Goal: Transaction & Acquisition: Purchase product/service

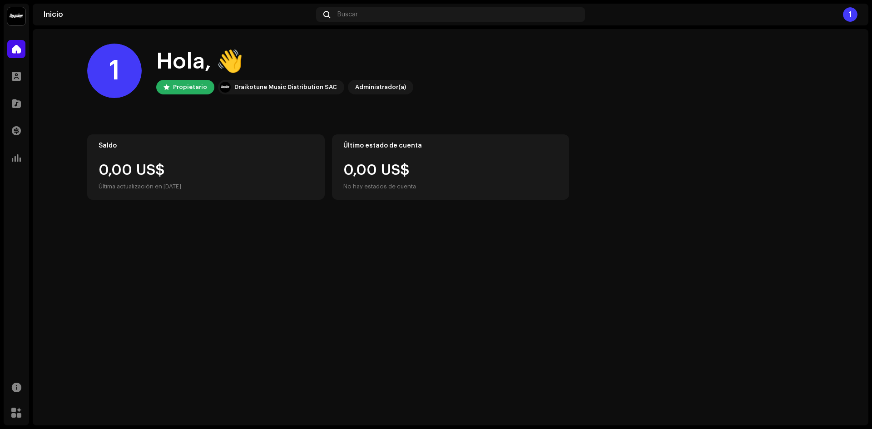
click at [127, 69] on div "1" at bounding box center [114, 71] width 54 height 54
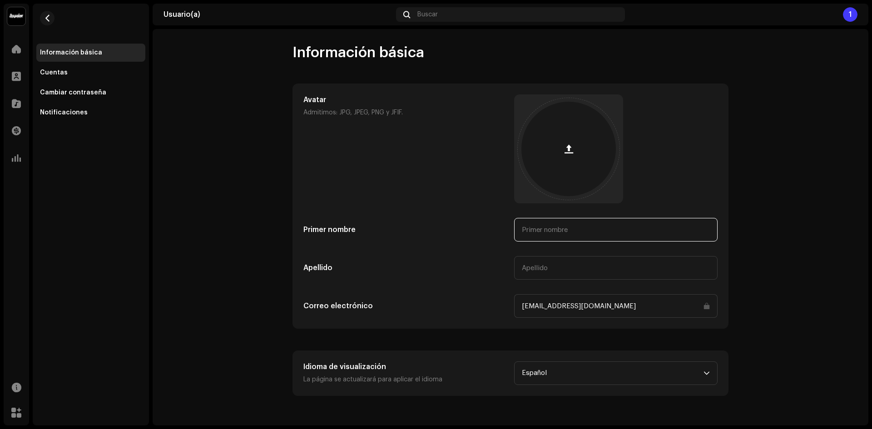
click at [559, 226] on input "text" at bounding box center [615, 230] width 203 height 24
type input "Il"
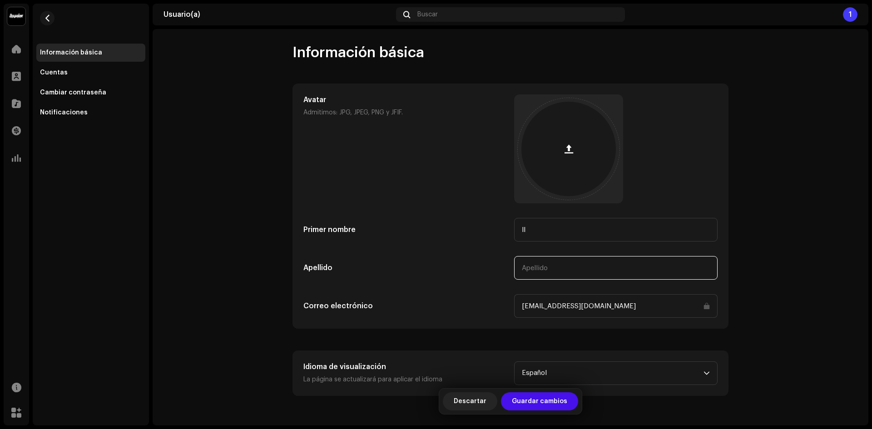
click at [590, 272] on input "text" at bounding box center [615, 268] width 203 height 24
type input "JereZ"
click at [401, 222] on div "Primer nombre" at bounding box center [404, 230] width 203 height 24
click at [564, 147] on span "button" at bounding box center [568, 148] width 9 height 7
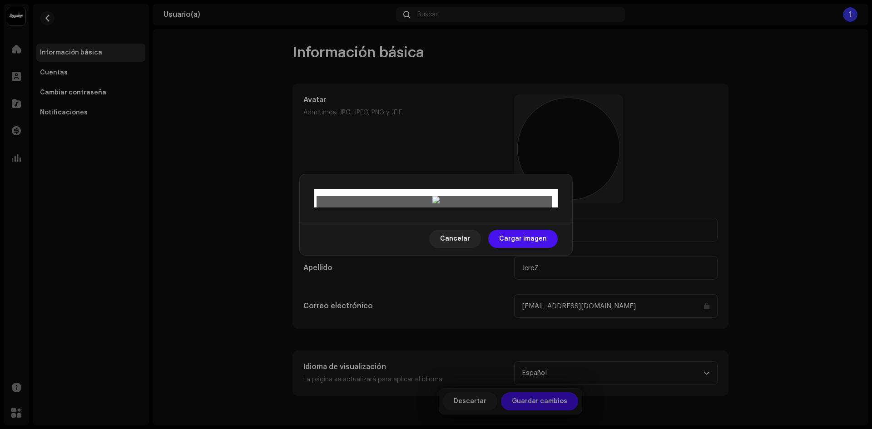
drag, startPoint x: 476, startPoint y: 208, endPoint x: 483, endPoint y: 207, distance: 6.9
click at [483, 287] on div at bounding box center [435, 404] width 235 height 235
click at [545, 248] on span "Cargar imagen" at bounding box center [523, 239] width 48 height 18
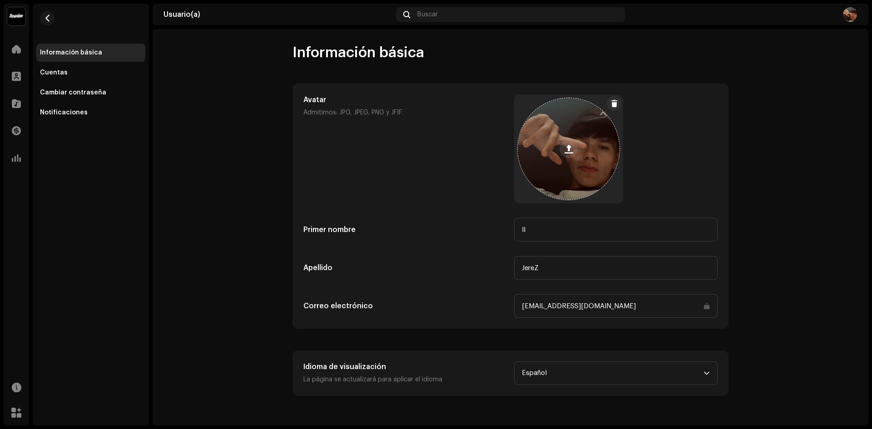
click at [568, 150] on span at bounding box center [568, 148] width 9 height 7
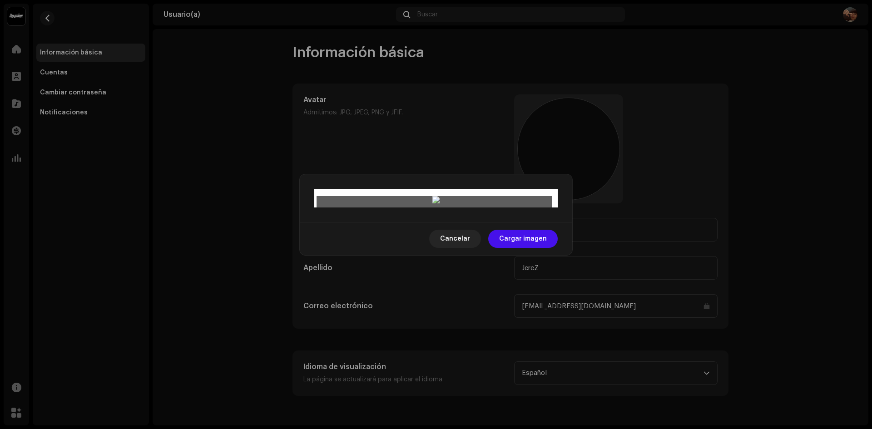
click at [518, 288] on div at bounding box center [435, 405] width 235 height 235
click at [531, 248] on span "Cargar imagen" at bounding box center [523, 239] width 48 height 18
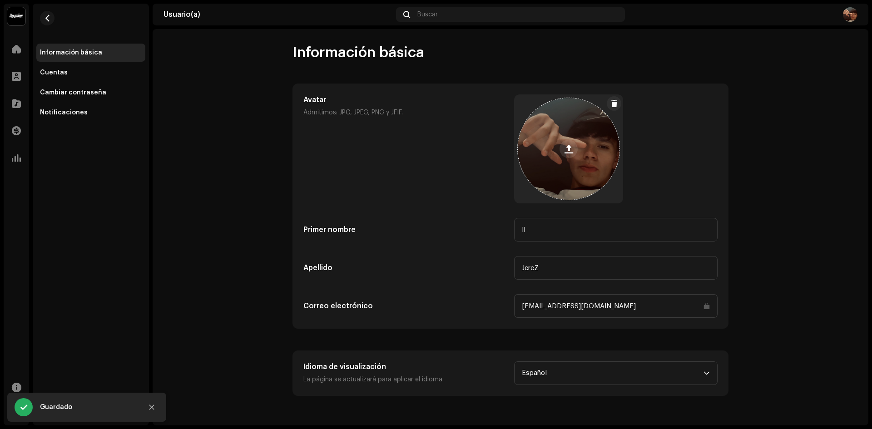
click at [576, 151] on button at bounding box center [568, 149] width 18 height 18
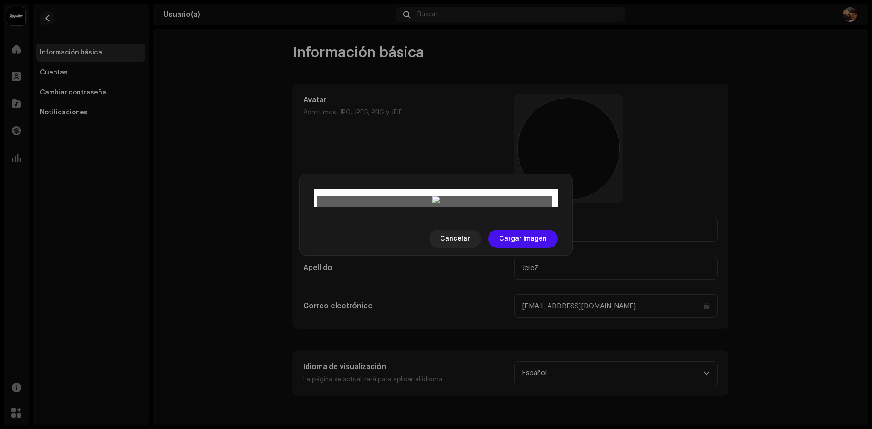
drag, startPoint x: 529, startPoint y: 220, endPoint x: 531, endPoint y: 209, distance: 11.0
click at [531, 277] on div at bounding box center [435, 394] width 235 height 235
click at [530, 248] on span "Cargar imagen" at bounding box center [523, 239] width 48 height 18
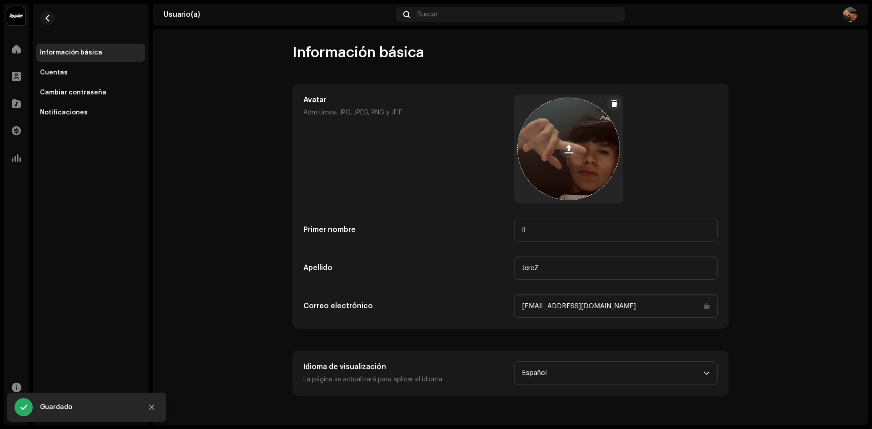
click at [562, 147] on button at bounding box center [568, 149] width 18 height 18
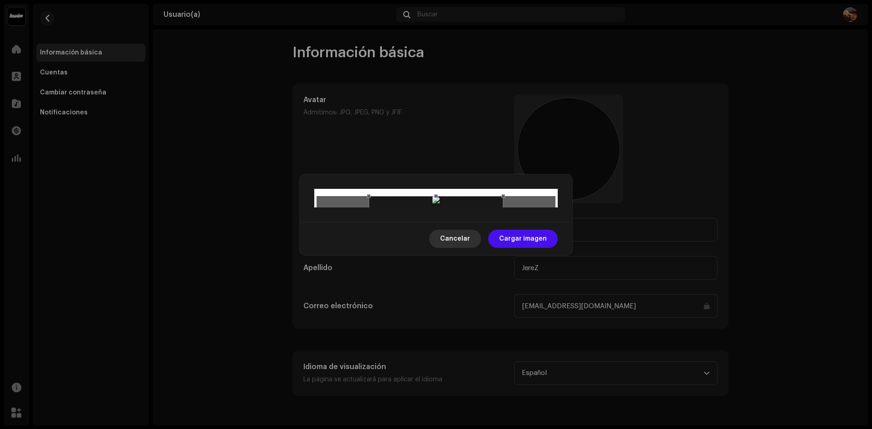
click at [474, 248] on button "Cancelar" at bounding box center [455, 239] width 52 height 18
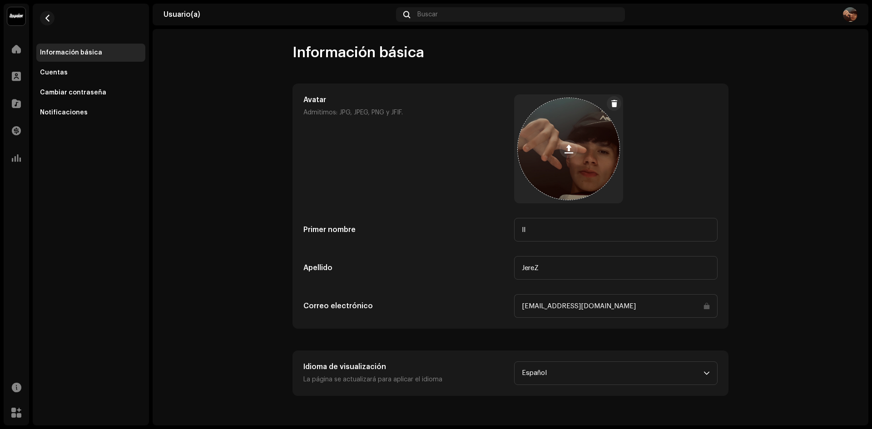
click at [572, 145] on span at bounding box center [568, 148] width 9 height 7
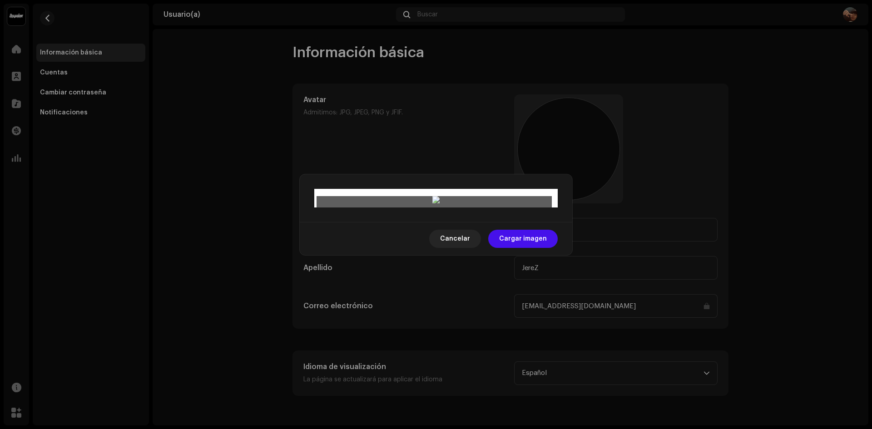
drag, startPoint x: 460, startPoint y: 231, endPoint x: 465, endPoint y: 227, distance: 6.2
click at [465, 284] on div at bounding box center [435, 401] width 235 height 235
click at [543, 248] on span "Cargar imagen" at bounding box center [523, 239] width 48 height 18
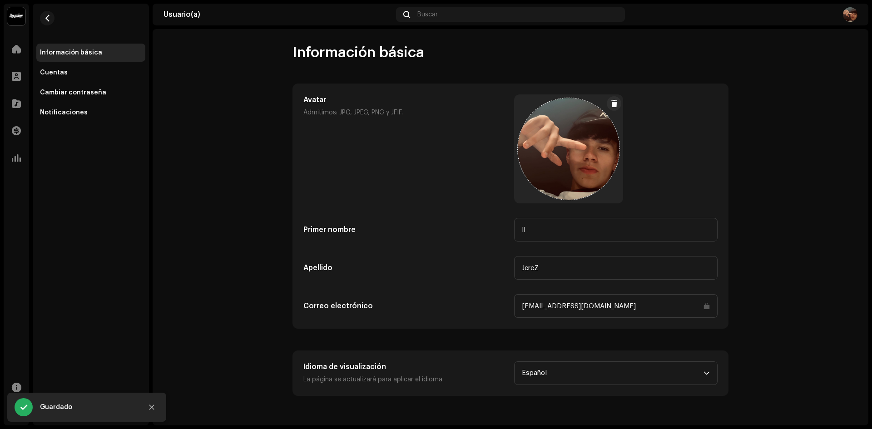
click at [853, 15] on img at bounding box center [850, 14] width 15 height 15
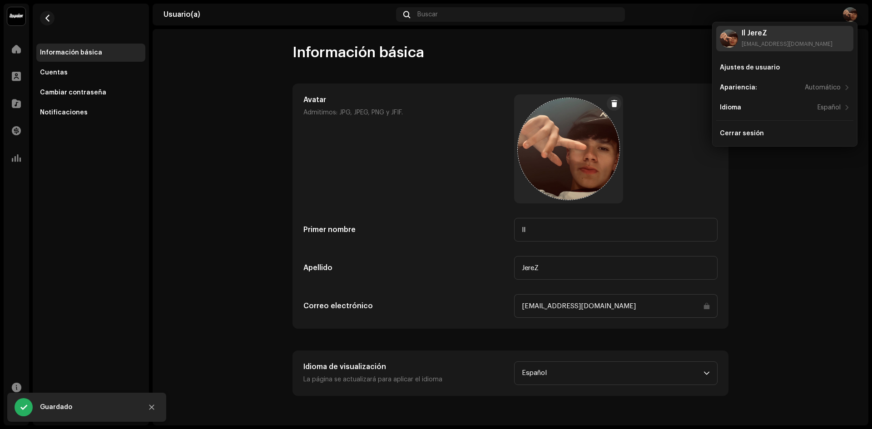
click at [729, 37] on img at bounding box center [729, 39] width 18 height 18
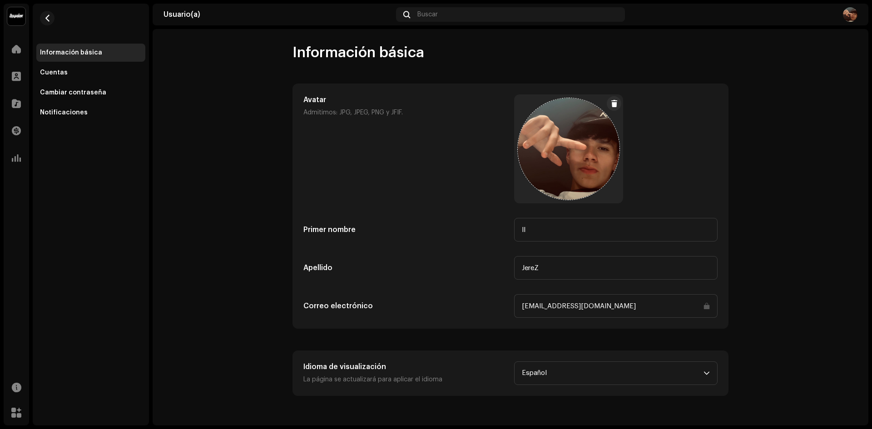
click at [852, 16] on img at bounding box center [850, 14] width 15 height 15
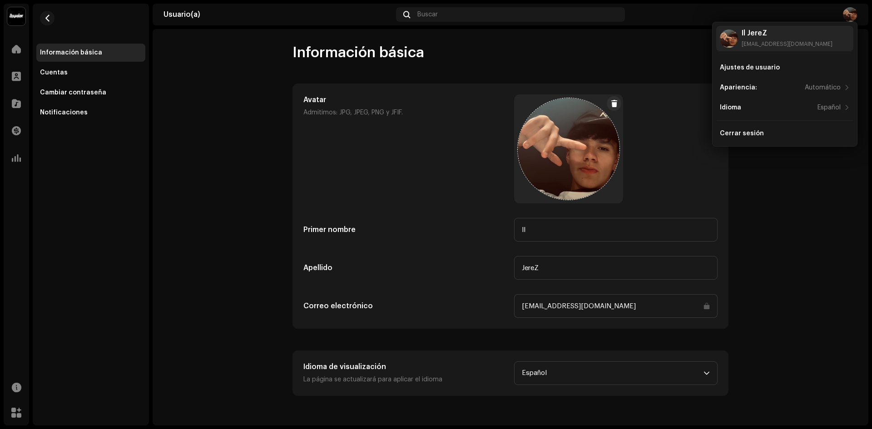
click at [154, 108] on user-basic-info "Información básica Avatar Admitimos: JPG, JPEG, PNG y JFIF. Primer nombre Il Ap…" at bounding box center [511, 220] width 716 height 352
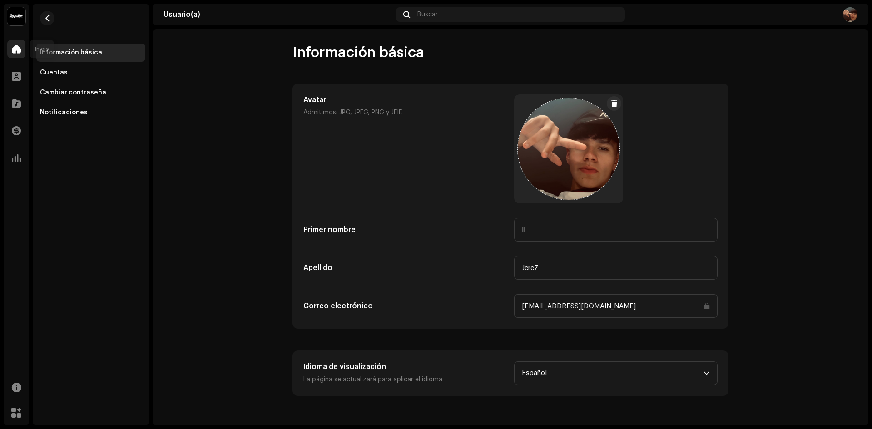
click at [18, 51] on span at bounding box center [16, 48] width 9 height 7
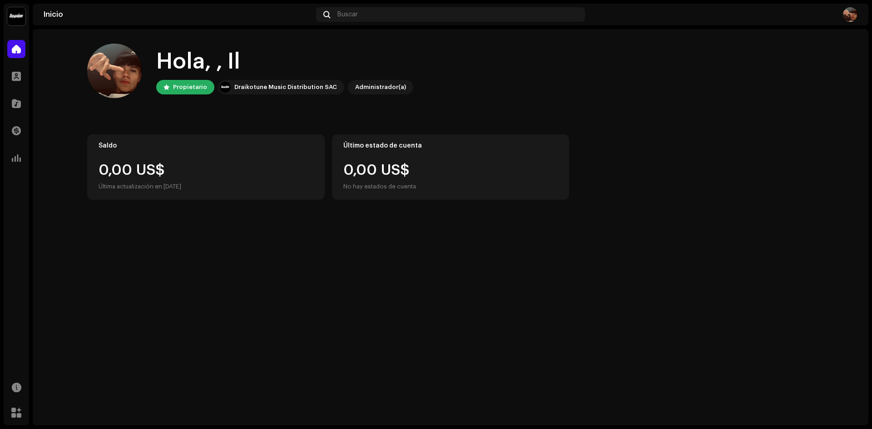
click at [193, 85] on div "Propietario" at bounding box center [190, 87] width 34 height 11
click at [10, 77] on div at bounding box center [16, 76] width 18 height 18
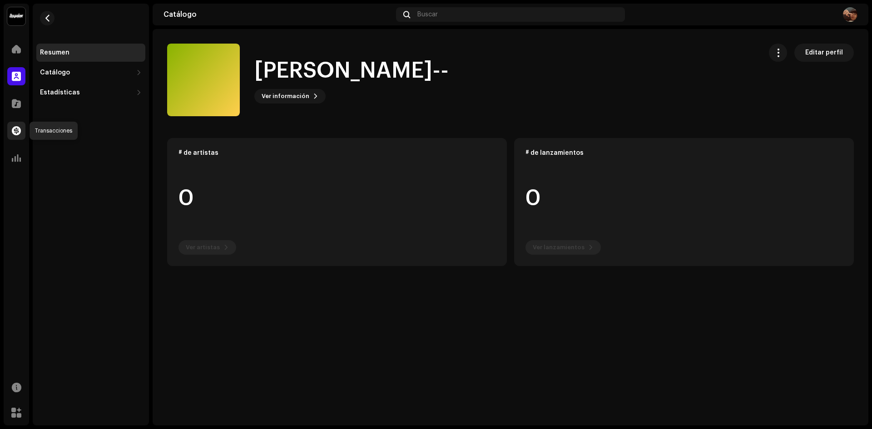
click at [11, 138] on div at bounding box center [16, 131] width 18 height 18
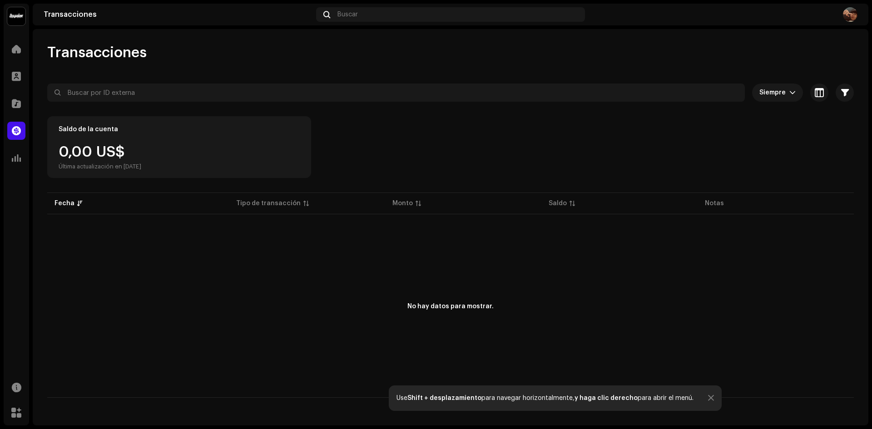
click at [15, 14] on img at bounding box center [16, 16] width 18 height 18
click at [17, 158] on span at bounding box center [16, 157] width 9 height 7
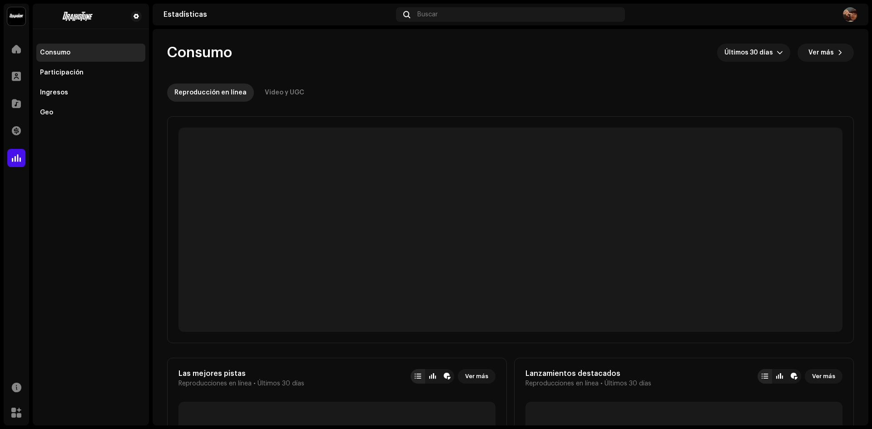
click at [17, 12] on img at bounding box center [16, 16] width 18 height 18
click at [66, 22] on span "Espacio de trabajo" at bounding box center [94, 24] width 57 height 7
click at [132, 17] on span at bounding box center [131, 20] width 5 height 7
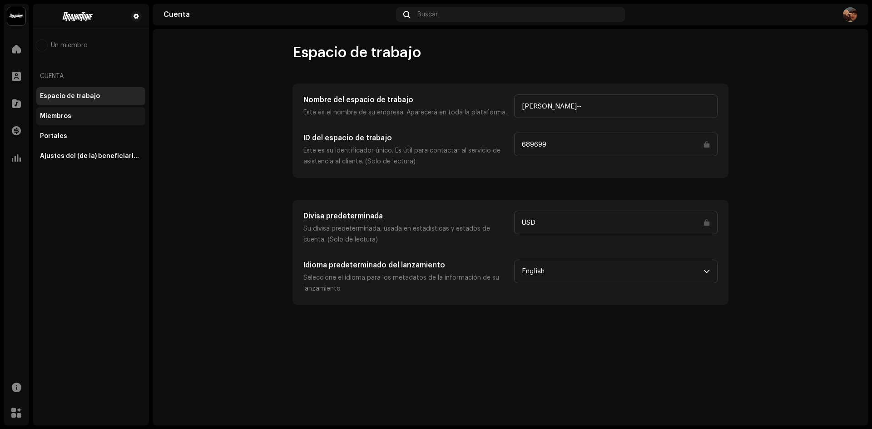
click at [90, 119] on div "Miembros" at bounding box center [91, 116] width 102 height 7
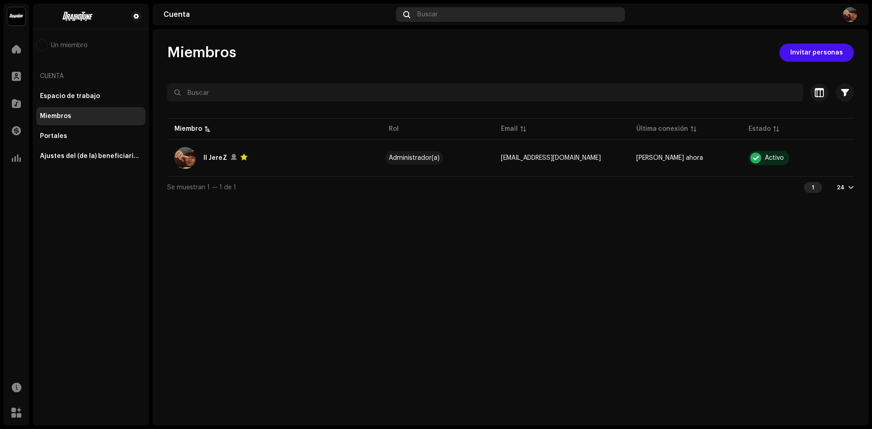
click at [426, 14] on span "Buscar" at bounding box center [427, 14] width 20 height 7
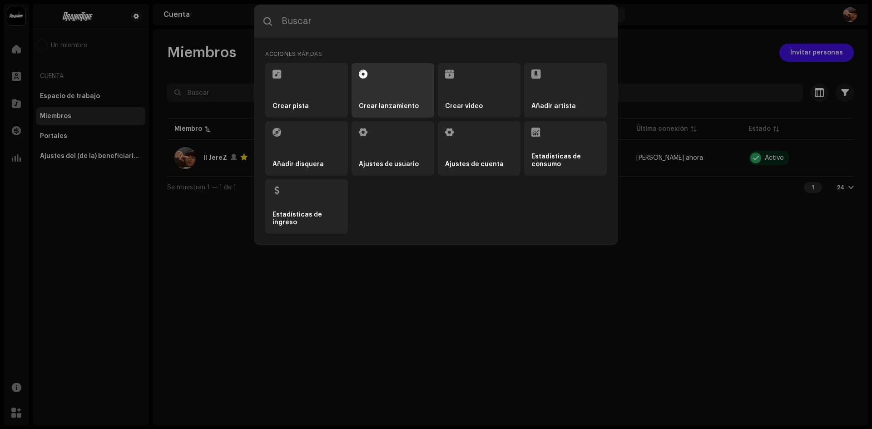
click at [363, 80] on li "Crear lanzamiento" at bounding box center [392, 90] width 83 height 54
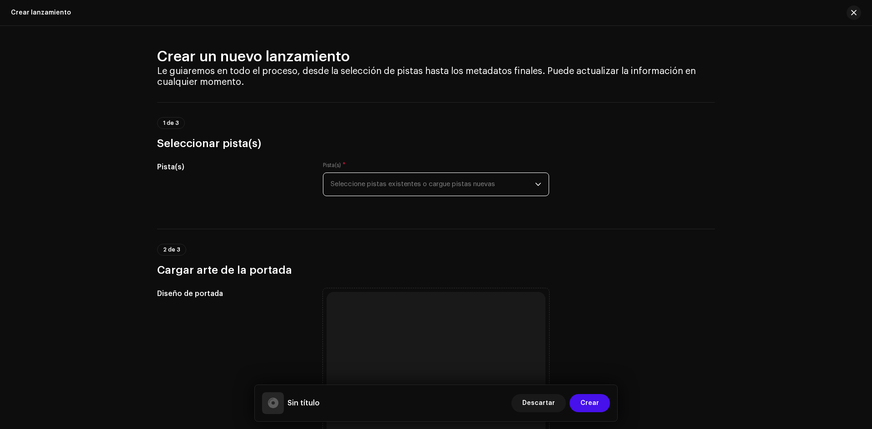
click at [368, 179] on span "Seleccione pistas existentes o cargue pistas nuevas" at bounding box center [433, 184] width 204 height 23
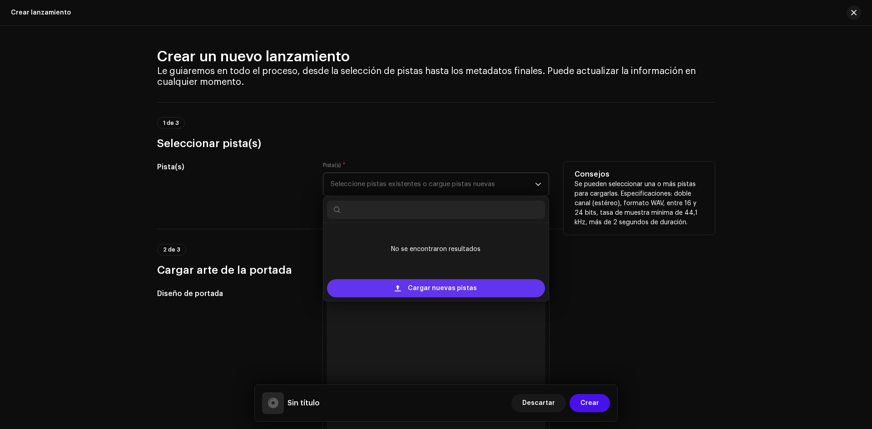
click at [450, 286] on span "Cargar nuevas pistas" at bounding box center [442, 288] width 69 height 18
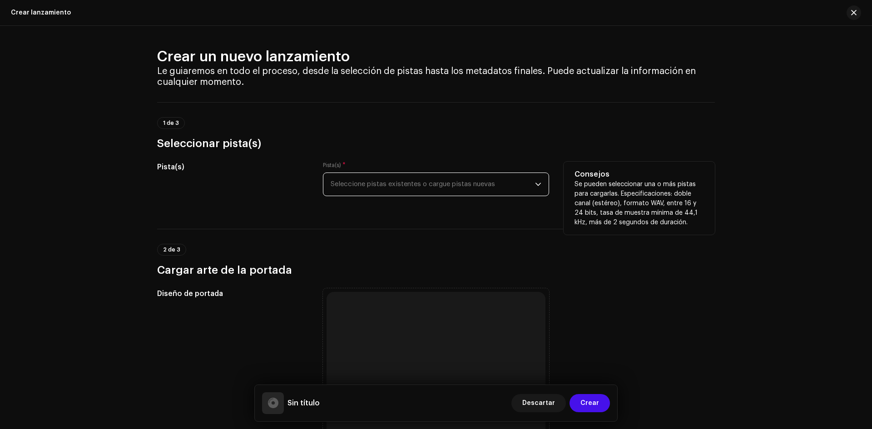
click at [528, 192] on span "Seleccione pistas existentes o cargue pistas nuevas" at bounding box center [433, 184] width 204 height 23
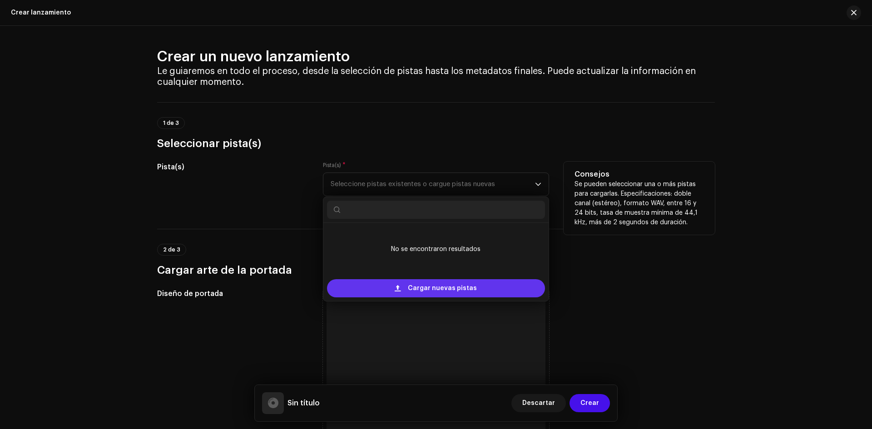
click at [450, 286] on span "Cargar nuevas pistas" at bounding box center [442, 288] width 69 height 18
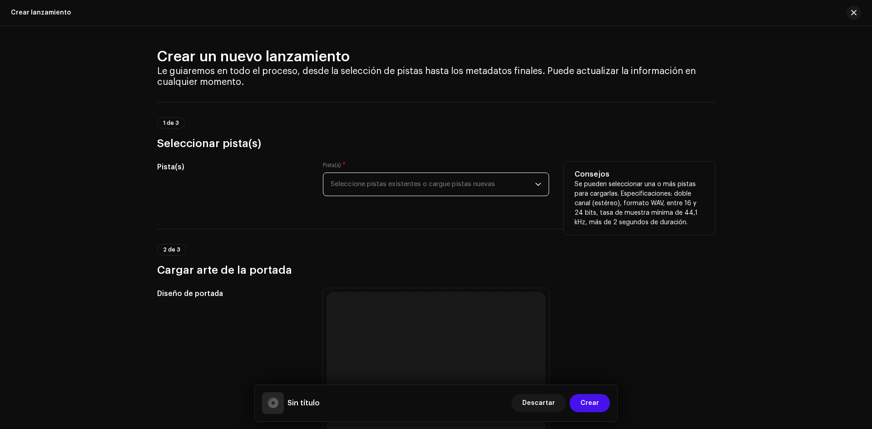
click at [527, 190] on span "Seleccione pistas existentes o cargue pistas nuevas" at bounding box center [433, 184] width 204 height 23
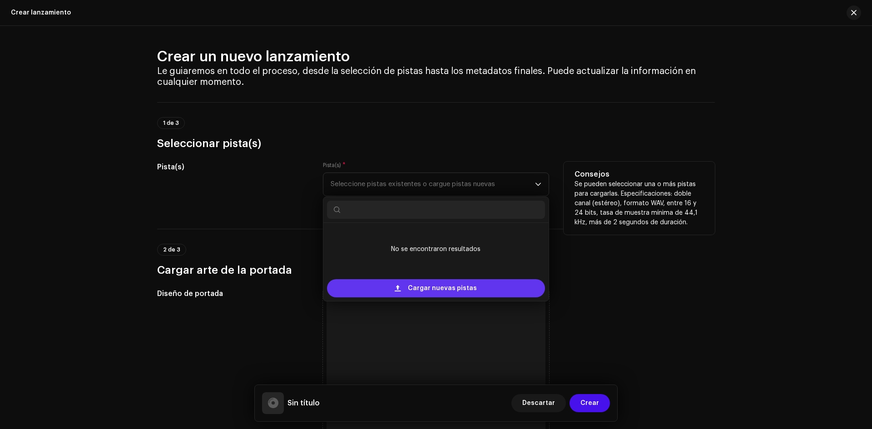
click at [452, 283] on span "Cargar nuevas pistas" at bounding box center [442, 288] width 69 height 18
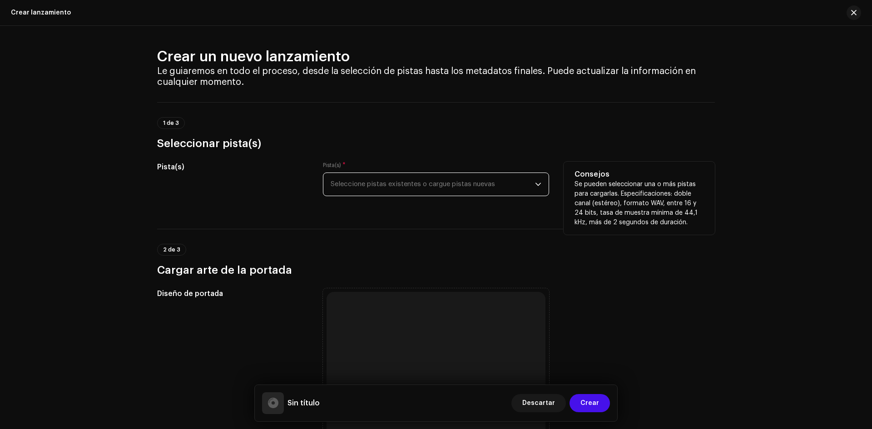
click at [355, 176] on span "Seleccione pistas existentes o cargue pistas nuevas" at bounding box center [433, 184] width 204 height 23
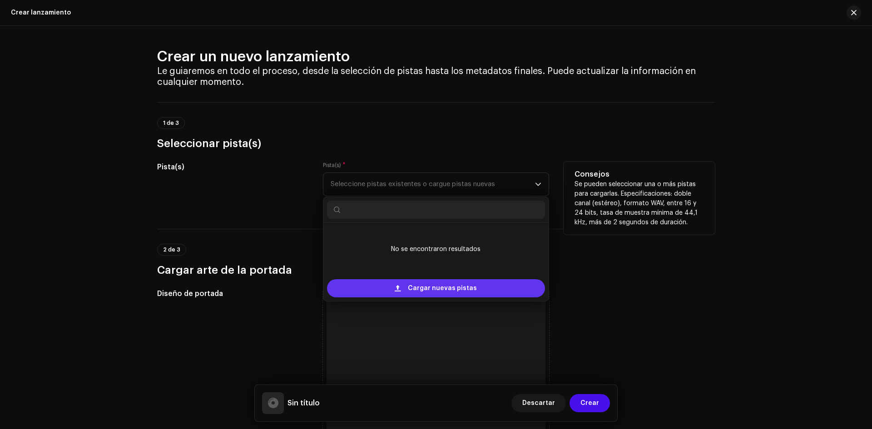
click at [400, 285] on span at bounding box center [398, 288] width 6 height 7
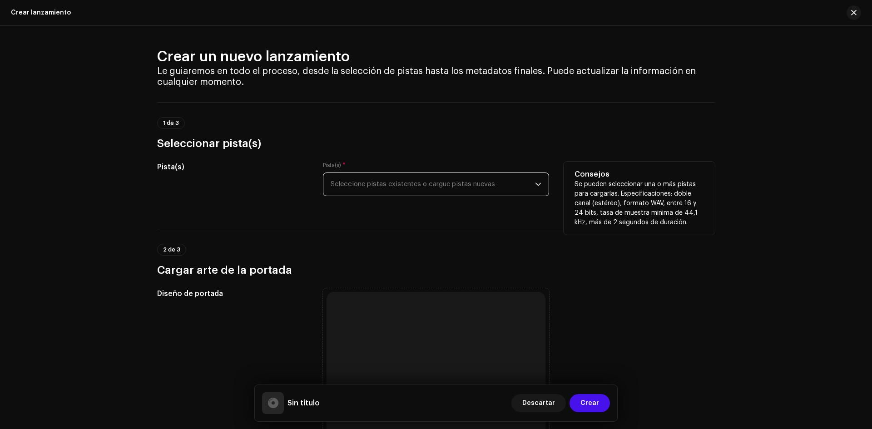
click at [530, 187] on span "Seleccione pistas existentes o cargue pistas nuevas" at bounding box center [433, 184] width 204 height 23
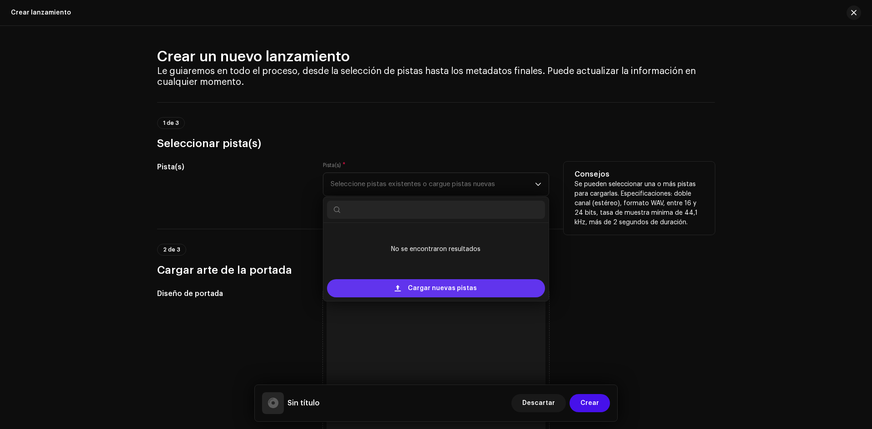
click at [459, 286] on span "Cargar nuevas pistas" at bounding box center [442, 288] width 69 height 18
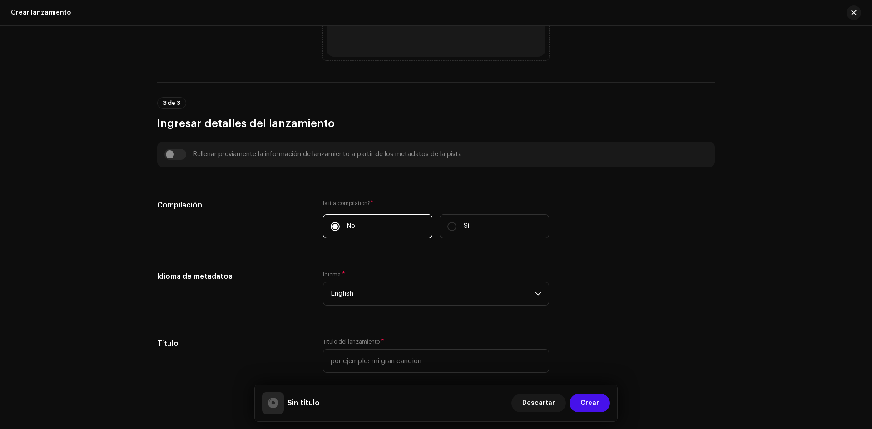
scroll to position [318, 0]
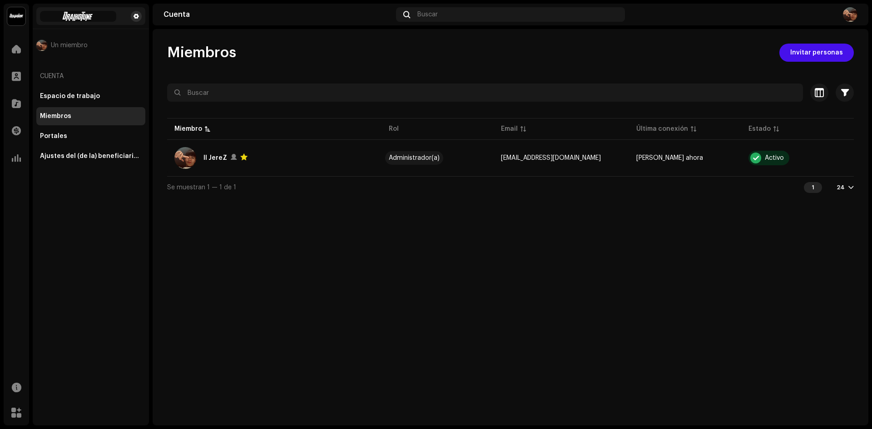
click at [134, 16] on span at bounding box center [135, 16] width 5 height 7
click at [14, 100] on span at bounding box center [16, 103] width 9 height 7
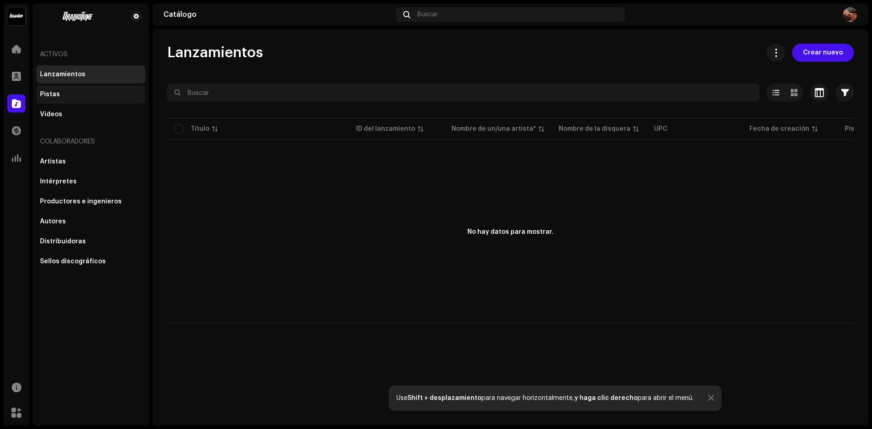
click at [90, 100] on div "Pistas" at bounding box center [90, 94] width 109 height 18
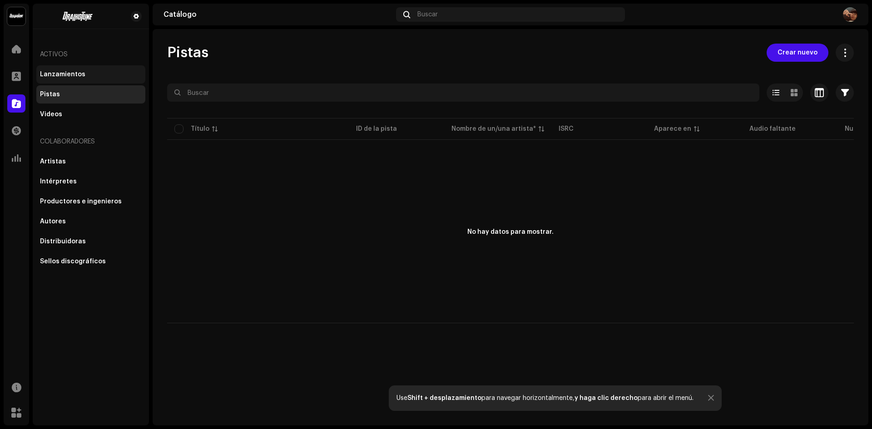
click at [67, 75] on div "Lanzamientos" at bounding box center [62, 74] width 45 height 7
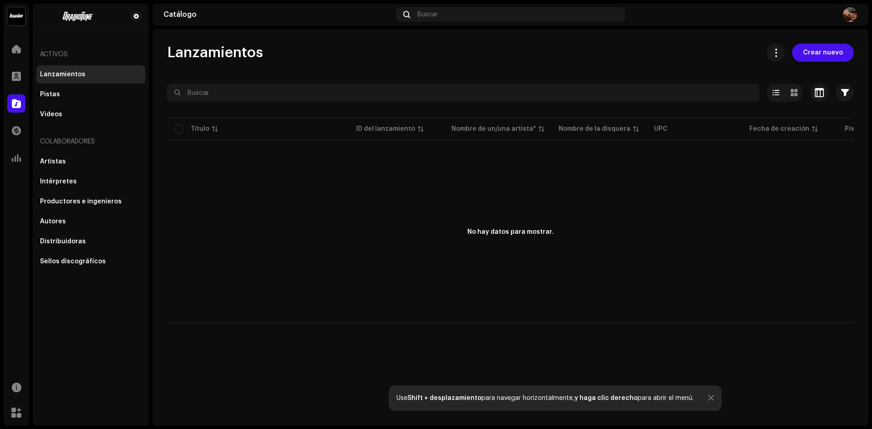
click at [11, 15] on img at bounding box center [16, 16] width 18 height 18
click at [130, 21] on span at bounding box center [131, 20] width 5 height 7
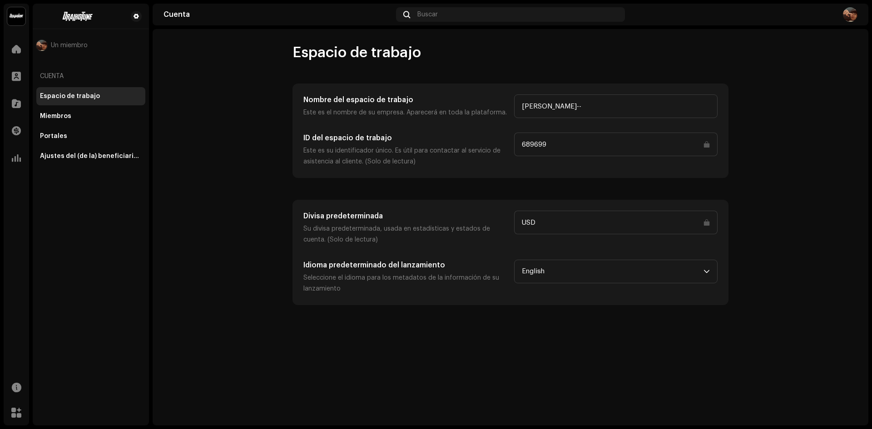
click at [176, 16] on div "Cuenta" at bounding box center [277, 14] width 229 height 7
click at [850, 11] on img at bounding box center [850, 14] width 15 height 15
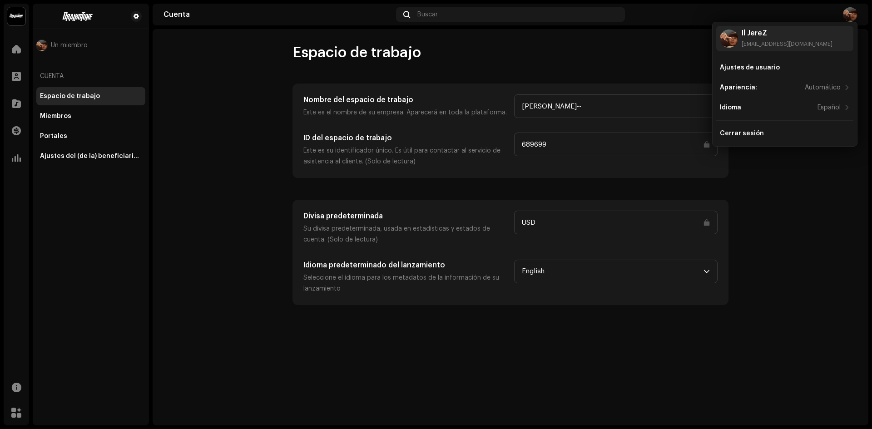
click at [260, 69] on account-workspace "Espacio de trabajo Nombre del espacio de trabajo Este es el nombre de su empres…" at bounding box center [511, 175] width 716 height 262
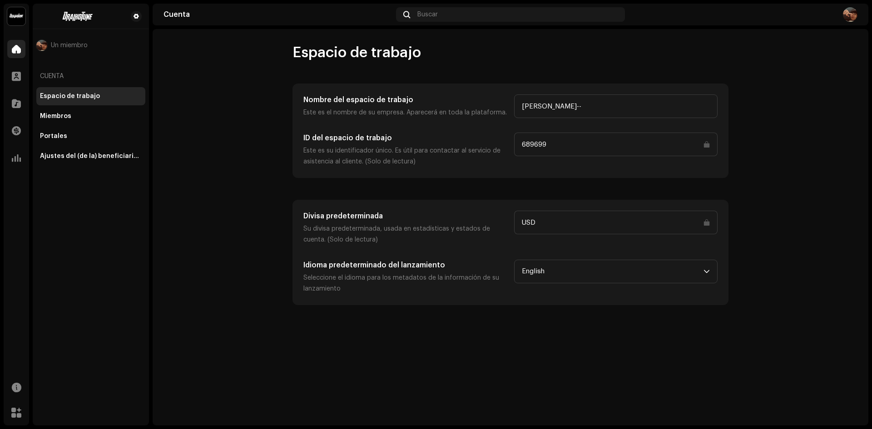
click at [25, 51] on div at bounding box center [16, 49] width 18 height 18
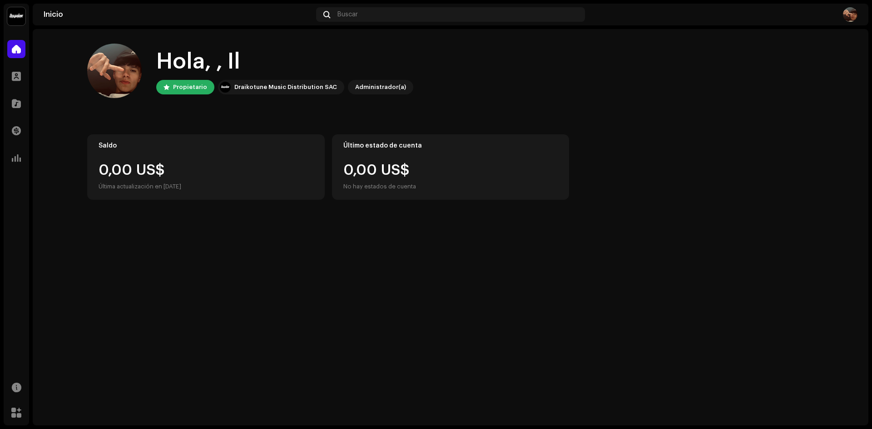
click at [20, 15] on img at bounding box center [16, 16] width 18 height 18
click at [74, 18] on span "[PERSON_NAME]--" at bounding box center [94, 15] width 56 height 7
click at [34, 25] on ul "[PERSON_NAME]-- Espacio de trabajo" at bounding box center [96, 20] width 126 height 33
click at [49, 22] on img at bounding box center [49, 20] width 18 height 18
click at [129, 19] on span at bounding box center [131, 20] width 5 height 7
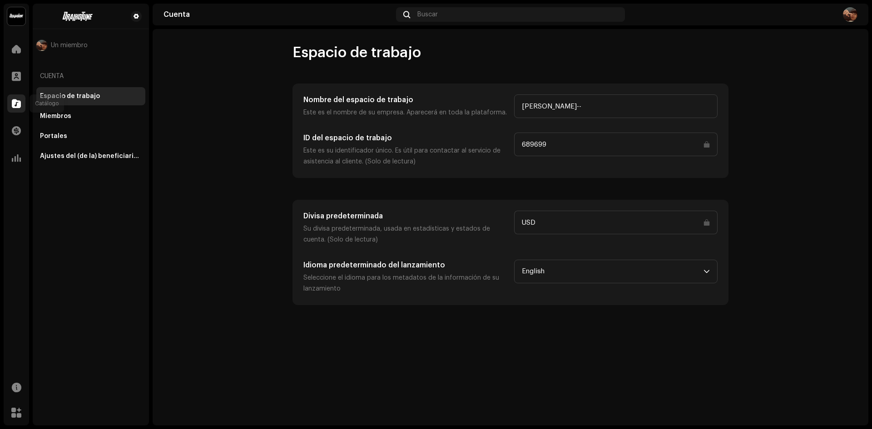
click at [14, 100] on span at bounding box center [16, 103] width 9 height 7
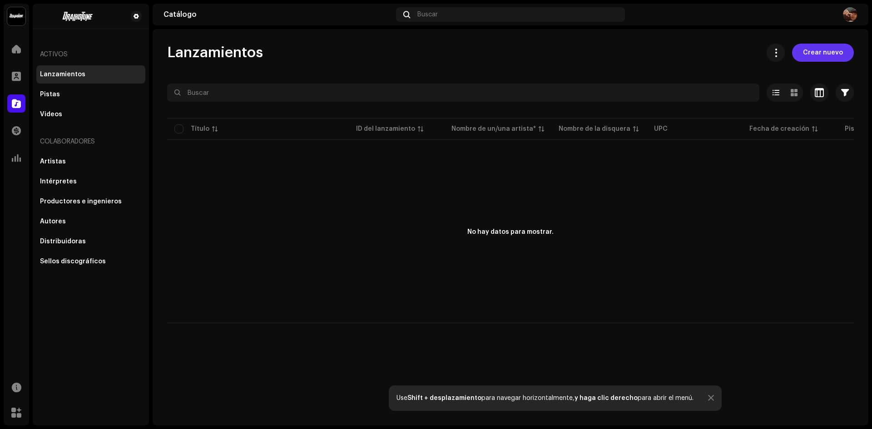
click at [826, 51] on span "Crear nuevo" at bounding box center [823, 53] width 40 height 18
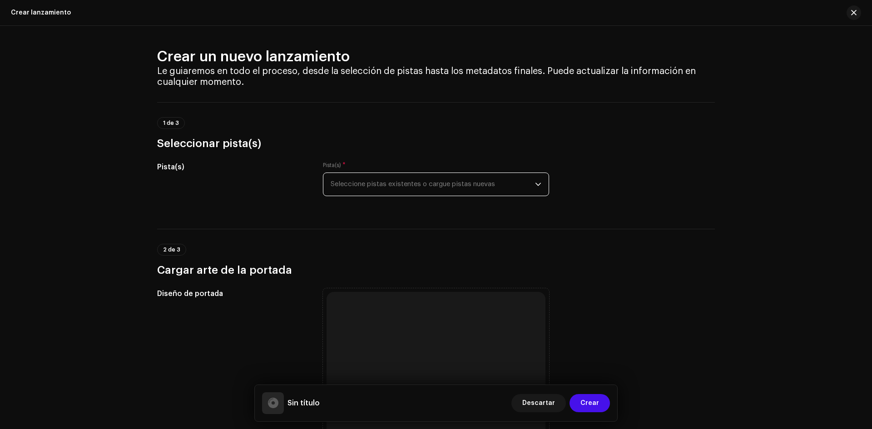
click at [453, 191] on span "Seleccione pistas existentes o cargue pistas nuevas" at bounding box center [433, 184] width 204 height 23
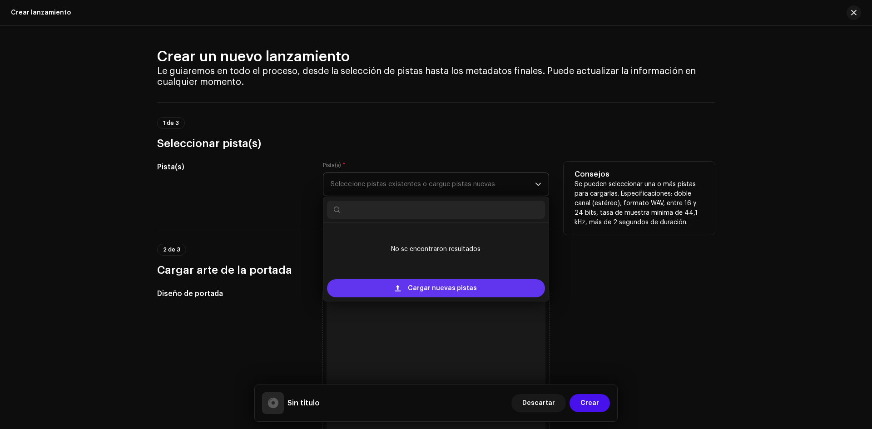
click at [458, 280] on span "Cargar nuevas pistas" at bounding box center [442, 288] width 69 height 18
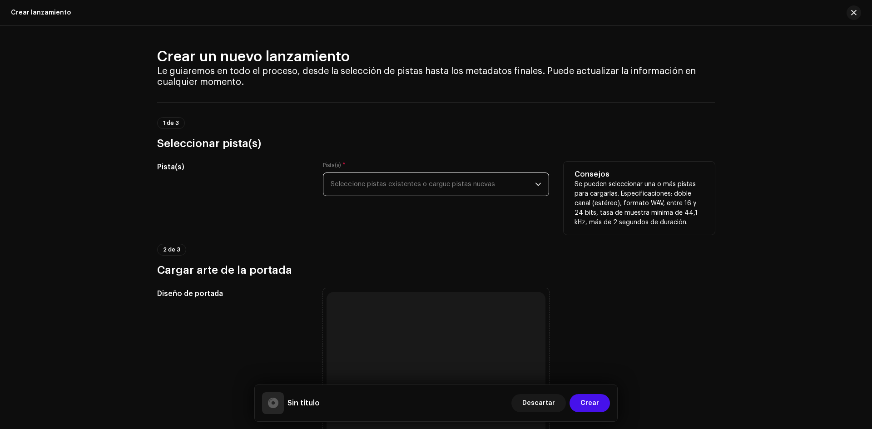
click at [401, 182] on span "Seleccione pistas existentes o cargue pistas nuevas" at bounding box center [433, 184] width 204 height 23
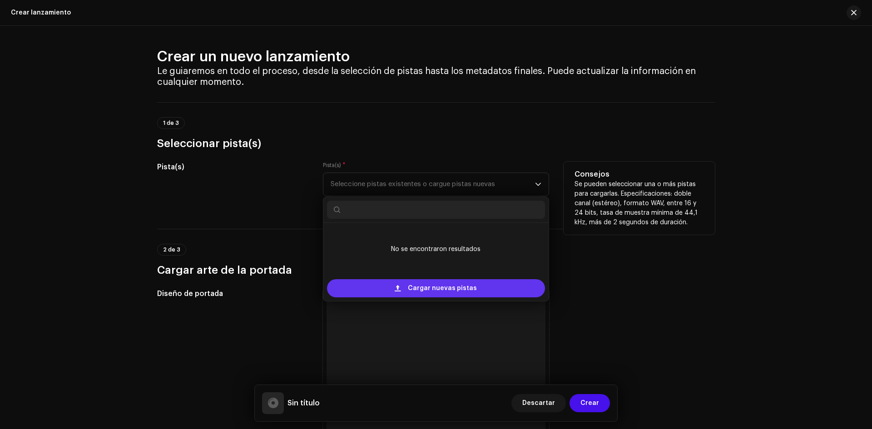
click at [450, 283] on span "Cargar nuevas pistas" at bounding box center [442, 288] width 69 height 18
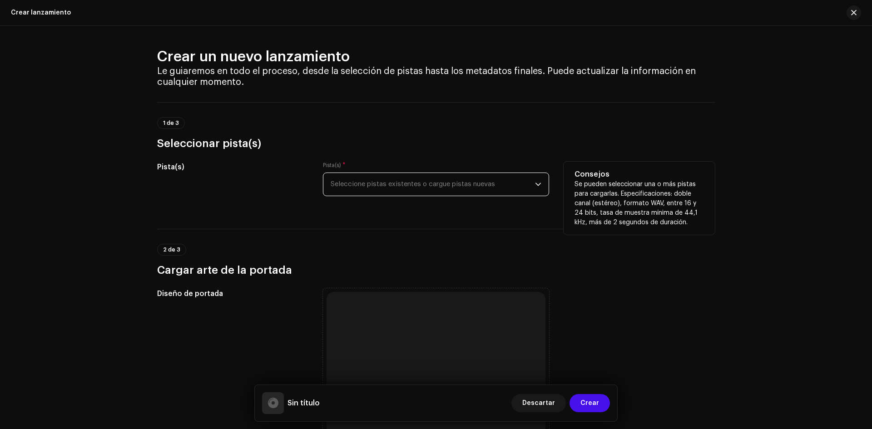
click at [464, 192] on span "Seleccione pistas existentes o cargue pistas nuevas" at bounding box center [433, 184] width 204 height 23
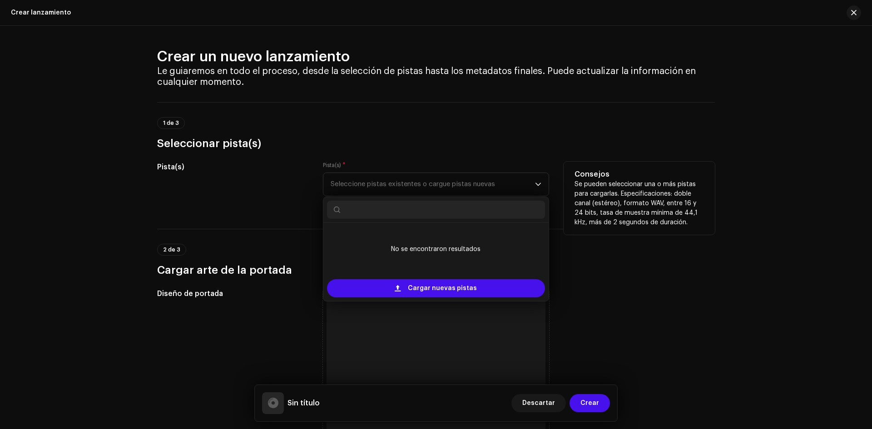
click at [393, 277] on div "Cargar nuevas pistas" at bounding box center [435, 288] width 225 height 25
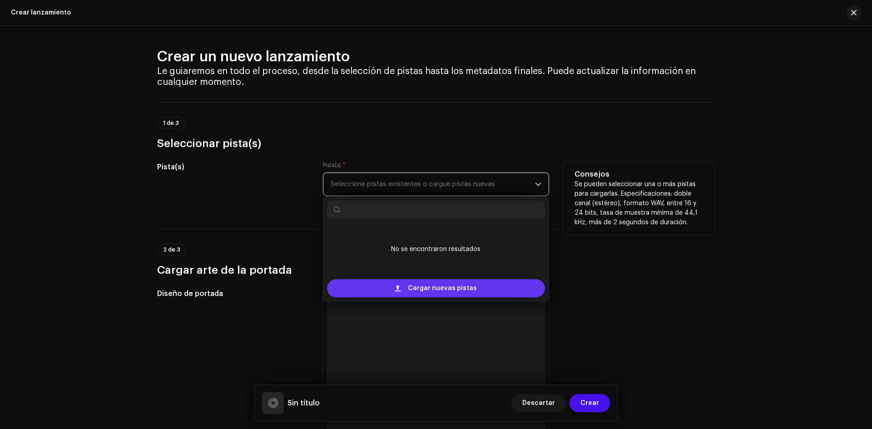
click at [393, 284] on div "Cargar nuevas pistas" at bounding box center [436, 288] width 218 height 18
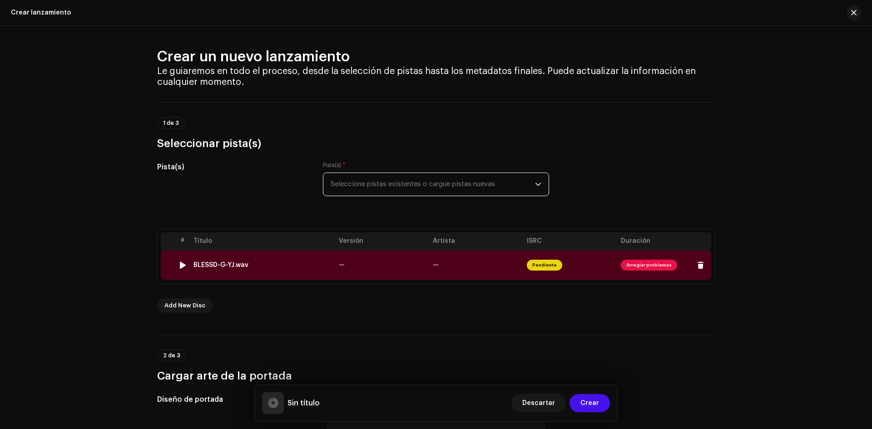
click at [644, 266] on span "Arreglar problemas" at bounding box center [649, 265] width 56 height 11
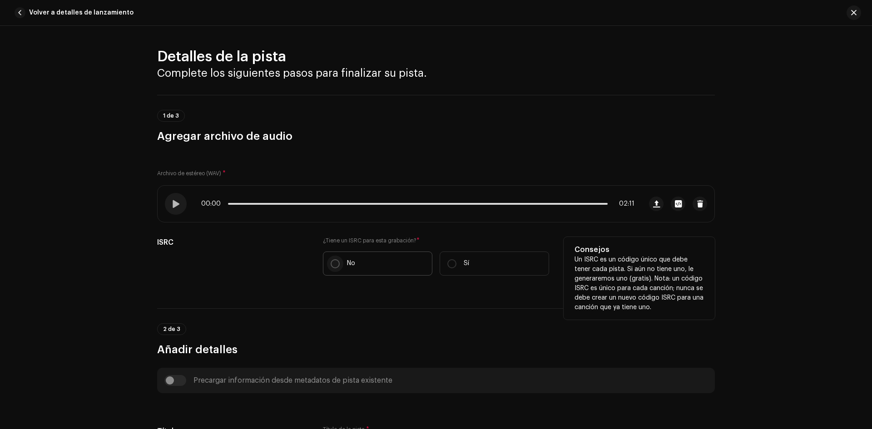
click at [332, 261] on input "No" at bounding box center [335, 263] width 9 height 9
radio input "true"
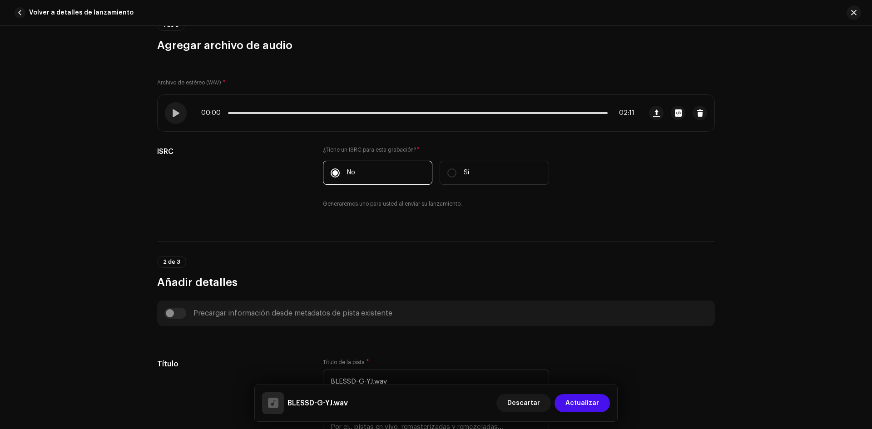
scroll to position [227, 0]
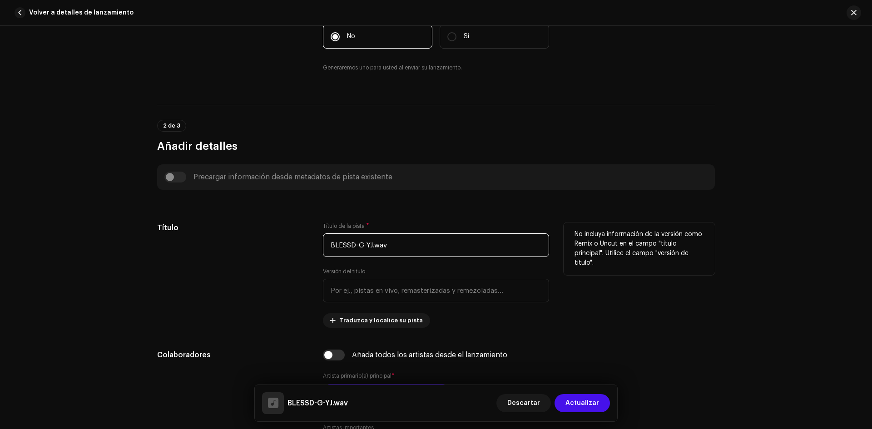
click at [415, 242] on input "BLESSD-G-YJ.wav" at bounding box center [436, 245] width 226 height 24
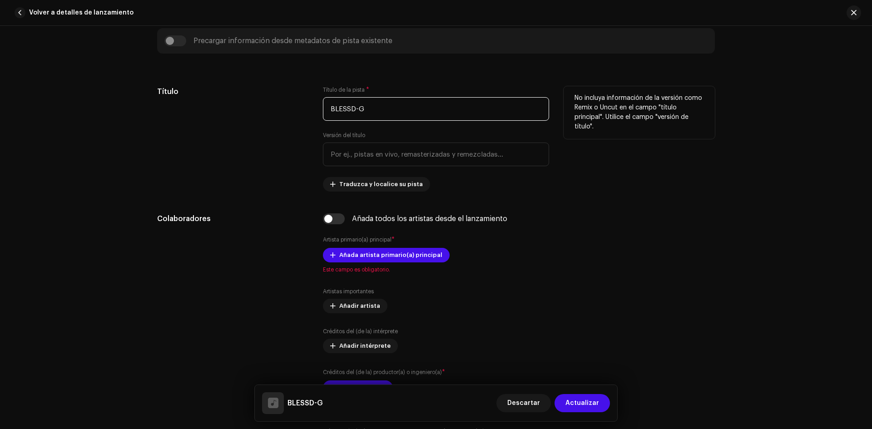
scroll to position [454, 0]
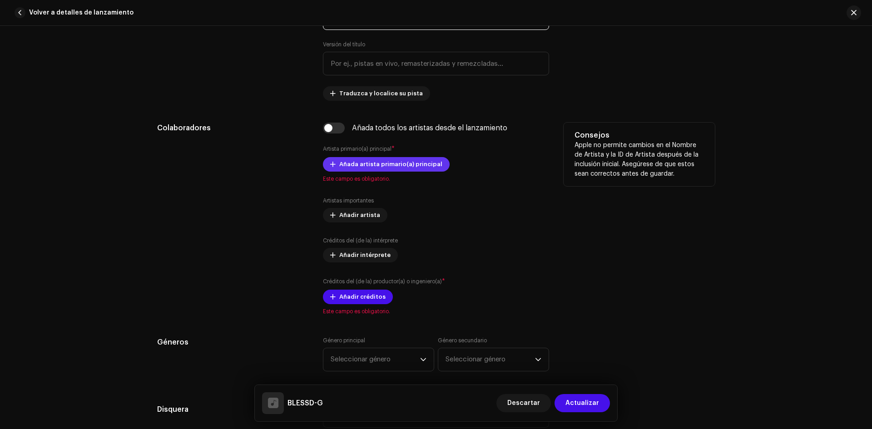
type input "BLESSD-G"
click at [353, 160] on span "Añada artista primario(a) principal" at bounding box center [390, 164] width 103 height 18
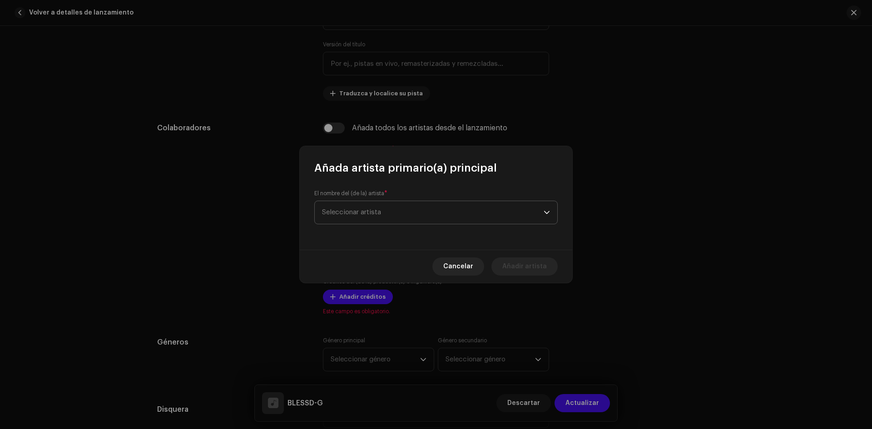
click at [362, 215] on span "Seleccionar artista" at bounding box center [351, 212] width 59 height 7
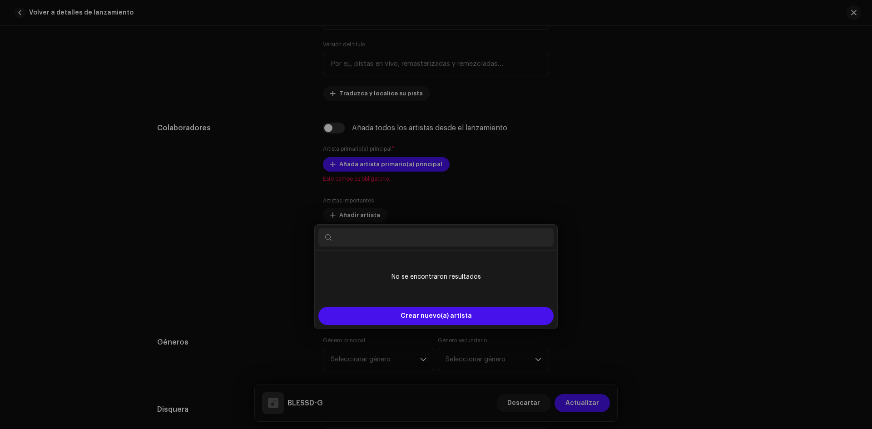
click at [617, 168] on div "Añada artista primario(a) principal El nombre del (de la) artista * Seleccionar…" at bounding box center [436, 214] width 872 height 429
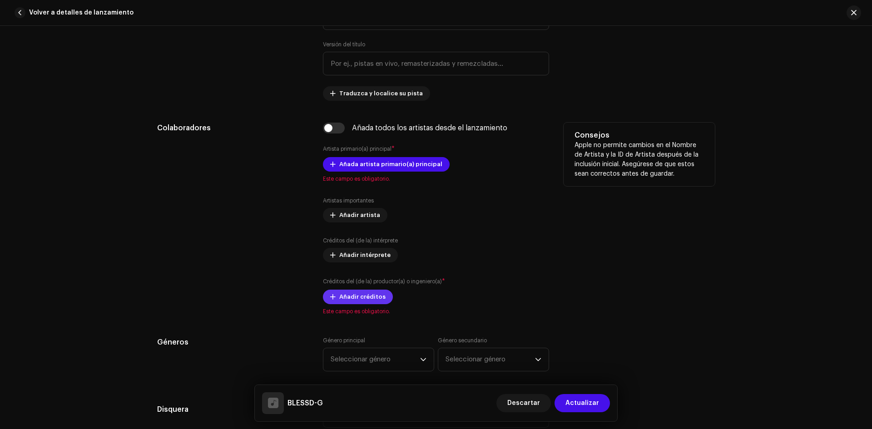
click at [339, 299] on span "Añadir créditos" at bounding box center [362, 297] width 46 height 18
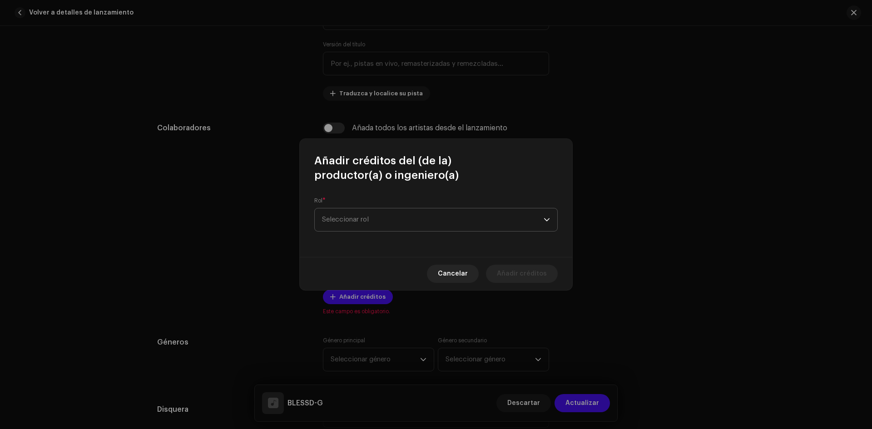
click at [371, 217] on span "Seleccionar rol" at bounding box center [433, 219] width 222 height 23
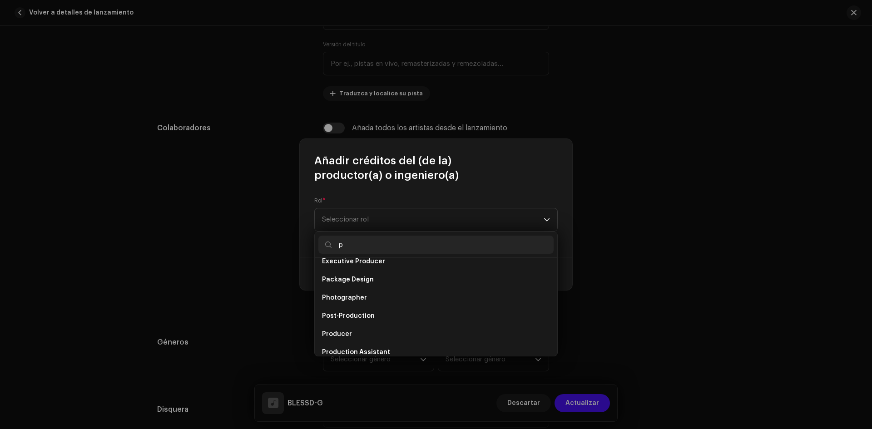
scroll to position [0, 0]
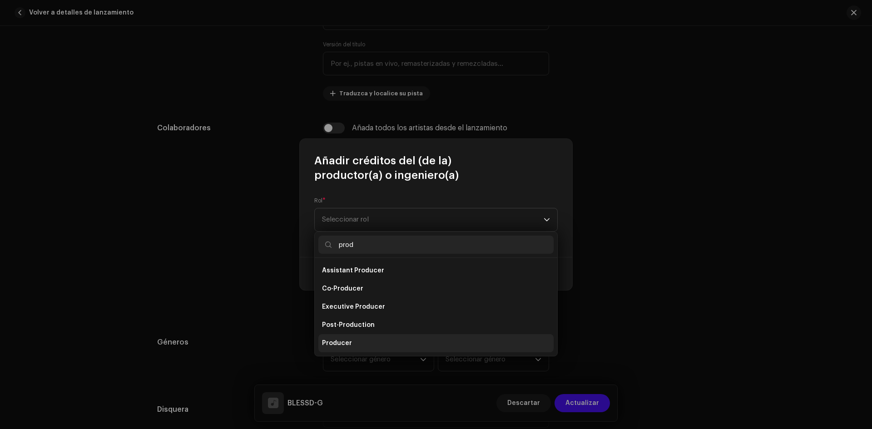
type input "prod"
click at [370, 337] on li "Producer" at bounding box center [435, 343] width 235 height 18
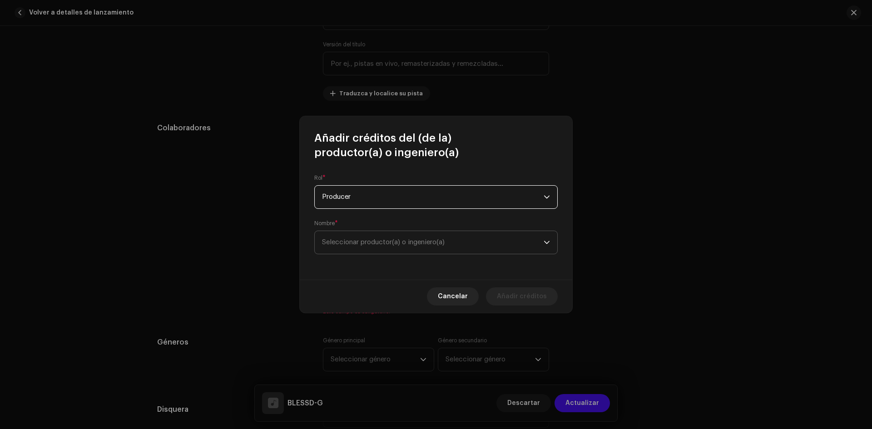
click at [361, 243] on span "Seleccionar productor(a) o ingeniero(a)" at bounding box center [383, 242] width 123 height 7
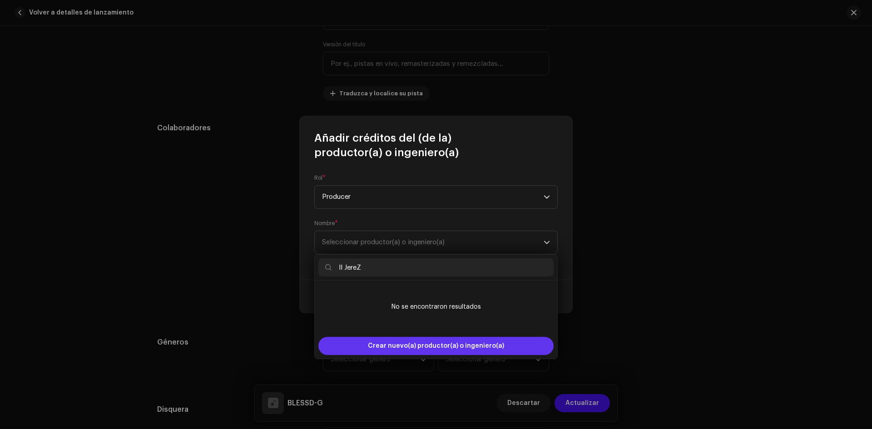
type input "Il JereZ"
click at [417, 345] on span "Crear nuevo(a) productor(a) o ingeniero(a)" at bounding box center [436, 346] width 136 height 18
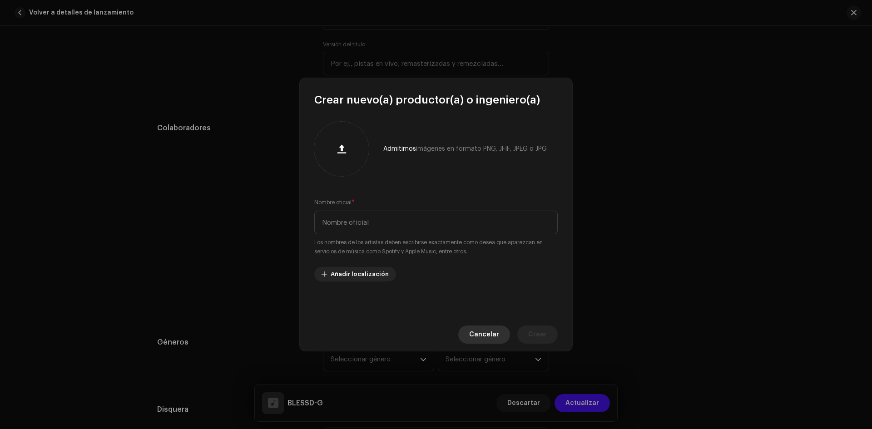
click at [499, 336] on span "Cancelar" at bounding box center [484, 335] width 30 height 18
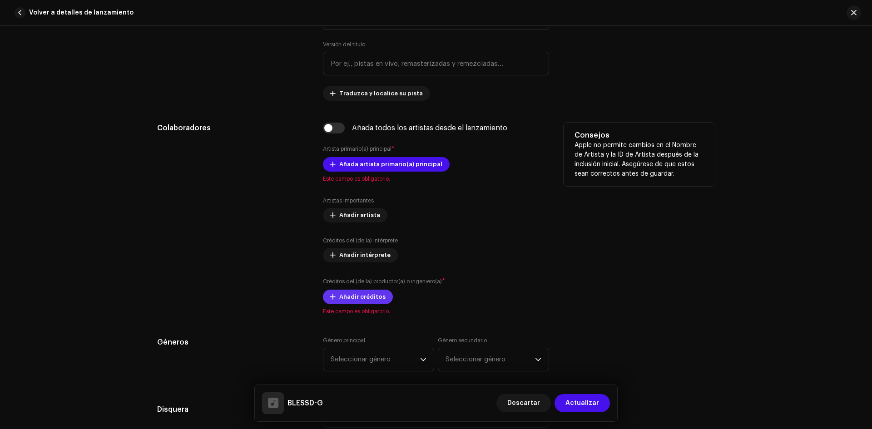
click at [334, 299] on button "Añadir créditos" at bounding box center [358, 297] width 70 height 15
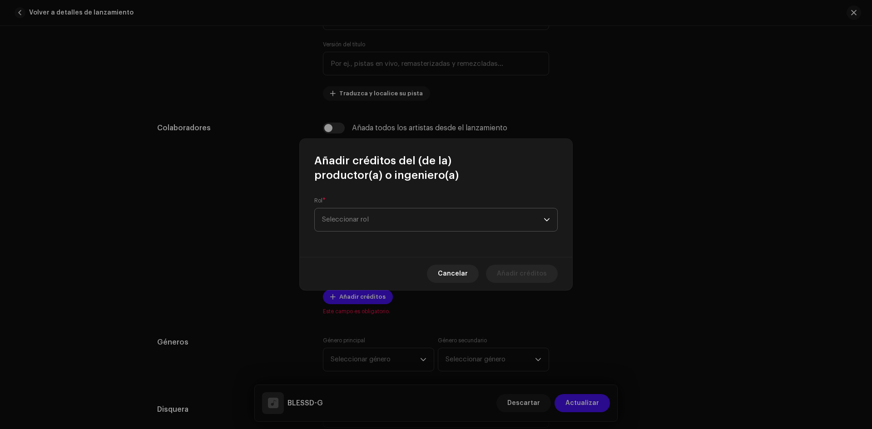
click at [371, 214] on span "Seleccionar rol" at bounding box center [433, 219] width 222 height 23
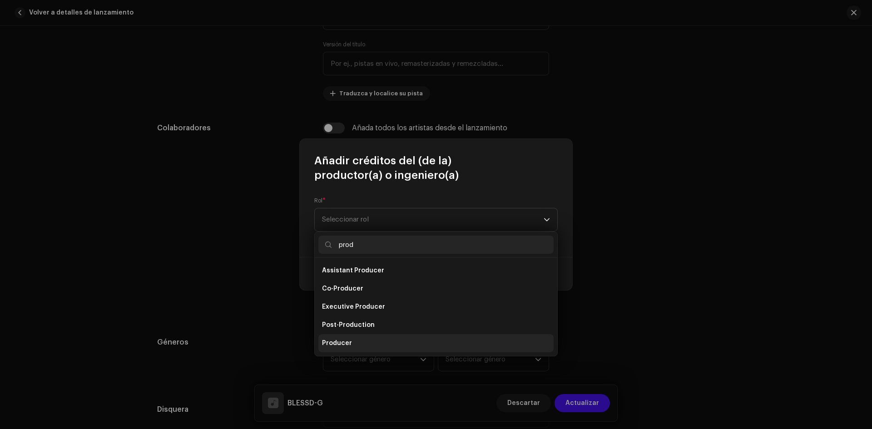
type input "prod"
click at [339, 344] on span "Producer" at bounding box center [337, 343] width 30 height 9
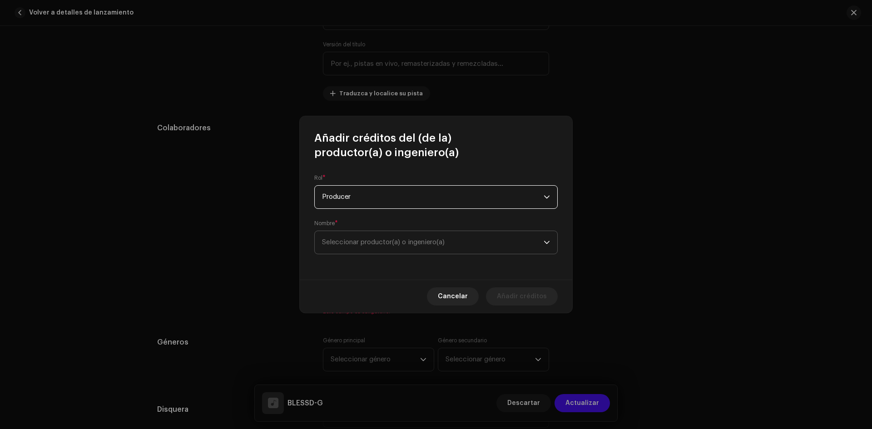
click at [350, 250] on span "Seleccionar productor(a) o ingeniero(a)" at bounding box center [433, 242] width 222 height 23
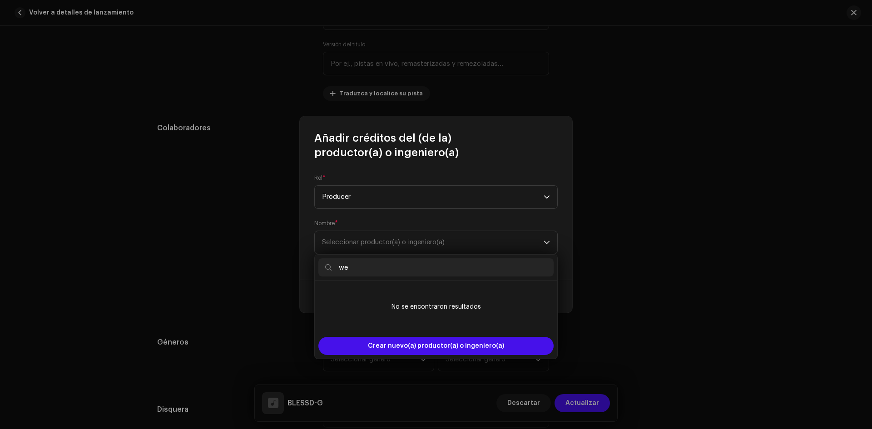
type input "w"
type input "f"
type input "Il JereZ"
click at [435, 346] on span "Crear nuevo(a) productor(a) o ingeniero(a)" at bounding box center [436, 346] width 136 height 18
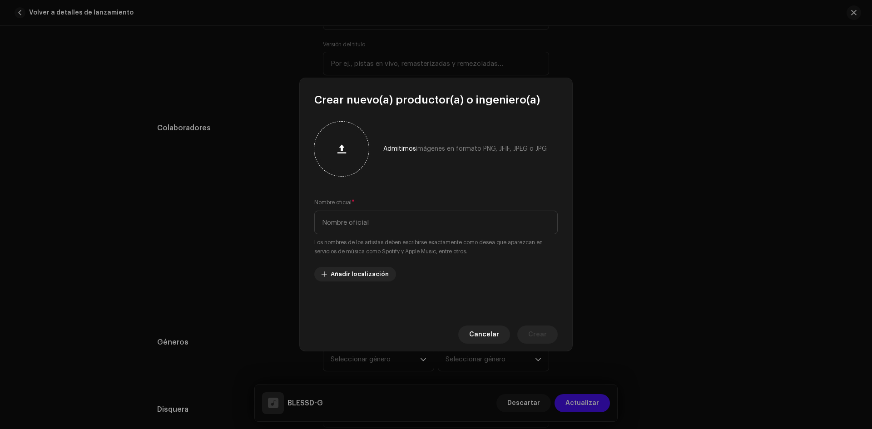
click at [347, 160] on div at bounding box center [341, 148] width 47 height 47
click at [401, 224] on input "text" at bounding box center [435, 223] width 243 height 24
type input "Il JereZ"
click at [538, 335] on span "Crear" at bounding box center [537, 335] width 19 height 18
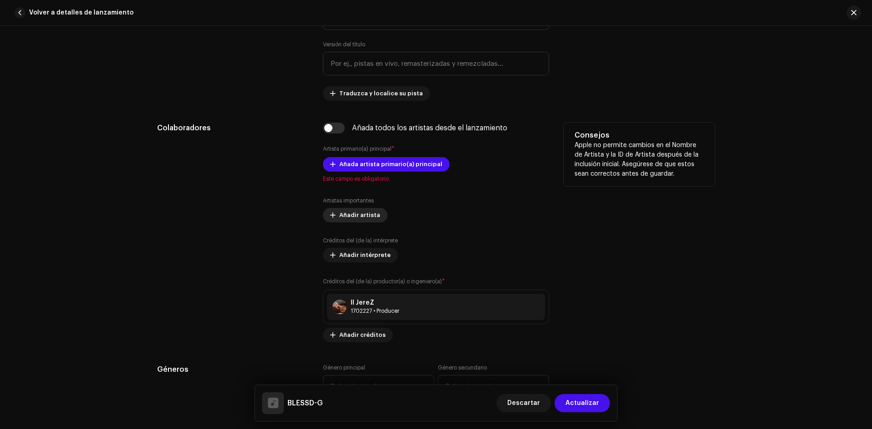
click at [351, 217] on span "Añadir artista" at bounding box center [359, 215] width 41 height 18
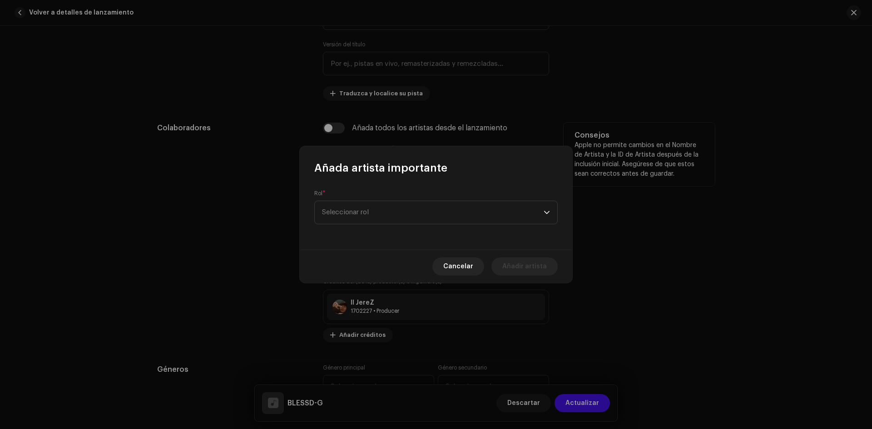
click at [351, 217] on span "Seleccionar rol" at bounding box center [433, 212] width 222 height 23
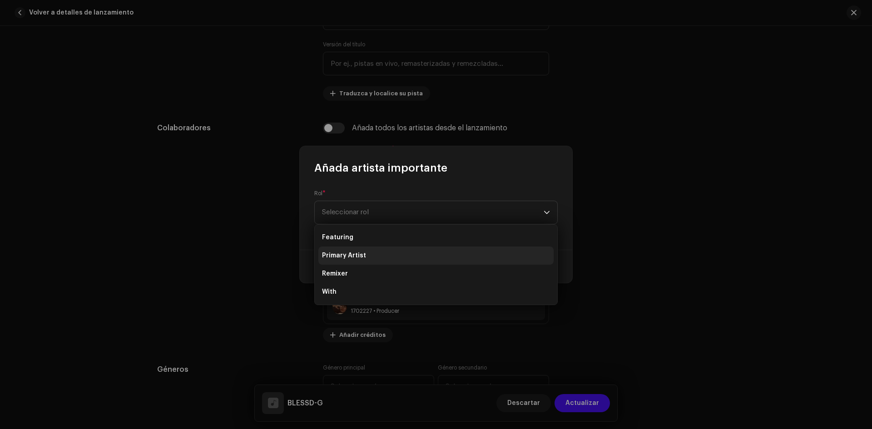
click at [377, 254] on li "Primary Artist" at bounding box center [435, 256] width 235 height 18
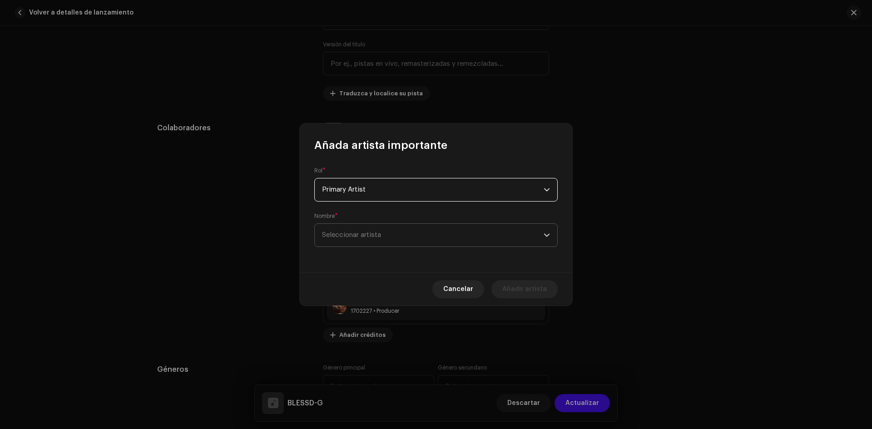
click at [365, 235] on span "Seleccionar artista" at bounding box center [351, 235] width 59 height 7
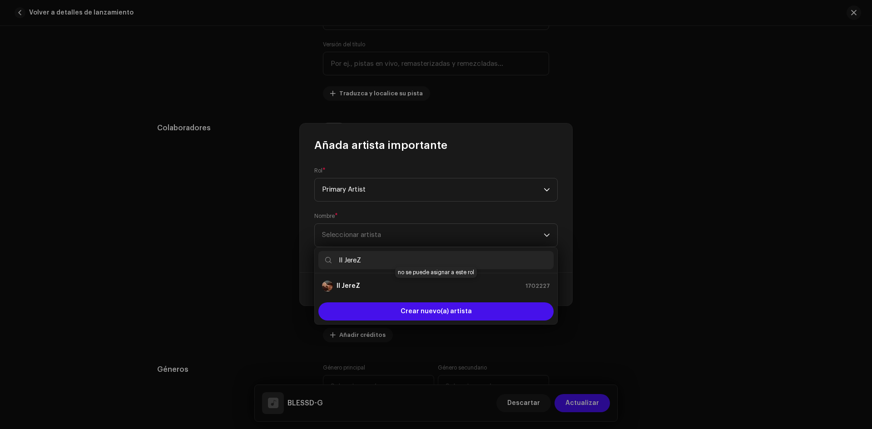
type input "Il JereZ"
click at [405, 283] on div "Il JereZ 1702227" at bounding box center [436, 286] width 228 height 11
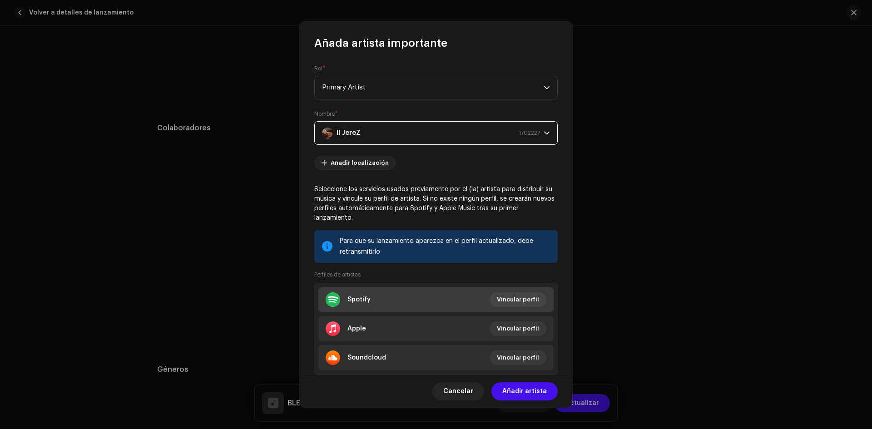
scroll to position [25, 0]
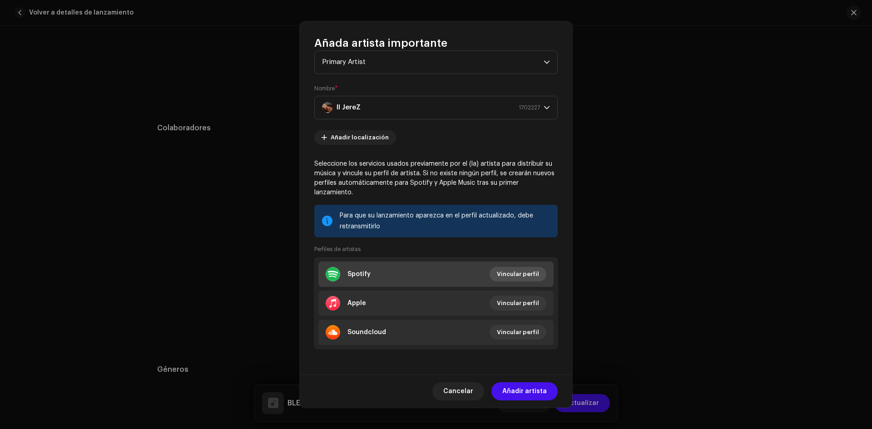
click at [531, 279] on span "Vincular perfil" at bounding box center [518, 274] width 42 height 18
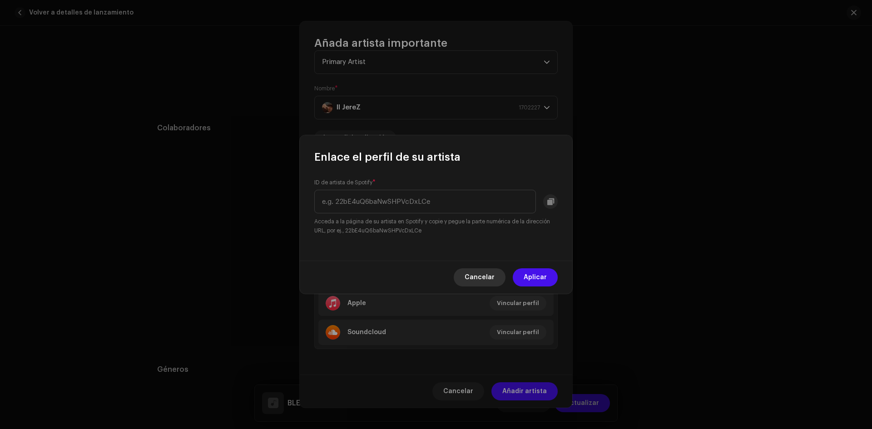
click at [491, 270] on span "Cancelar" at bounding box center [480, 277] width 30 height 18
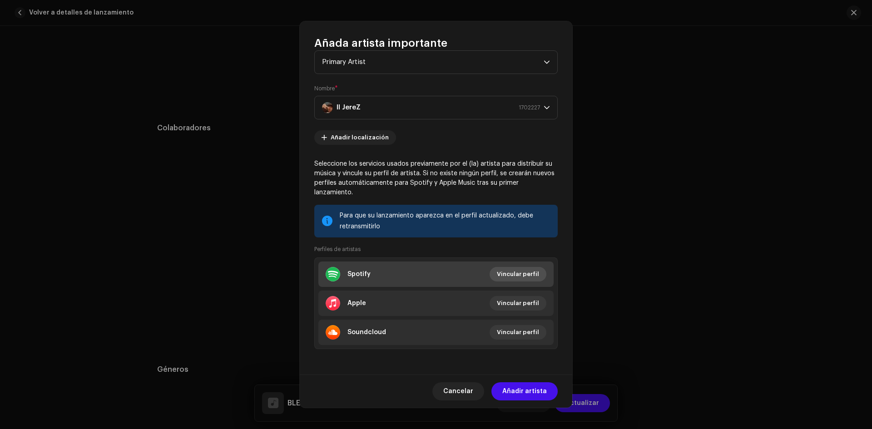
click at [523, 282] on span "Vincular perfil" at bounding box center [518, 274] width 42 height 18
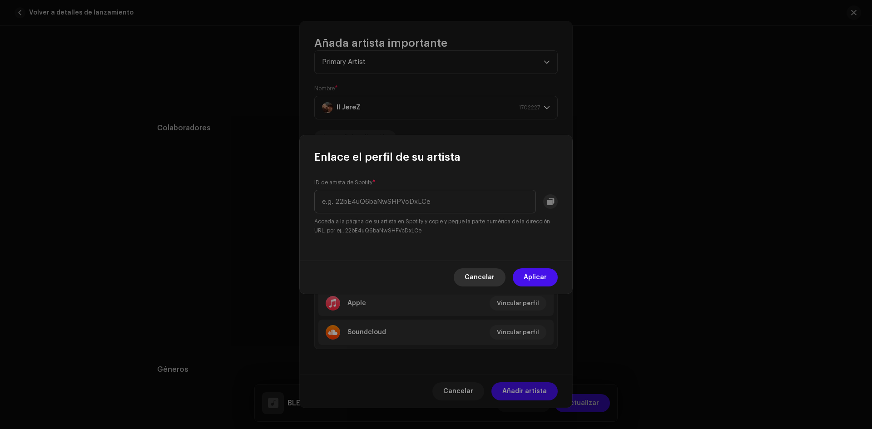
click at [494, 280] on span "Cancelar" at bounding box center [480, 277] width 30 height 18
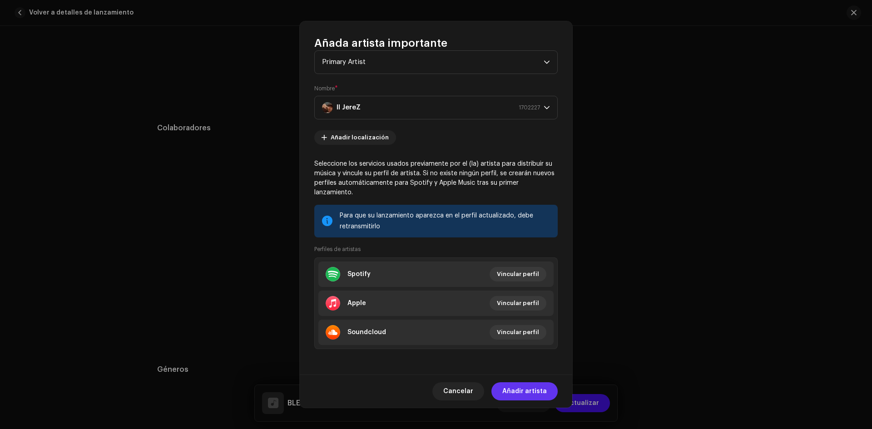
click at [541, 385] on span "Añadir artista" at bounding box center [524, 391] width 44 height 18
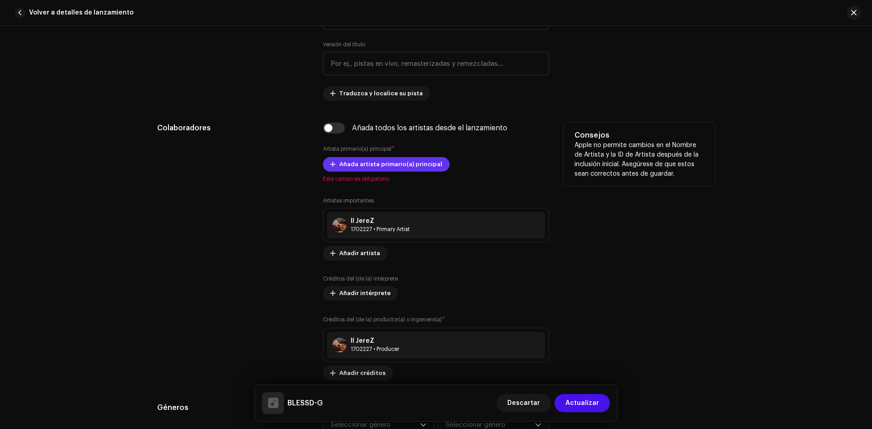
click at [363, 166] on span "Añada artista primario(a) principal" at bounding box center [390, 164] width 103 height 18
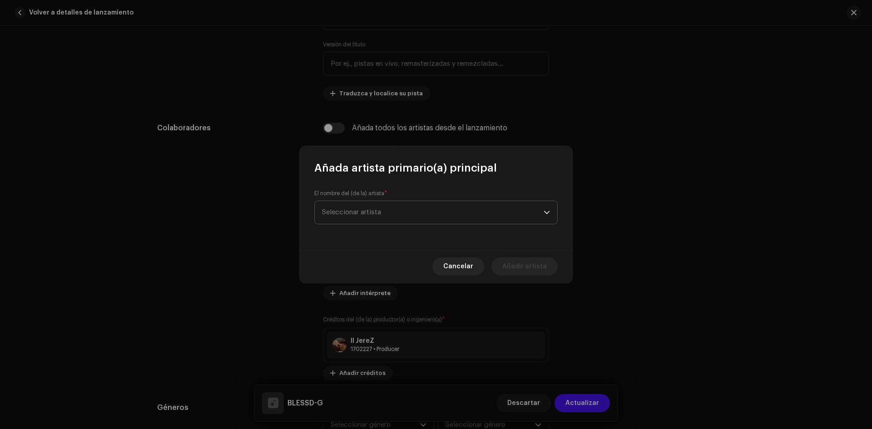
click at [352, 214] on span "Seleccionar artista" at bounding box center [351, 212] width 59 height 7
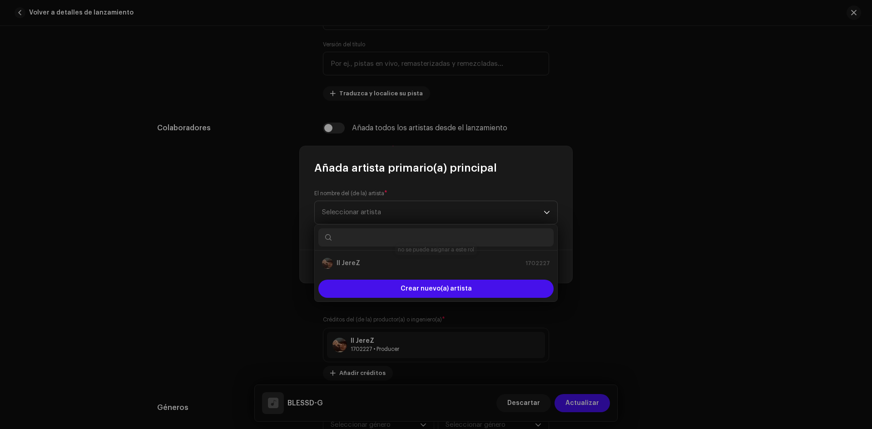
click at [359, 263] on div "Il JereZ 1702227" at bounding box center [436, 263] width 228 height 11
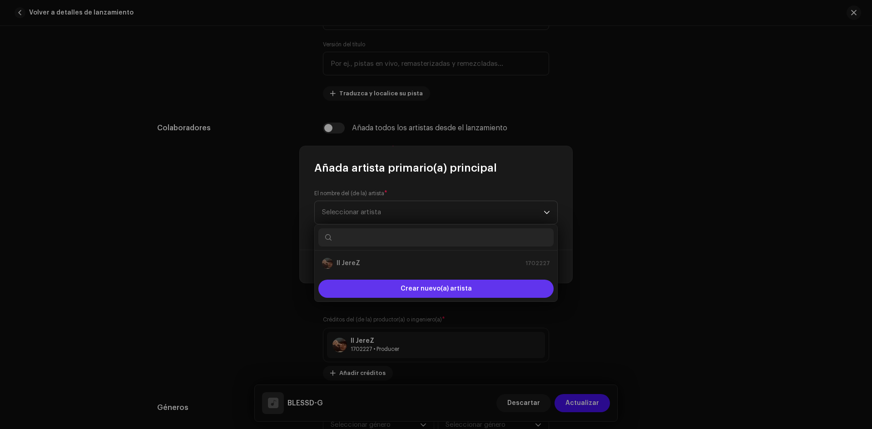
click at [395, 288] on div "Crear nuevo(a) artista" at bounding box center [435, 289] width 235 height 18
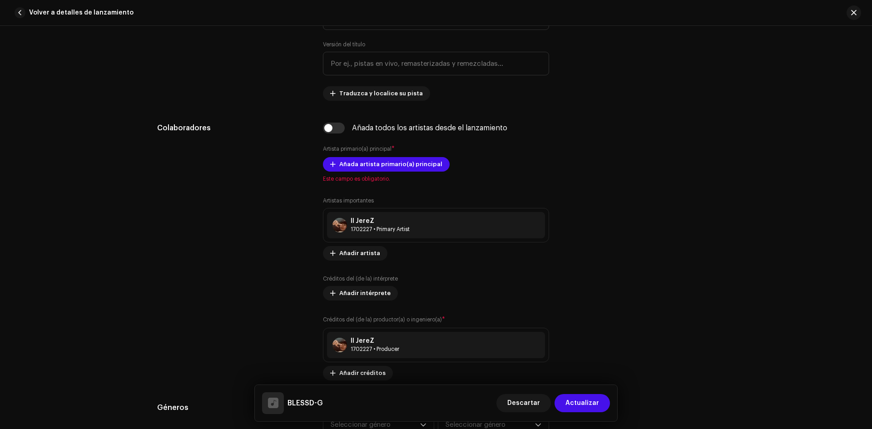
click at [697, 176] on div "Crear un(a) nuevo(a) artista primario(a) principal Admitimos imágenes en format…" at bounding box center [436, 214] width 872 height 429
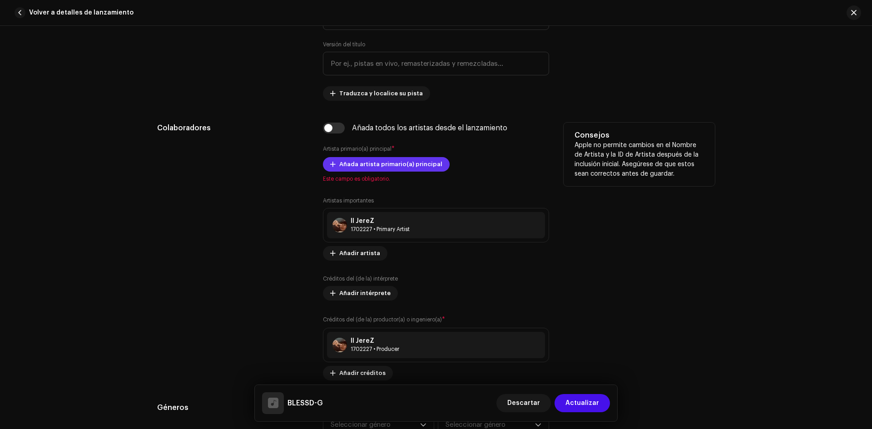
click at [370, 164] on span "Añada artista primario(a) principal" at bounding box center [390, 164] width 103 height 18
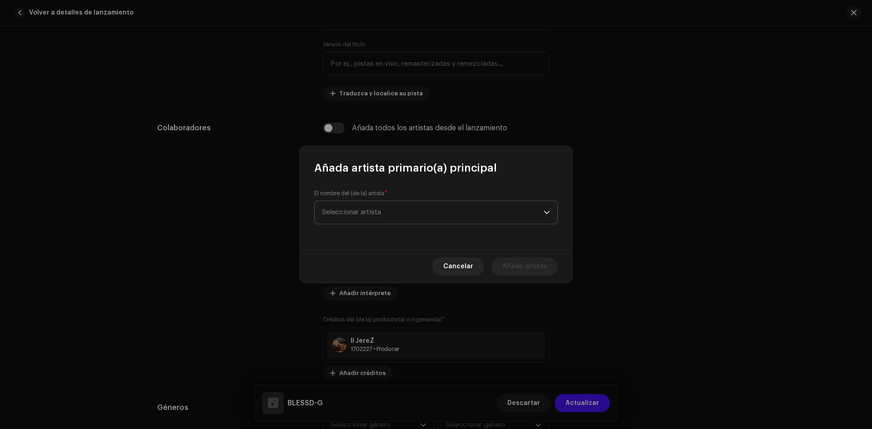
click at [351, 212] on span "Seleccionar artista" at bounding box center [351, 212] width 59 height 7
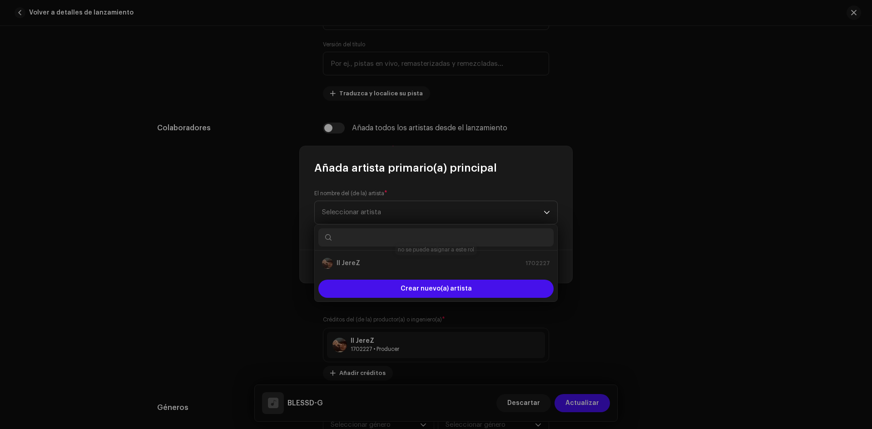
click at [344, 263] on div "Il JereZ 1702227" at bounding box center [436, 263] width 228 height 11
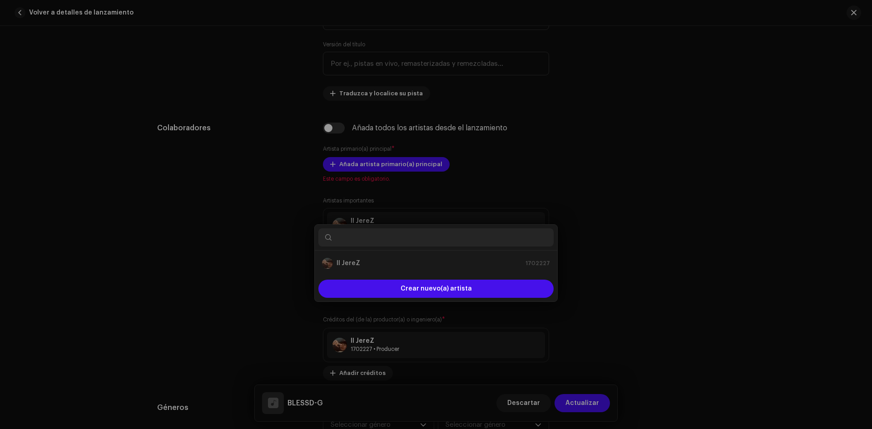
click at [642, 266] on div "Añada artista primario(a) principal El nombre del (de la) artista * Seleccionar…" at bounding box center [436, 214] width 872 height 429
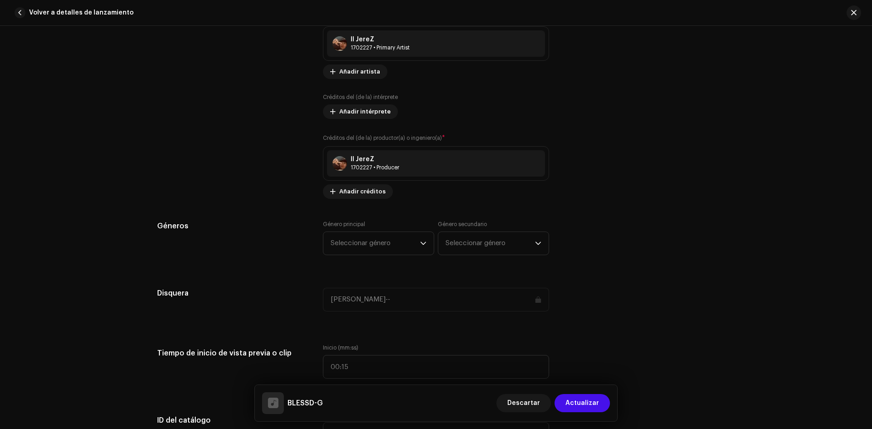
scroll to position [681, 0]
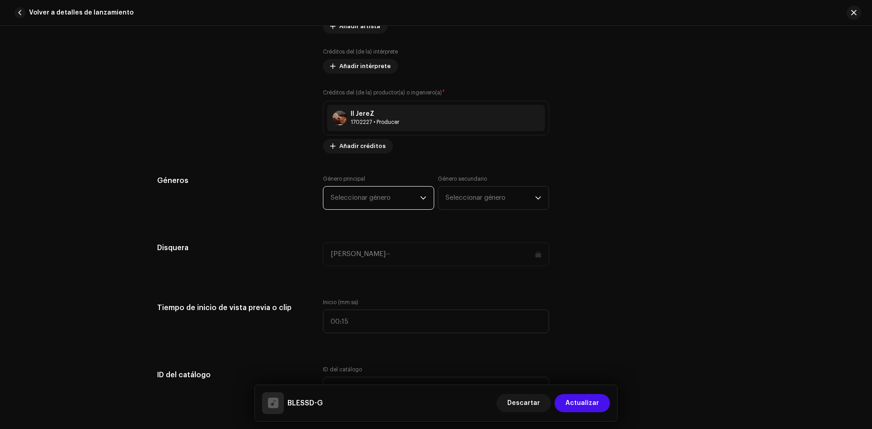
click at [396, 192] on span "Seleccionar género" at bounding box center [375, 198] width 89 height 23
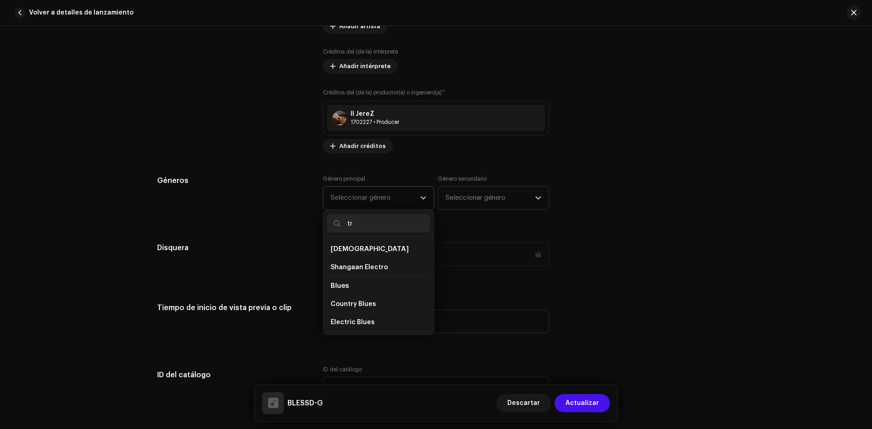
type input "t"
click at [376, 325] on li "Hip Hop/Rap" at bounding box center [378, 330] width 103 height 19
click at [368, 321] on li "Hip Hop/Rap" at bounding box center [378, 330] width 103 height 19
click at [366, 326] on span "Hip Hop/Rap" at bounding box center [352, 329] width 42 height 7
click at [348, 321] on li "Hip Hop/Rap" at bounding box center [378, 330] width 103 height 19
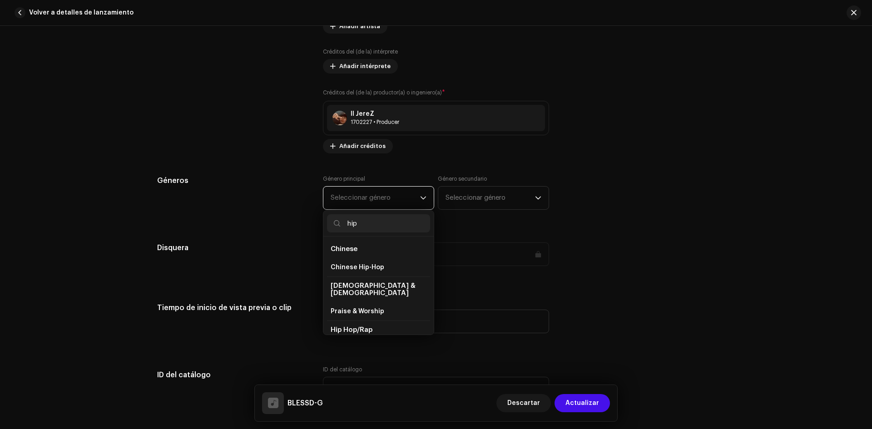
click at [348, 326] on span "Hip Hop/Rap" at bounding box center [352, 329] width 42 height 7
click at [347, 326] on span "Hip Hop/Rap" at bounding box center [352, 329] width 42 height 7
click at [348, 326] on span "Hip Hop/Rap" at bounding box center [352, 329] width 42 height 7
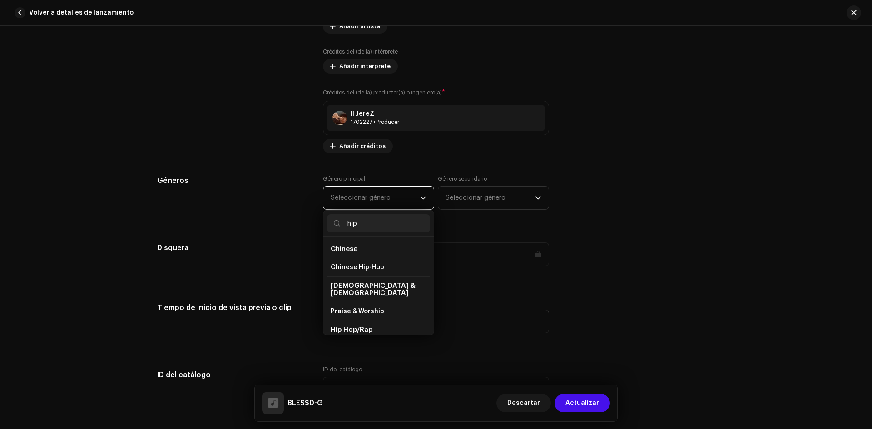
click at [348, 326] on span "Hip Hop/Rap" at bounding box center [352, 329] width 42 height 7
click at [381, 222] on input "hip" at bounding box center [378, 223] width 103 height 18
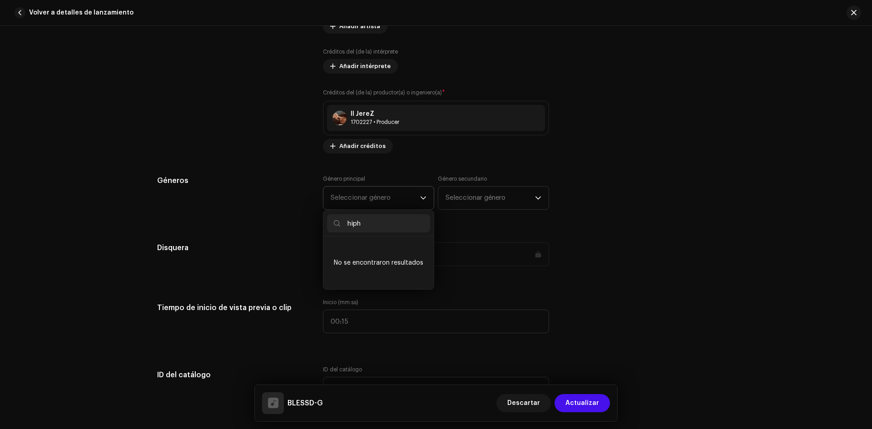
scroll to position [0, 0]
type input "hip hop"
click at [364, 265] on span "Hip Hop/Rap" at bounding box center [351, 267] width 40 height 9
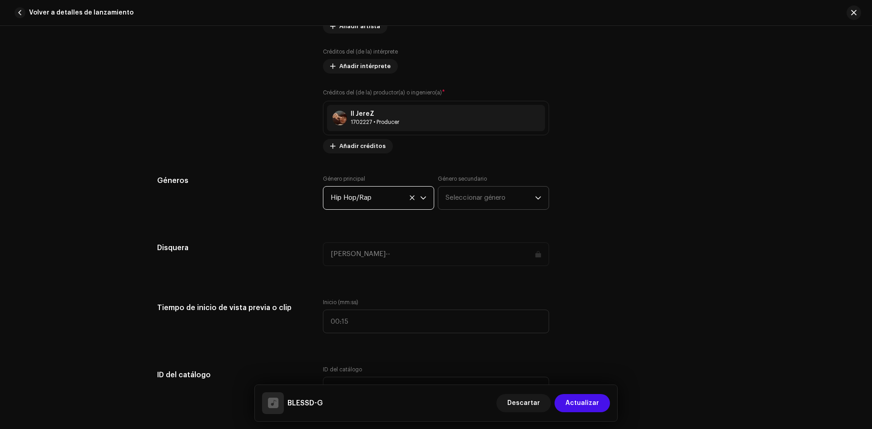
click at [480, 189] on span "Seleccionar género" at bounding box center [489, 198] width 89 height 23
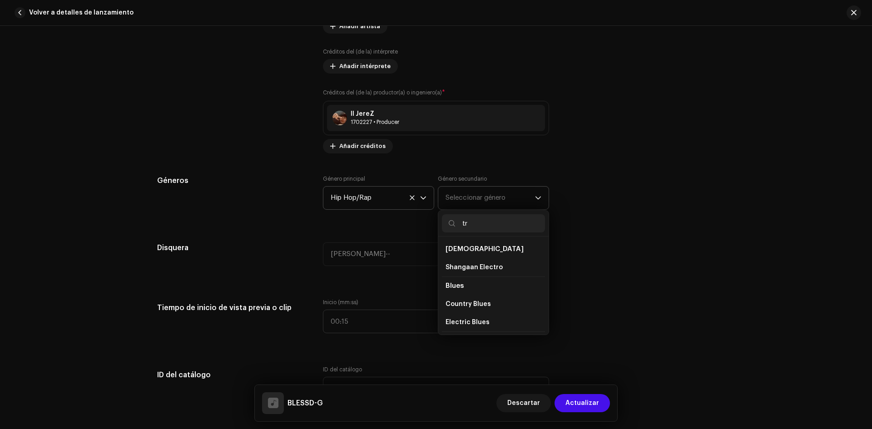
type input "t"
type input "hip ho"
click at [493, 264] on li "Hip Hop/Rap" at bounding box center [493, 267] width 103 height 18
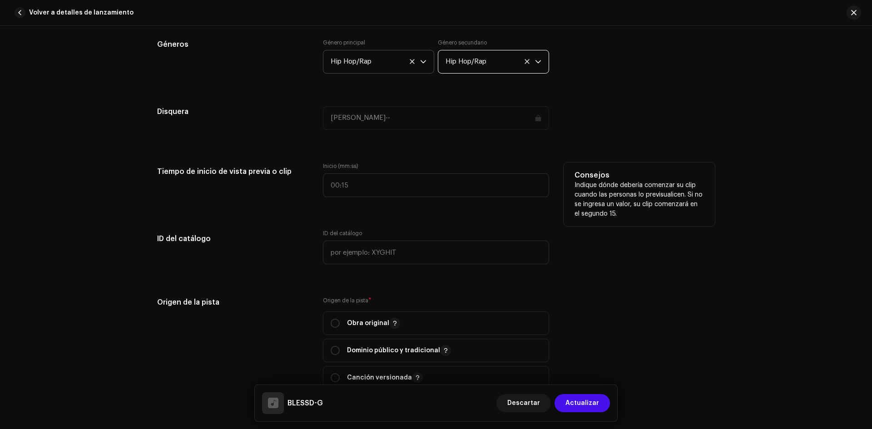
scroll to position [863, 0]
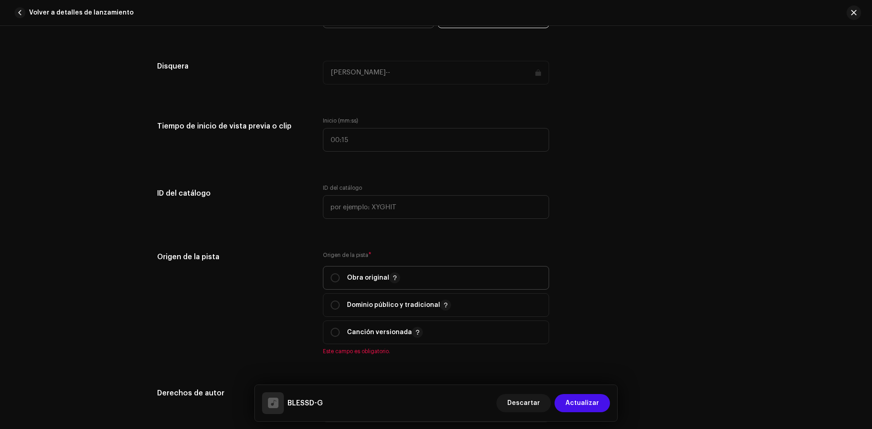
click at [326, 277] on p-togglebutton "Obra original" at bounding box center [436, 278] width 226 height 24
radio input "true"
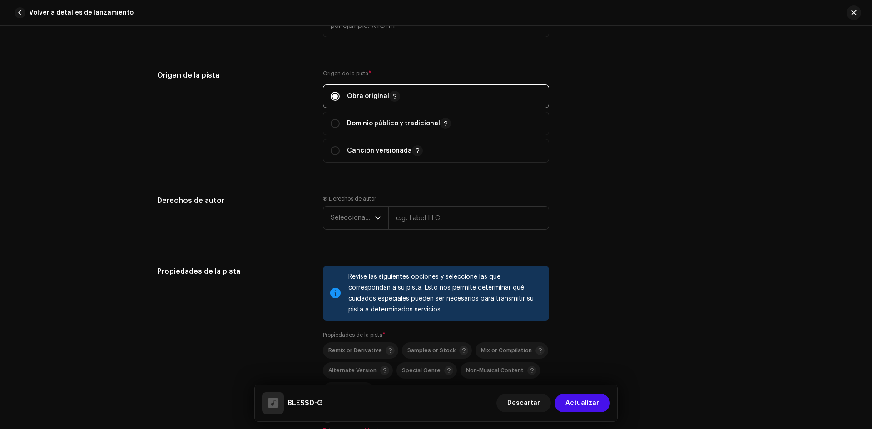
scroll to position [1090, 0]
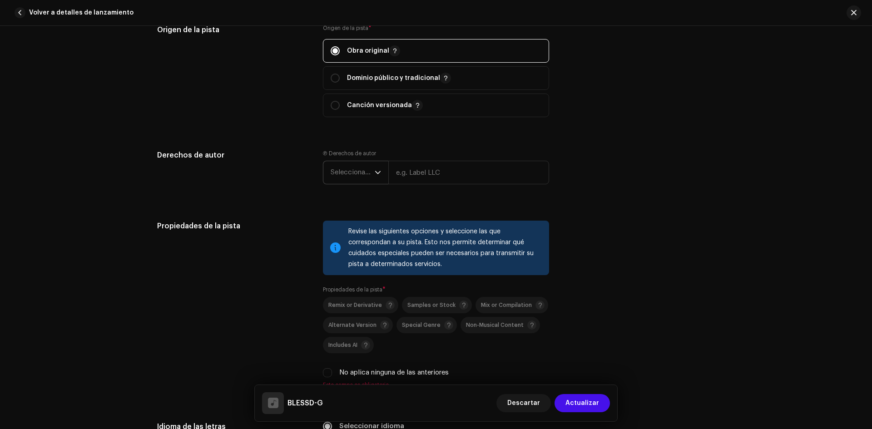
click at [379, 174] on icon "dropdown trigger" at bounding box center [378, 172] width 6 height 6
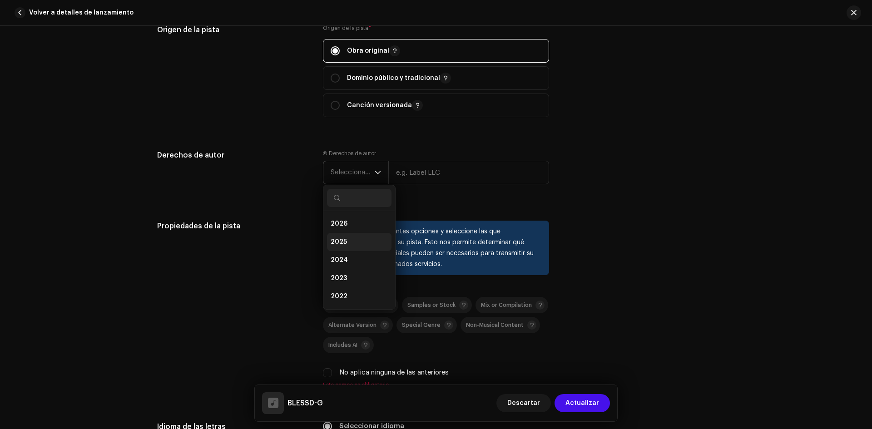
click at [347, 244] on li "2025" at bounding box center [359, 242] width 64 height 18
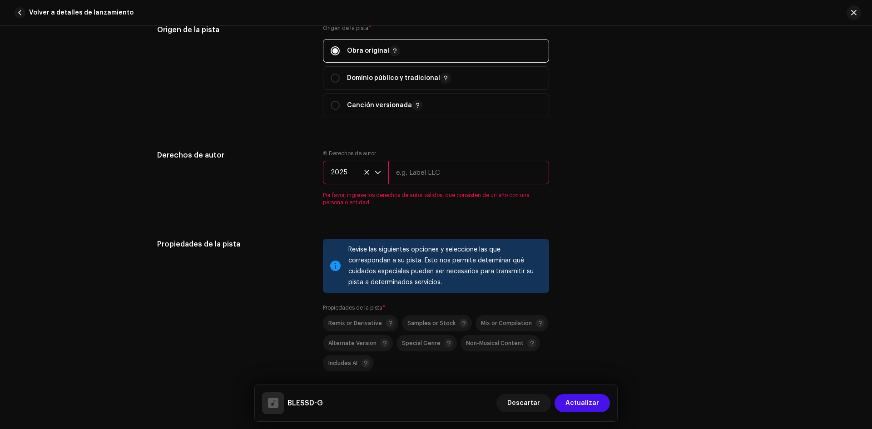
click at [364, 172] on icon at bounding box center [367, 172] width 6 height 6
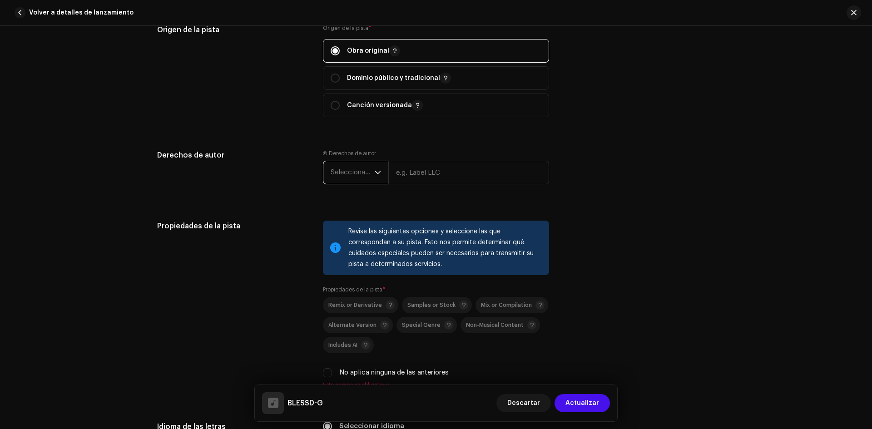
click at [285, 192] on div "Derechos de autor" at bounding box center [232, 174] width 151 height 49
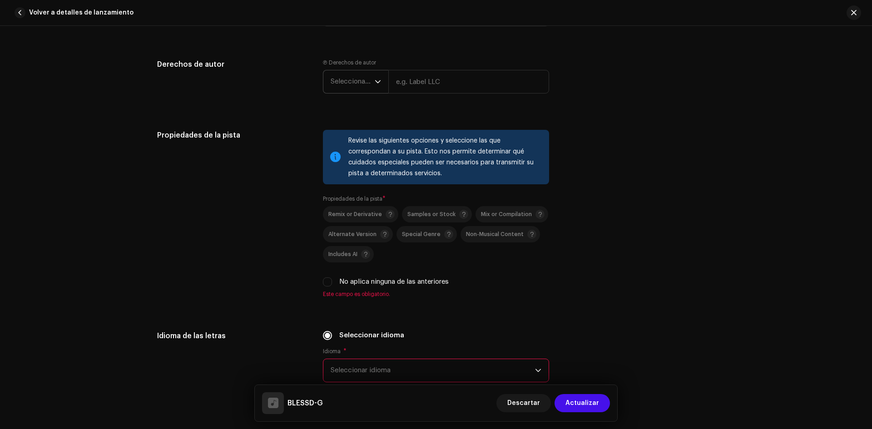
scroll to position [1271, 0]
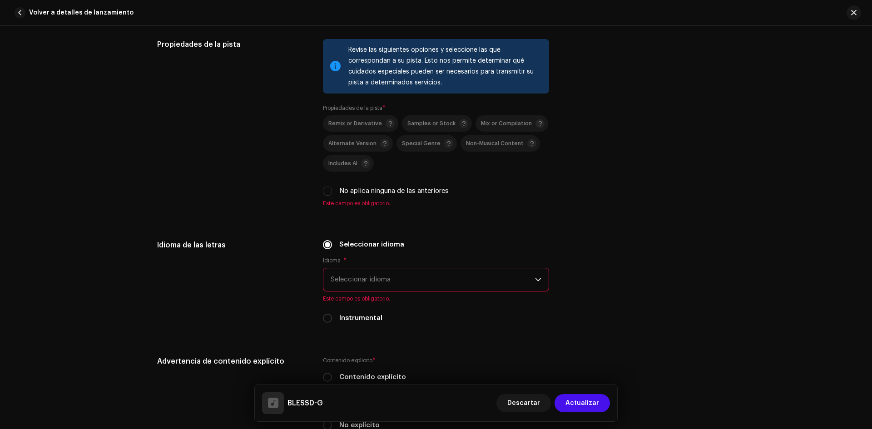
click at [382, 282] on span "Seleccionar idioma" at bounding box center [433, 279] width 204 height 23
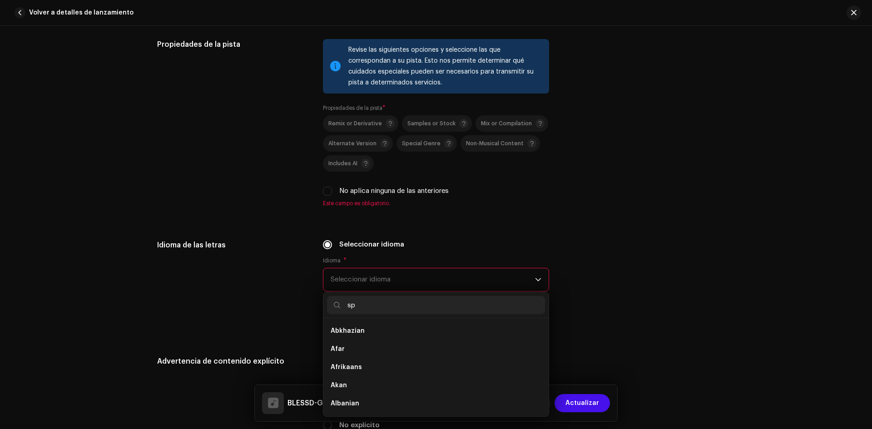
scroll to position [0, 0]
type input "span"
click at [371, 336] on li "Spanish" at bounding box center [436, 331] width 218 height 18
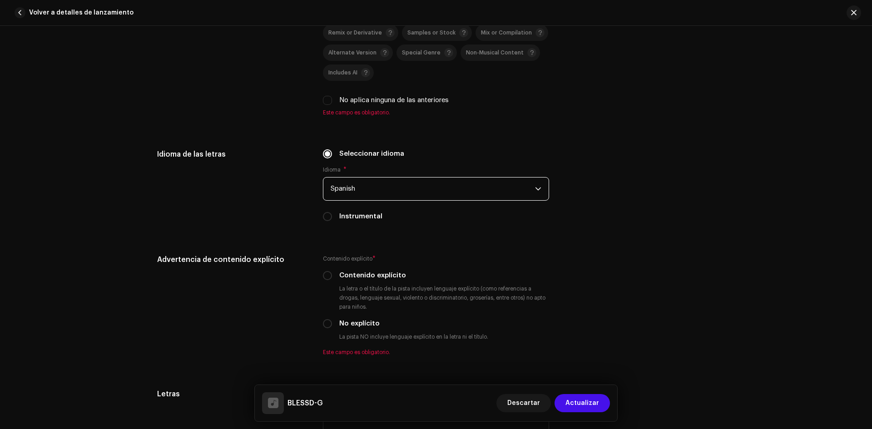
scroll to position [1408, 0]
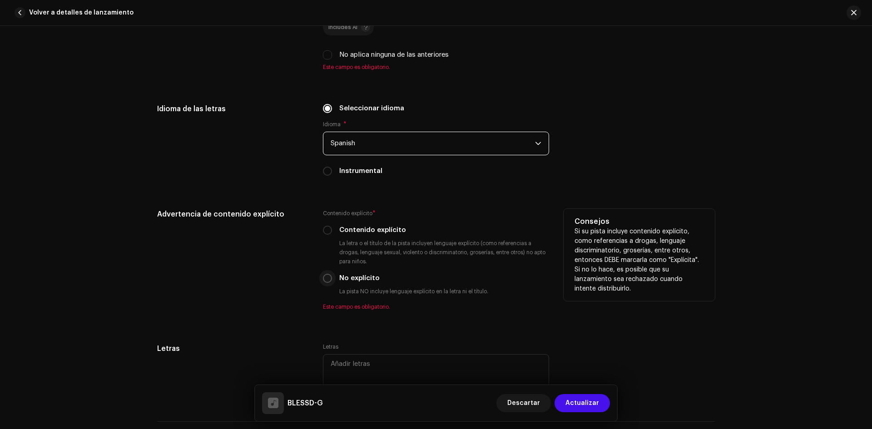
click at [325, 280] on input "No explícito" at bounding box center [327, 278] width 9 height 9
radio input "true"
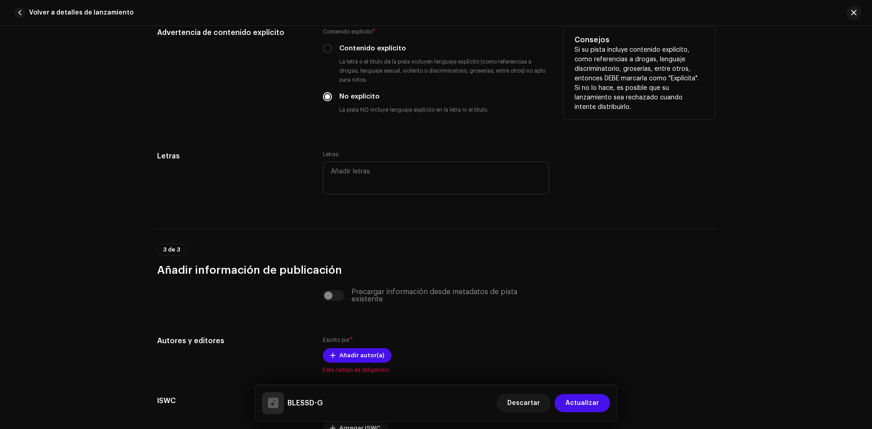
scroll to position [1680, 0]
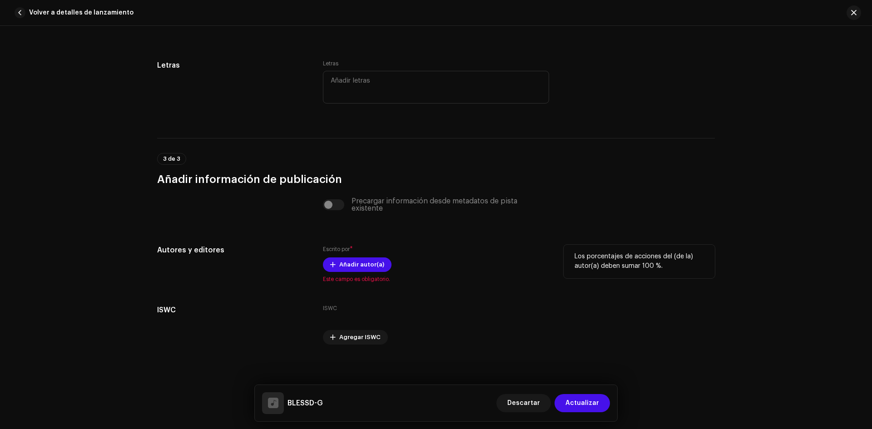
click at [351, 276] on span "Este campo es obligatorio." at bounding box center [436, 279] width 226 height 7
click at [349, 271] on span "Añadir autor(a)" at bounding box center [361, 265] width 45 height 18
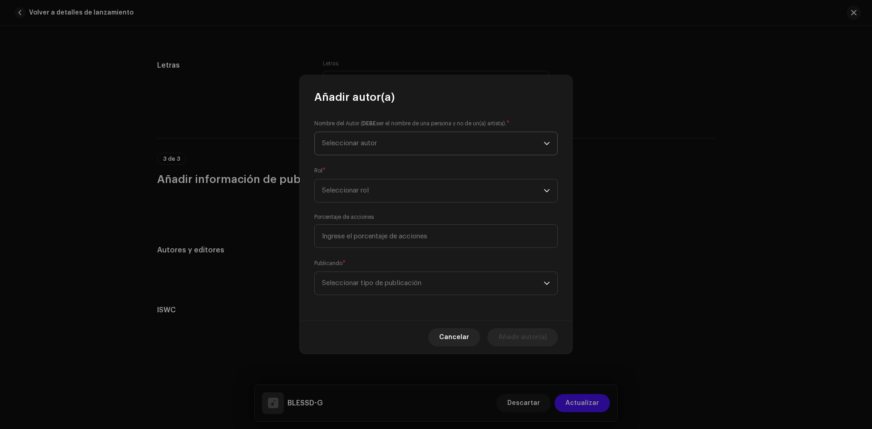
click at [387, 143] on span "Seleccionar autor" at bounding box center [433, 143] width 222 height 23
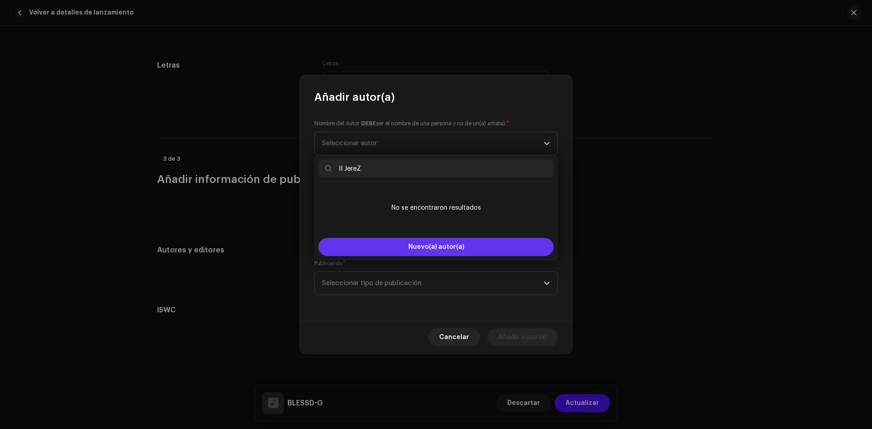
type input "Il JereZ"
click at [398, 245] on button "Nuevo(a) autor(a)" at bounding box center [435, 247] width 235 height 18
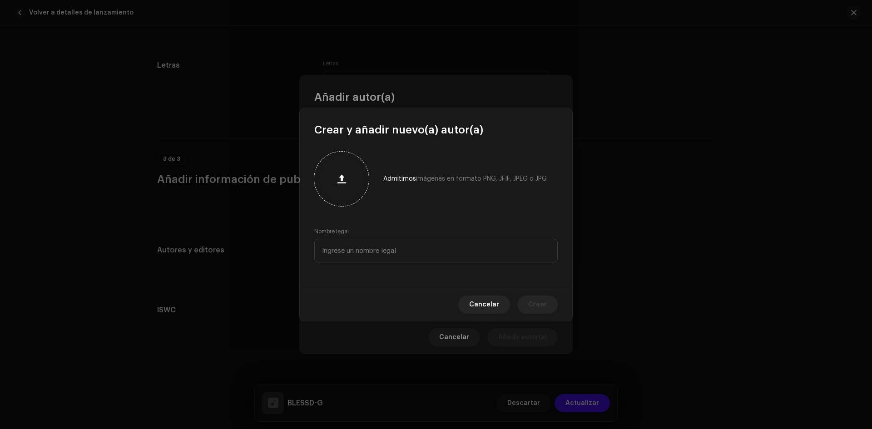
click at [350, 178] on button "button" at bounding box center [342, 179] width 22 height 22
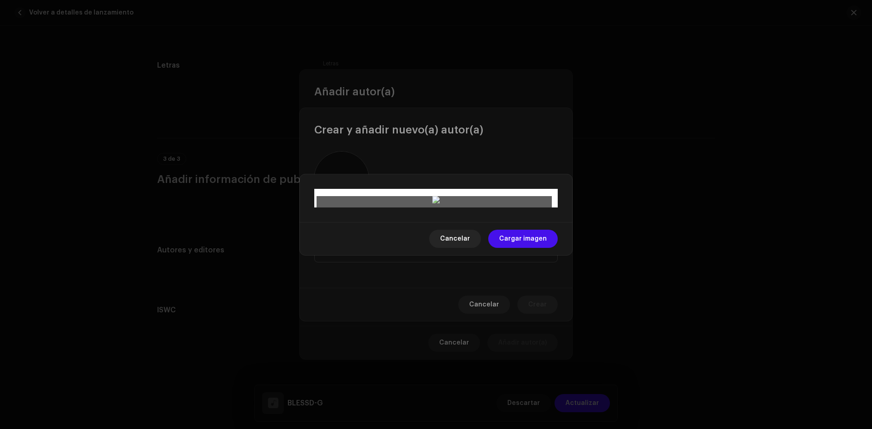
drag, startPoint x: 507, startPoint y: 320, endPoint x: 508, endPoint y: 325, distance: 5.1
click at [508, 325] on div at bounding box center [435, 409] width 235 height 235
click at [521, 248] on span "Cargar imagen" at bounding box center [523, 239] width 48 height 18
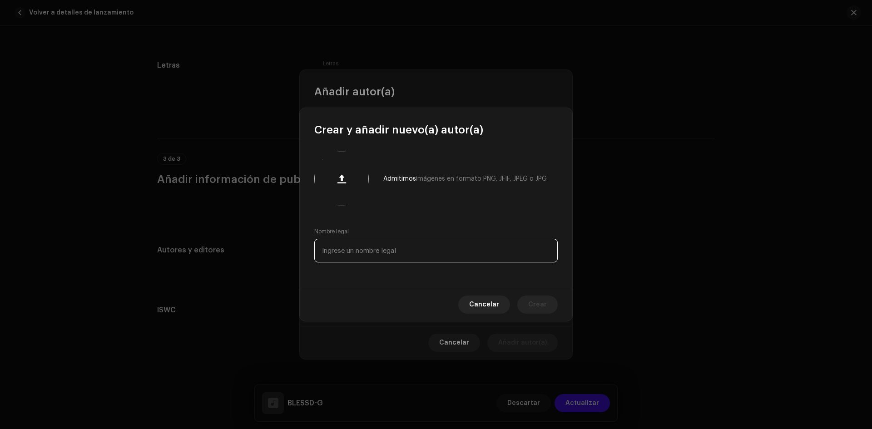
click at [380, 253] on input "text" at bounding box center [435, 251] width 243 height 24
type input "Il JereZ"
click at [536, 311] on span "Crear" at bounding box center [537, 305] width 19 height 18
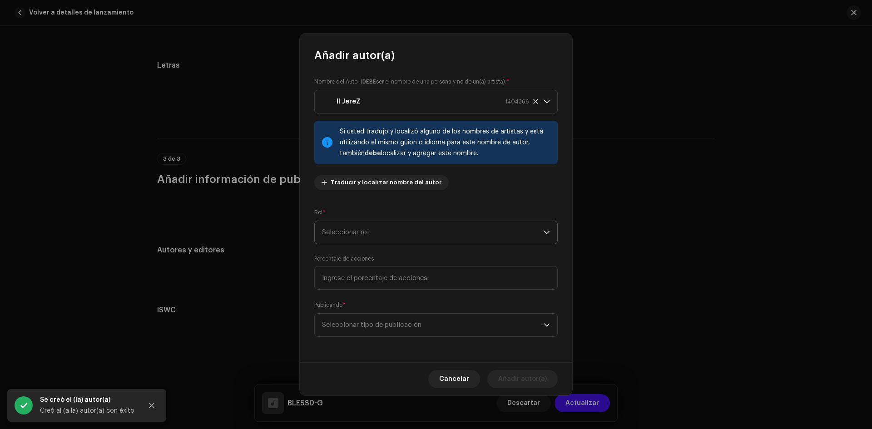
click at [381, 232] on span "Seleccionar rol" at bounding box center [433, 232] width 222 height 23
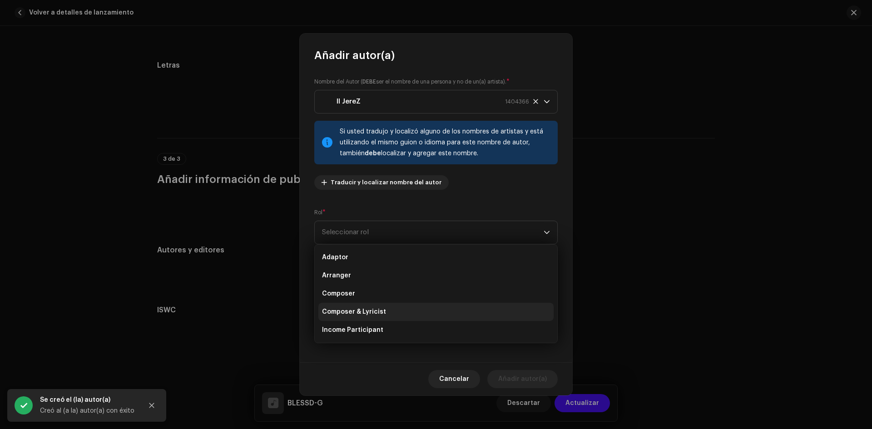
click at [388, 306] on li "Composer & Lyricist" at bounding box center [435, 312] width 235 height 18
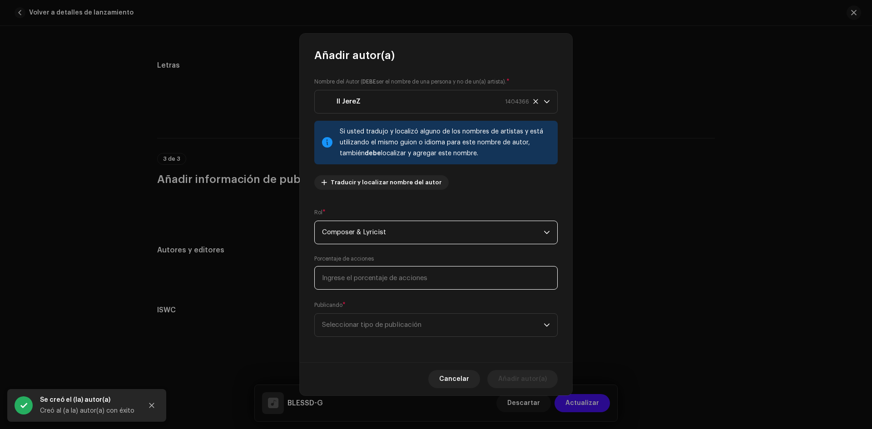
click at [374, 282] on input at bounding box center [435, 278] width 243 height 24
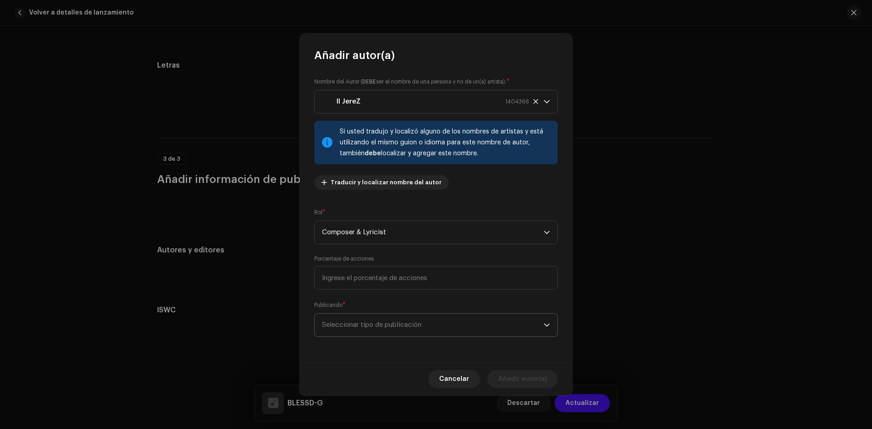
click at [437, 331] on span "Seleccionar tipo de publicación" at bounding box center [433, 325] width 222 height 23
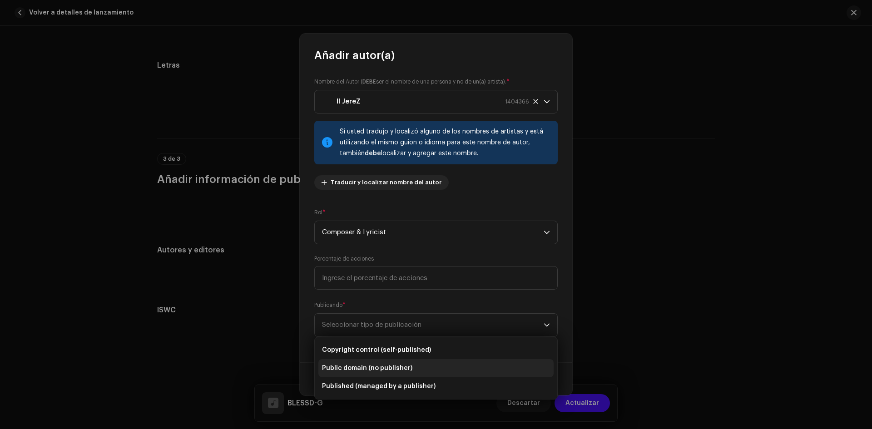
click at [441, 368] on li "Public domain (no publisher)" at bounding box center [435, 368] width 235 height 18
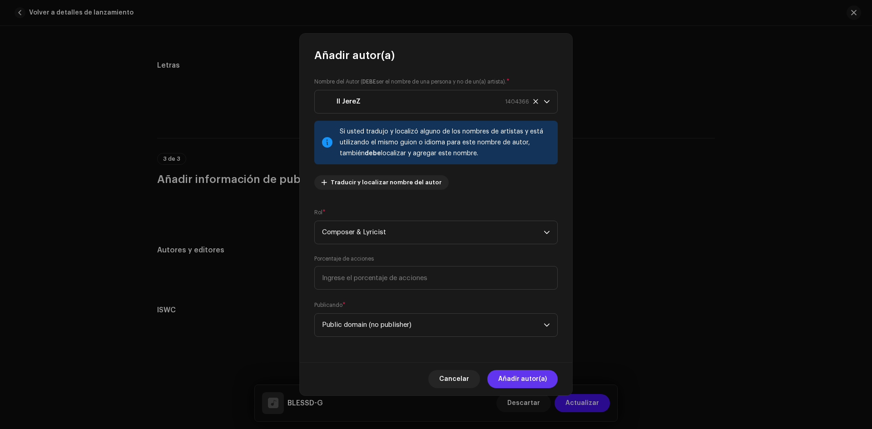
click at [529, 381] on span "Añadir autor(a)" at bounding box center [522, 379] width 49 height 18
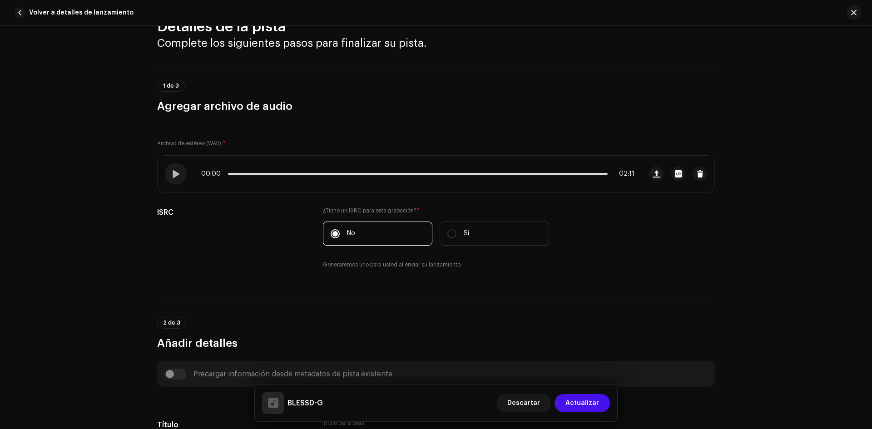
scroll to position [0, 0]
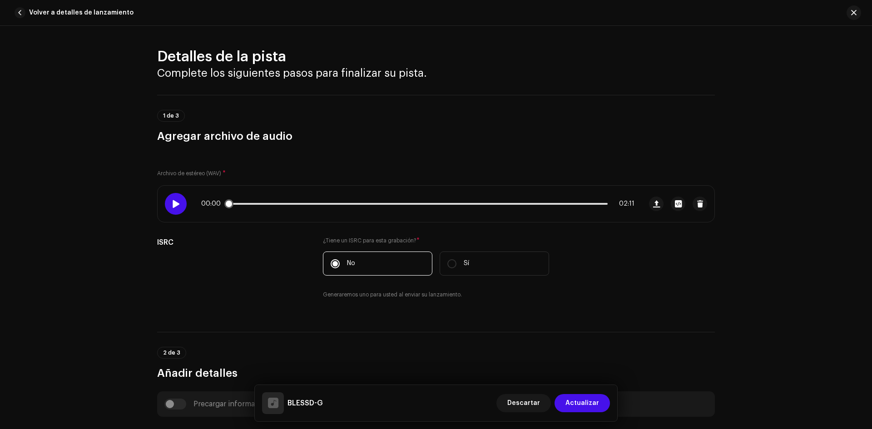
click at [172, 205] on span at bounding box center [176, 203] width 8 height 7
click at [172, 203] on span at bounding box center [176, 203] width 8 height 7
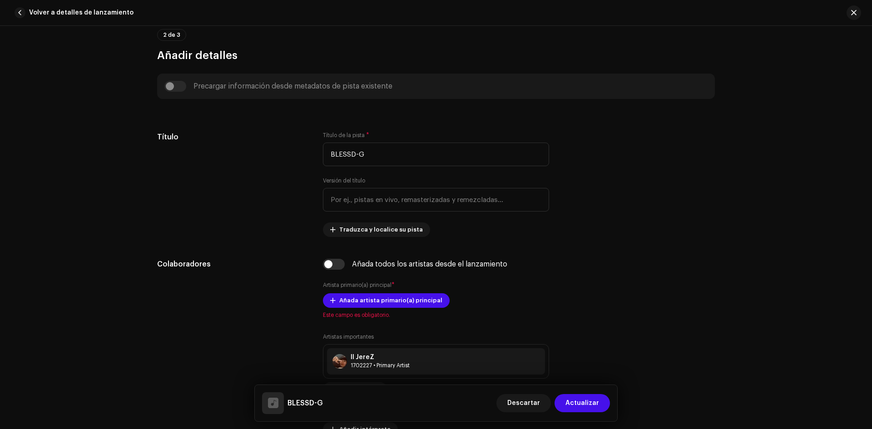
scroll to position [409, 0]
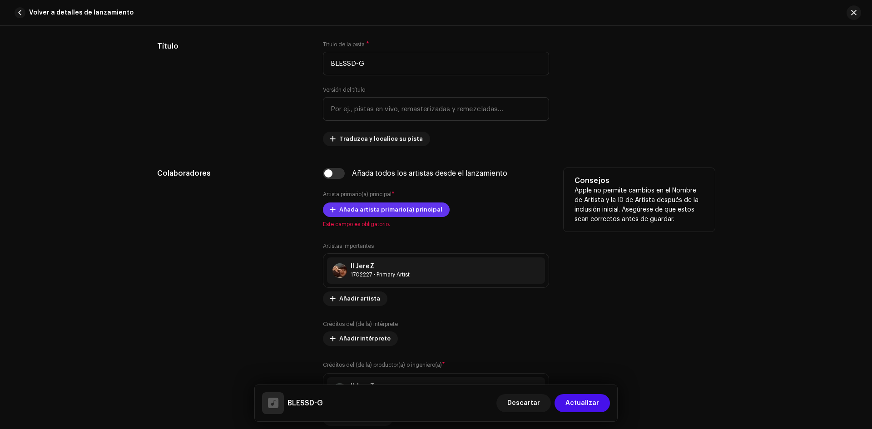
click at [327, 209] on button "Añada artista primario(a) principal" at bounding box center [386, 210] width 127 height 15
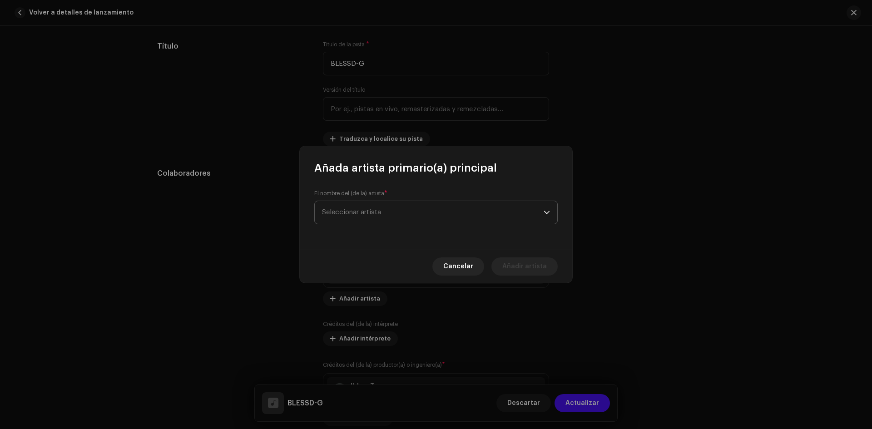
click at [365, 208] on span "Seleccionar artista" at bounding box center [433, 212] width 222 height 23
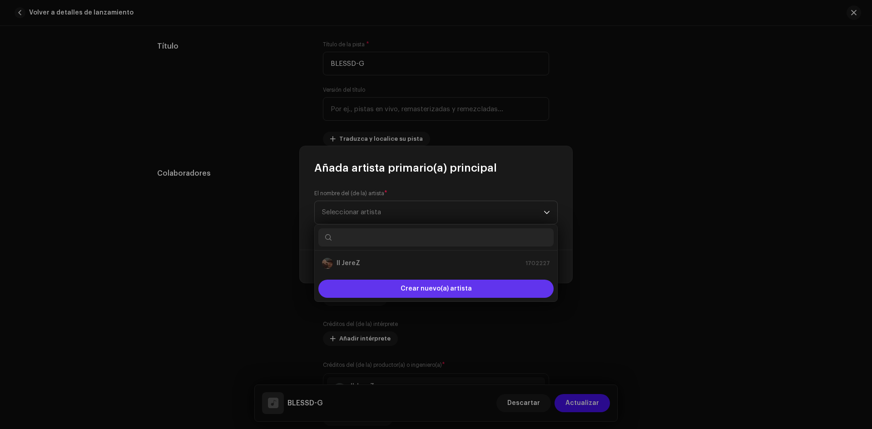
click at [445, 289] on span "Crear nuevo(a) artista" at bounding box center [435, 289] width 71 height 18
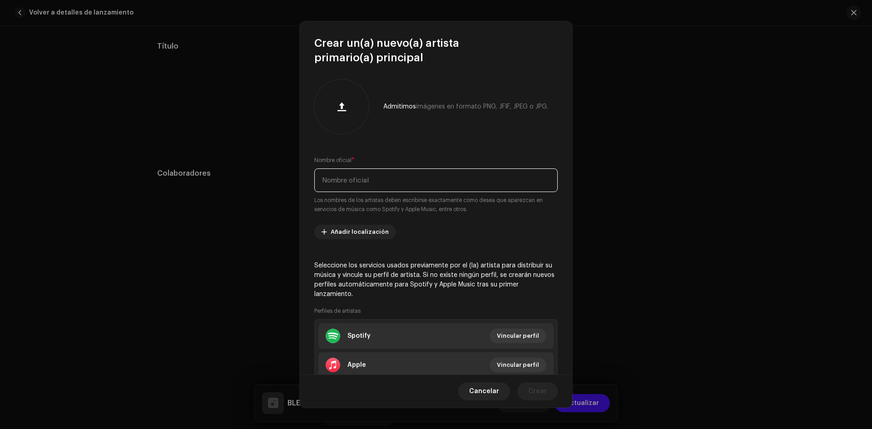
click at [372, 179] on input "text" at bounding box center [435, 180] width 243 height 24
type input "l"
type input "J"
type input "JereZ"
click at [529, 390] on span "Crear" at bounding box center [537, 391] width 19 height 18
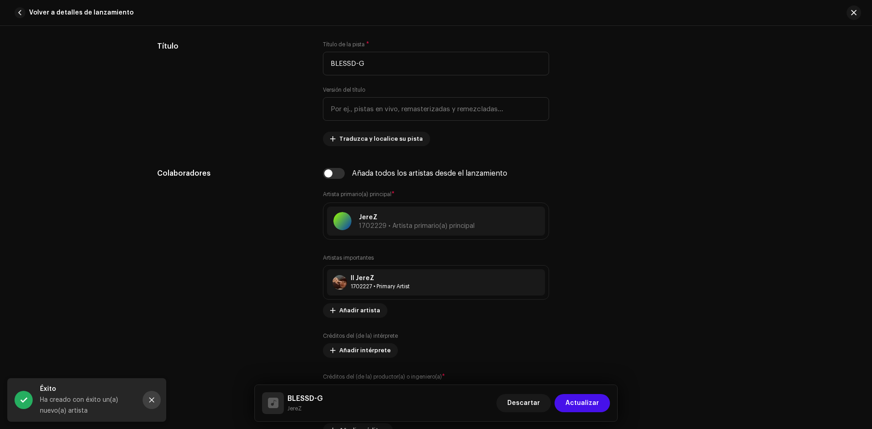
click at [149, 403] on icon "Close" at bounding box center [151, 400] width 6 height 6
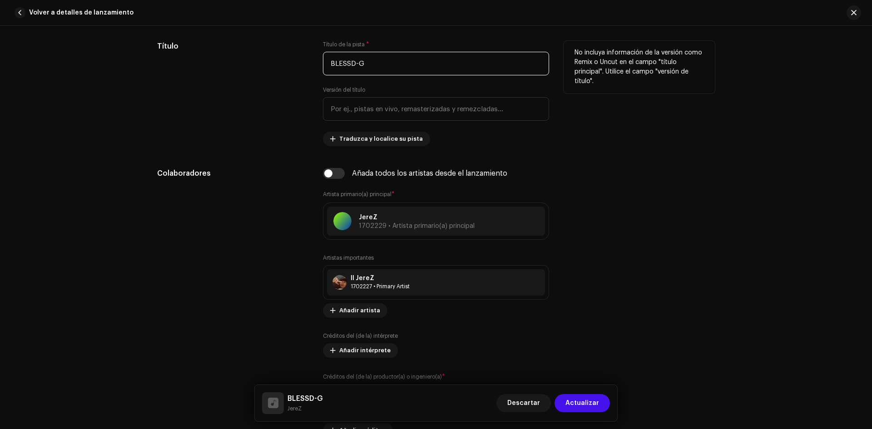
click at [356, 66] on input "BLESSD-G" at bounding box center [436, 64] width 226 height 24
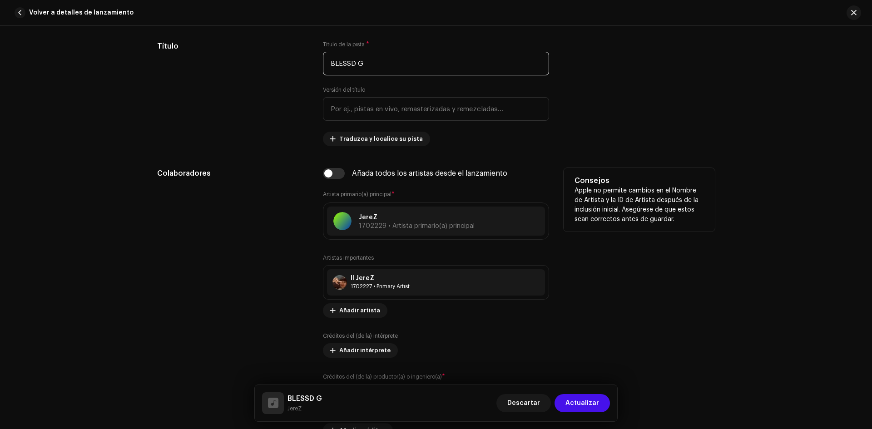
type input "BLESSD G"
click at [696, 232] on div "Consejos Apple no permite cambios en el Nombre de Artista y la ID de Artista de…" at bounding box center [638, 303] width 151 height 270
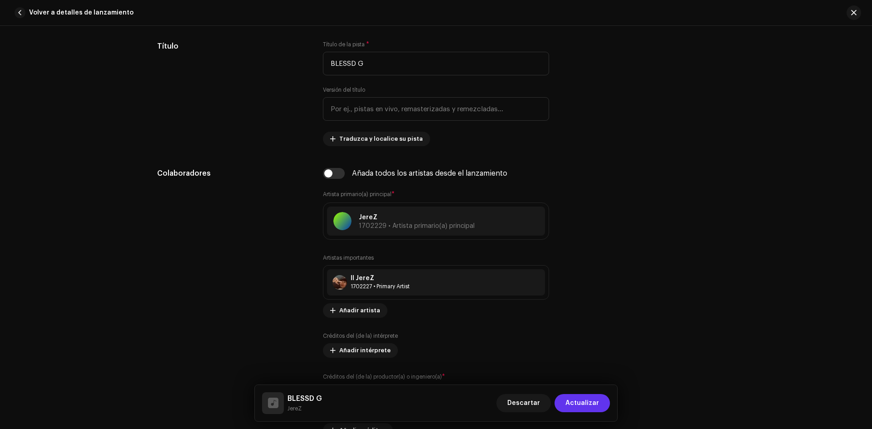
click at [587, 404] on span "Actualizar" at bounding box center [582, 403] width 34 height 18
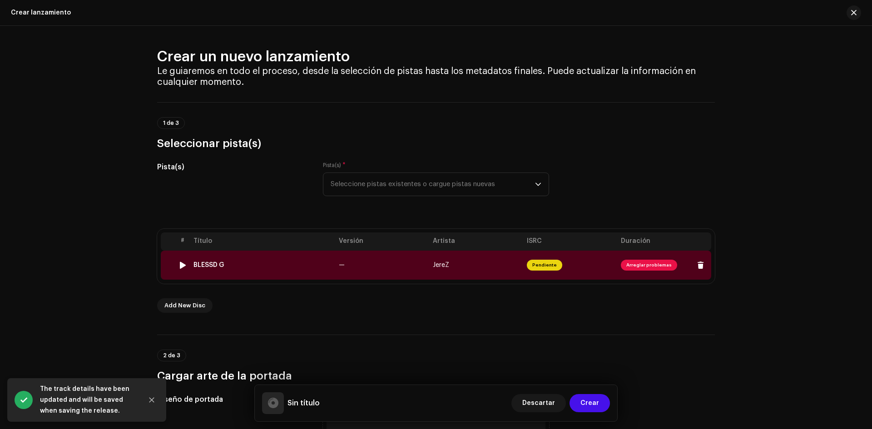
click at [643, 264] on span "Arreglar problemas" at bounding box center [649, 265] width 56 height 11
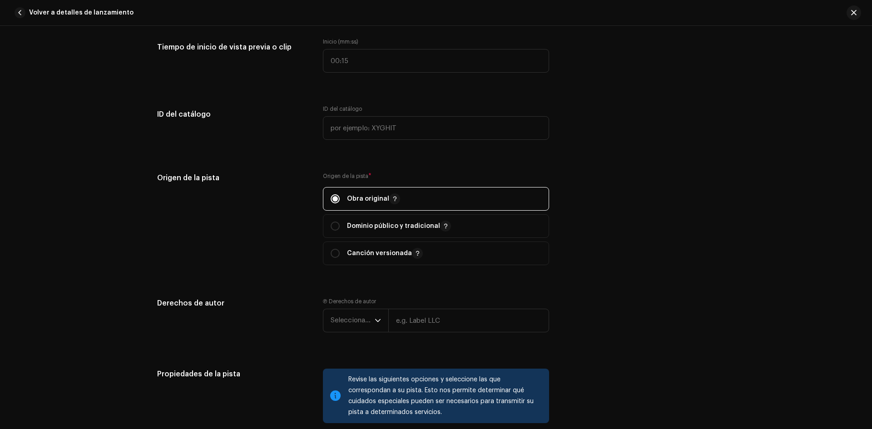
scroll to position [1181, 0]
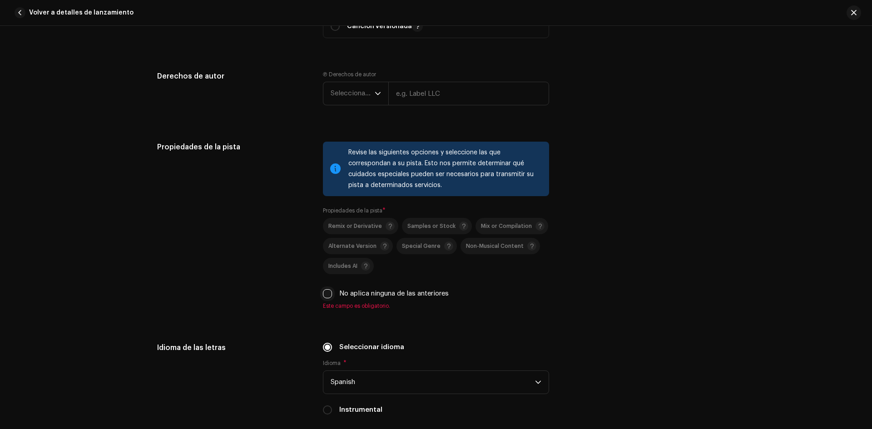
click at [323, 292] on input "No aplica ninguna de las anteriores" at bounding box center [327, 293] width 9 height 9
checkbox input "true"
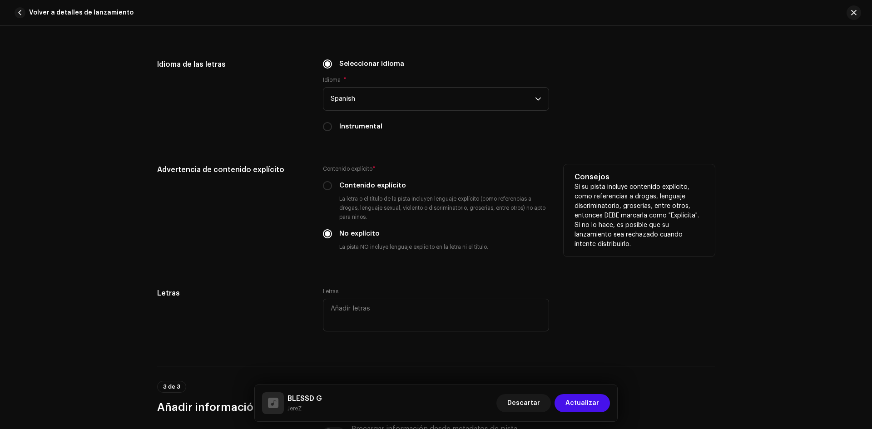
scroll to position [1711, 0]
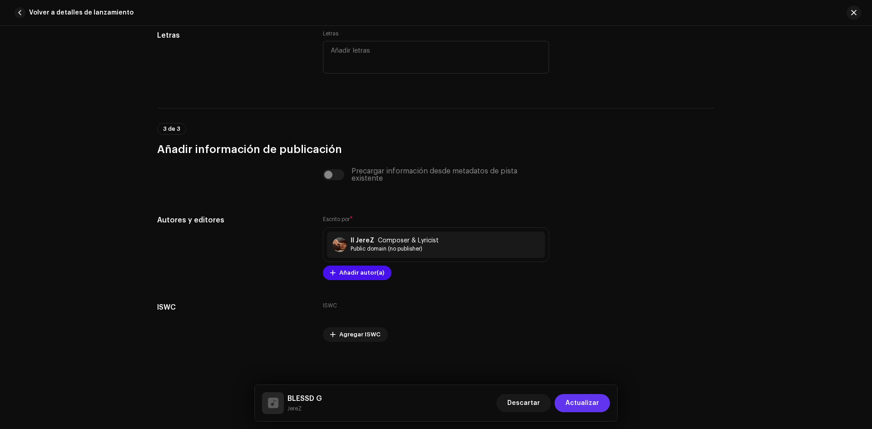
click at [589, 398] on span "Actualizar" at bounding box center [582, 403] width 34 height 18
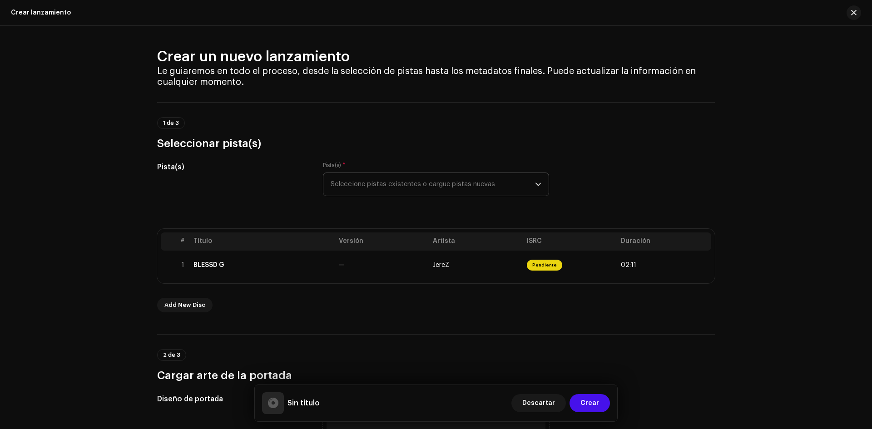
click at [511, 183] on span "Seleccione pistas existentes o cargue pistas nuevas" at bounding box center [433, 184] width 204 height 23
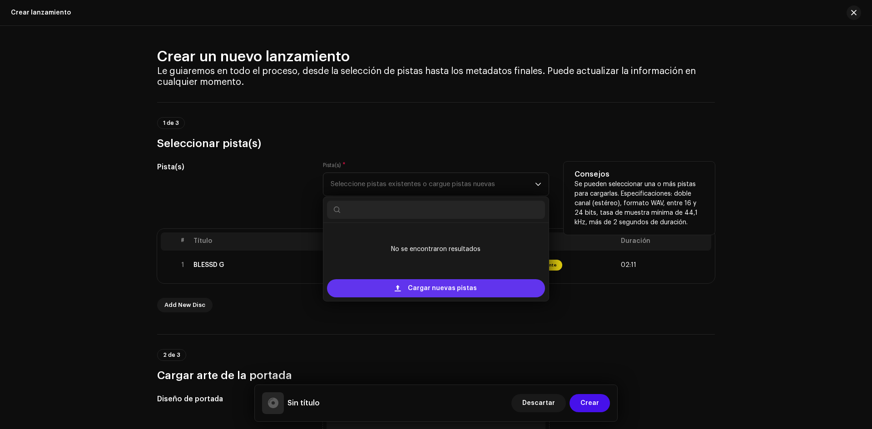
click at [418, 292] on span "Cargar nuevas pistas" at bounding box center [442, 288] width 69 height 18
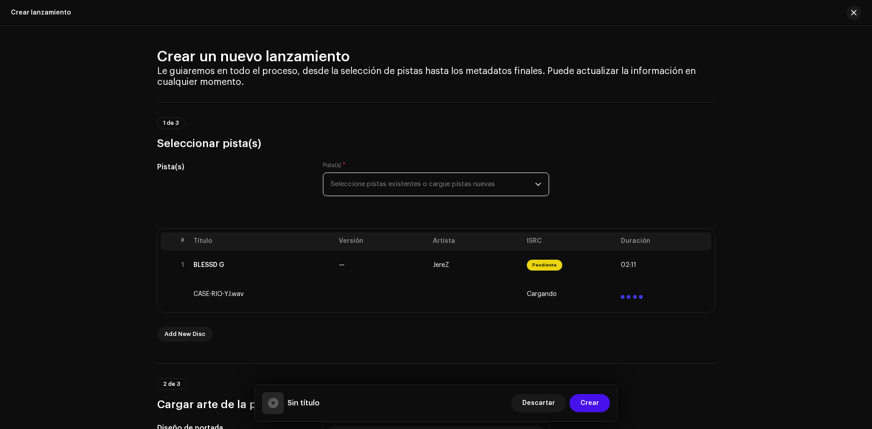
click at [475, 191] on span "Seleccione pistas existentes o cargue pistas nuevas" at bounding box center [433, 184] width 204 height 23
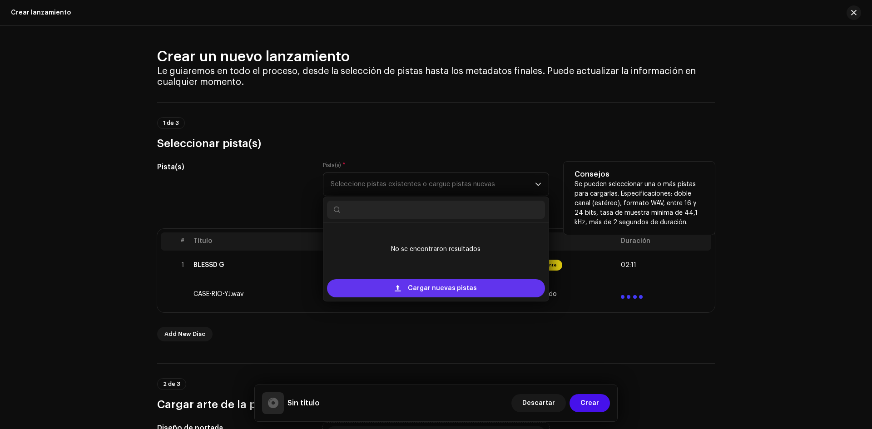
click at [451, 288] on span "Cargar nuevas pistas" at bounding box center [442, 288] width 69 height 18
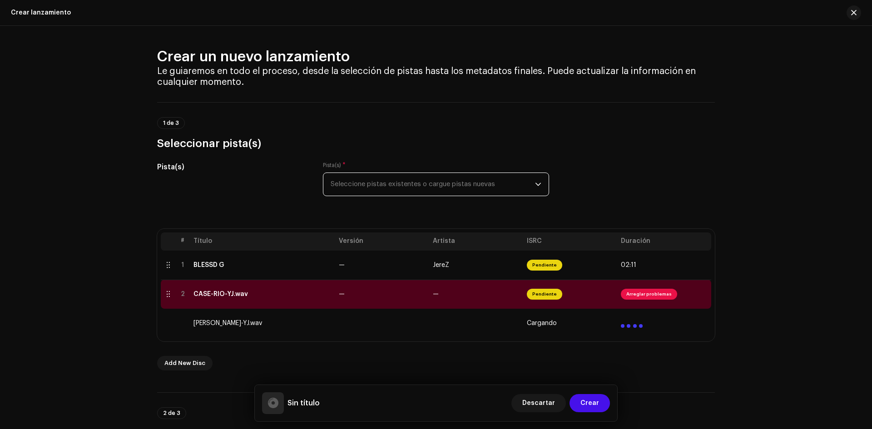
click at [492, 188] on span "Seleccione pistas existentes o cargue pistas nuevas" at bounding box center [433, 184] width 204 height 23
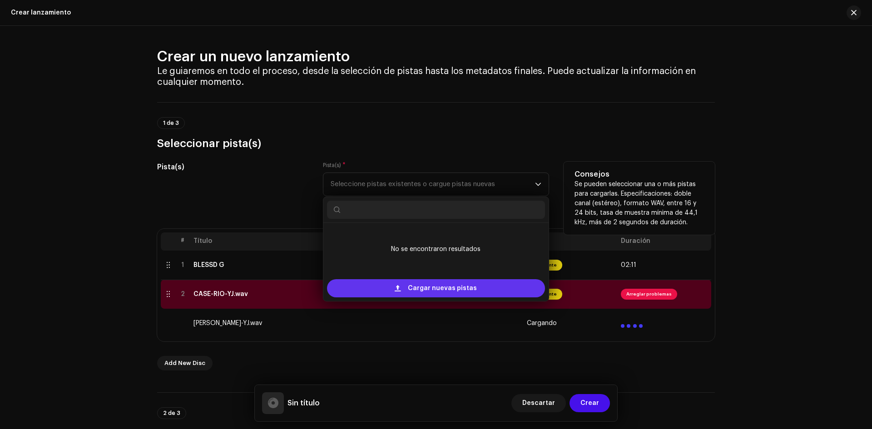
click at [460, 283] on span "Cargar nuevas pistas" at bounding box center [442, 288] width 69 height 18
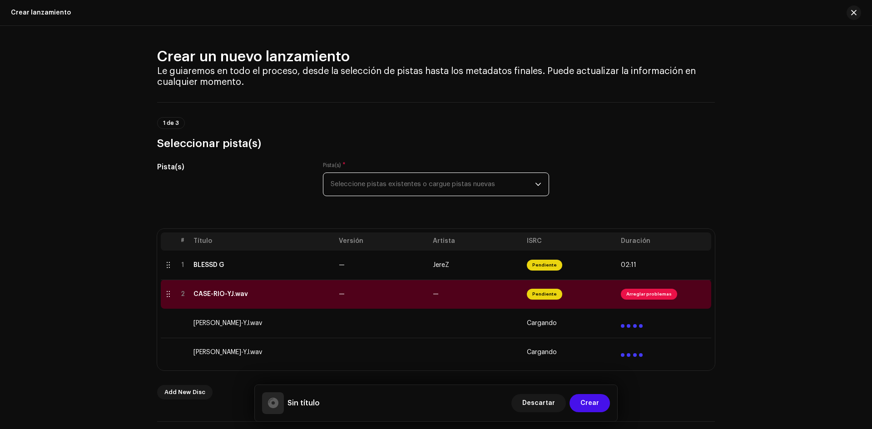
click at [477, 193] on span "Seleccione pistas existentes o cargue pistas nuevas" at bounding box center [433, 184] width 204 height 23
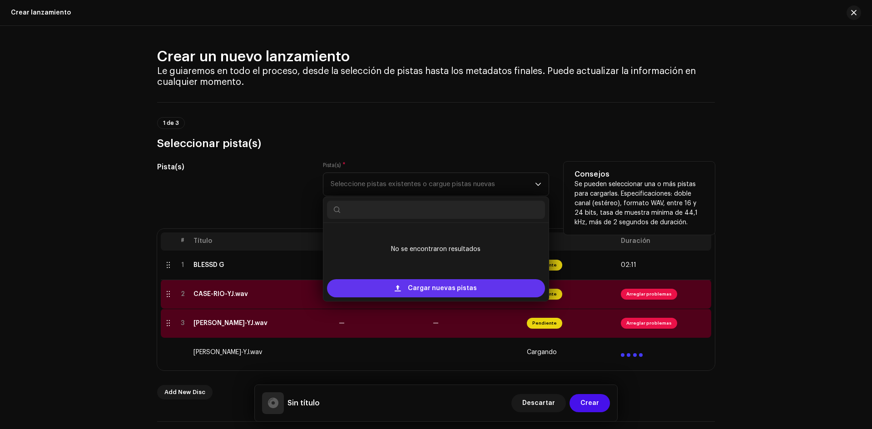
click at [439, 282] on span "Cargar nuevas pistas" at bounding box center [442, 288] width 69 height 18
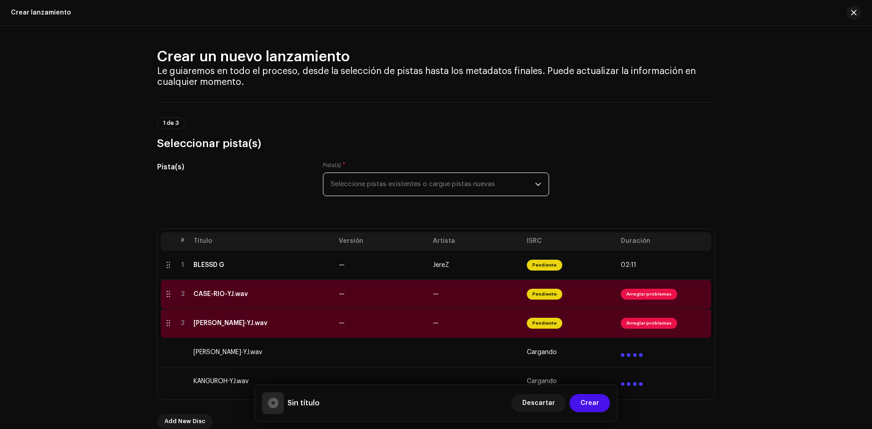
click at [462, 183] on span "Seleccione pistas existentes o cargue pistas nuevas" at bounding box center [433, 184] width 204 height 23
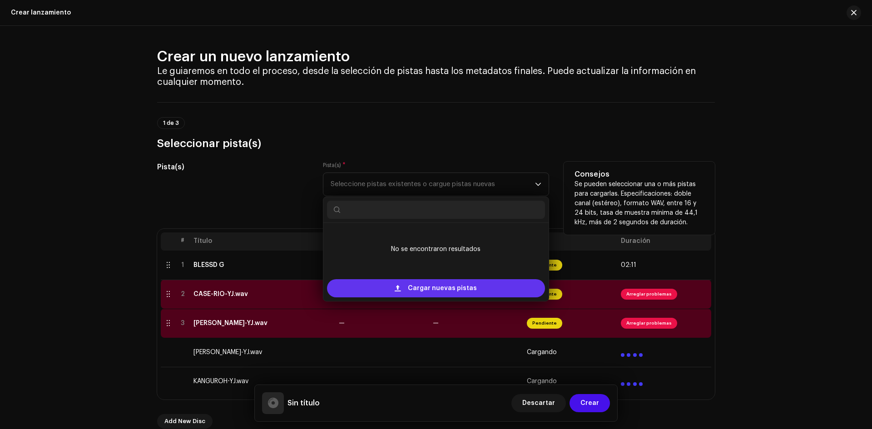
click at [426, 293] on span "Cargar nuevas pistas" at bounding box center [442, 288] width 69 height 18
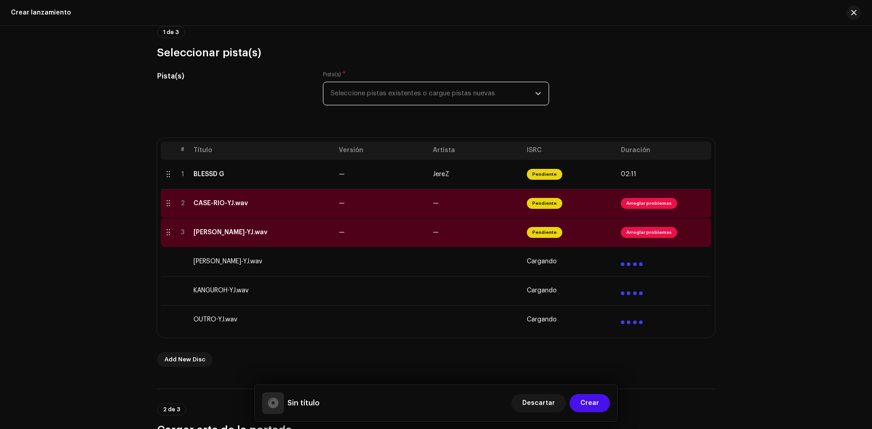
scroll to position [136, 0]
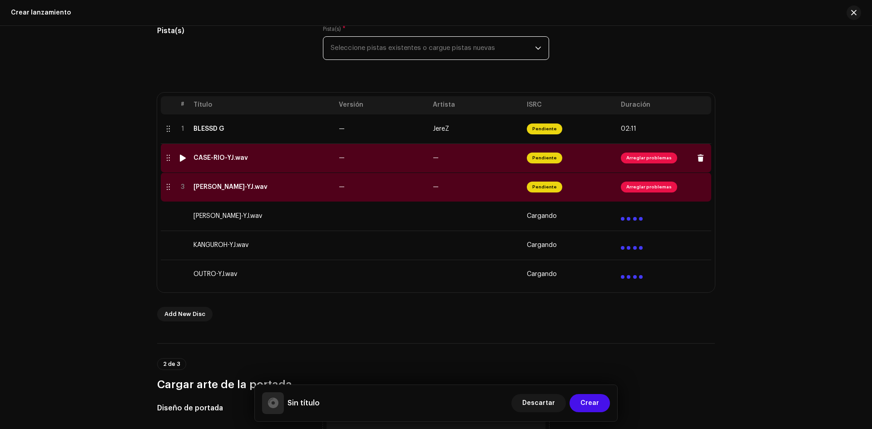
click at [647, 161] on span "Arreglar problemas" at bounding box center [649, 158] width 56 height 11
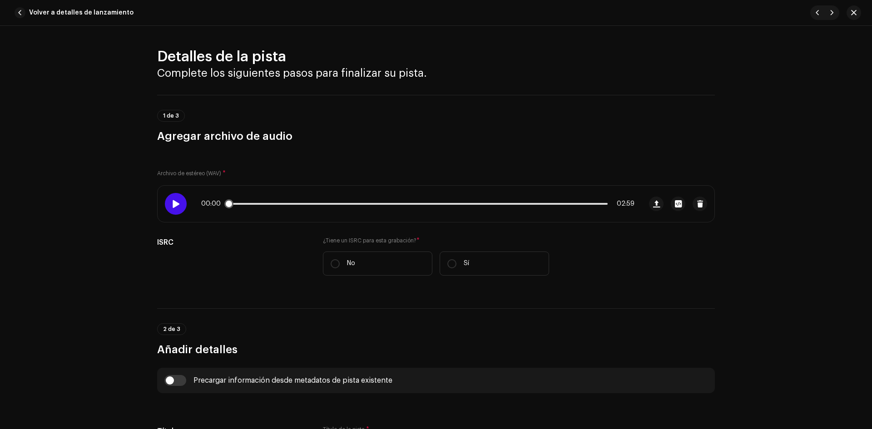
click at [176, 200] on span at bounding box center [176, 203] width 8 height 7
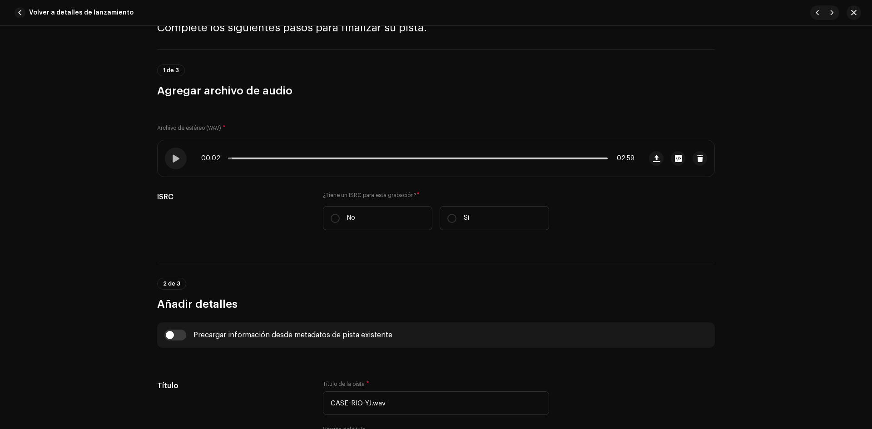
scroll to position [91, 0]
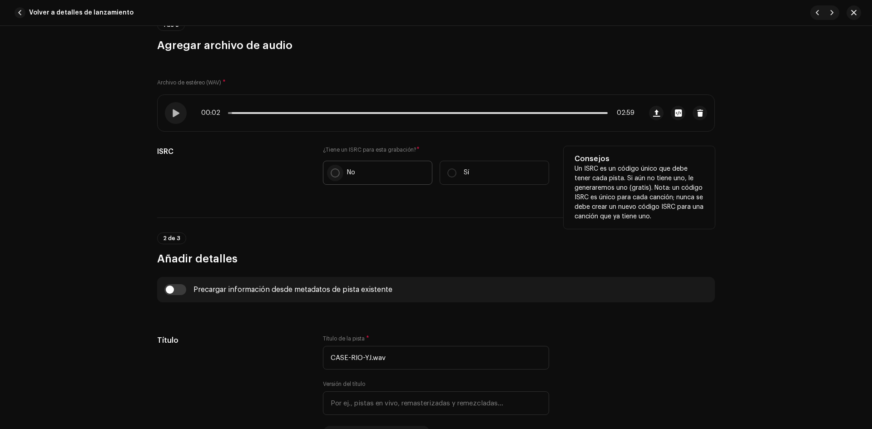
click at [335, 168] on p-radiobutton at bounding box center [335, 172] width 9 height 9
click at [335, 168] on input "No" at bounding box center [335, 172] width 9 height 9
radio input "true"
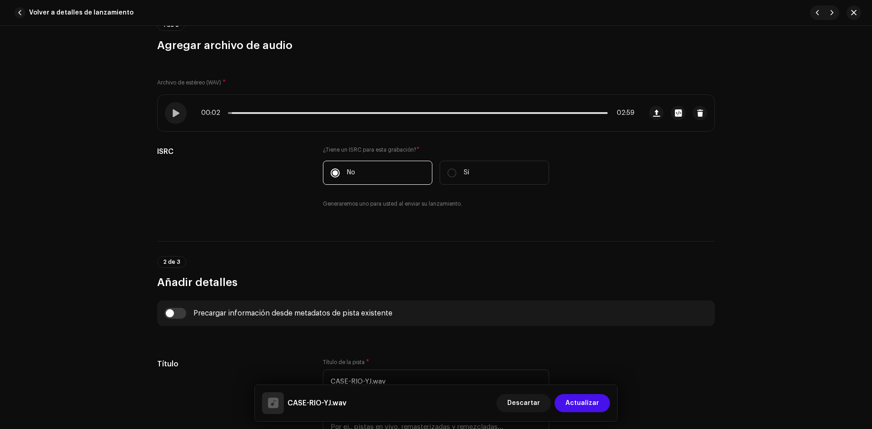
scroll to position [227, 0]
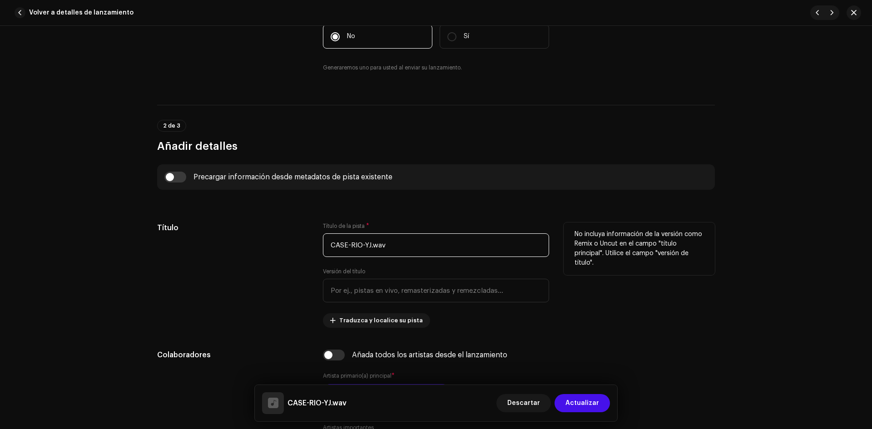
click at [404, 242] on input "CASE-RIO-YJ.wav" at bounding box center [436, 245] width 226 height 24
type input "CASE-[GEOGRAPHIC_DATA]"
click at [289, 245] on div "Título" at bounding box center [232, 274] width 151 height 105
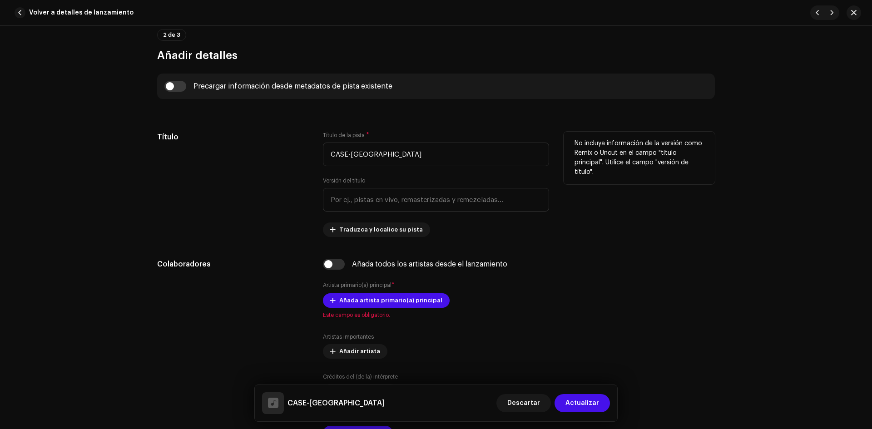
scroll to position [409, 0]
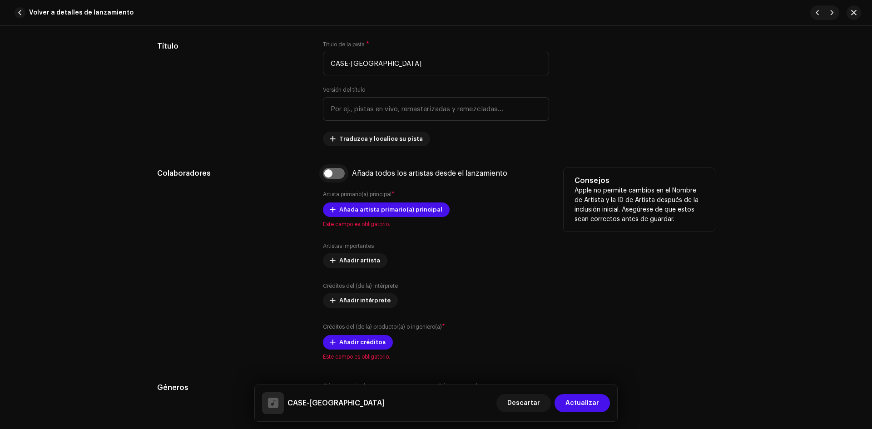
click at [327, 175] on input "checkbox" at bounding box center [334, 173] width 22 height 11
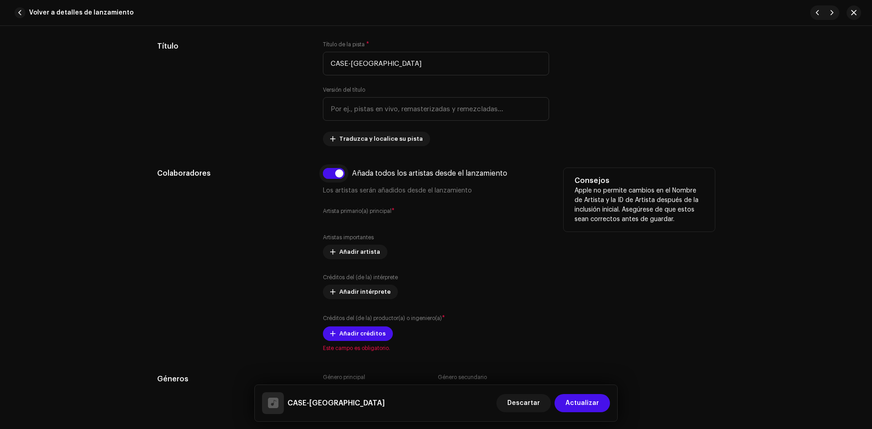
click at [335, 175] on input "checkbox" at bounding box center [334, 173] width 22 height 11
checkbox input "false"
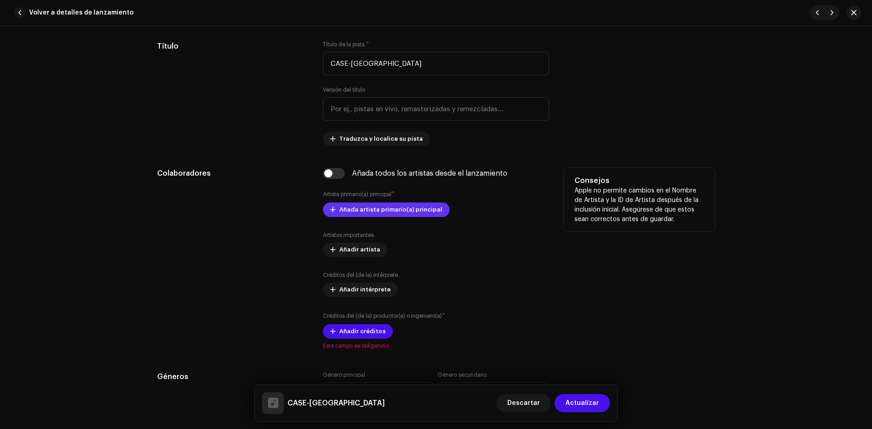
click at [362, 211] on span "Añada artista primario(a) principal" at bounding box center [390, 210] width 103 height 18
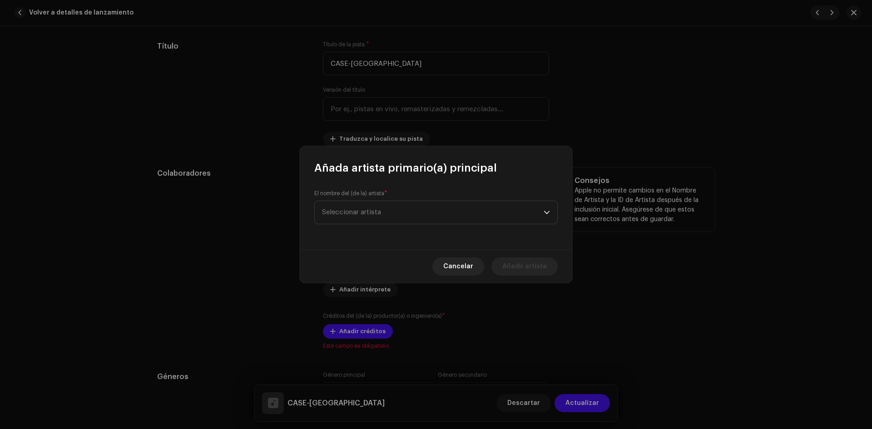
click at [362, 211] on span "Seleccionar artista" at bounding box center [351, 212] width 59 height 7
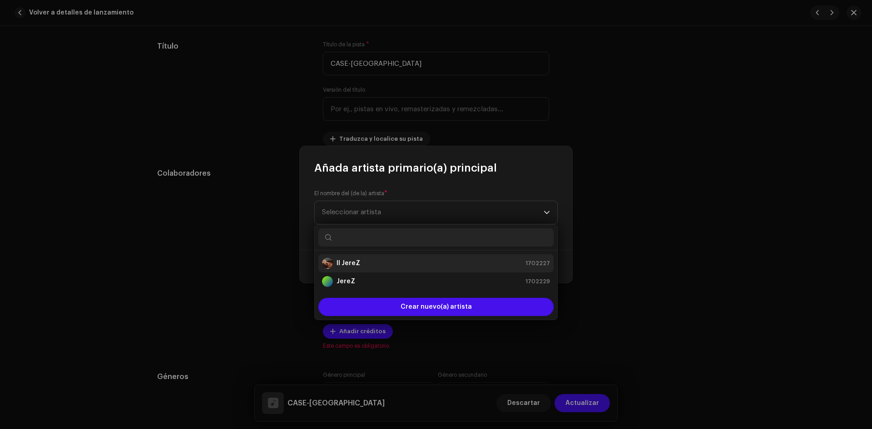
click at [362, 261] on div "Il JereZ 1702227" at bounding box center [436, 263] width 228 height 11
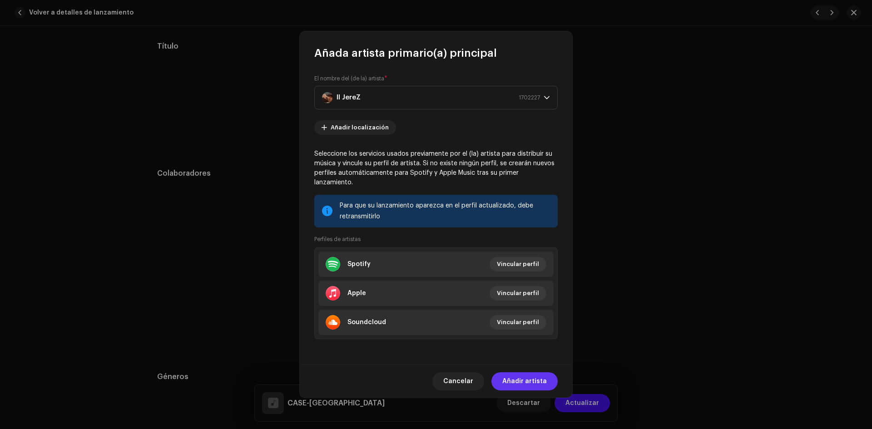
click at [530, 372] on span "Añadir artista" at bounding box center [524, 381] width 44 height 18
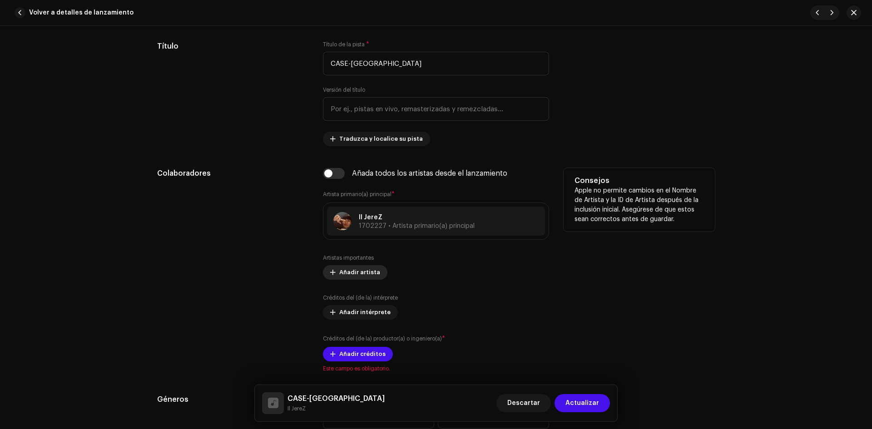
click at [345, 273] on span "Añadir artista" at bounding box center [359, 272] width 41 height 18
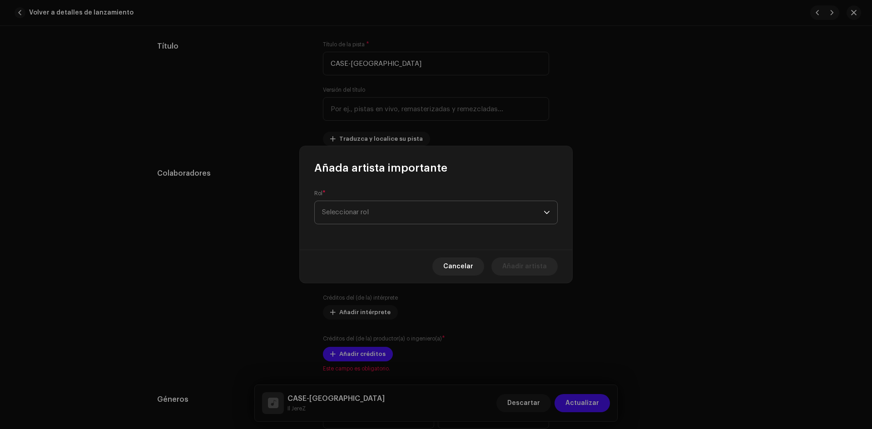
click at [402, 213] on span "Seleccionar rol" at bounding box center [433, 212] width 222 height 23
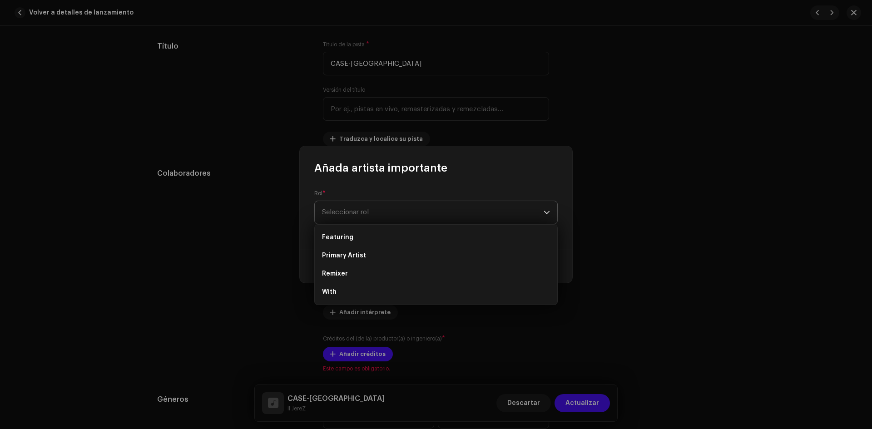
click at [371, 203] on span "Seleccionar rol" at bounding box center [433, 212] width 222 height 23
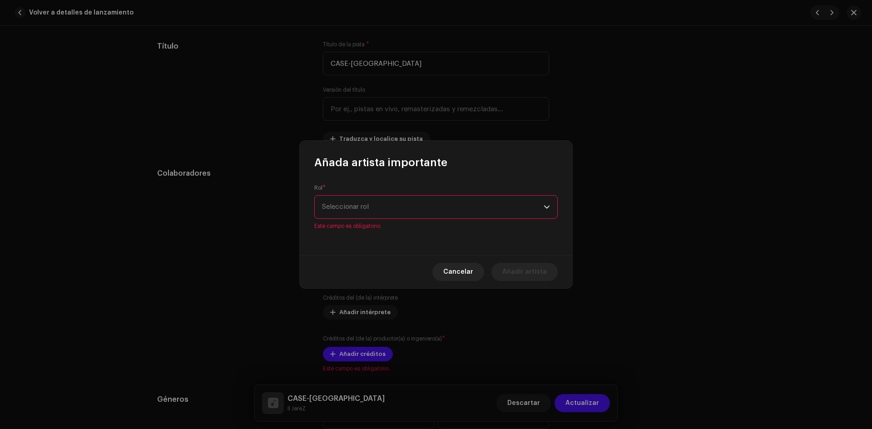
click at [371, 203] on span "Seleccionar rol" at bounding box center [433, 207] width 222 height 23
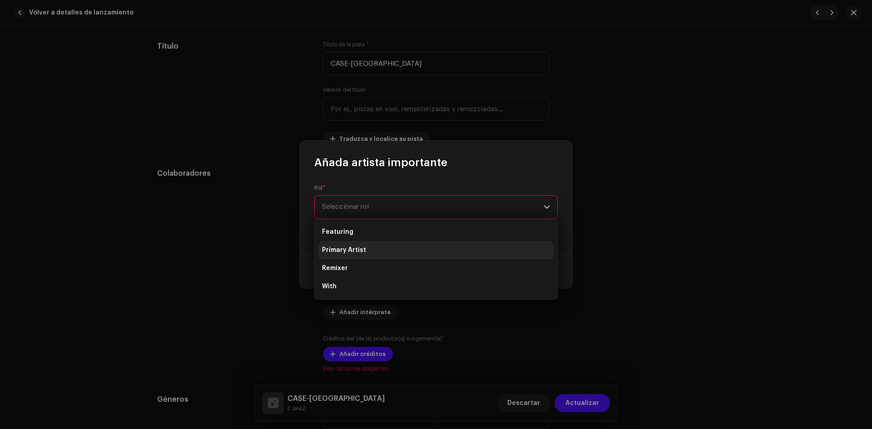
click at [353, 248] on span "Primary Artist" at bounding box center [344, 250] width 44 height 9
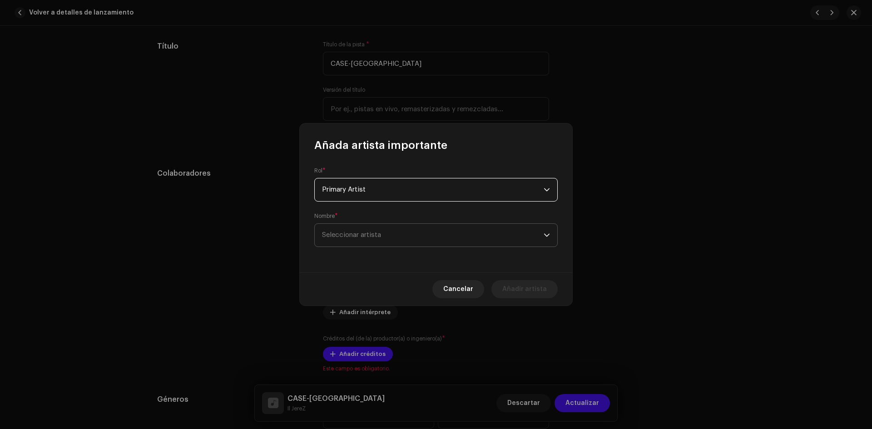
click at [418, 237] on span "Seleccionar artista" at bounding box center [433, 235] width 222 height 23
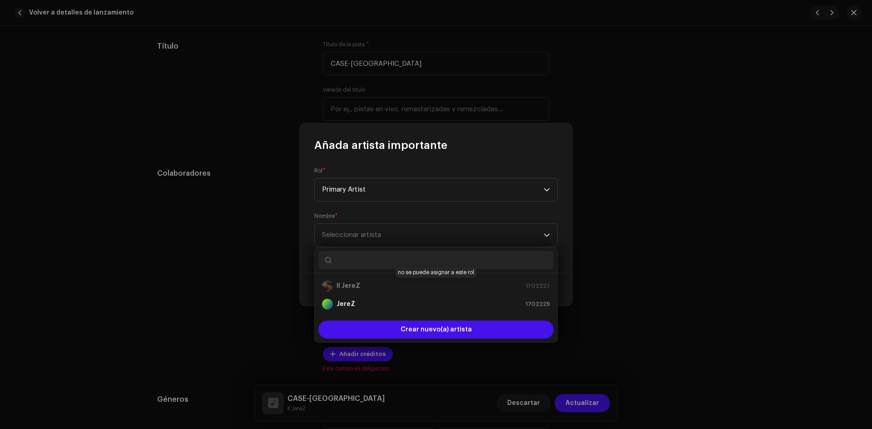
click at [381, 287] on div "Il JereZ 1702227" at bounding box center [436, 286] width 228 height 11
click at [568, 183] on div "Rol * Primary Artist Nombre * Seleccionar artista" at bounding box center [436, 213] width 272 height 120
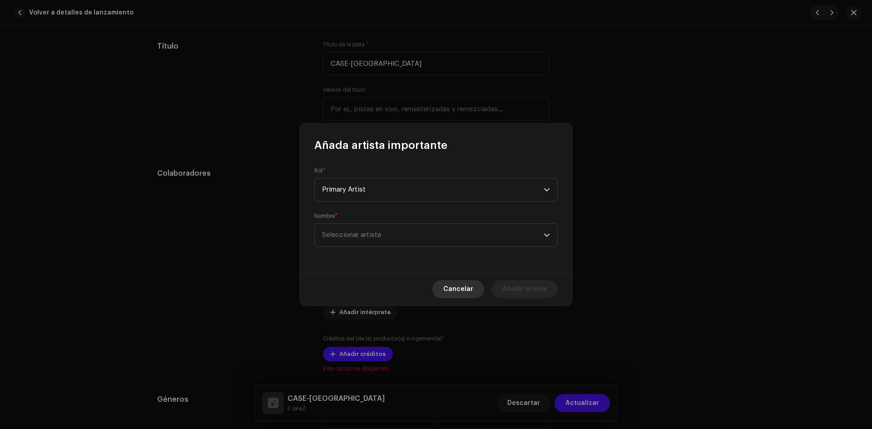
click at [444, 290] on button "Cancelar" at bounding box center [458, 289] width 52 height 18
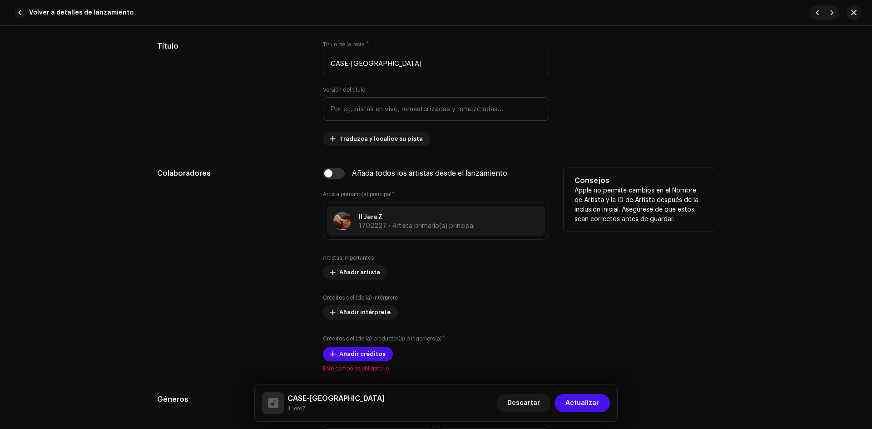
click at [558, 295] on div "Colaboradores Añada todos los artistas desde el lanzamiento Artista primario(a)…" at bounding box center [436, 270] width 558 height 204
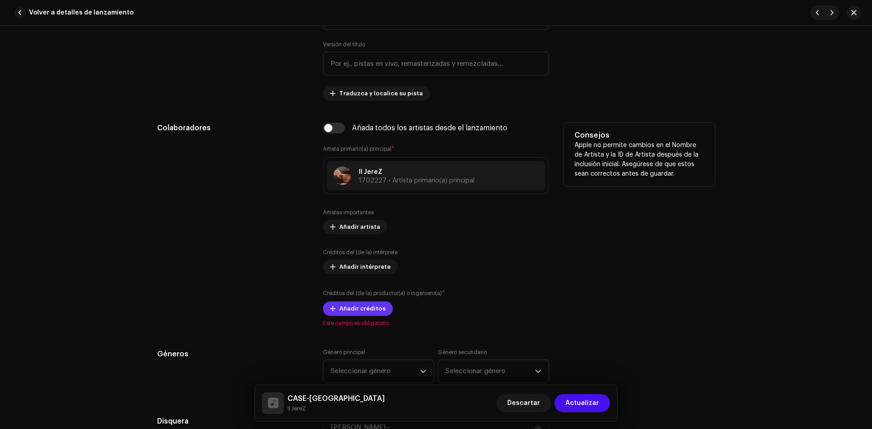
click at [357, 311] on span "Añadir créditos" at bounding box center [362, 309] width 46 height 18
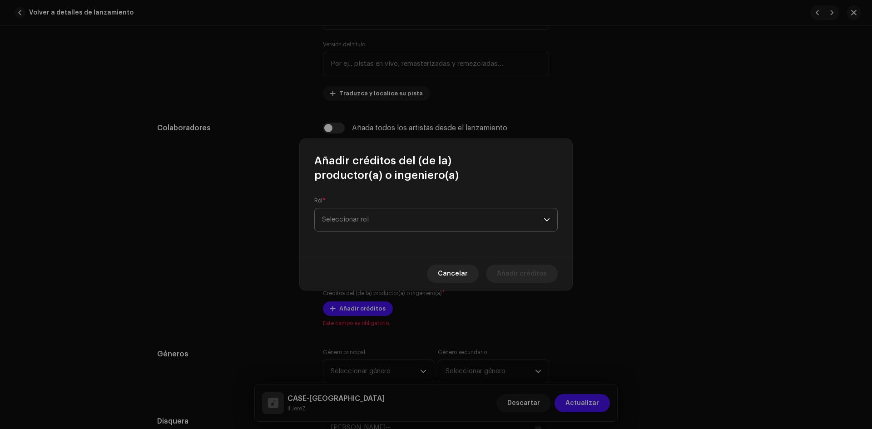
click at [340, 212] on span "Seleccionar rol" at bounding box center [433, 219] width 222 height 23
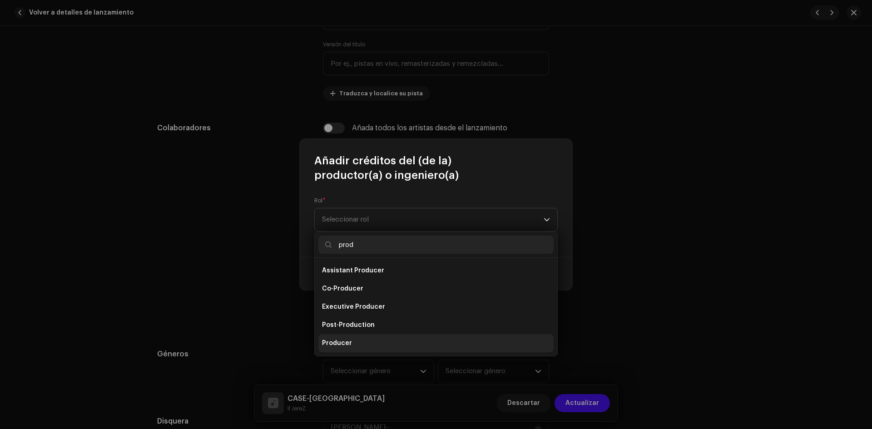
type input "prod"
click at [357, 341] on li "Producer" at bounding box center [435, 343] width 235 height 18
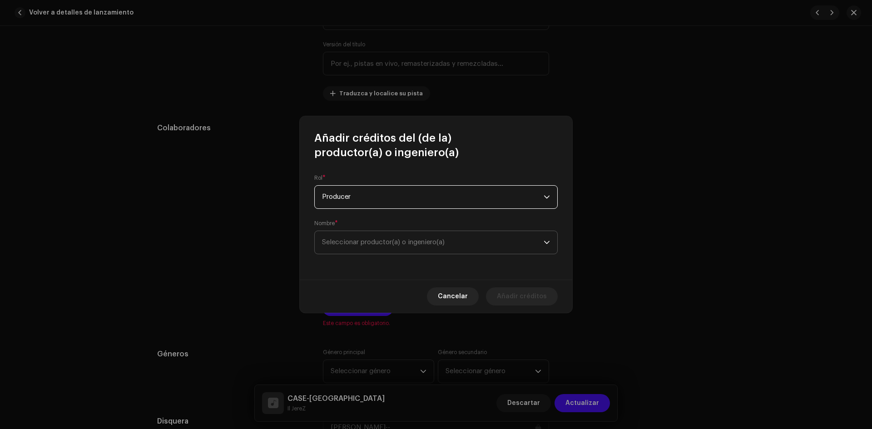
click at [365, 237] on span "Seleccionar productor(a) o ingeniero(a)" at bounding box center [433, 242] width 222 height 23
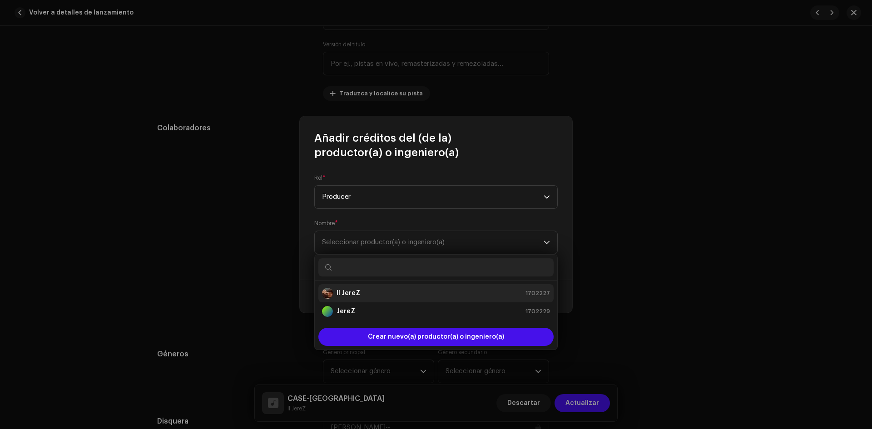
click at [373, 294] on div "Il JereZ 1702227" at bounding box center [436, 293] width 228 height 11
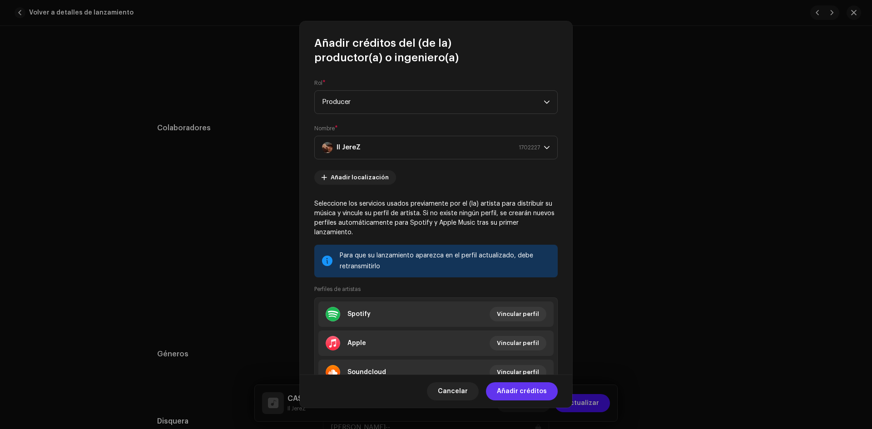
click at [519, 390] on span "Añadir créditos" at bounding box center [522, 391] width 50 height 18
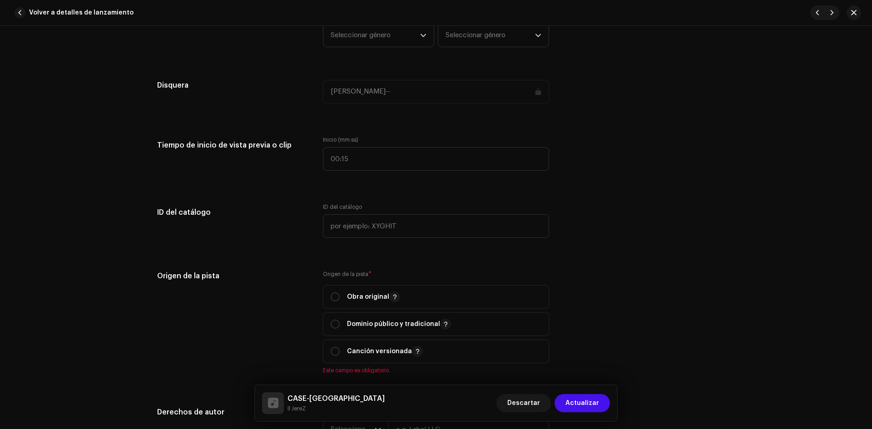
scroll to position [908, 0]
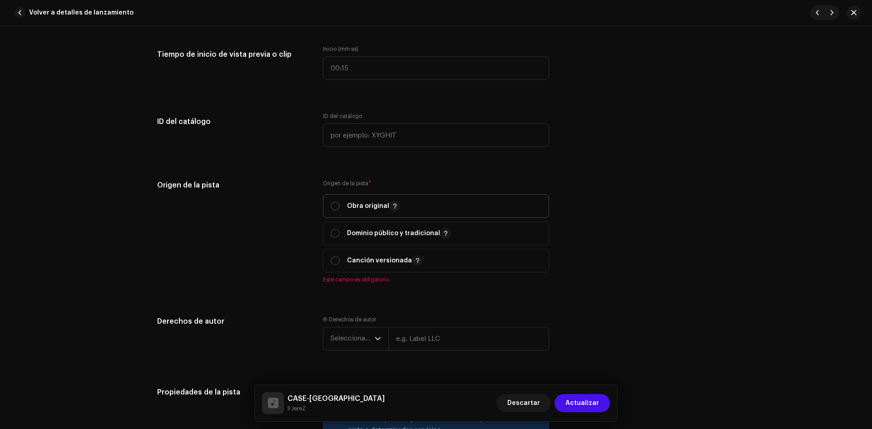
click at [340, 198] on span "Obra original" at bounding box center [436, 206] width 211 height 23
radio input "true"
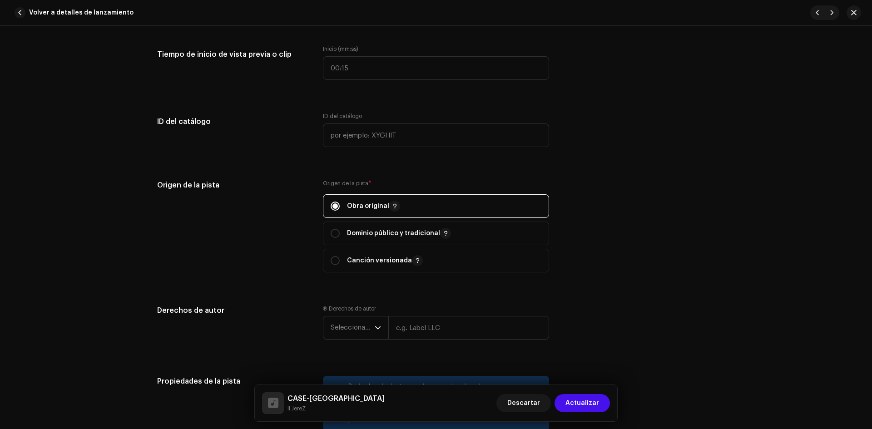
scroll to position [1090, 0]
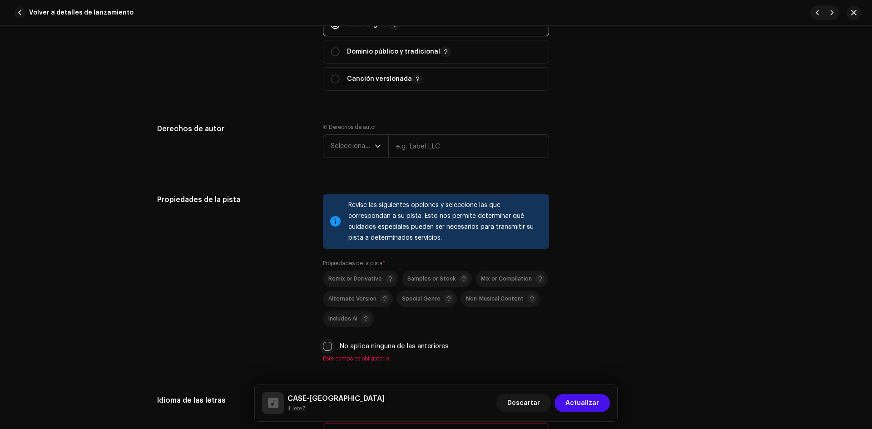
click at [329, 346] on input "No aplica ninguna de las anteriores" at bounding box center [327, 346] width 9 height 9
checkbox input "true"
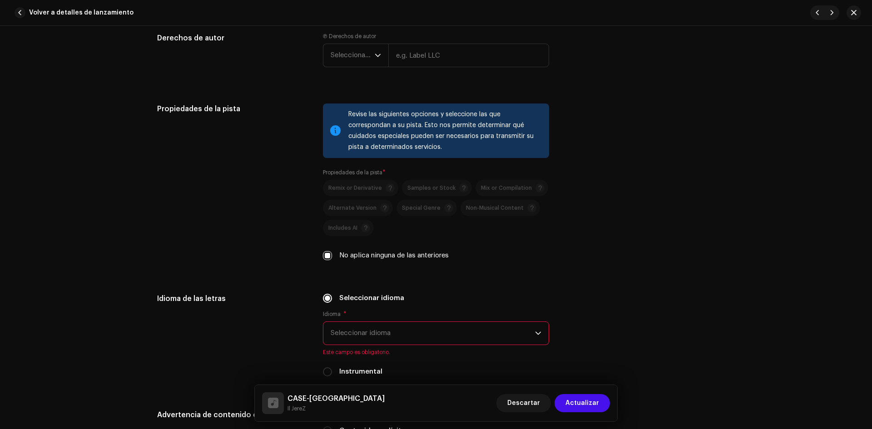
scroll to position [1271, 0]
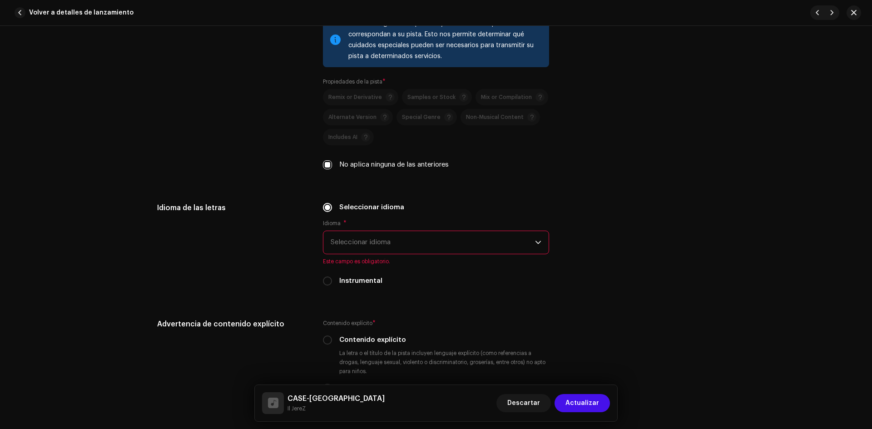
click at [357, 239] on span "Seleccionar idioma" at bounding box center [433, 242] width 204 height 23
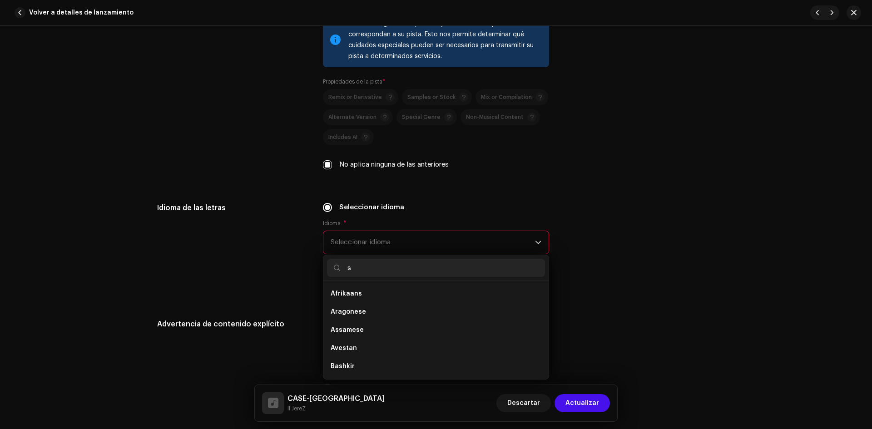
scroll to position [0, 0]
type input "span"
click at [341, 288] on li "Spanish" at bounding box center [436, 294] width 218 height 18
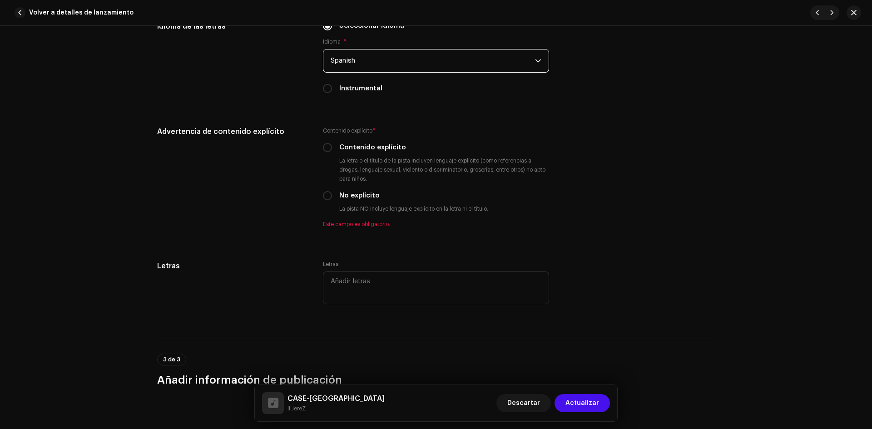
scroll to position [1498, 0]
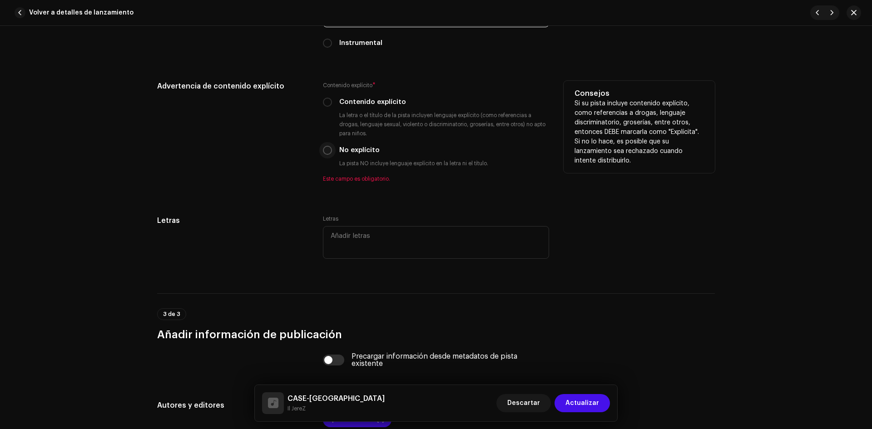
click at [325, 152] on input "No explícito" at bounding box center [327, 150] width 9 height 9
radio input "true"
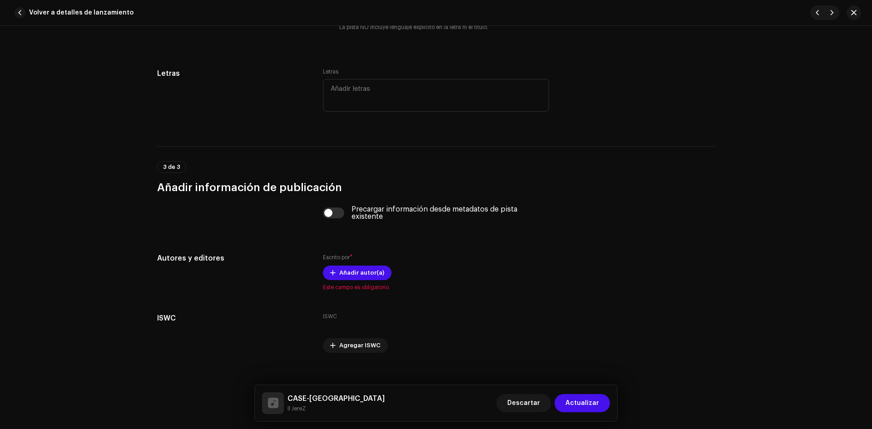
scroll to position [1646, 0]
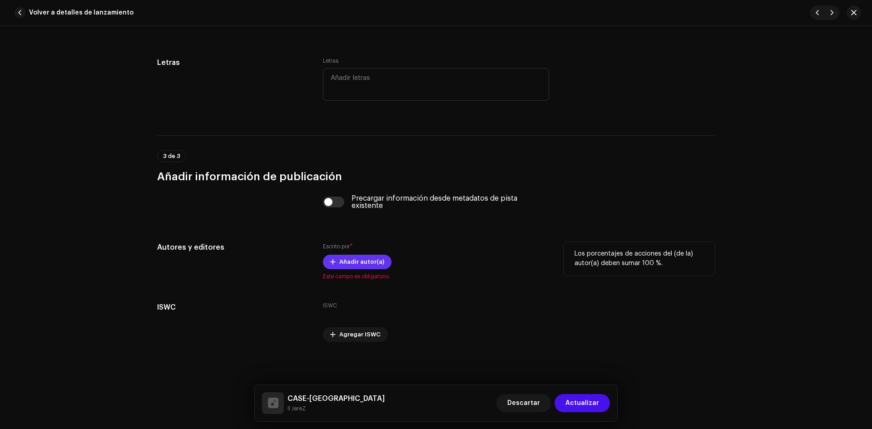
click at [378, 258] on span "Añadir autor(a)" at bounding box center [361, 262] width 45 height 18
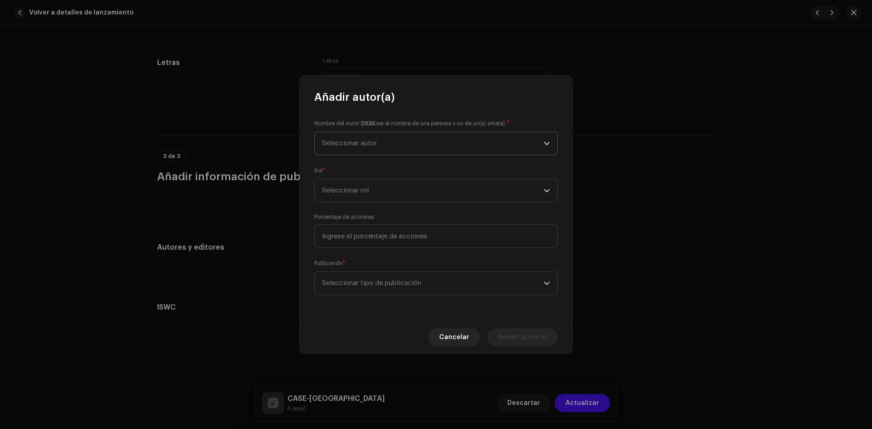
click at [358, 133] on span "Seleccionar autor" at bounding box center [433, 143] width 222 height 23
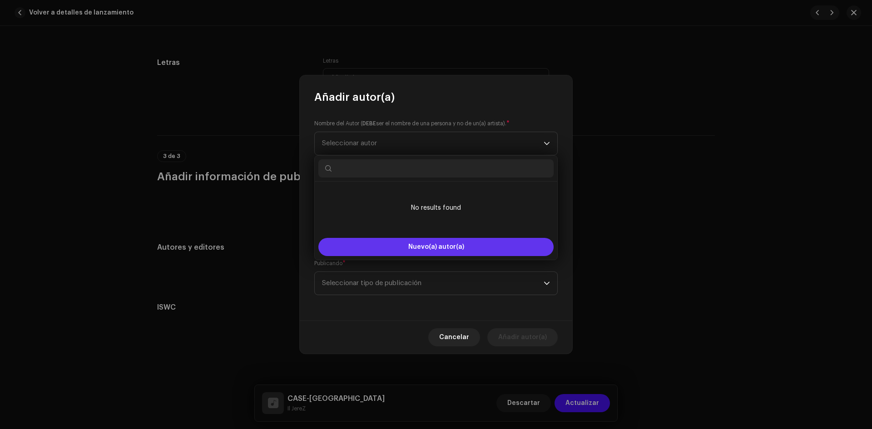
click at [422, 244] on span "Nuevo(a) autor(a)" at bounding box center [436, 247] width 56 height 6
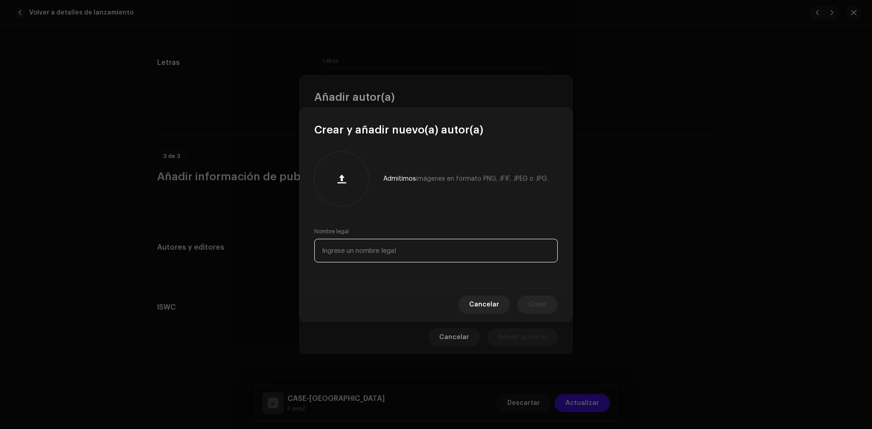
click at [383, 247] on input "text" at bounding box center [435, 251] width 243 height 24
click at [343, 167] on div at bounding box center [341, 178] width 47 height 47
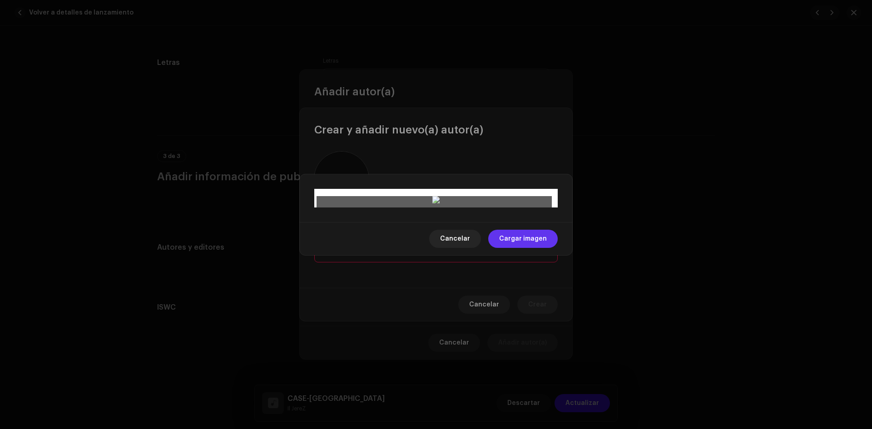
click at [531, 248] on span "Cargar imagen" at bounding box center [523, 239] width 48 height 18
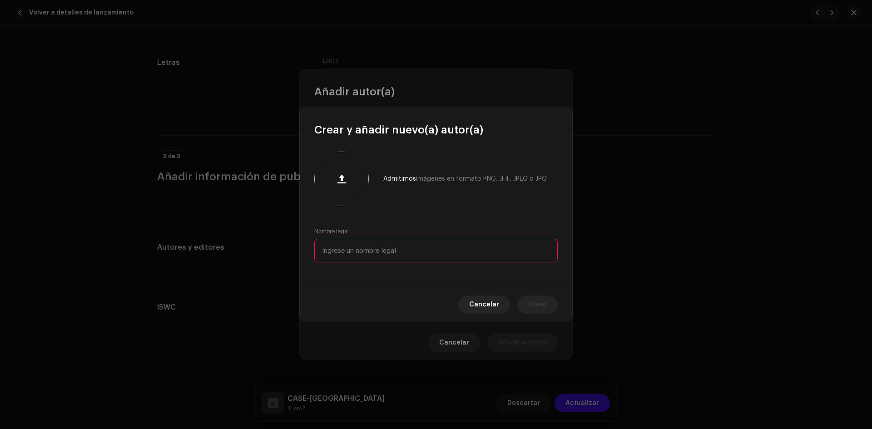
click at [393, 248] on input "text" at bounding box center [435, 251] width 243 height 24
type input "Il JereZ"
click at [546, 308] on span "Crear" at bounding box center [537, 305] width 19 height 18
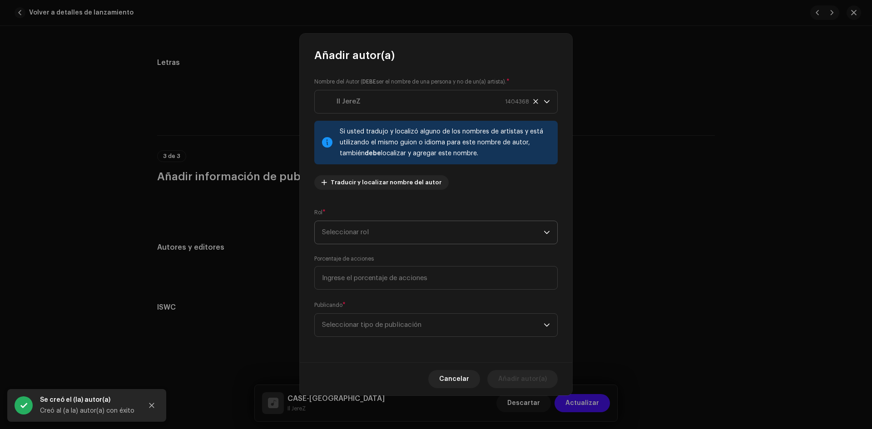
click at [425, 233] on span "Seleccionar rol" at bounding box center [433, 232] width 222 height 23
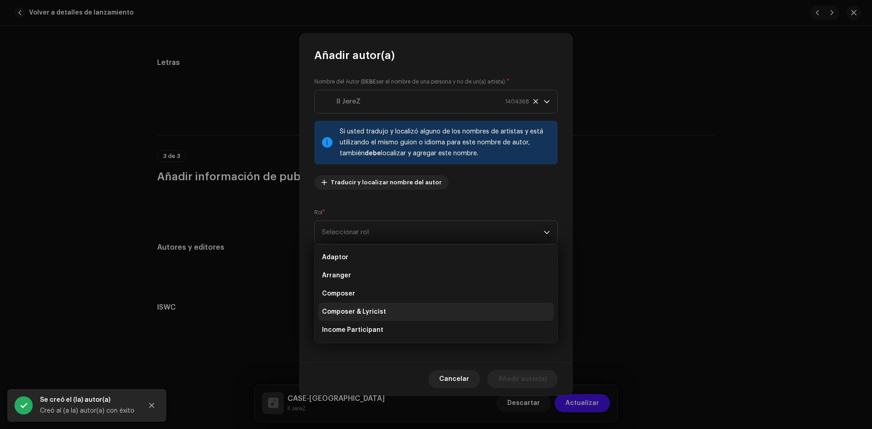
click at [373, 313] on span "Composer & Lyricist" at bounding box center [354, 311] width 64 height 9
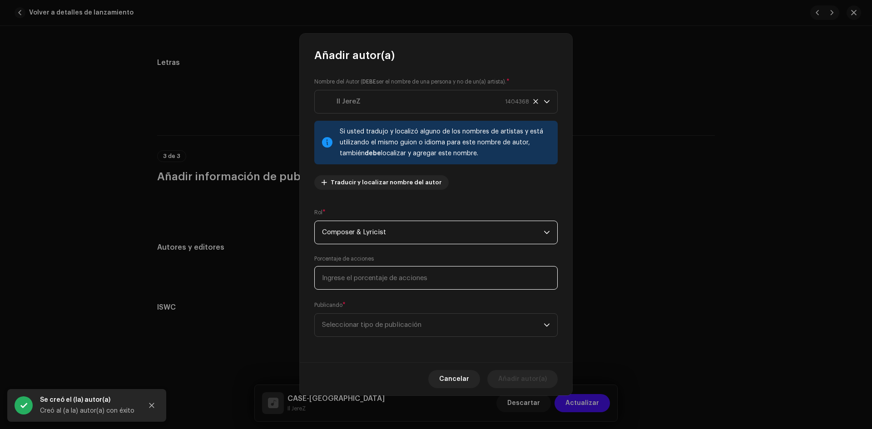
click at [368, 280] on input at bounding box center [435, 278] width 243 height 24
click at [394, 314] on span "Seleccionar tipo de publicación" at bounding box center [433, 325] width 222 height 23
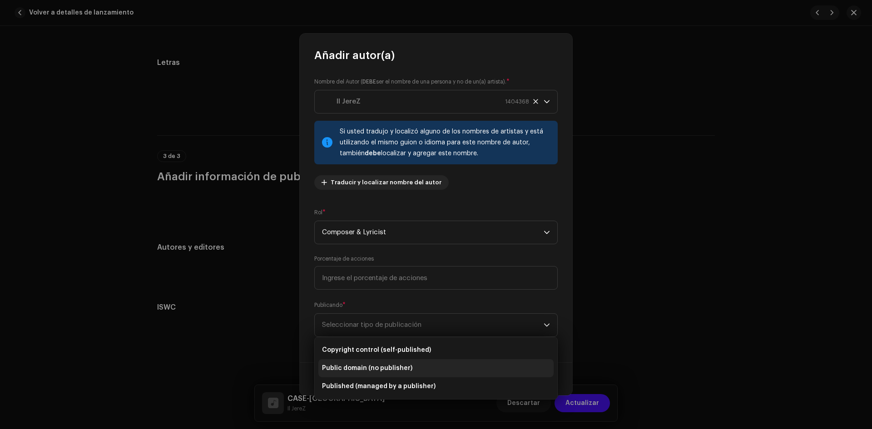
click at [407, 366] on span "Public domain (no publisher)" at bounding box center [367, 368] width 90 height 9
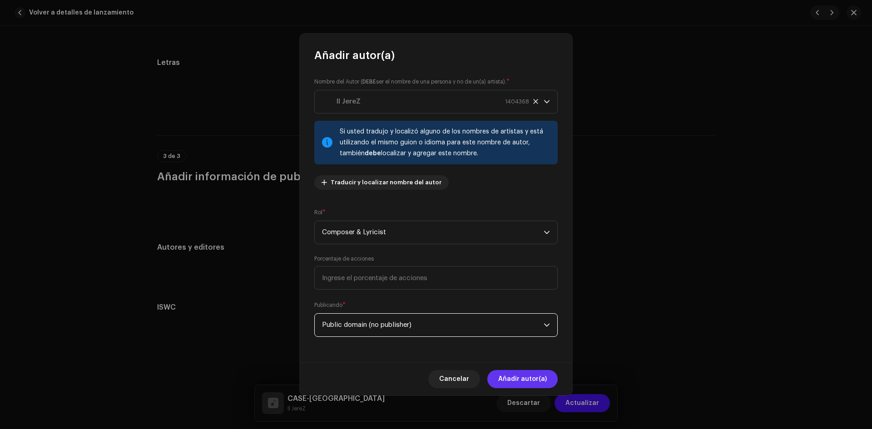
click at [531, 375] on span "Añadir autor(a)" at bounding box center [522, 379] width 49 height 18
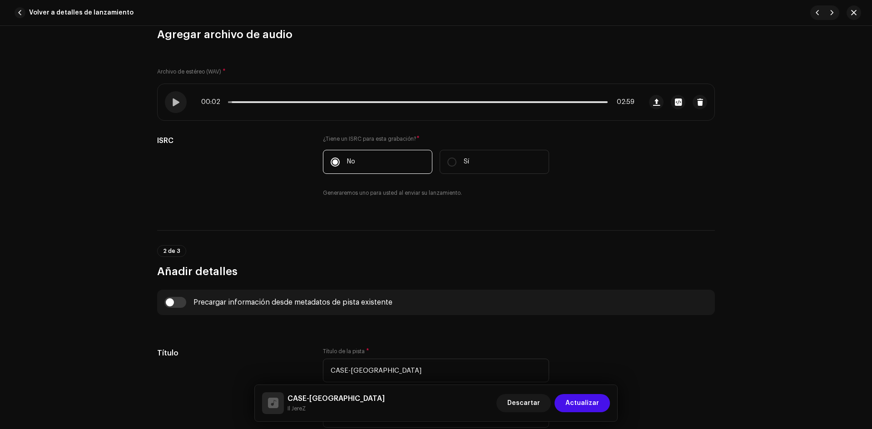
scroll to position [0, 0]
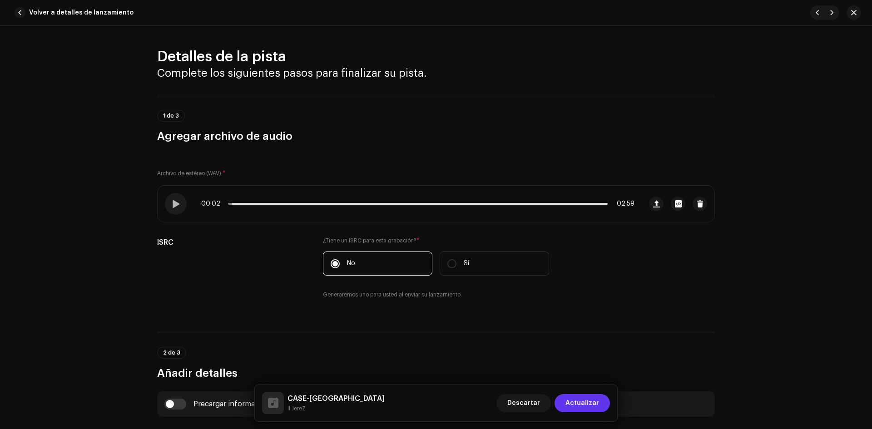
click at [592, 399] on span "Actualizar" at bounding box center [582, 403] width 34 height 18
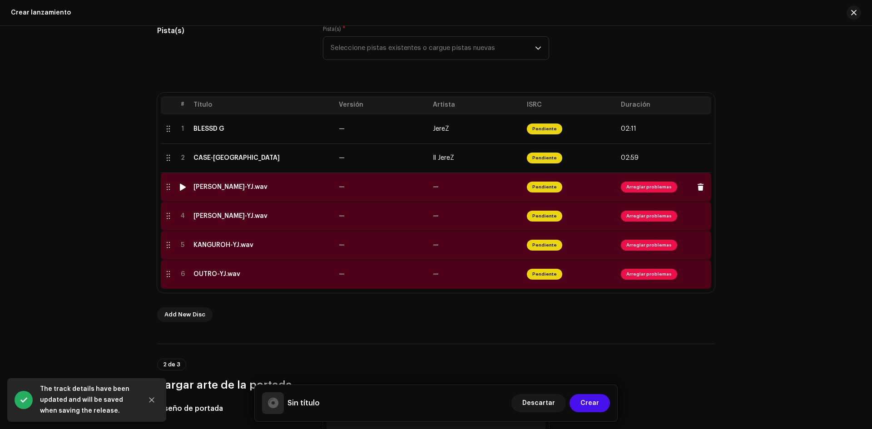
click at [644, 190] on span "Arreglar problemas" at bounding box center [649, 187] width 56 height 11
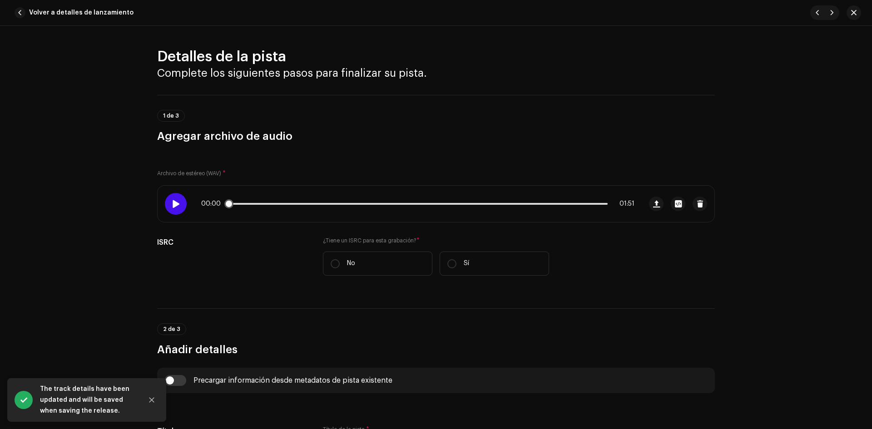
click at [177, 205] on span at bounding box center [176, 203] width 8 height 7
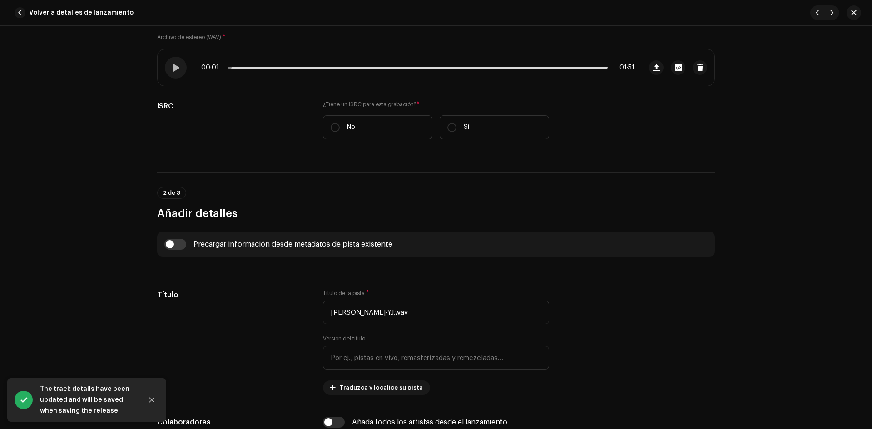
scroll to position [182, 0]
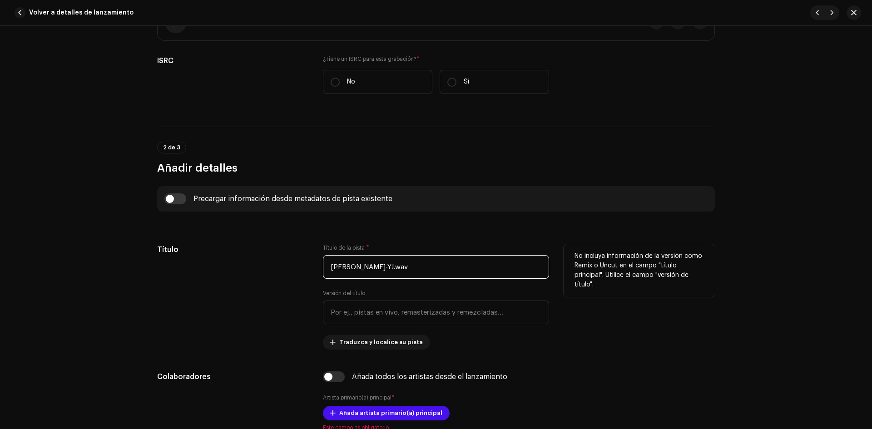
drag, startPoint x: 406, startPoint y: 265, endPoint x: 360, endPoint y: 269, distance: 46.5
click at [360, 269] on input "[PERSON_NAME]-YJ.wav" at bounding box center [436, 267] width 226 height 24
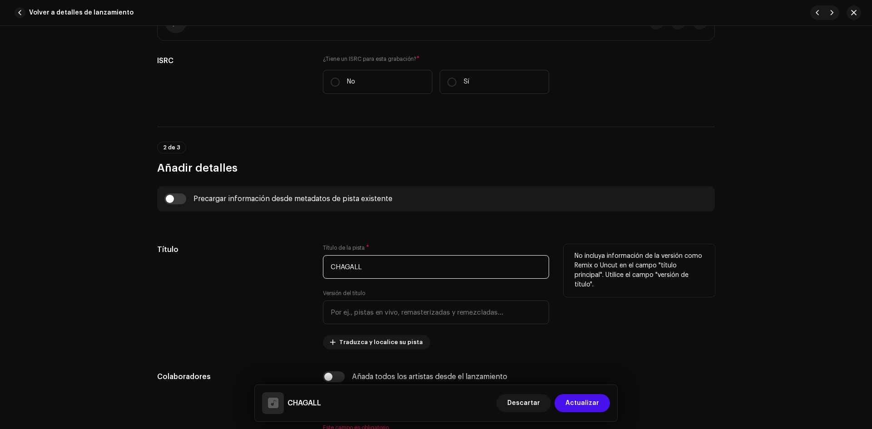
type input "CHAGALL"
click at [269, 256] on div "Título" at bounding box center [232, 296] width 151 height 105
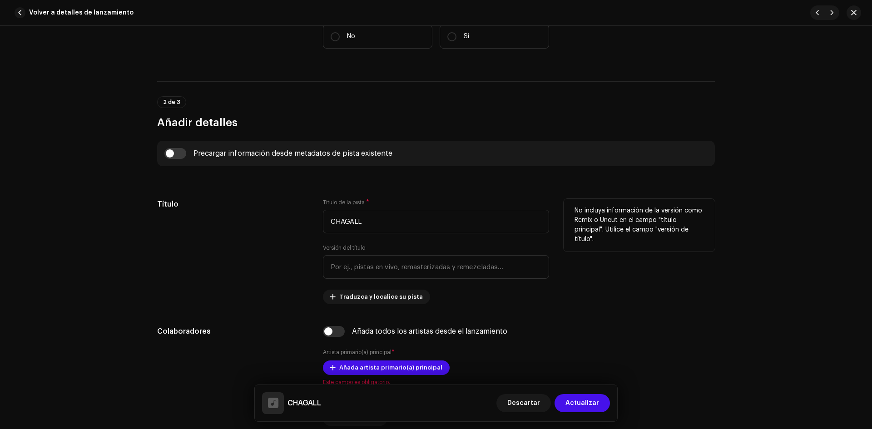
scroll to position [318, 0]
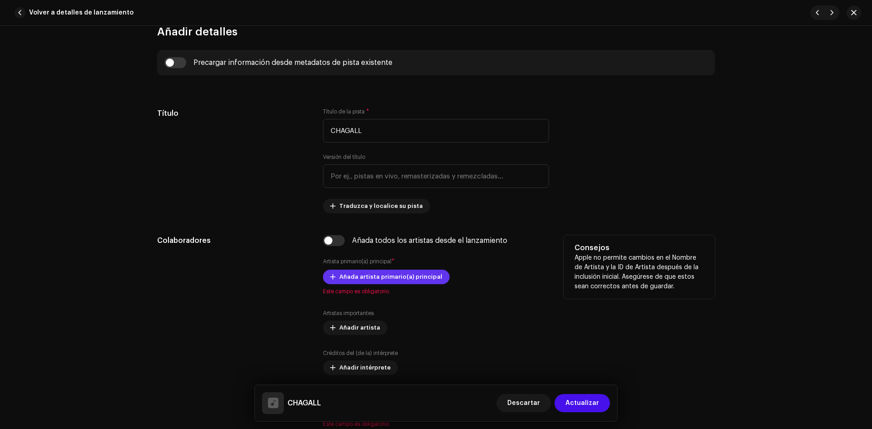
click at [361, 277] on span "Añada artista primario(a) principal" at bounding box center [390, 277] width 103 height 18
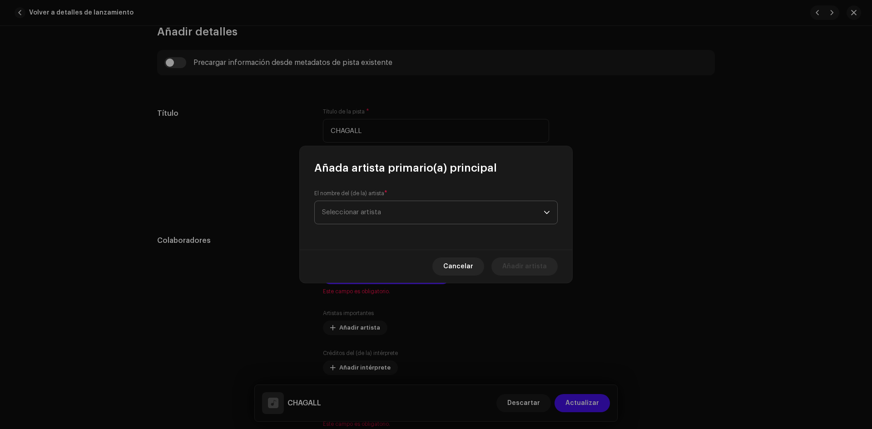
click at [372, 217] on span "Seleccionar artista" at bounding box center [433, 212] width 222 height 23
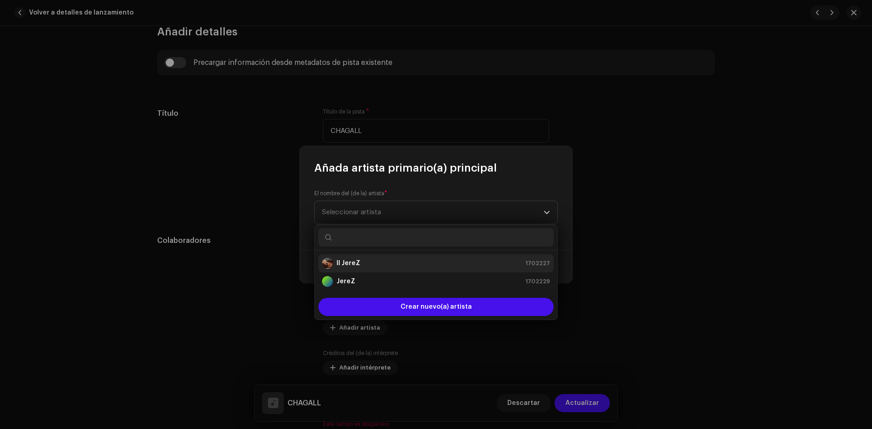
click at [364, 260] on div "Il JereZ 1702227" at bounding box center [436, 263] width 228 height 11
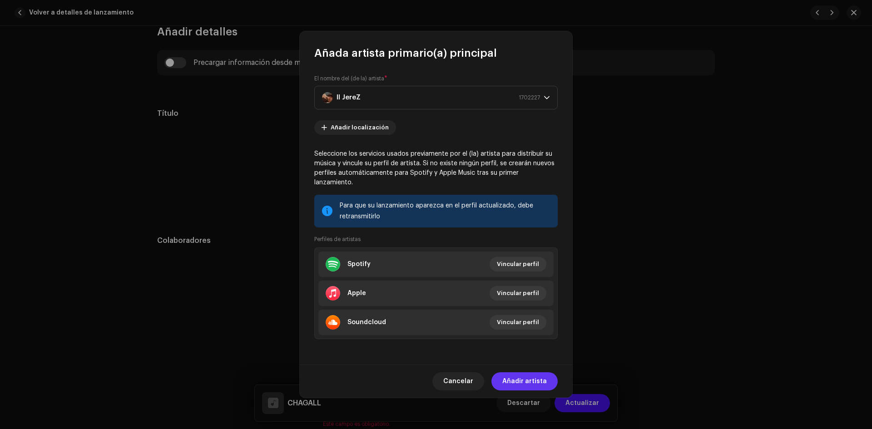
click at [523, 372] on span "Añadir artista" at bounding box center [524, 381] width 44 height 18
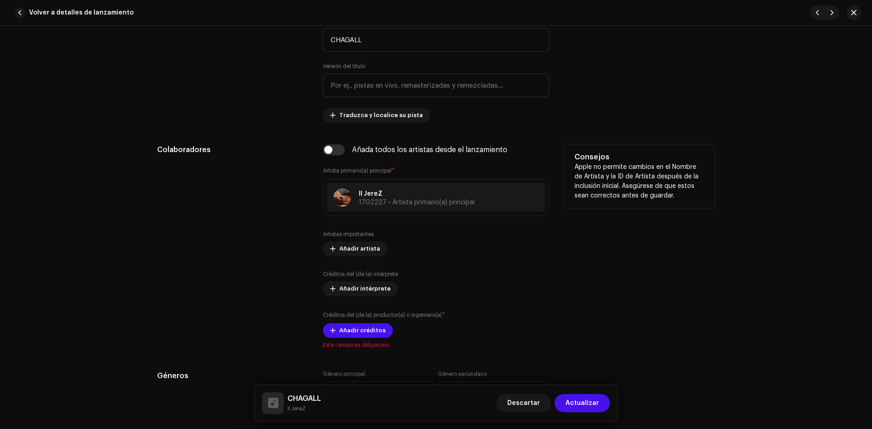
scroll to position [454, 0]
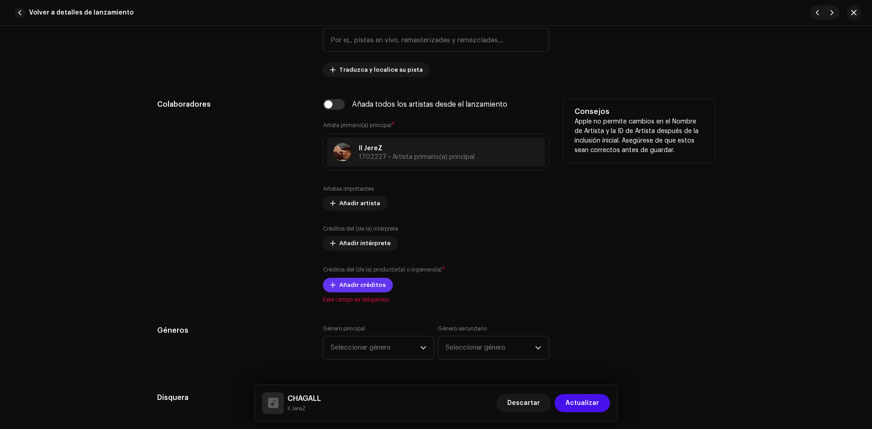
click at [331, 286] on span at bounding box center [332, 285] width 5 height 7
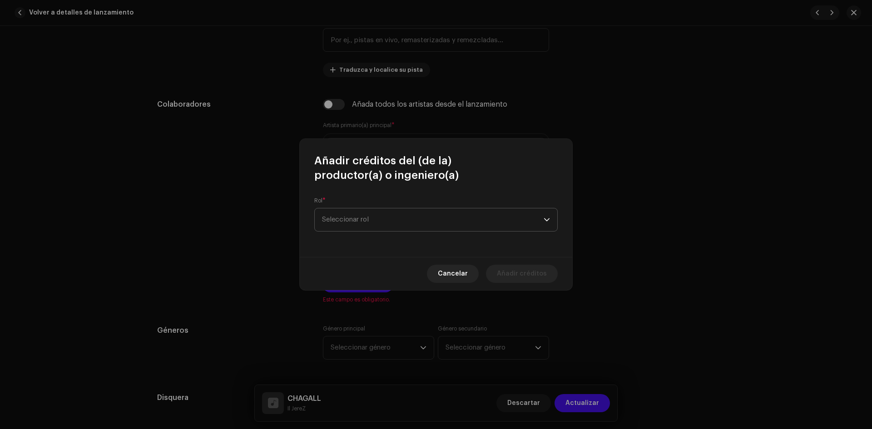
click at [352, 217] on span "Seleccionar rol" at bounding box center [433, 219] width 222 height 23
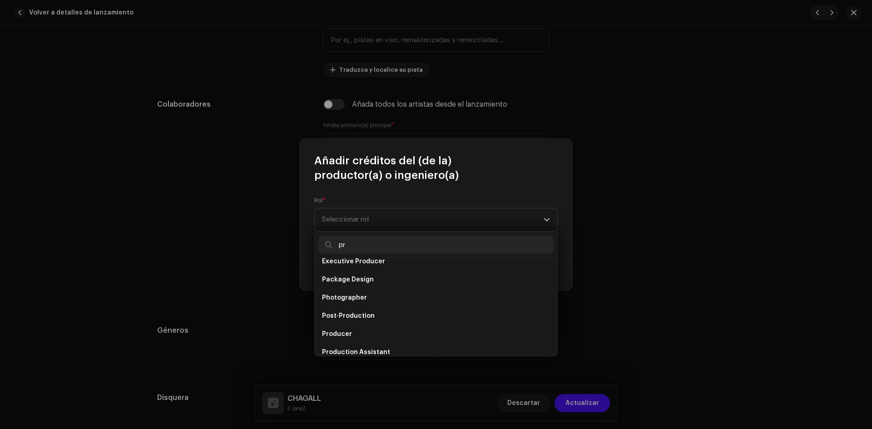
scroll to position [36, 0]
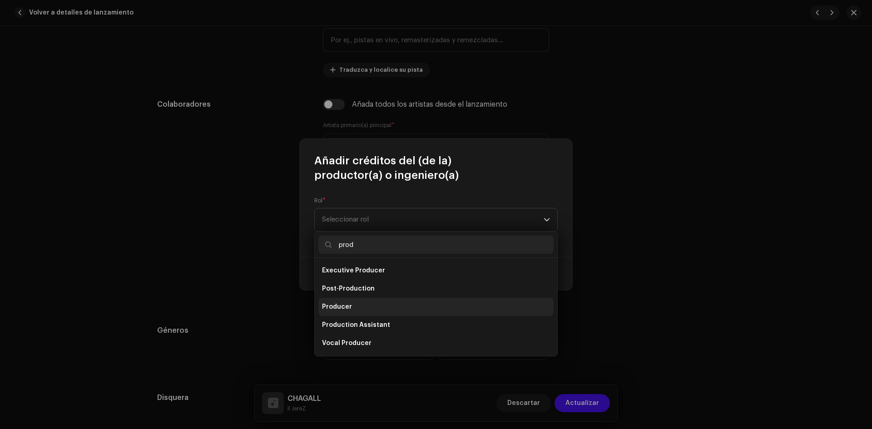
type input "prod"
click at [357, 300] on li "Producer" at bounding box center [435, 307] width 235 height 18
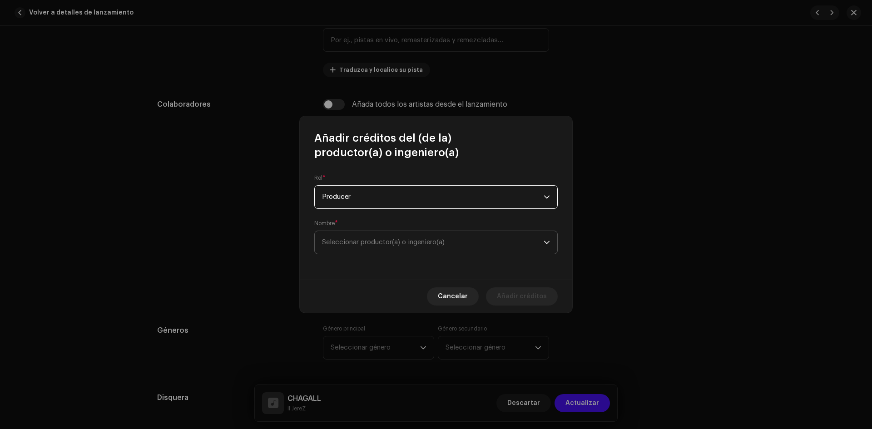
click at [410, 242] on span "Seleccionar productor(a) o ingeniero(a)" at bounding box center [383, 242] width 123 height 7
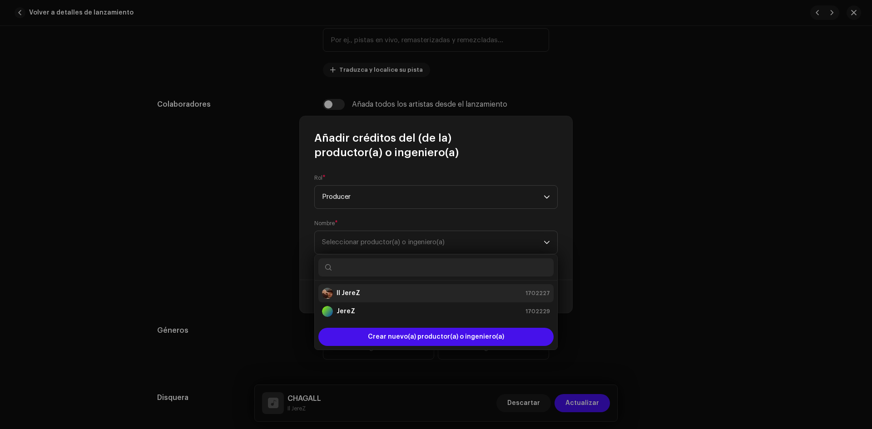
click at [376, 294] on div "Il JereZ 1702227" at bounding box center [436, 293] width 228 height 11
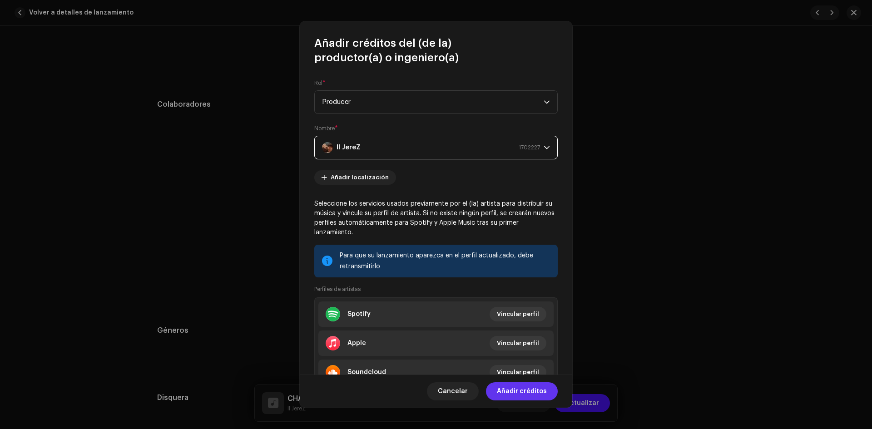
click at [529, 393] on span "Añadir créditos" at bounding box center [522, 391] width 50 height 18
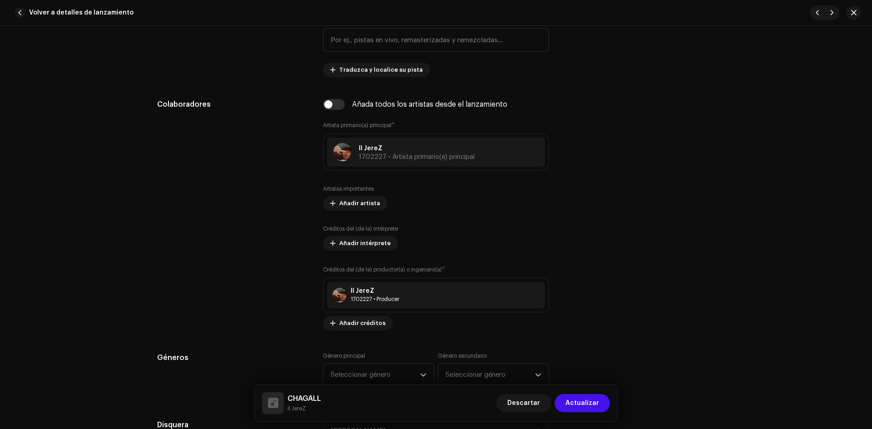
click at [252, 237] on div "Actualizar créditos del (de la) productor(a) o ingeniero(a) Rol * Seleccionar r…" at bounding box center [436, 214] width 872 height 429
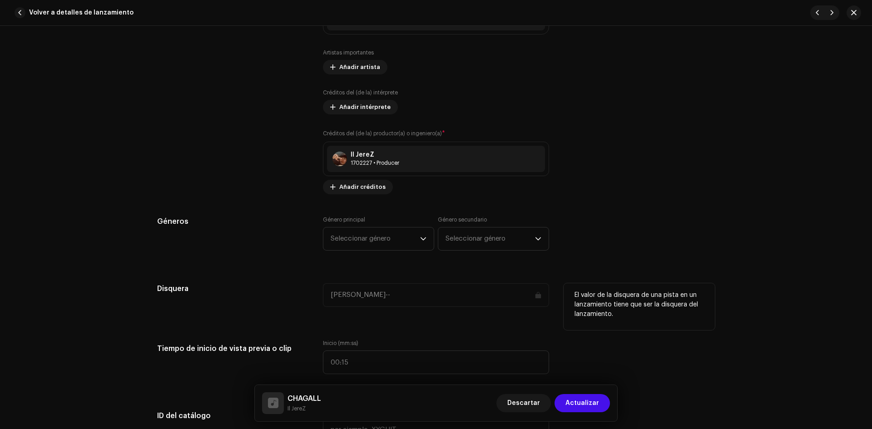
scroll to position [772, 0]
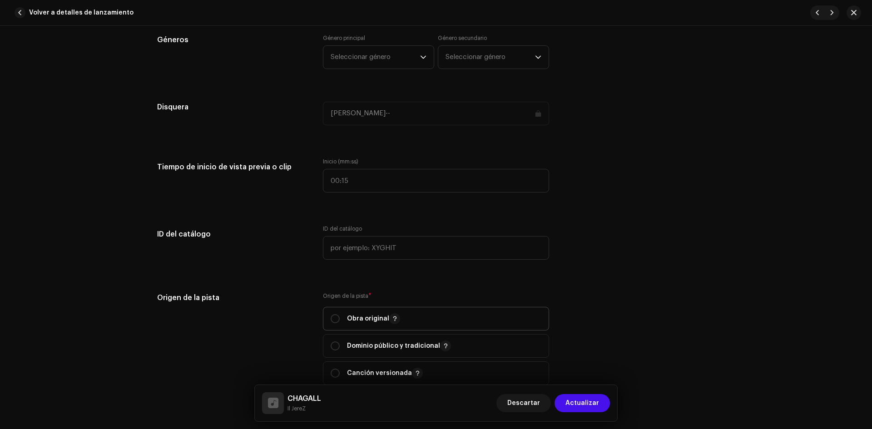
click at [335, 313] on div "Obra original" at bounding box center [365, 318] width 69 height 11
radio input "true"
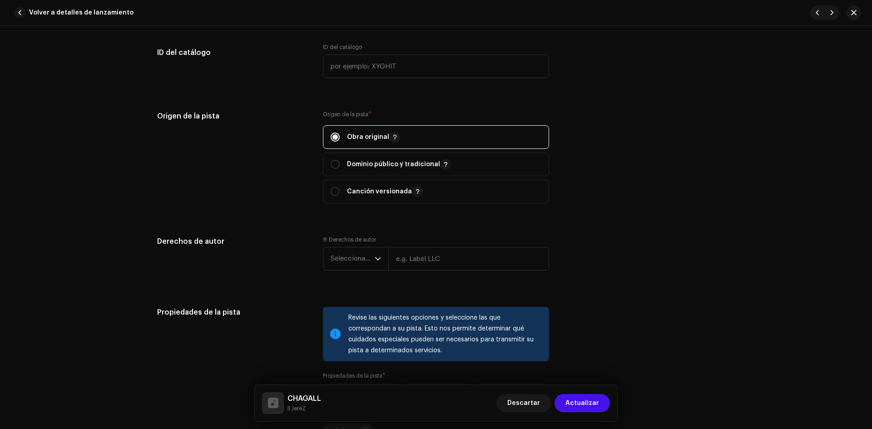
scroll to position [1090, 0]
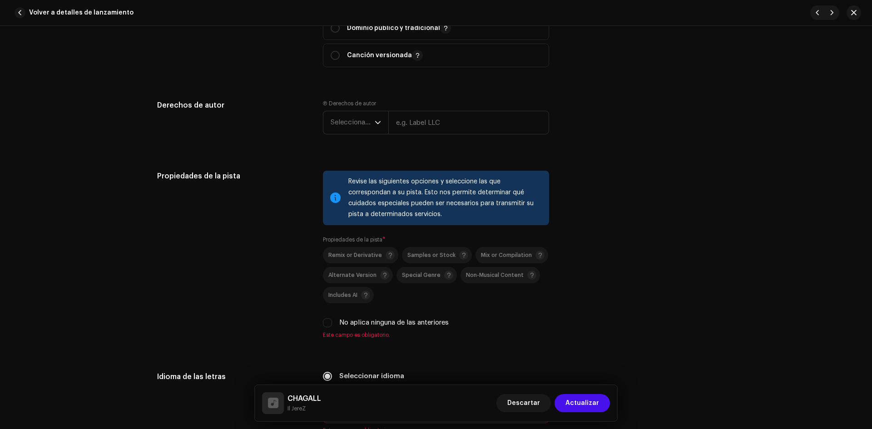
click at [329, 316] on div "Remix or Derivative Samples or Stock Mix or Compilation Alternate Version Speci…" at bounding box center [436, 287] width 226 height 81
click at [329, 320] on input "No aplica ninguna de las anteriores" at bounding box center [327, 322] width 9 height 9
checkbox input "true"
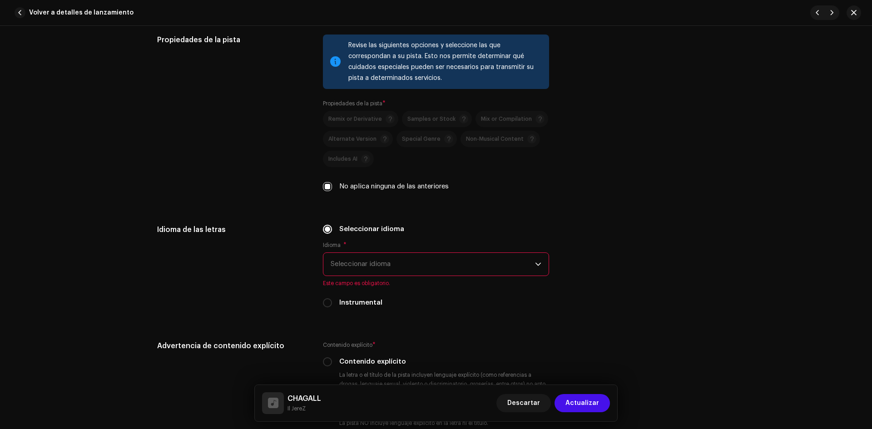
scroll to position [1271, 0]
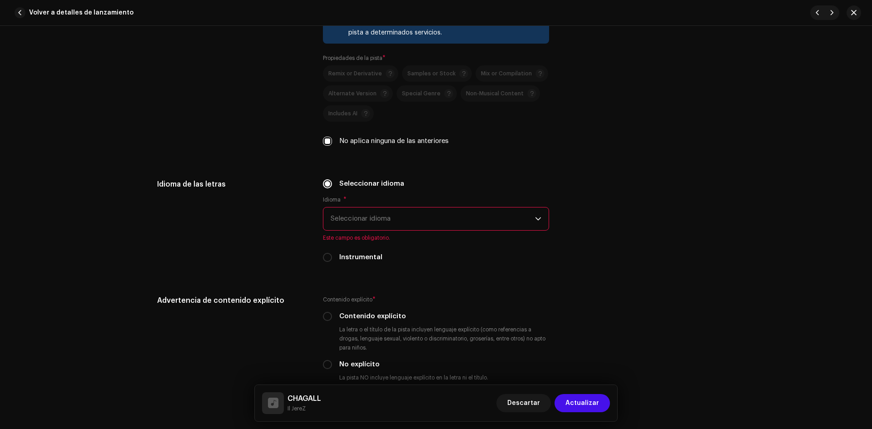
click at [376, 213] on span "Seleccionar idioma" at bounding box center [433, 219] width 204 height 23
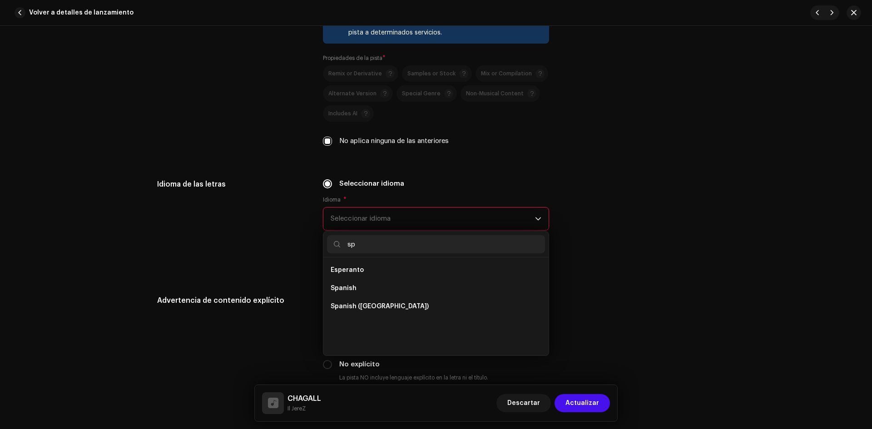
scroll to position [0, 0]
type input "span"
click at [351, 267] on span "Spanish" at bounding box center [344, 270] width 26 height 9
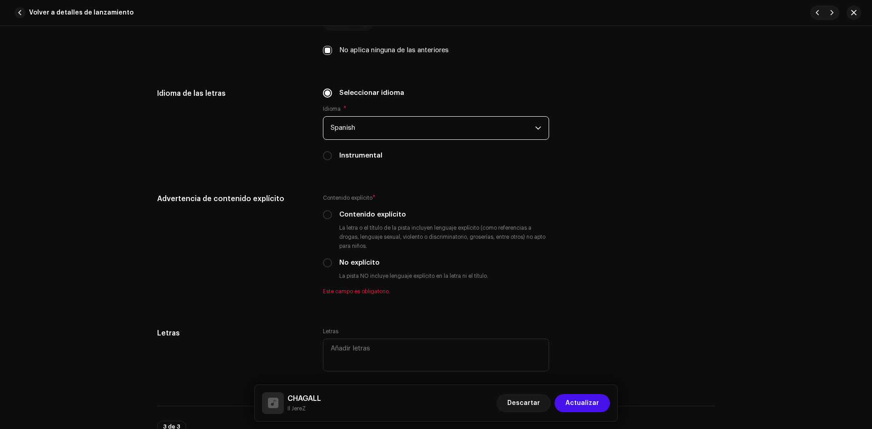
scroll to position [1453, 0]
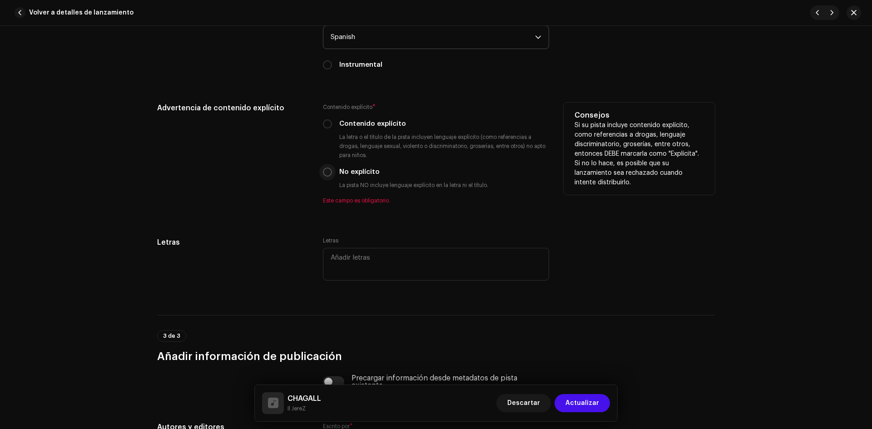
click at [330, 171] on input "No explícito" at bounding box center [327, 172] width 9 height 9
radio input "true"
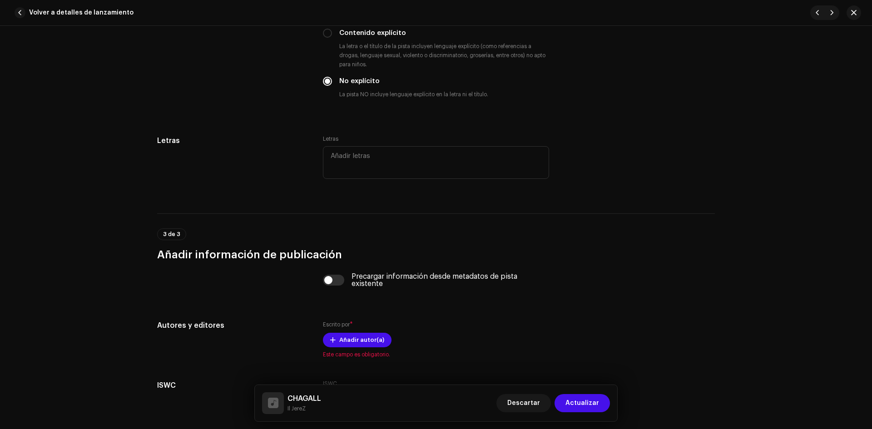
scroll to position [1622, 0]
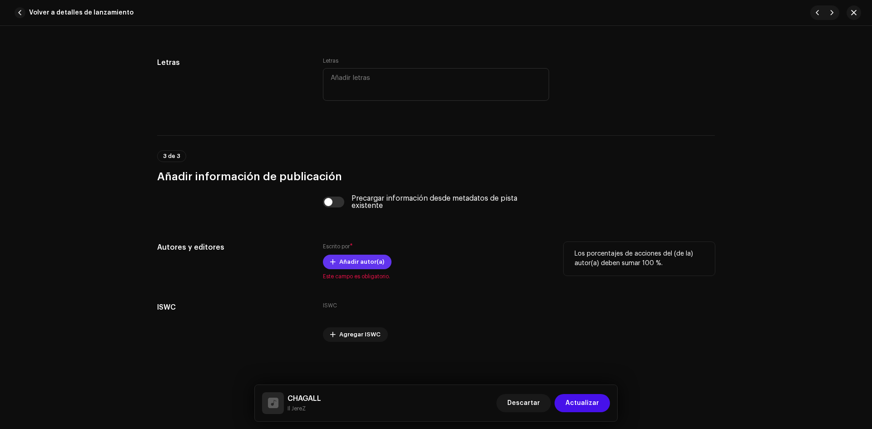
click at [336, 266] on button "Añadir autor(a)" at bounding box center [357, 262] width 69 height 15
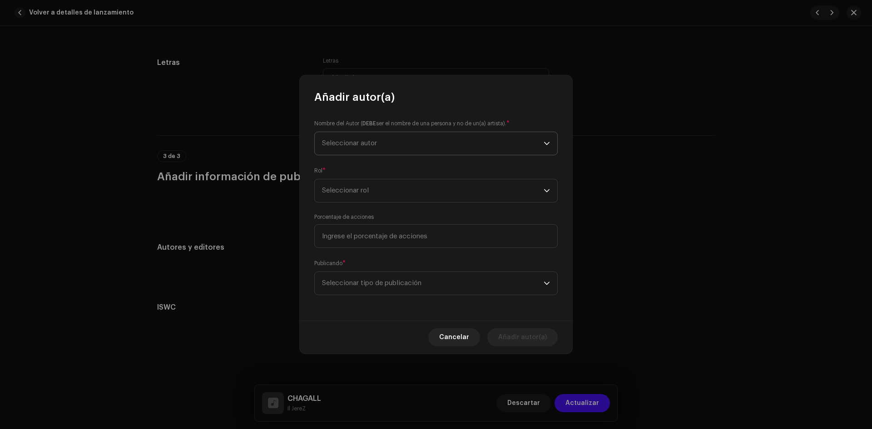
click at [348, 146] on span "Seleccionar autor" at bounding box center [349, 143] width 55 height 7
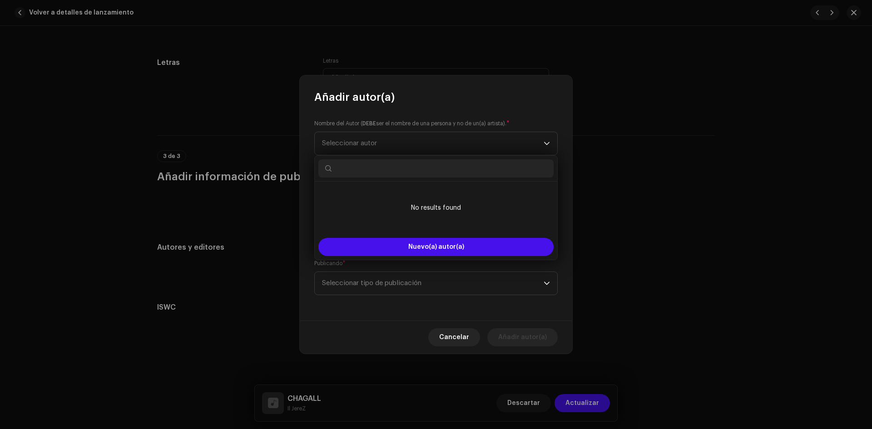
click at [433, 201] on li "No results found" at bounding box center [435, 207] width 235 height 45
click at [338, 161] on input "text" at bounding box center [435, 168] width 235 height 18
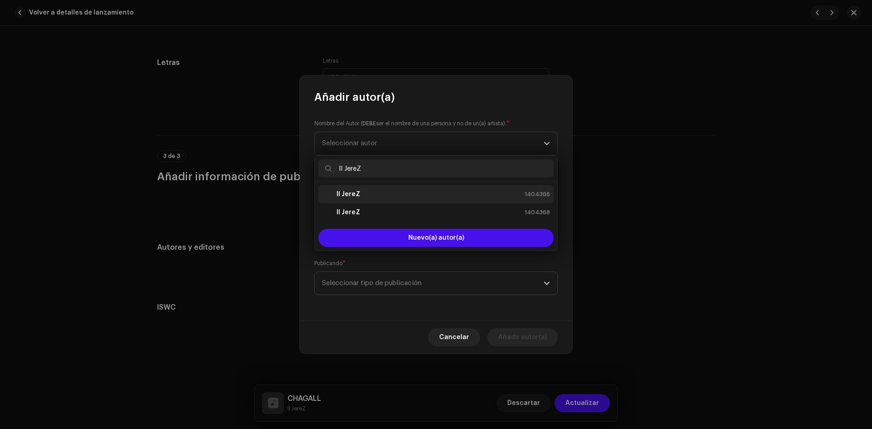
type input "Il JereZ"
click at [373, 194] on div "Il JereZ 1404366" at bounding box center [436, 194] width 228 height 11
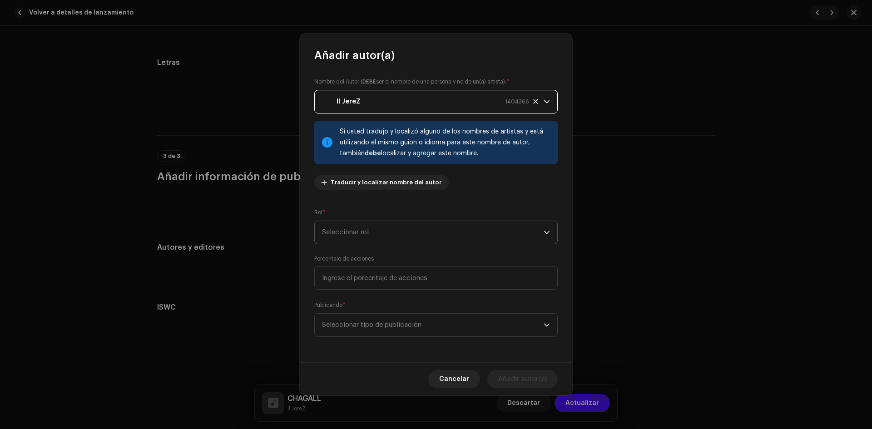
click at [379, 234] on span "Seleccionar rol" at bounding box center [433, 232] width 222 height 23
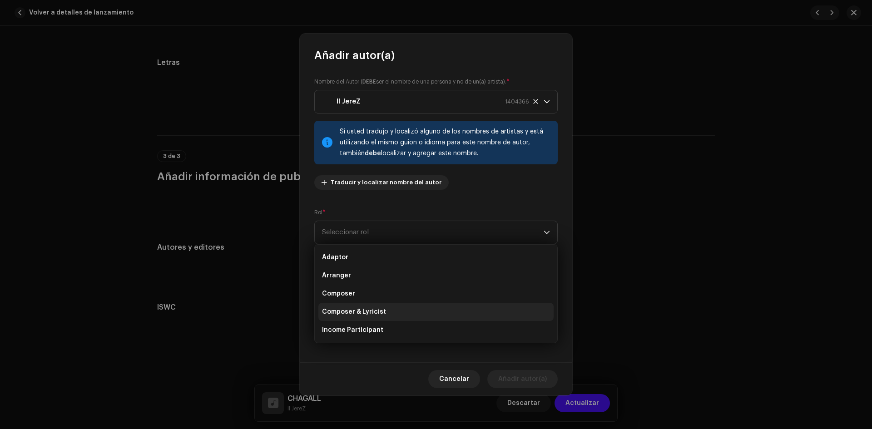
click at [366, 308] on span "Composer & Lyricist" at bounding box center [354, 311] width 64 height 9
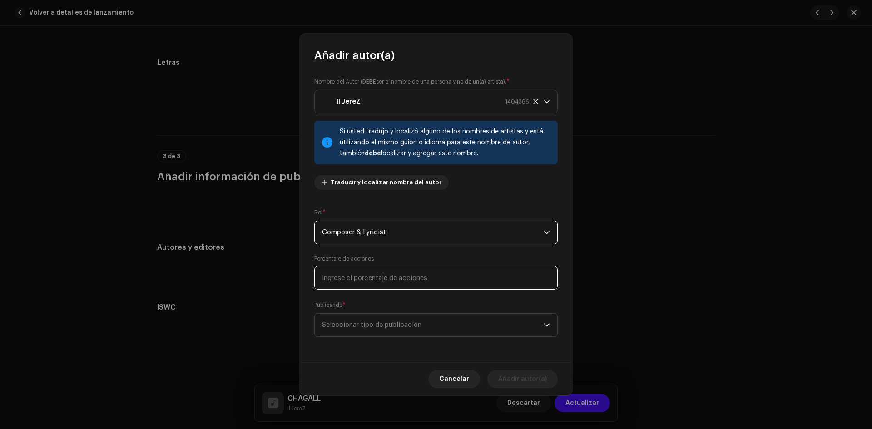
click at [352, 280] on input at bounding box center [435, 278] width 243 height 24
click at [376, 322] on span "Seleccionar tipo de publicación" at bounding box center [433, 325] width 222 height 23
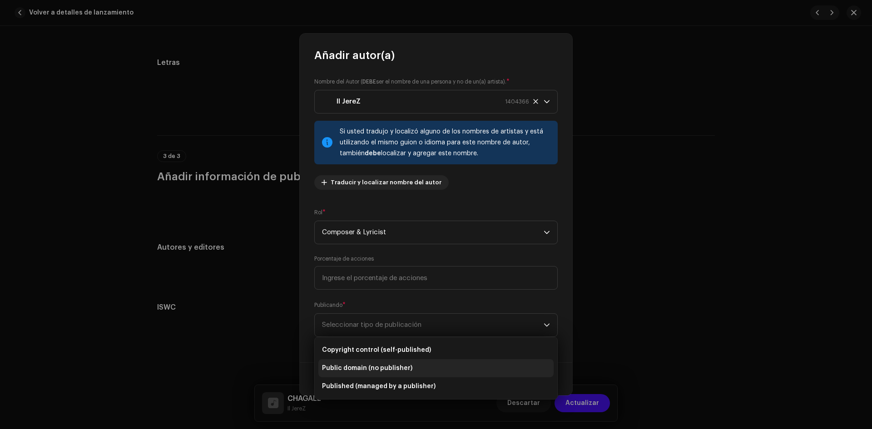
click at [371, 362] on li "Public domain (no publisher)" at bounding box center [435, 368] width 235 height 18
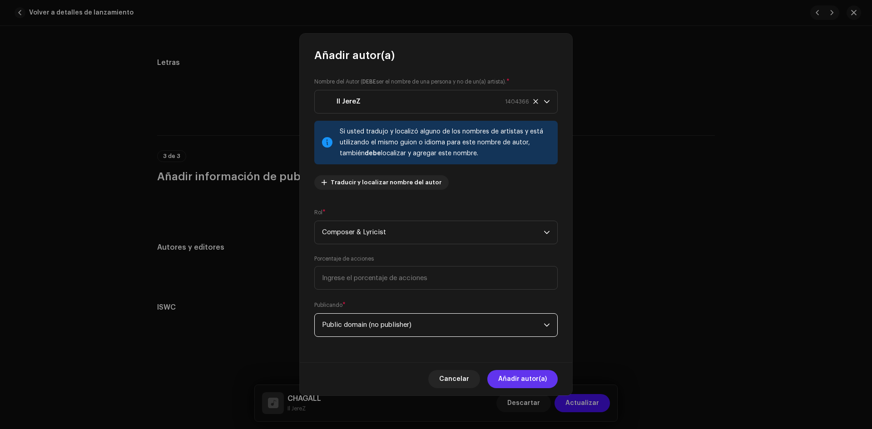
click at [528, 373] on span "Añadir autor(a)" at bounding box center [522, 379] width 49 height 18
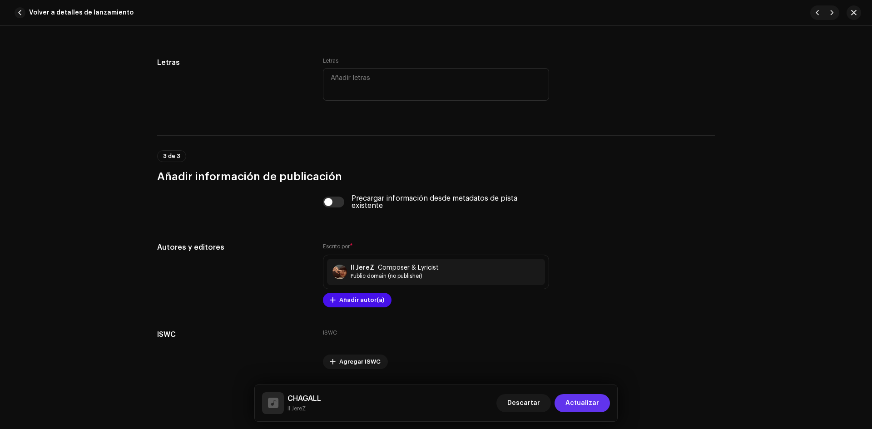
click at [585, 405] on span "Actualizar" at bounding box center [582, 403] width 34 height 18
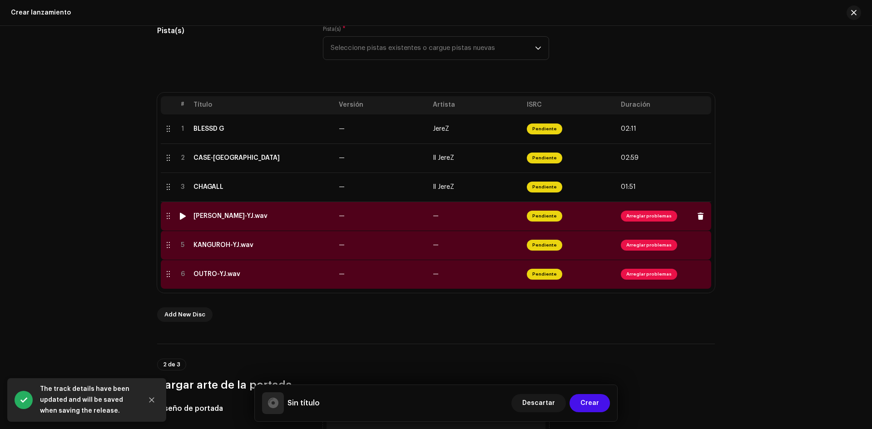
click at [653, 218] on span "Arreglar problemas" at bounding box center [649, 216] width 56 height 11
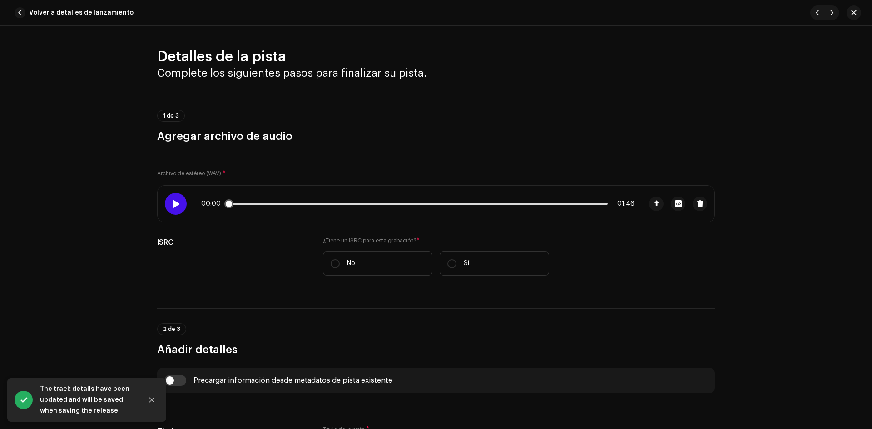
click at [169, 203] on div at bounding box center [176, 204] width 22 height 22
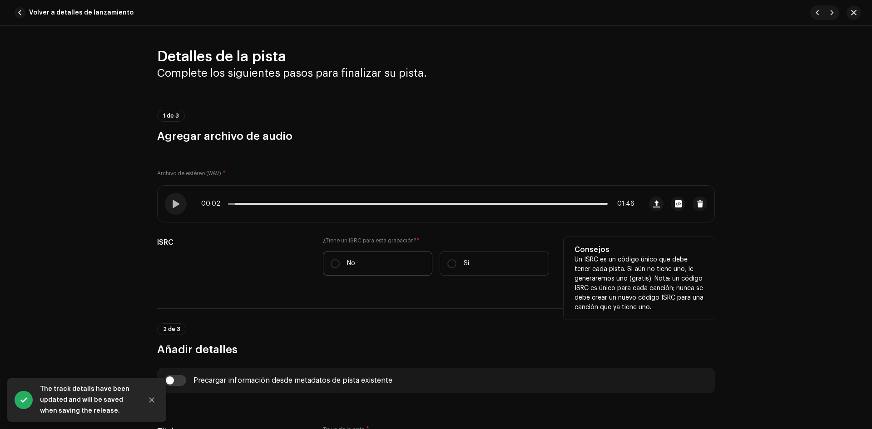
click at [342, 261] on label "No" at bounding box center [377, 264] width 109 height 24
click at [340, 261] on input "No" at bounding box center [335, 263] width 9 height 9
radio input "true"
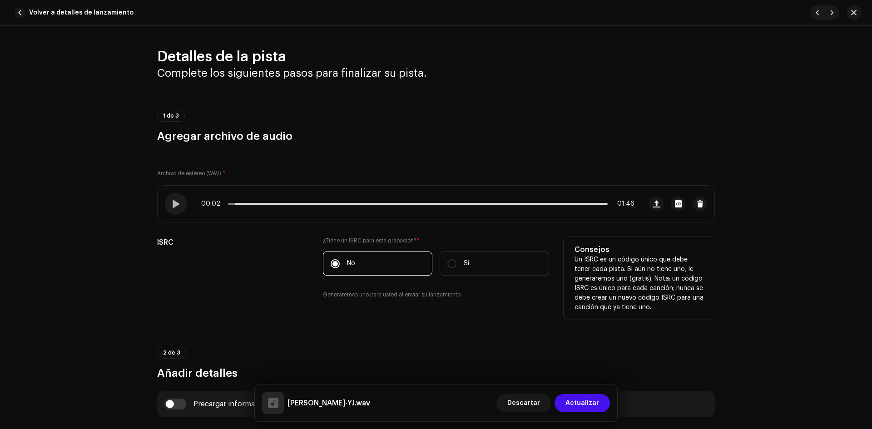
click at [342, 261] on label "No" at bounding box center [377, 264] width 109 height 24
click at [340, 261] on input "No" at bounding box center [335, 263] width 9 height 9
click at [314, 260] on div "ISRC ¿Tiene un ISRC para esta grabación? * No Sí Generaremos uno para usted al …" at bounding box center [436, 273] width 558 height 73
click at [331, 267] on p-radiobutton at bounding box center [335, 263] width 9 height 9
click at [331, 267] on input "No" at bounding box center [335, 263] width 9 height 9
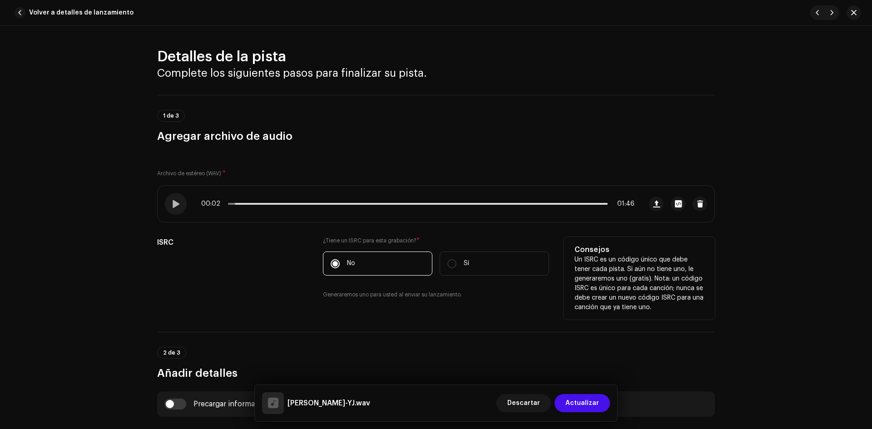
click at [406, 300] on div "¿Tiene un ISRC para esta grabación? * No Sí Generaremos uno para usted al envia…" at bounding box center [436, 273] width 226 height 73
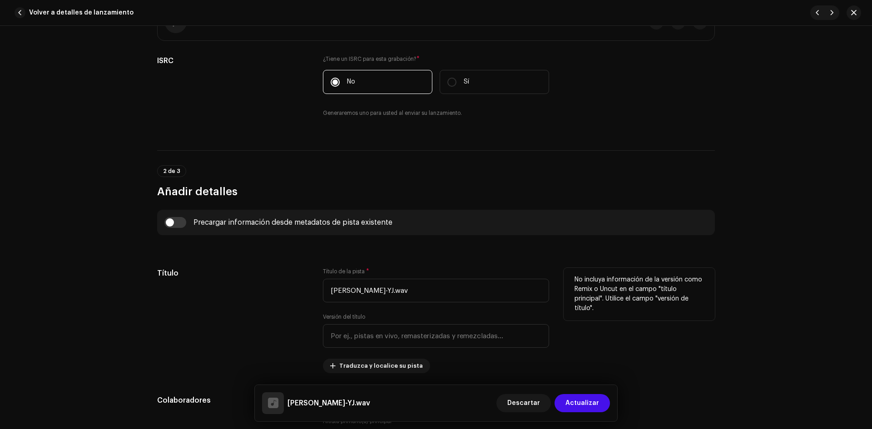
scroll to position [227, 0]
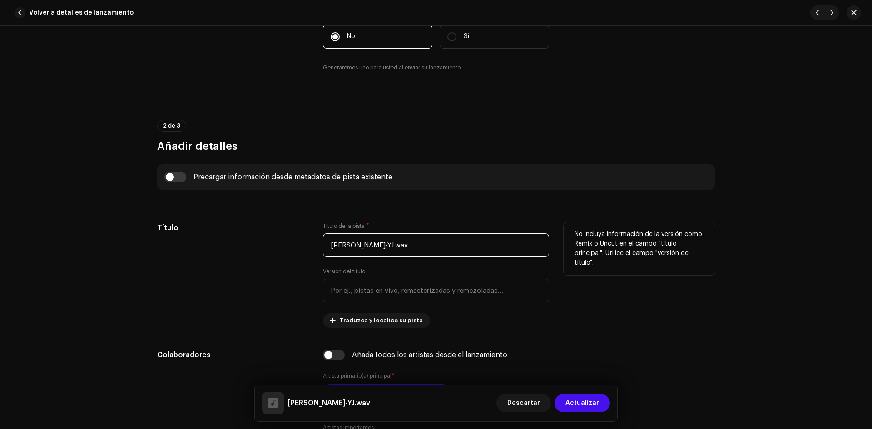
drag, startPoint x: 407, startPoint y: 243, endPoint x: 359, endPoint y: 252, distance: 48.8
click at [359, 252] on input "[PERSON_NAME]-YJ.wav" at bounding box center [436, 245] width 226 height 24
type input "[PERSON_NAME]"
click at [288, 272] on div "Título" at bounding box center [232, 274] width 151 height 105
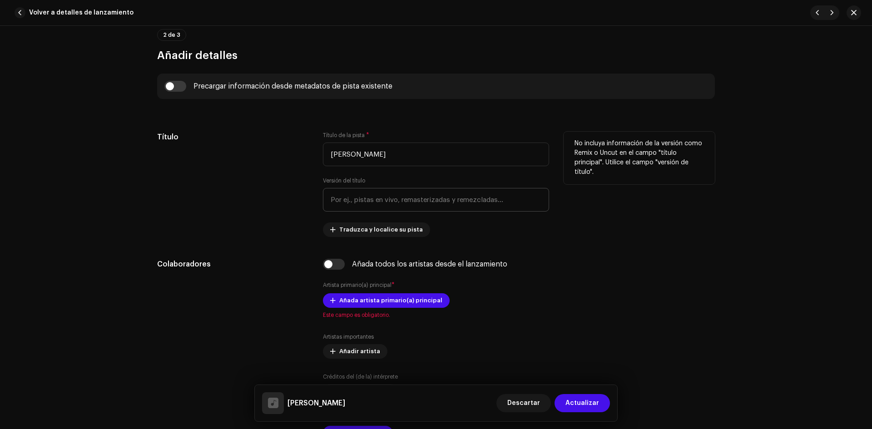
scroll to position [363, 0]
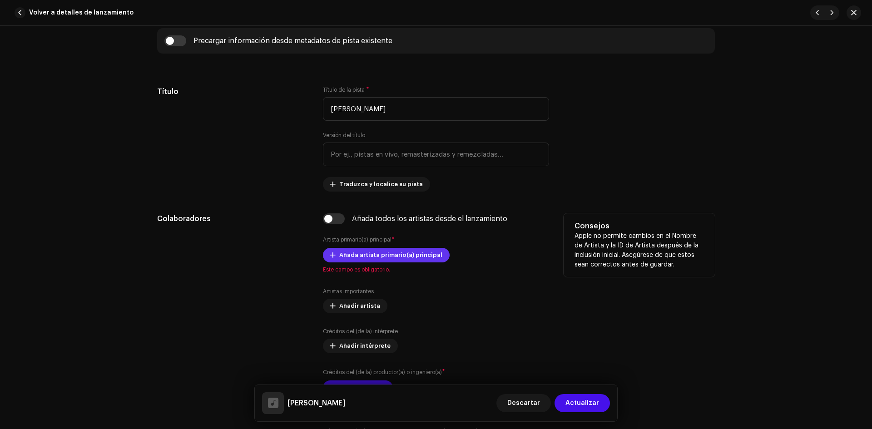
click at [356, 259] on span "Añada artista primario(a) principal" at bounding box center [390, 255] width 103 height 18
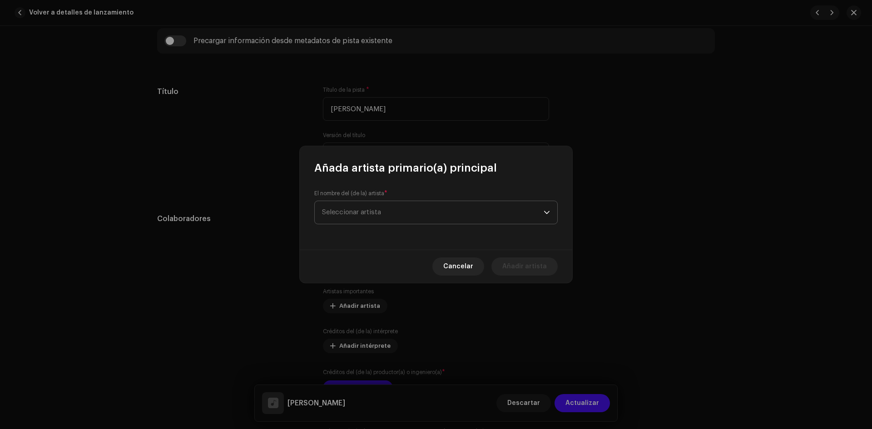
click at [348, 222] on span "Seleccionar artista" at bounding box center [433, 212] width 222 height 23
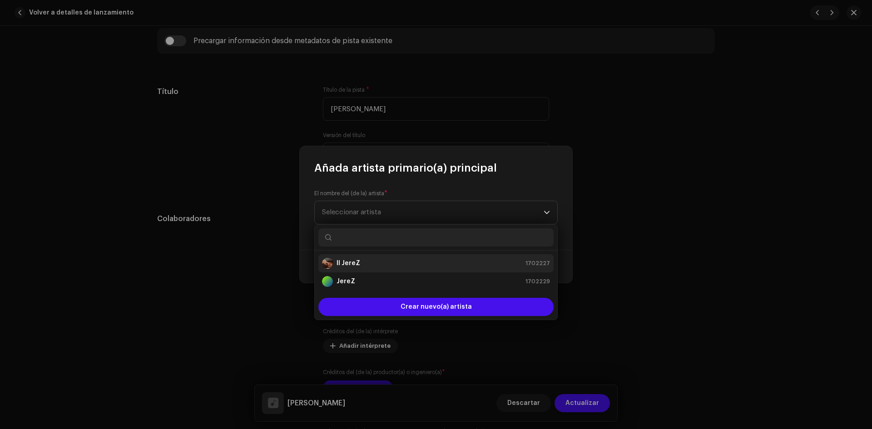
click at [358, 258] on div "Il JereZ" at bounding box center [341, 263] width 38 height 11
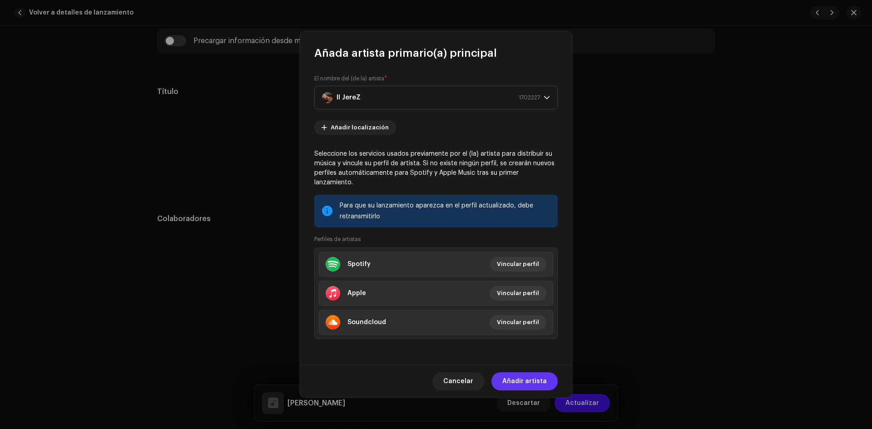
click at [531, 381] on span "Añadir artista" at bounding box center [524, 381] width 44 height 18
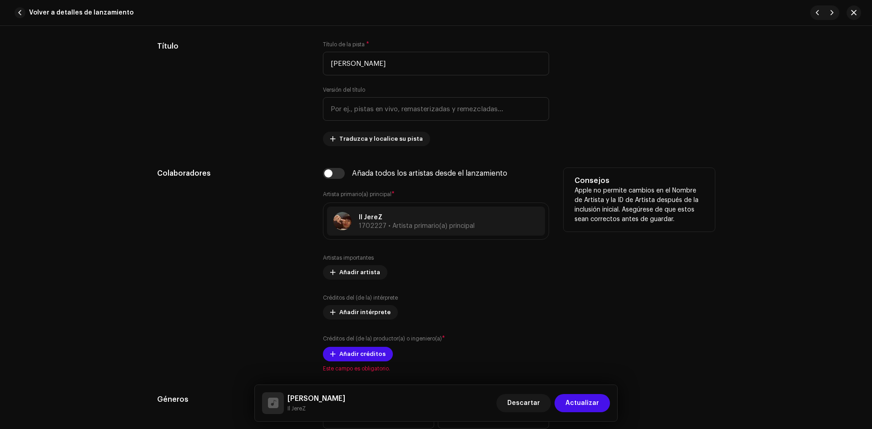
scroll to position [454, 0]
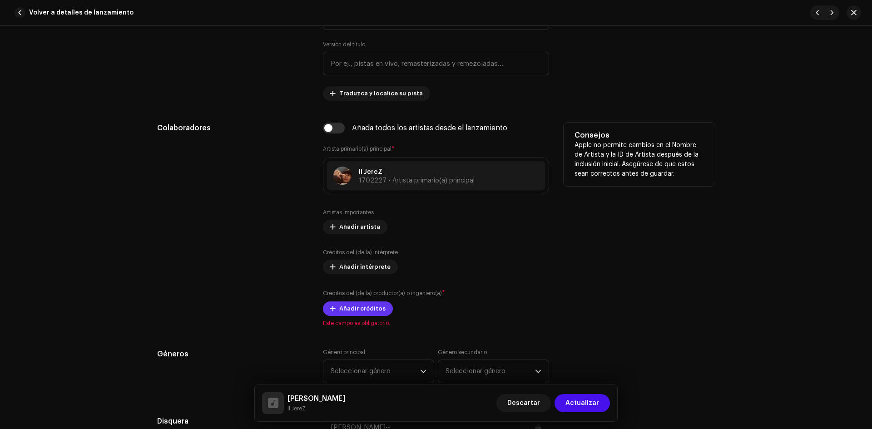
click at [348, 305] on span "Añadir créditos" at bounding box center [362, 309] width 46 height 18
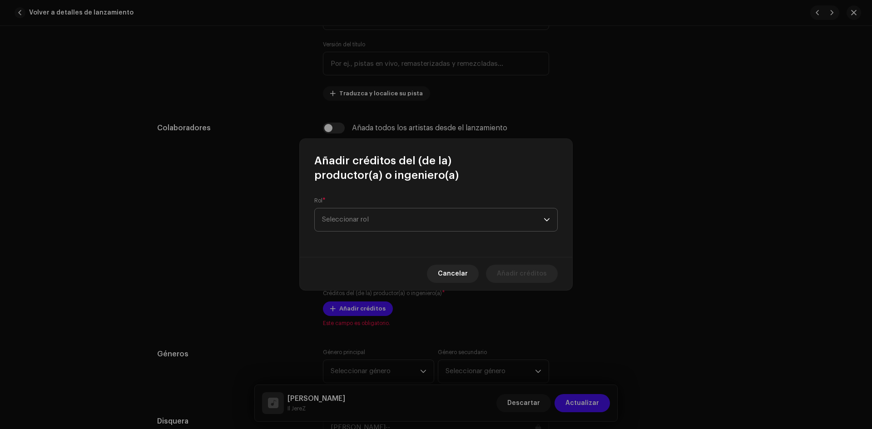
click at [359, 225] on span "Seleccionar rol" at bounding box center [433, 219] width 222 height 23
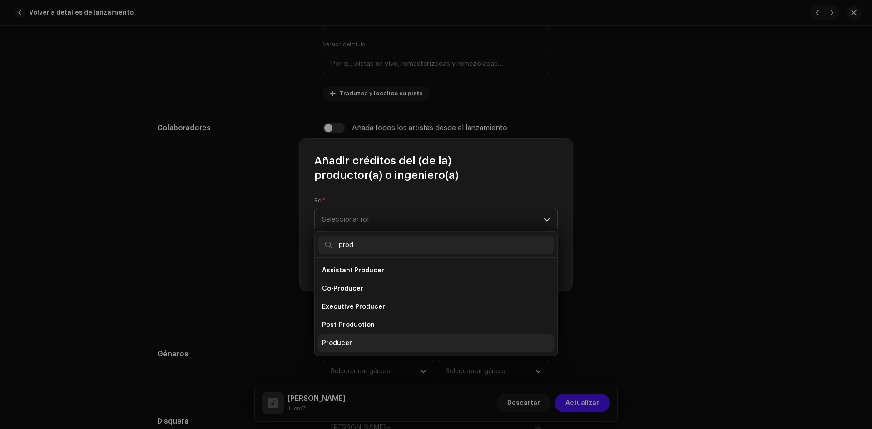
type input "prod"
click at [344, 341] on span "Producer" at bounding box center [337, 343] width 30 height 9
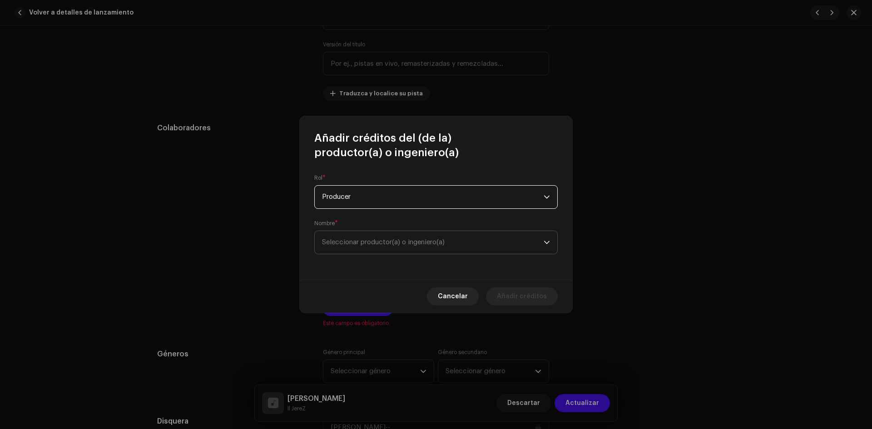
click at [494, 252] on span "Seleccionar productor(a) o ingeniero(a)" at bounding box center [433, 242] width 222 height 23
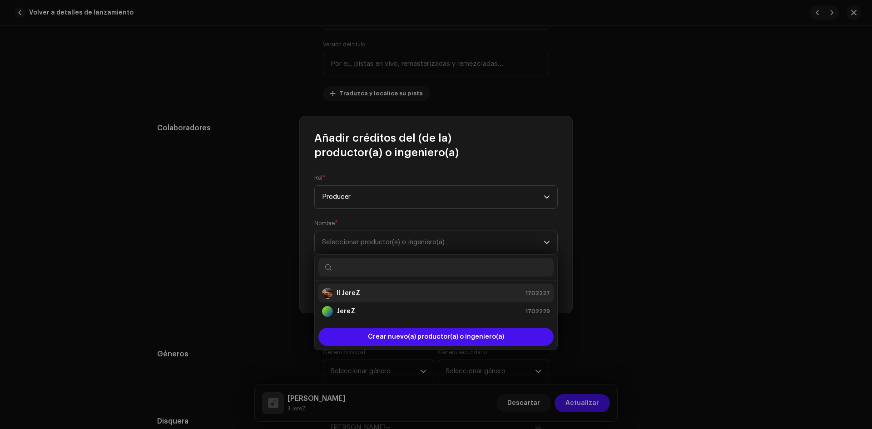
click at [364, 292] on div "Il JereZ 1702227" at bounding box center [436, 293] width 228 height 11
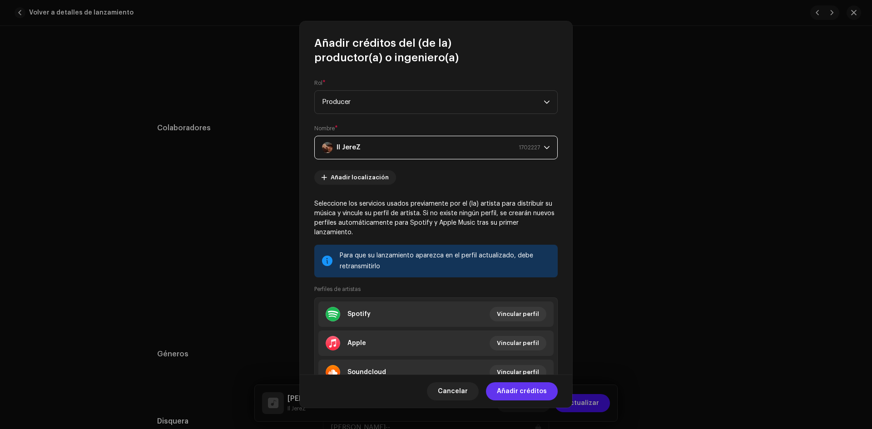
click at [552, 390] on button "Añadir créditos" at bounding box center [522, 391] width 72 height 18
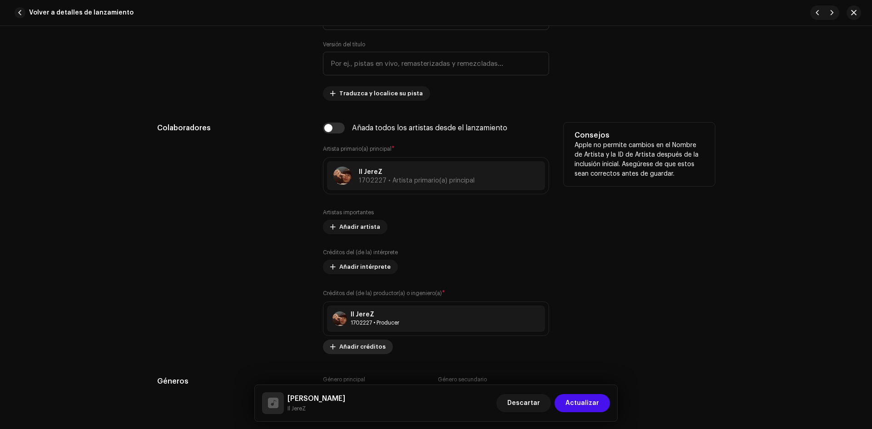
click at [353, 307] on div "Il JereZ 1702227 • Producer" at bounding box center [436, 319] width 218 height 26
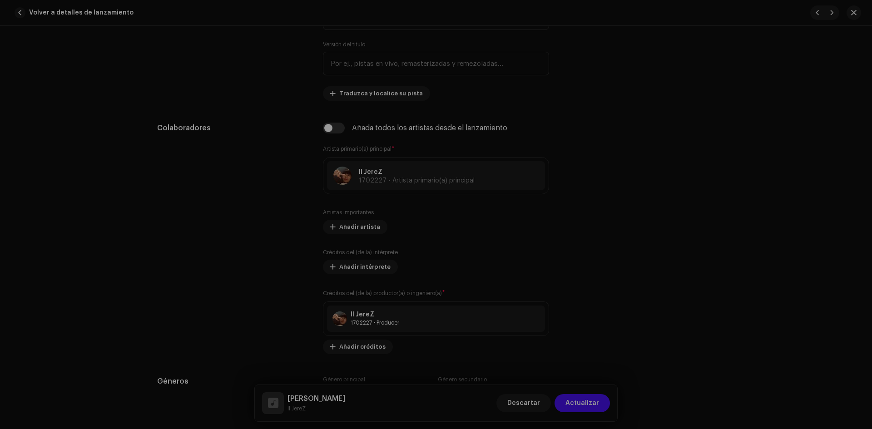
click at [230, 263] on div "Actualizar créditos del (de la) productor(a) o ingeniero(a) Rol * Seleccionar r…" at bounding box center [436, 214] width 872 height 429
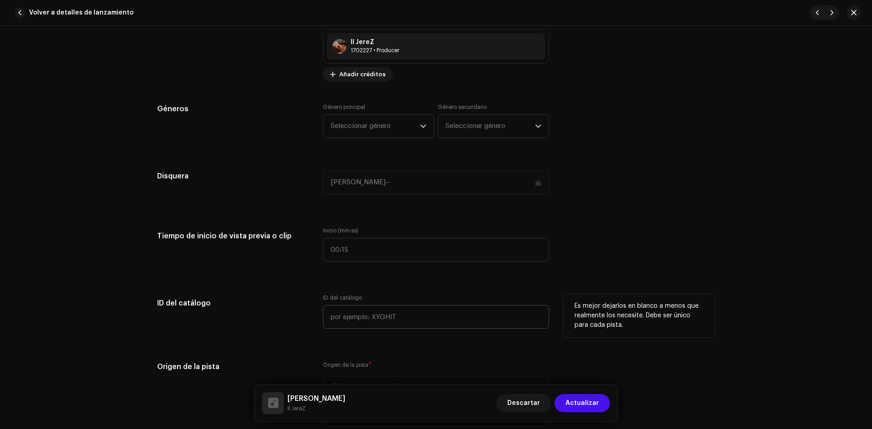
scroll to position [863, 0]
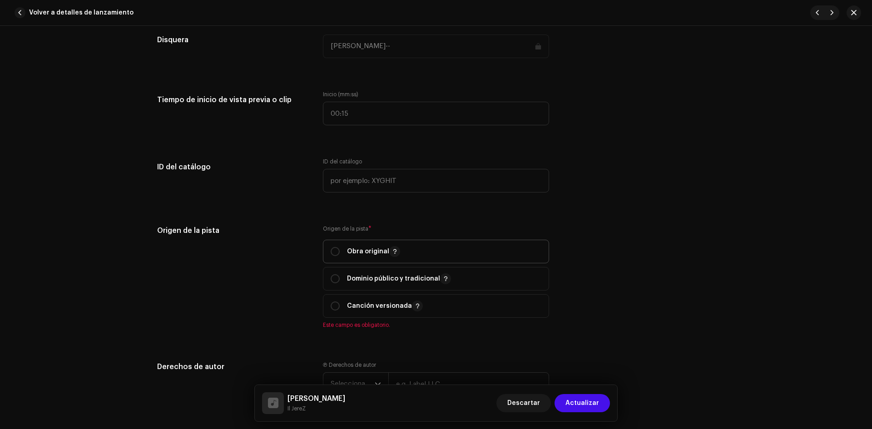
click at [339, 256] on div "Obra original" at bounding box center [365, 251] width 69 height 11
radio input "true"
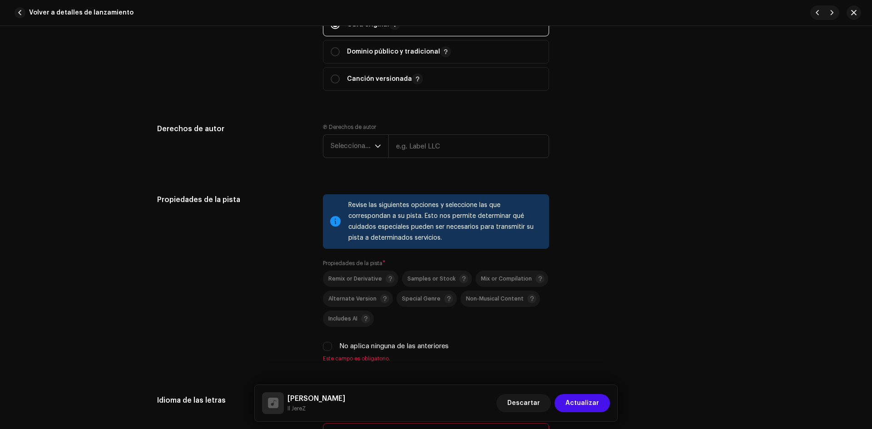
scroll to position [1135, 0]
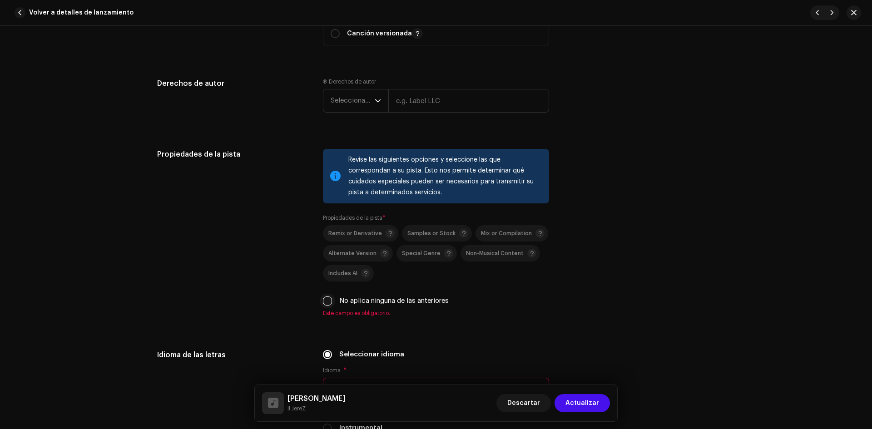
click at [329, 301] on input "No aplica ninguna de las anteriores" at bounding box center [327, 301] width 9 height 9
checkbox input "true"
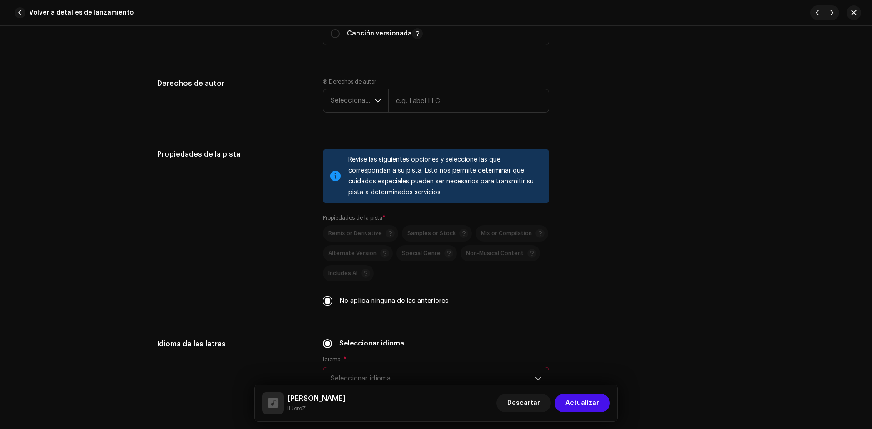
scroll to position [1271, 0]
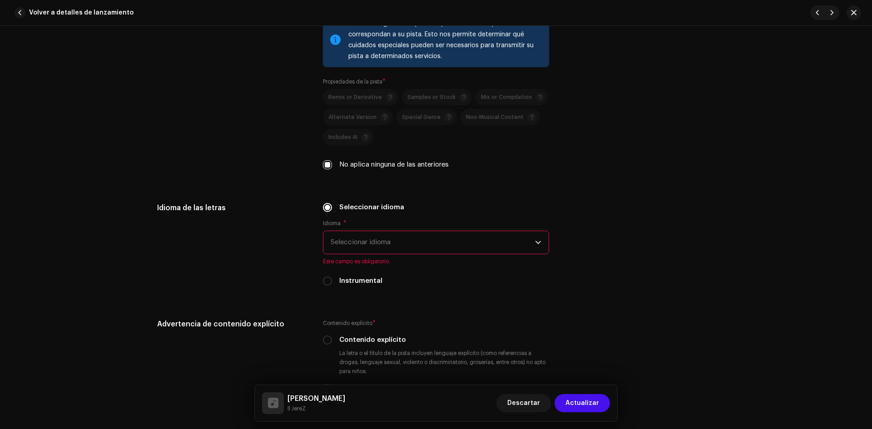
click at [348, 230] on div "Idioma * Seleccionar idioma Este campo es obligatorio." at bounding box center [436, 242] width 226 height 45
click at [358, 242] on span "Seleccionar idioma" at bounding box center [433, 242] width 204 height 23
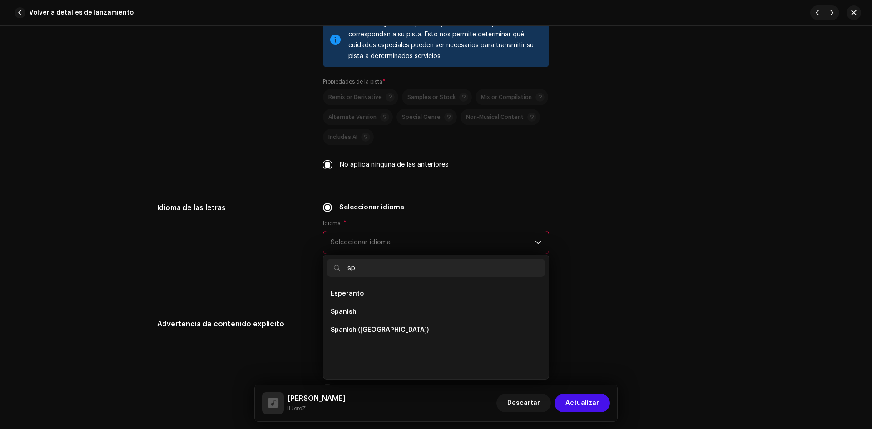
scroll to position [0, 0]
type input "span"
click at [381, 291] on li "Spanish" at bounding box center [436, 294] width 218 height 18
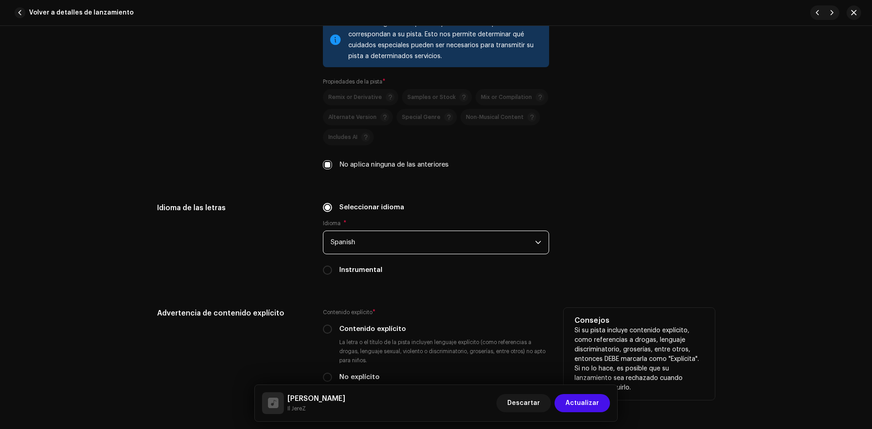
scroll to position [1408, 0]
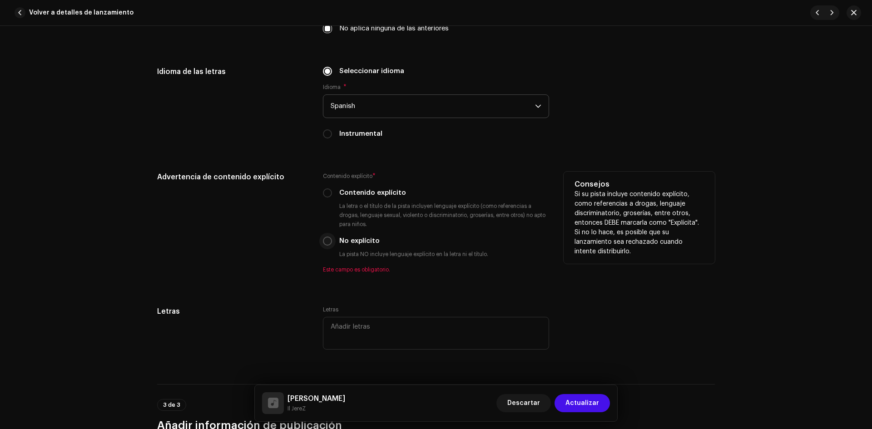
click at [328, 244] on input "No explícito" at bounding box center [327, 241] width 9 height 9
radio input "true"
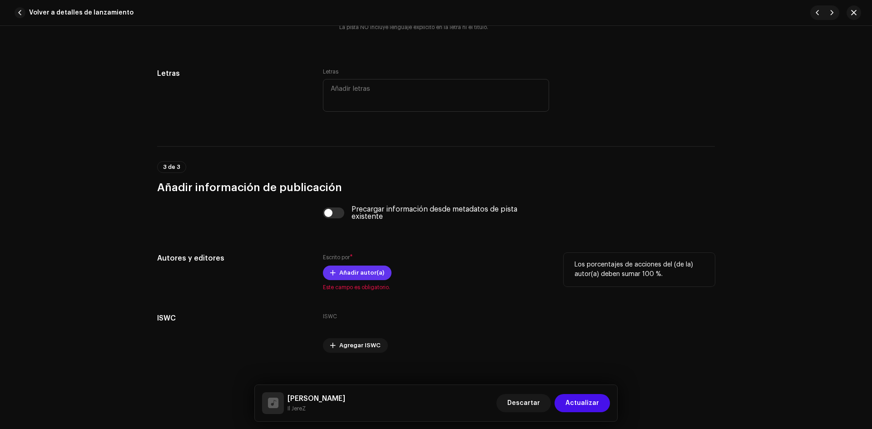
scroll to position [1646, 0]
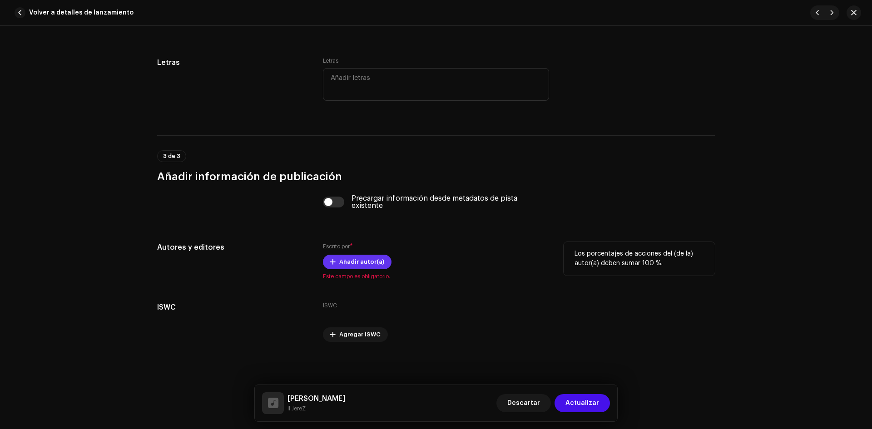
click at [347, 263] on span "Añadir autor(a)" at bounding box center [361, 262] width 45 height 18
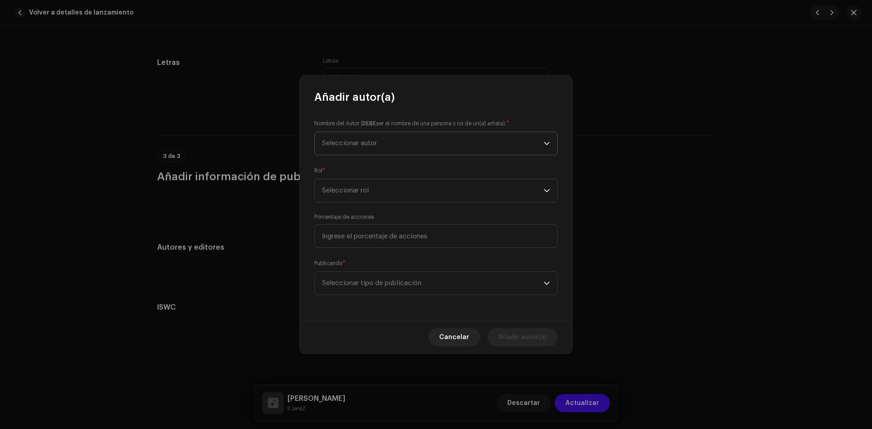
click at [354, 132] on p-select "Seleccionar autor" at bounding box center [435, 144] width 243 height 24
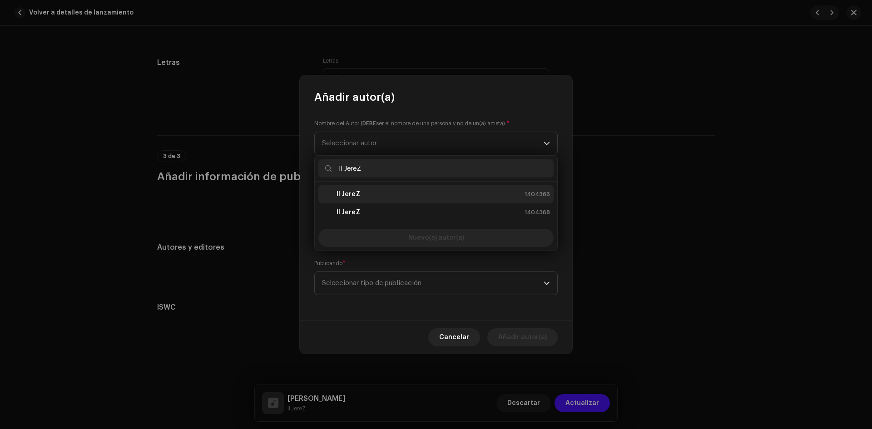
type input "Il JereZ"
click at [356, 193] on strong "Il JereZ" at bounding box center [348, 194] width 24 height 9
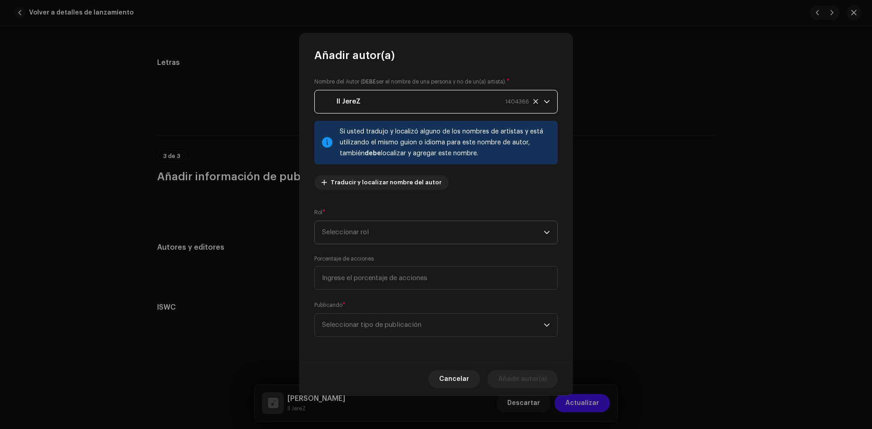
drag, startPoint x: 360, startPoint y: 214, endPoint x: 356, endPoint y: 222, distance: 8.5
click at [358, 217] on div "Rol * Seleccionar rol" at bounding box center [435, 226] width 243 height 36
click at [357, 238] on span "Seleccionar rol" at bounding box center [433, 232] width 222 height 23
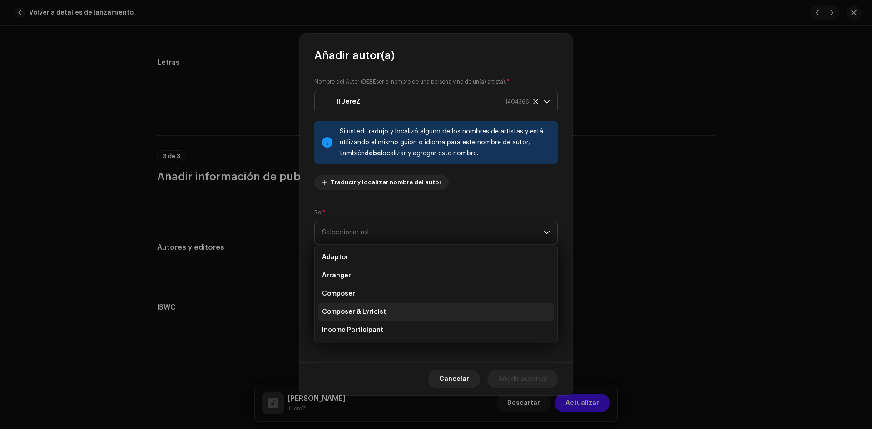
click at [363, 314] on span "Composer & Lyricist" at bounding box center [354, 311] width 64 height 9
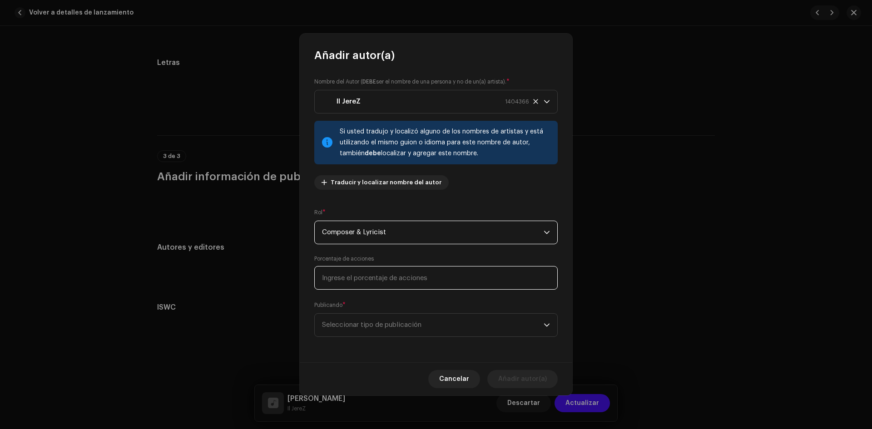
click at [358, 286] on input at bounding box center [435, 278] width 243 height 24
click at [389, 321] on span "Seleccionar tipo de publicación" at bounding box center [433, 325] width 222 height 23
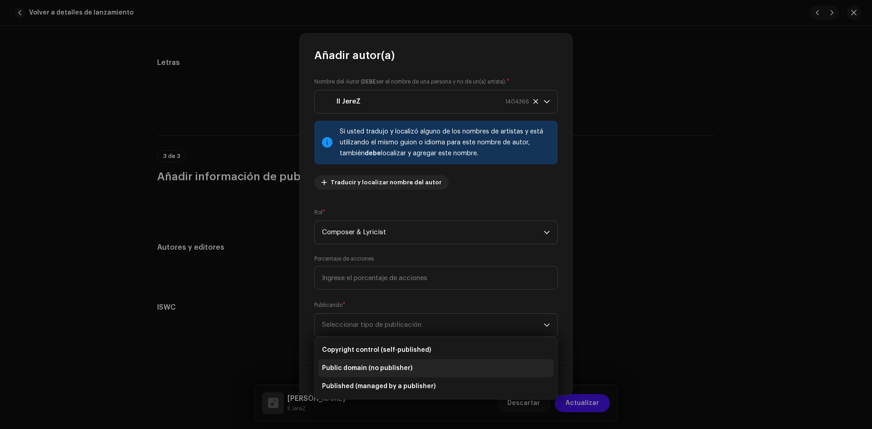
click at [392, 369] on span "Public domain (no publisher)" at bounding box center [367, 368] width 90 height 9
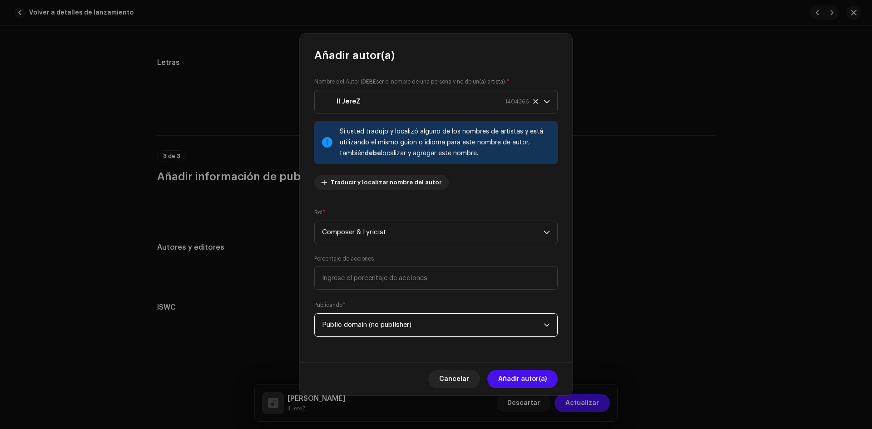
click at [538, 381] on span "Añadir autor(a)" at bounding box center [522, 379] width 49 height 18
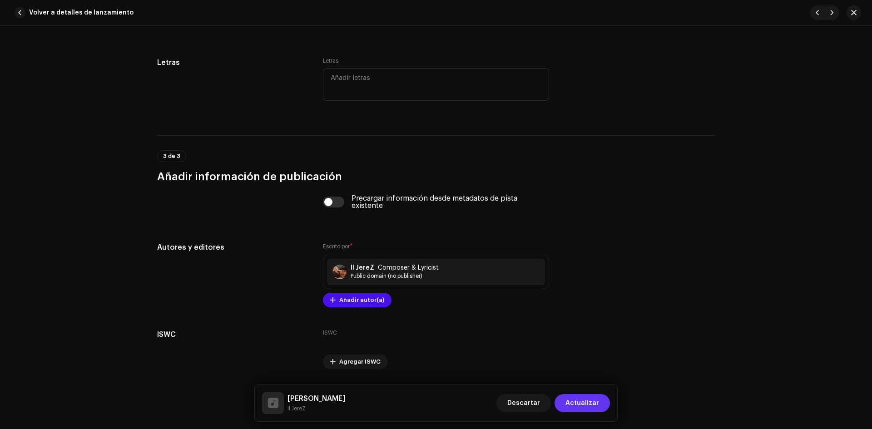
click at [575, 402] on span "Actualizar" at bounding box center [582, 403] width 34 height 18
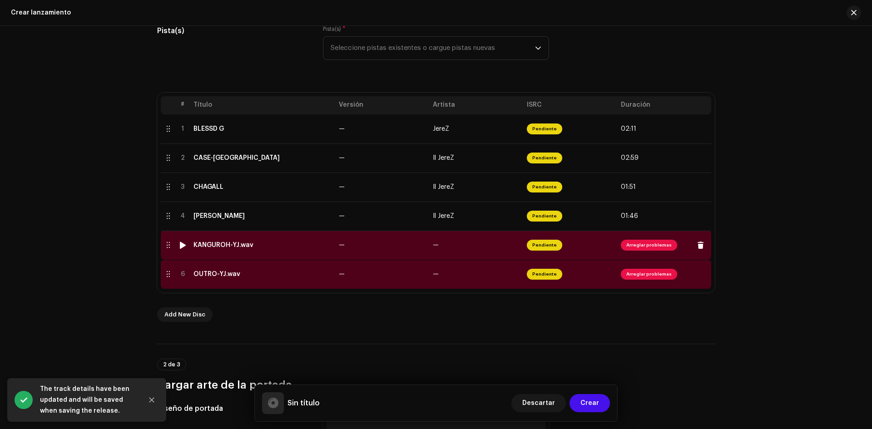
click at [647, 252] on span "Arreglar problemas" at bounding box center [664, 245] width 87 height 15
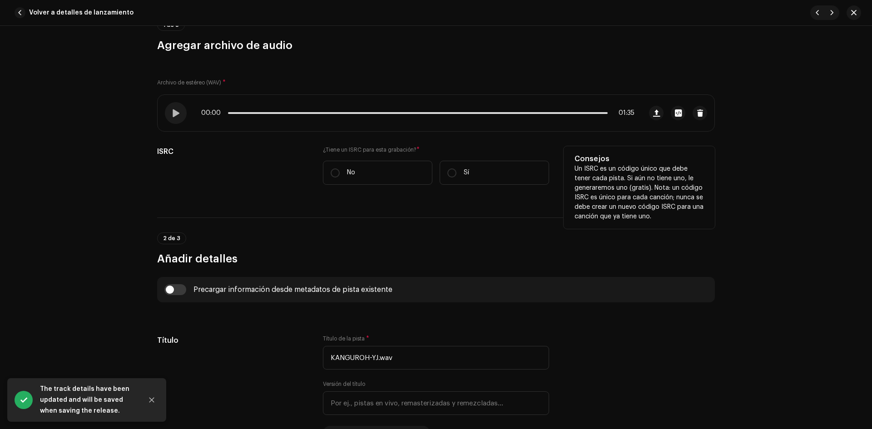
scroll to position [136, 0]
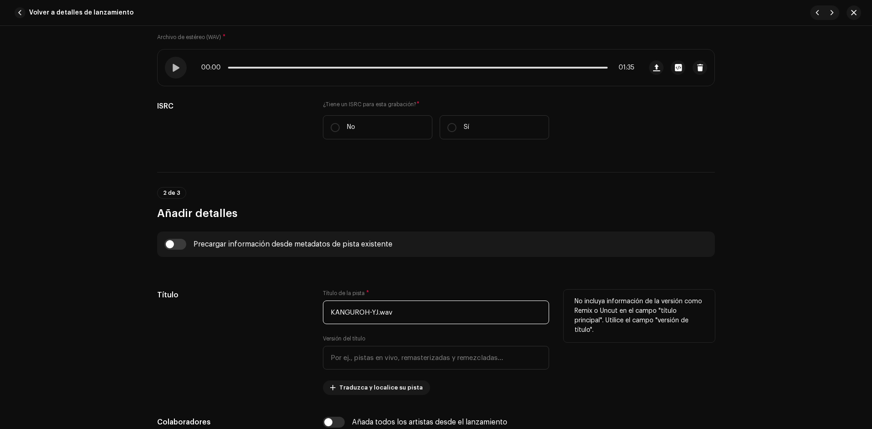
drag, startPoint x: 410, startPoint y: 317, endPoint x: 368, endPoint y: 315, distance: 41.8
click at [368, 315] on input "KANGUROH-YJ.wav" at bounding box center [436, 313] width 226 height 24
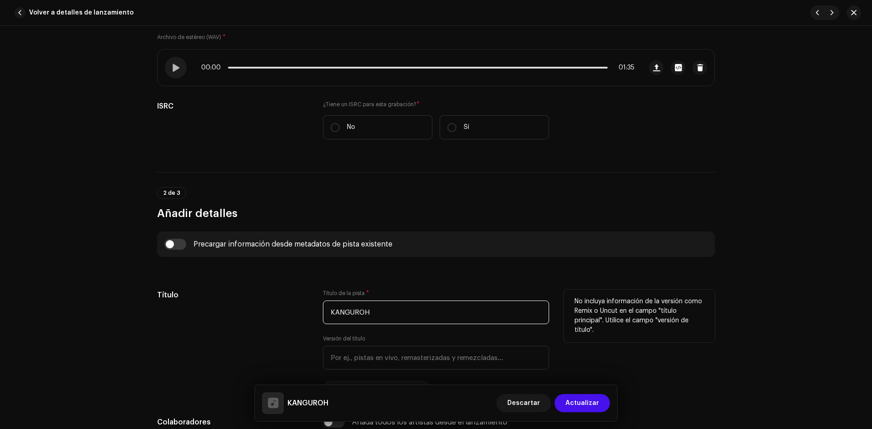
type input "KANGUROH"
click at [259, 310] on div "Título" at bounding box center [232, 342] width 151 height 105
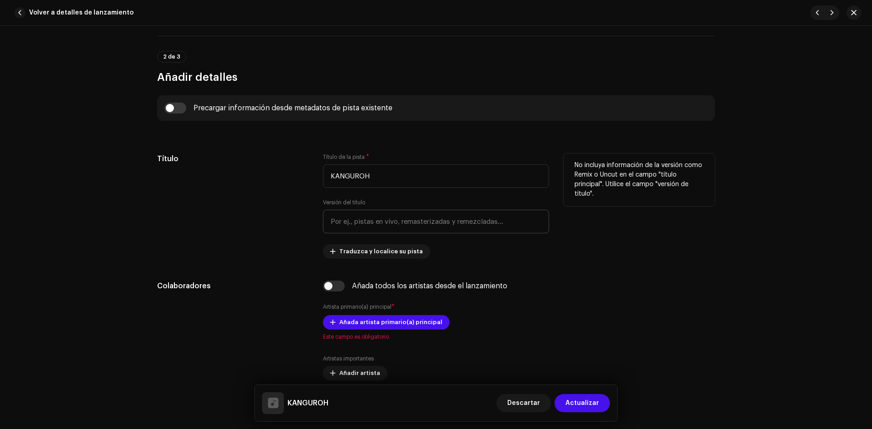
scroll to position [318, 0]
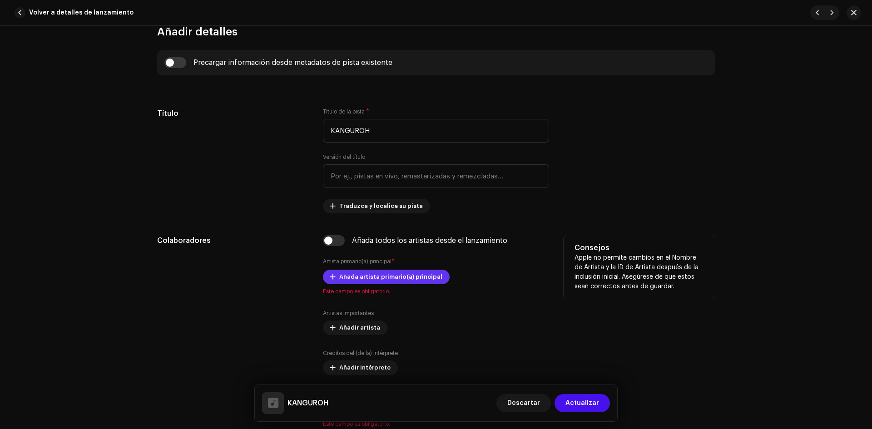
click at [343, 282] on span "Añada artista primario(a) principal" at bounding box center [390, 277] width 103 height 18
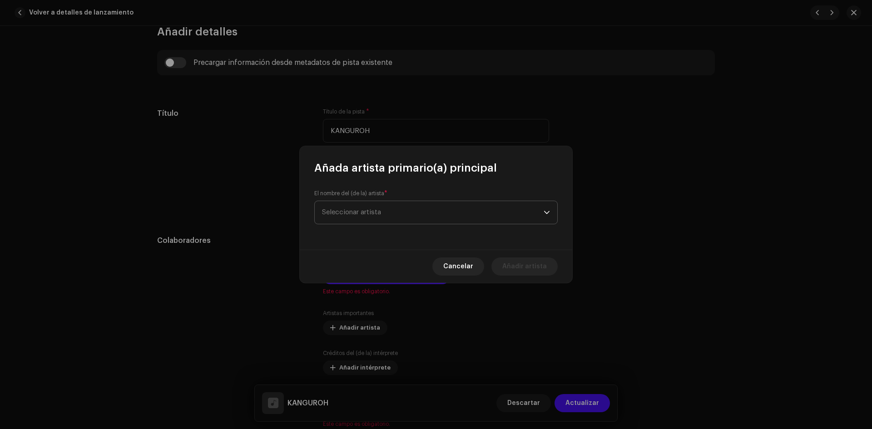
click at [348, 211] on span "Seleccionar artista" at bounding box center [351, 212] width 59 height 7
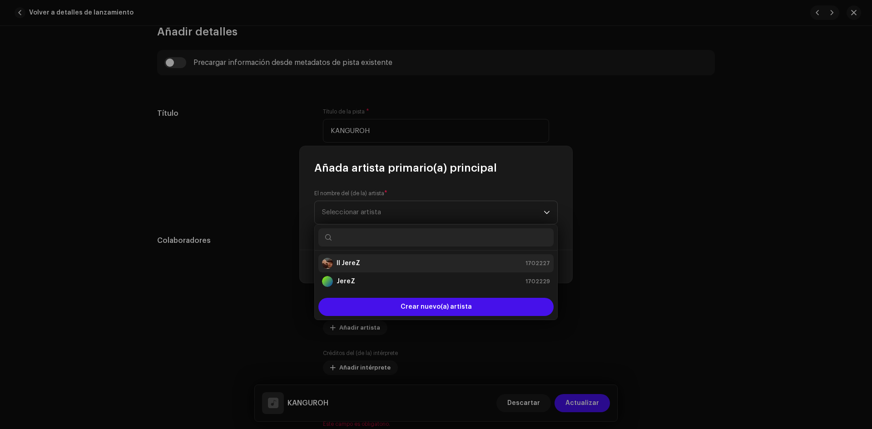
click at [362, 261] on div "Il JereZ 1702227" at bounding box center [436, 263] width 228 height 11
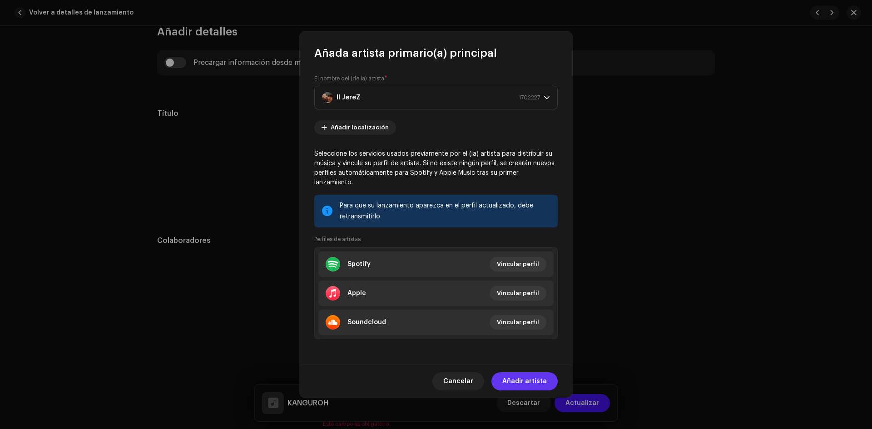
click at [529, 372] on span "Añadir artista" at bounding box center [524, 381] width 44 height 18
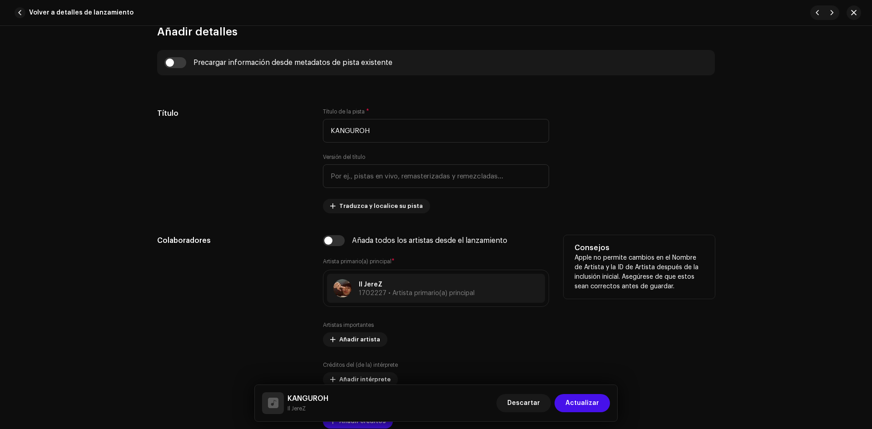
scroll to position [409, 0]
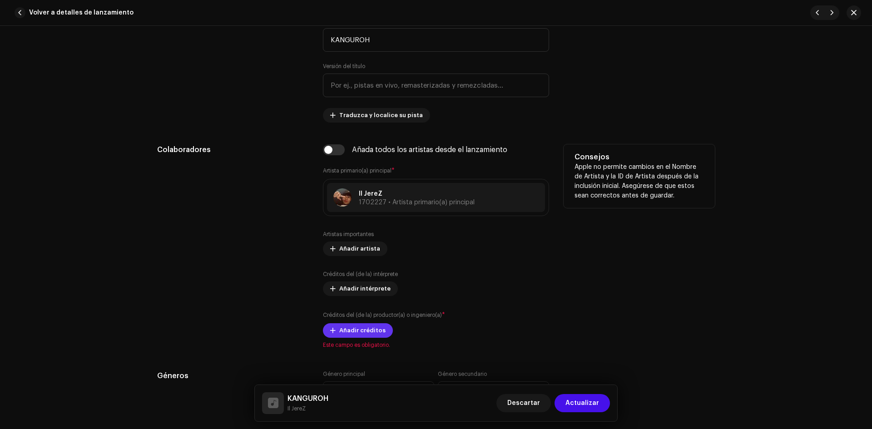
click at [367, 329] on span "Añadir créditos" at bounding box center [362, 330] width 46 height 18
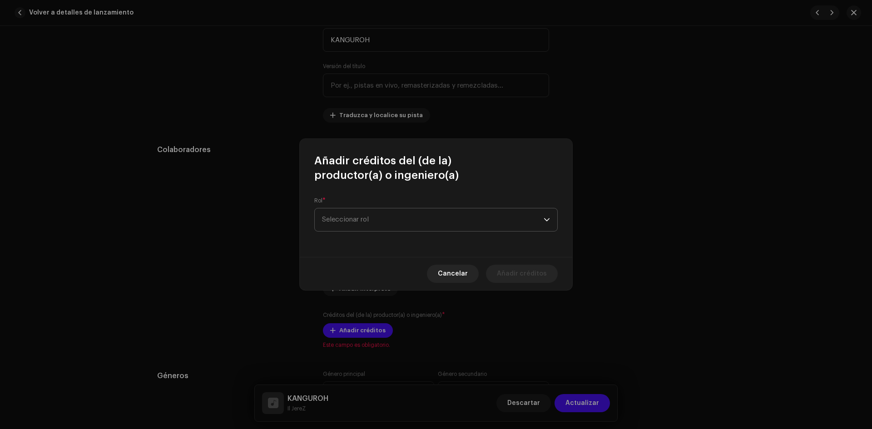
click at [363, 222] on span "Seleccionar rol" at bounding box center [433, 219] width 222 height 23
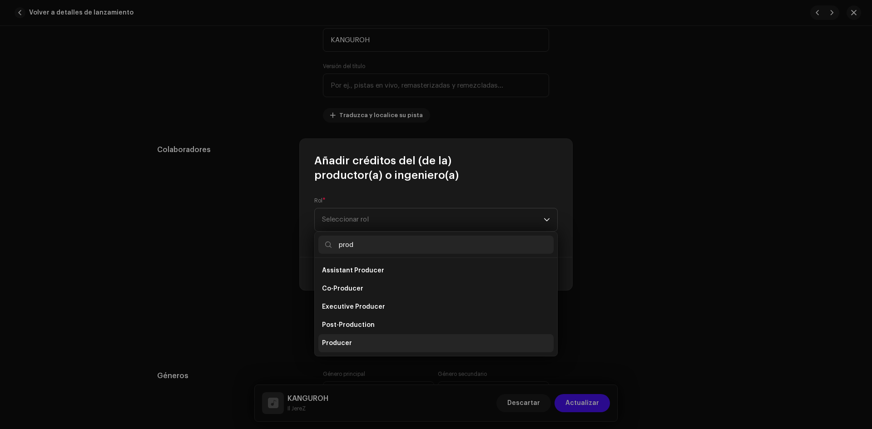
type input "prod"
click at [331, 337] on li "Producer" at bounding box center [435, 343] width 235 height 18
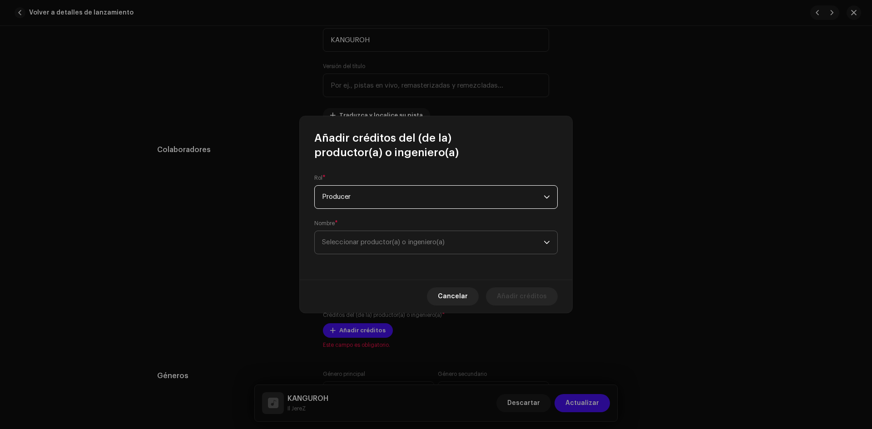
click at [414, 243] on span "Seleccionar productor(a) o ingeniero(a)" at bounding box center [383, 242] width 123 height 7
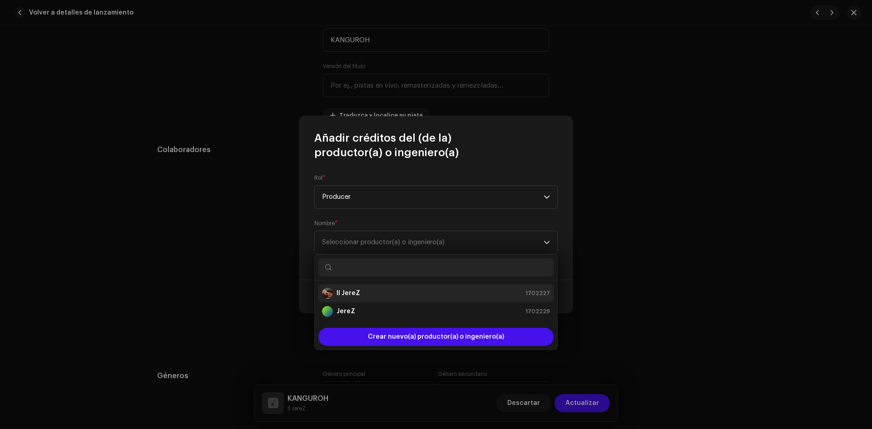
click at [363, 291] on div "Il JereZ 1702227" at bounding box center [436, 293] width 228 height 11
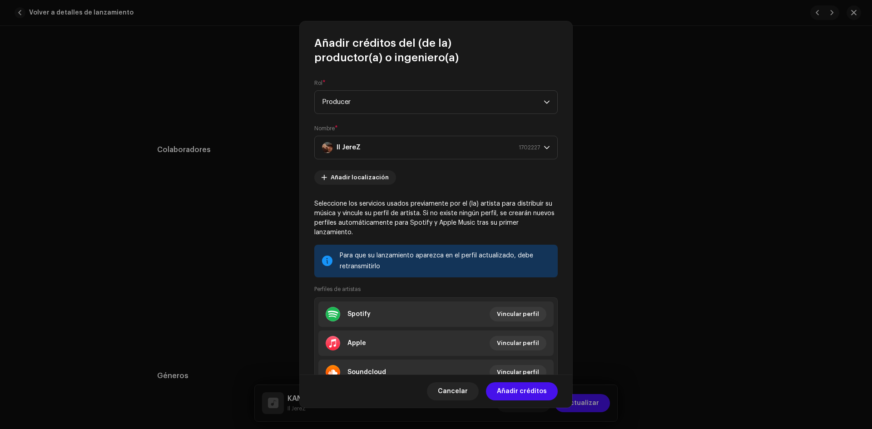
click at [524, 385] on span "Añadir créditos" at bounding box center [522, 391] width 50 height 18
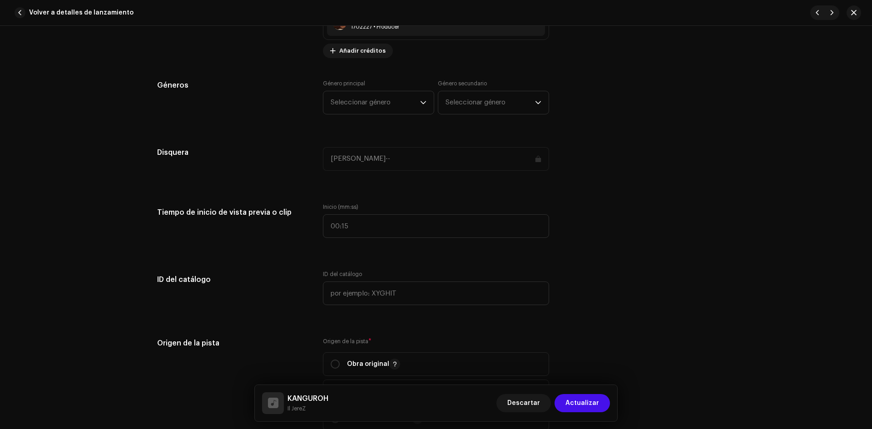
scroll to position [817, 0]
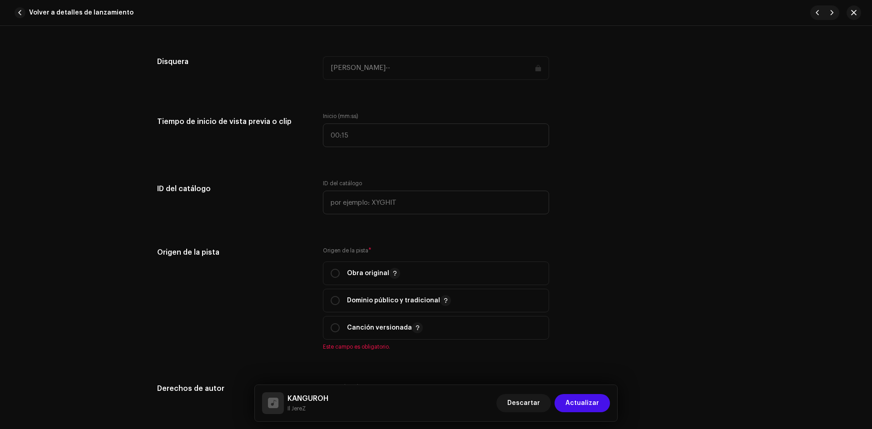
click at [336, 287] on p-selectbutton "Obra original Dominio público y tradicional Canción versionada" at bounding box center [436, 301] width 226 height 78
click at [334, 278] on div "Obra original" at bounding box center [365, 273] width 69 height 11
radio input "true"
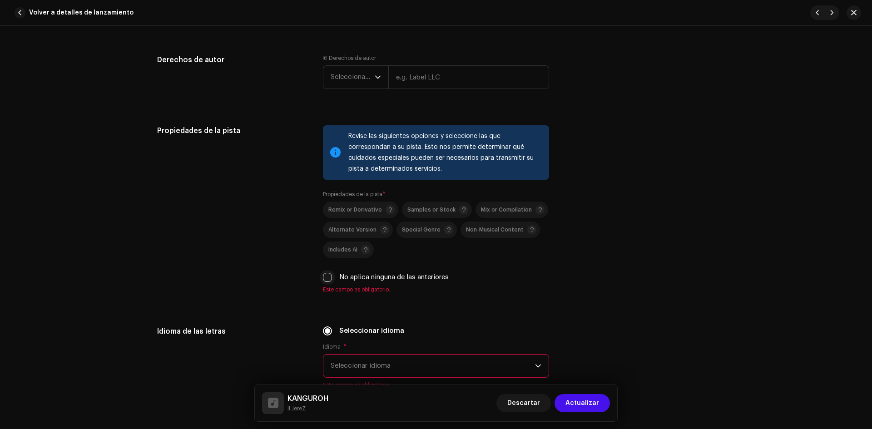
click at [326, 278] on input "No aplica ninguna de las anteriores" at bounding box center [327, 277] width 9 height 9
checkbox input "true"
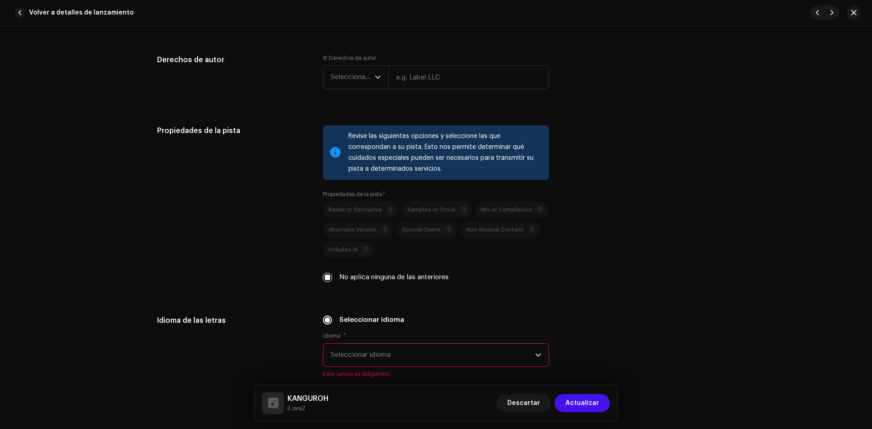
scroll to position [1226, 0]
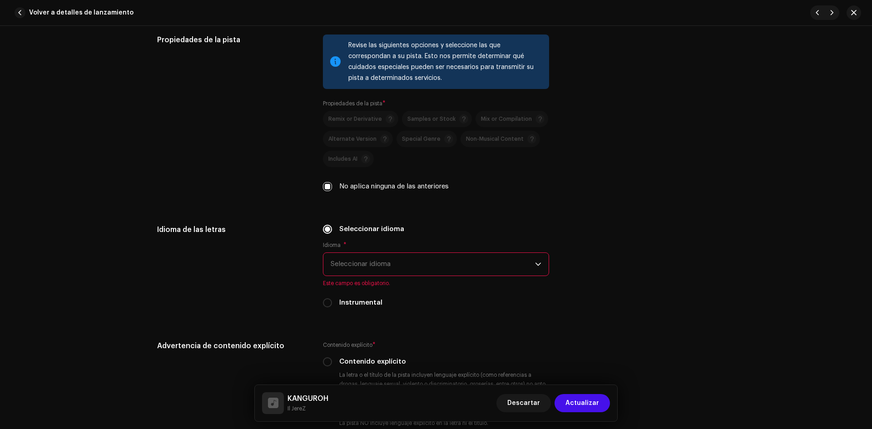
click at [342, 273] on span "Seleccionar idioma" at bounding box center [433, 264] width 204 height 23
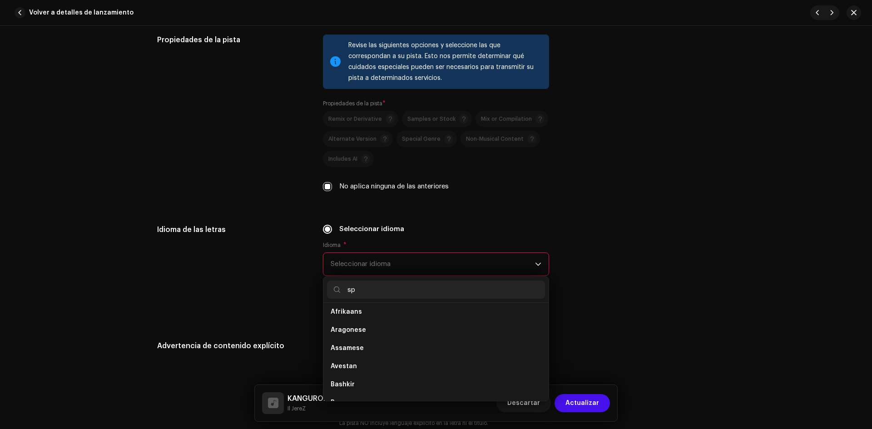
scroll to position [0, 0]
type input "span"
click at [382, 307] on li "Spanish" at bounding box center [436, 315] width 218 height 18
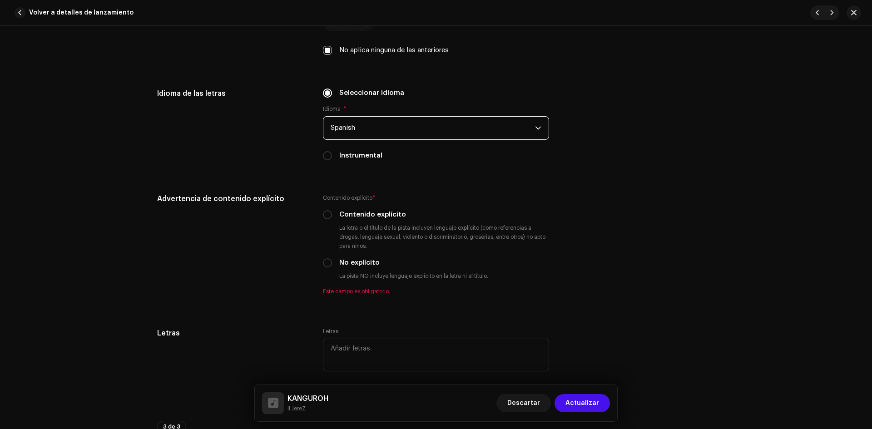
scroll to position [1408, 0]
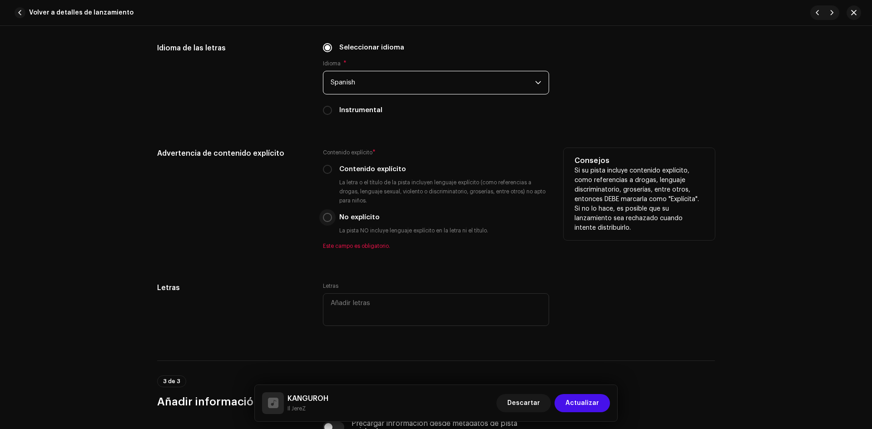
click at [328, 221] on input "No explícito" at bounding box center [327, 217] width 9 height 9
radio input "true"
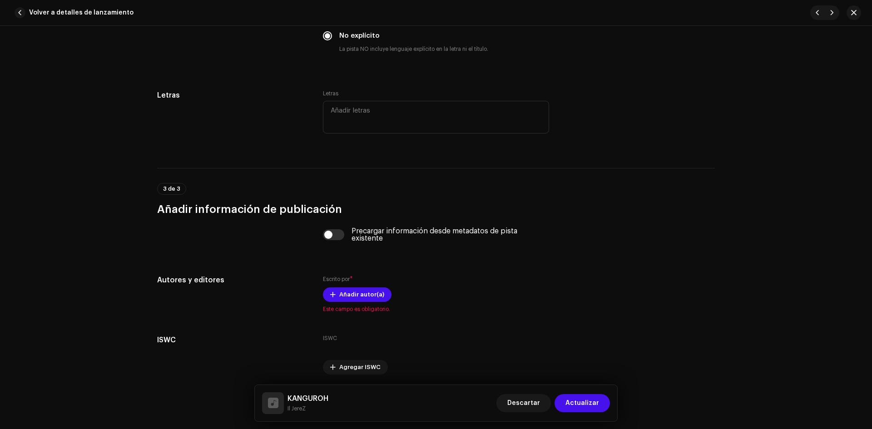
scroll to position [1622, 0]
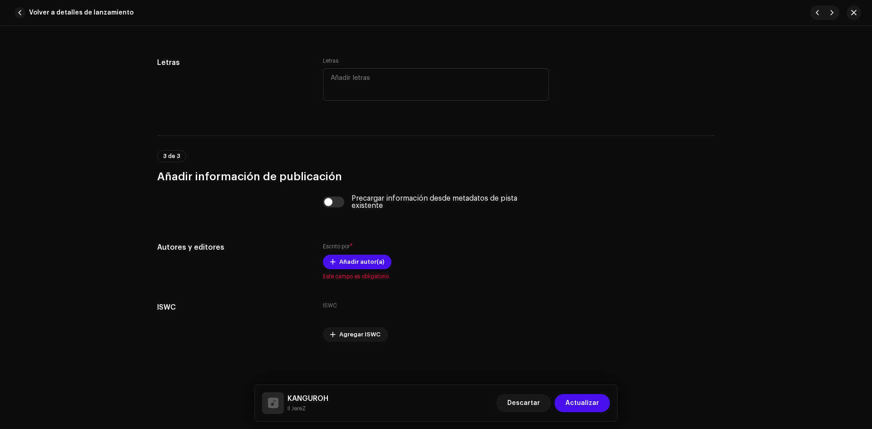
click at [349, 260] on span "Añadir autor(a)" at bounding box center [361, 262] width 45 height 18
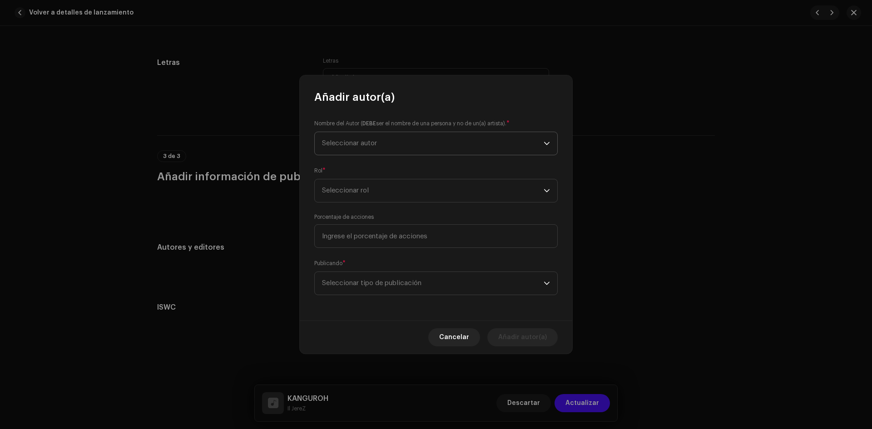
click at [345, 153] on span "Seleccionar autor" at bounding box center [433, 143] width 222 height 23
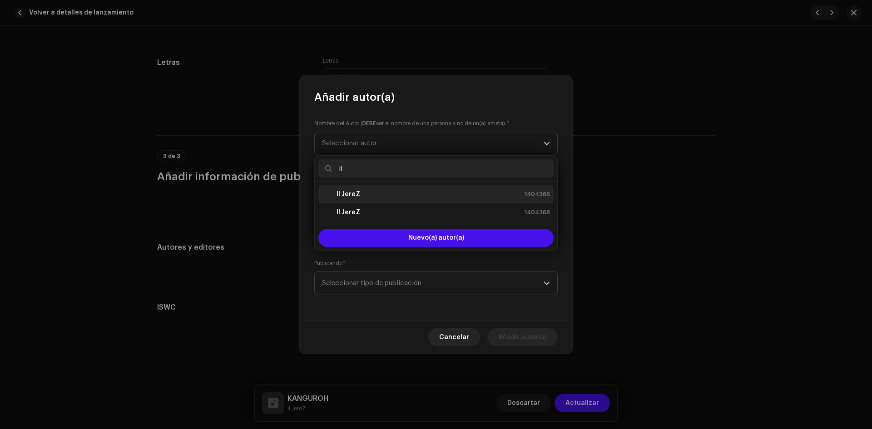
type input "il"
click at [365, 196] on div "Il JereZ 1404366" at bounding box center [436, 194] width 228 height 11
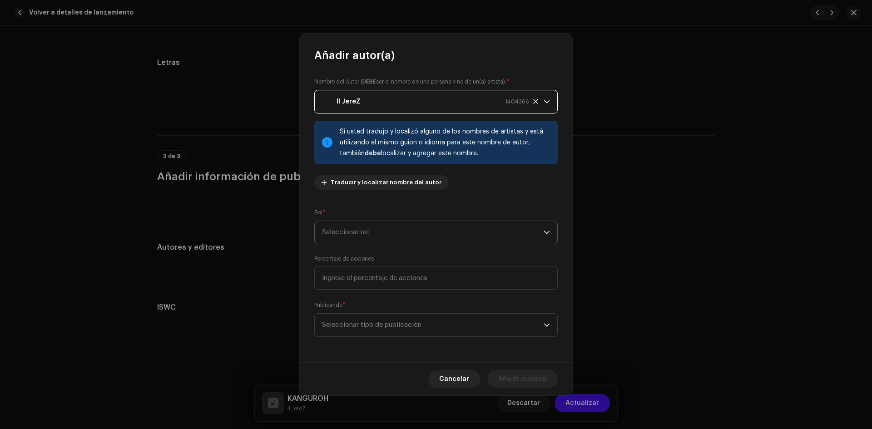
click at [356, 237] on span "Seleccionar rol" at bounding box center [433, 232] width 222 height 23
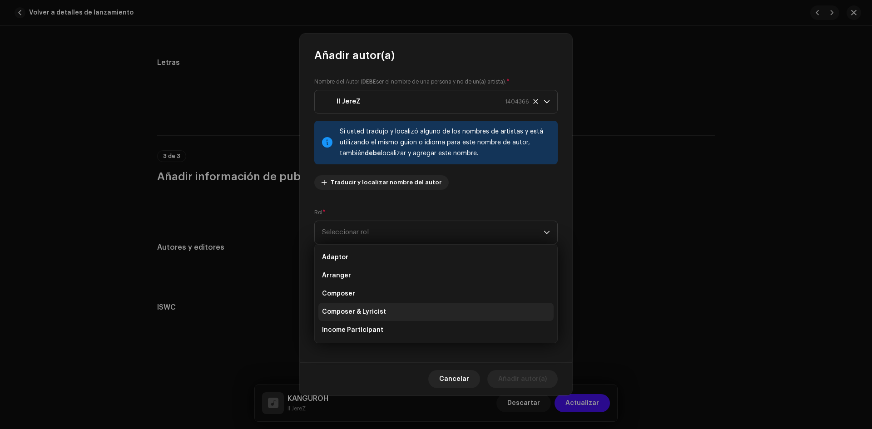
click at [377, 316] on li "Composer & Lyricist" at bounding box center [435, 312] width 235 height 18
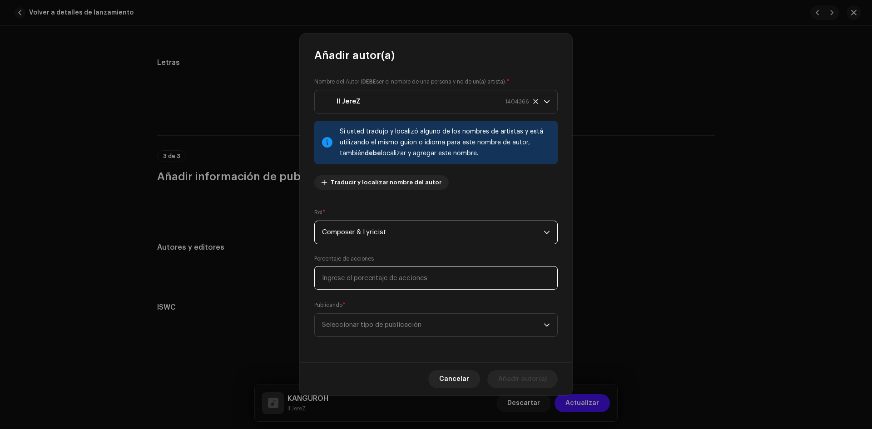
click at [352, 272] on input at bounding box center [435, 278] width 243 height 24
click at [389, 324] on span "Seleccionar tipo de publicación" at bounding box center [433, 325] width 222 height 23
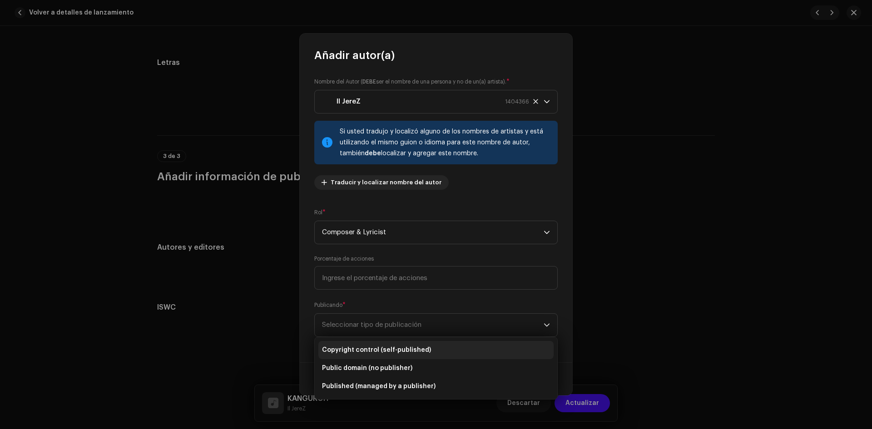
click at [365, 351] on span "Copyright control (self-published)" at bounding box center [376, 350] width 109 height 9
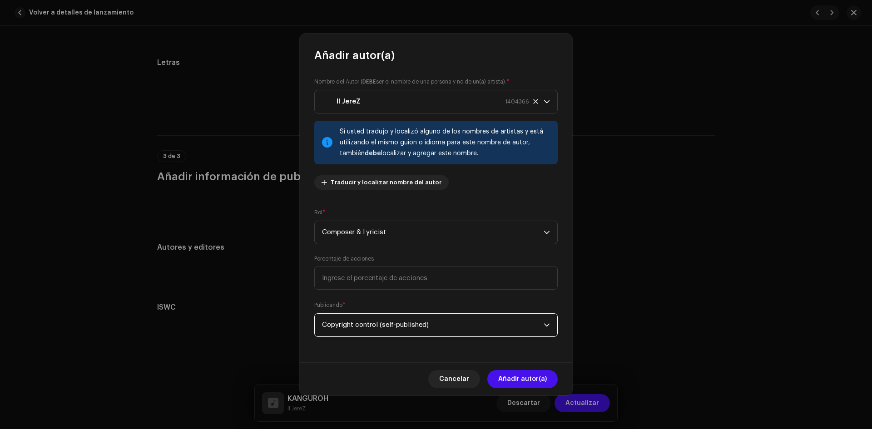
click at [422, 327] on span "Copyright control (self-published)" at bounding box center [433, 325] width 222 height 23
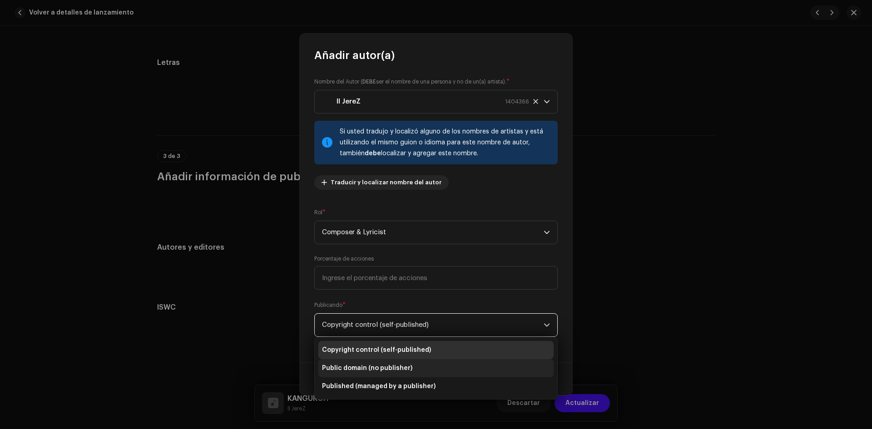
click at [393, 366] on span "Public domain (no publisher)" at bounding box center [367, 368] width 90 height 9
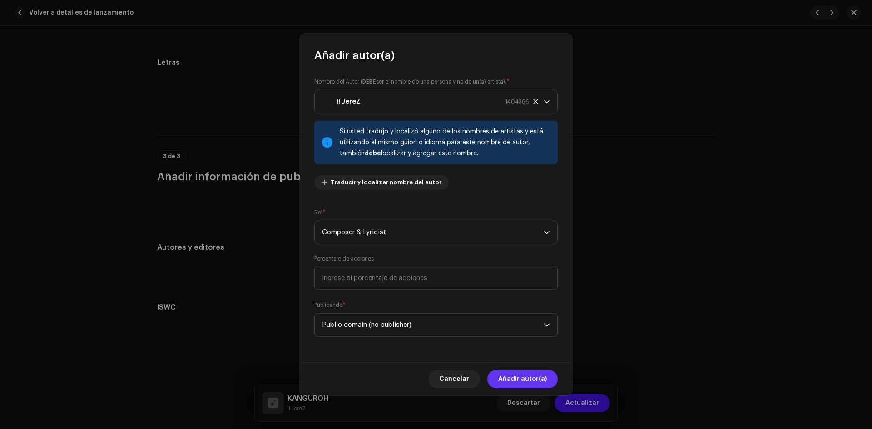
click at [524, 375] on span "Añadir autor(a)" at bounding box center [522, 379] width 49 height 18
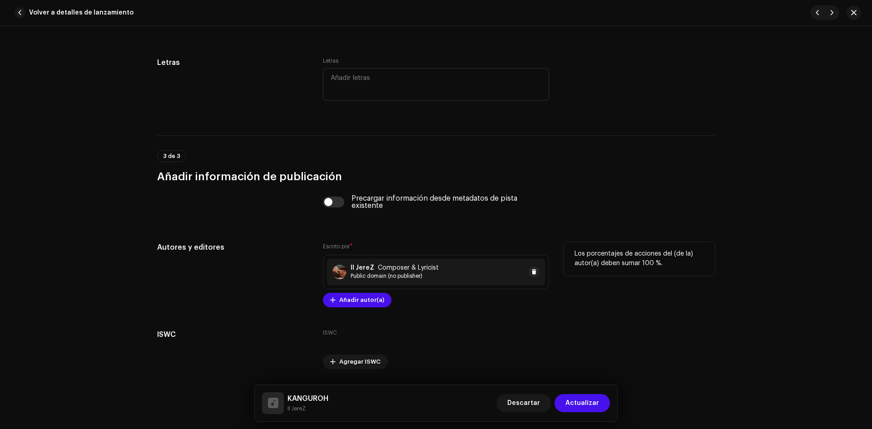
click at [401, 279] on span "Public domain (no publisher)" at bounding box center [395, 275] width 88 height 7
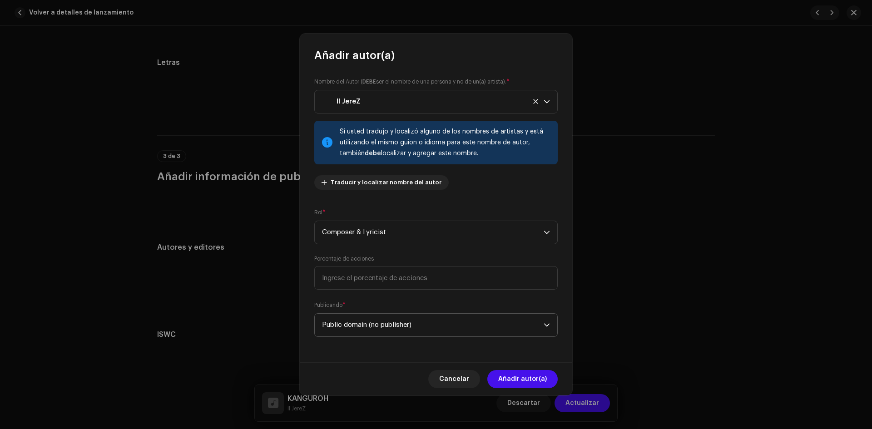
click at [394, 329] on span "Public domain (no publisher)" at bounding box center [433, 325] width 222 height 23
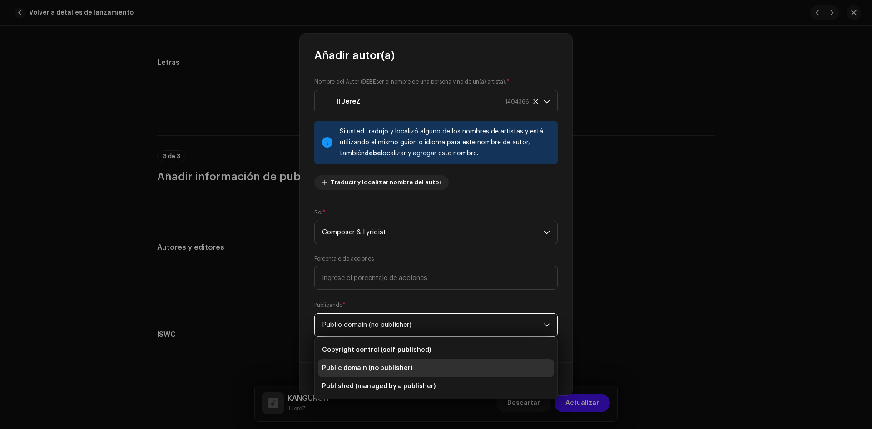
click at [308, 297] on div "Nombre del Autor ( DEBE ser el nombre de una persona y no de un(a) artista). * …" at bounding box center [436, 213] width 272 height 300
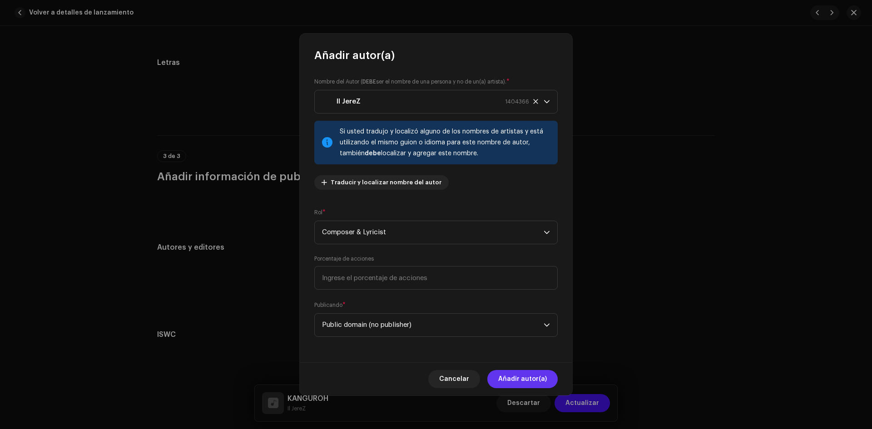
click at [514, 379] on span "Añadir autor(a)" at bounding box center [522, 379] width 49 height 18
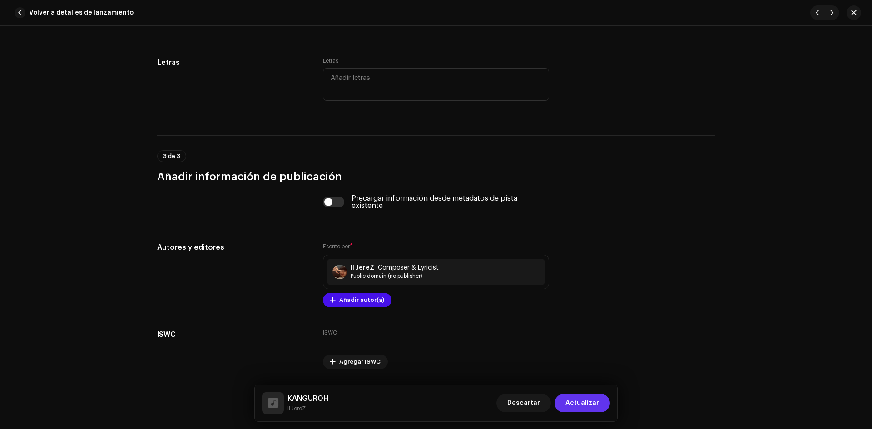
click at [583, 408] on span "Actualizar" at bounding box center [582, 403] width 34 height 18
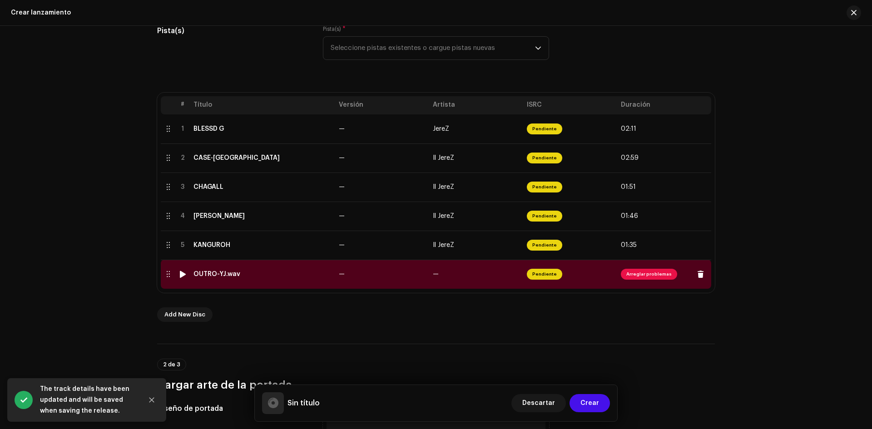
click at [645, 273] on span "Arreglar problemas" at bounding box center [649, 274] width 56 height 11
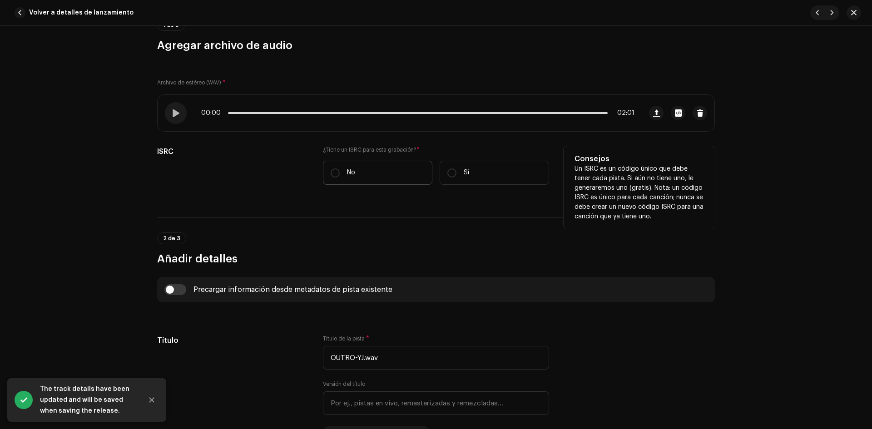
scroll to position [182, 0]
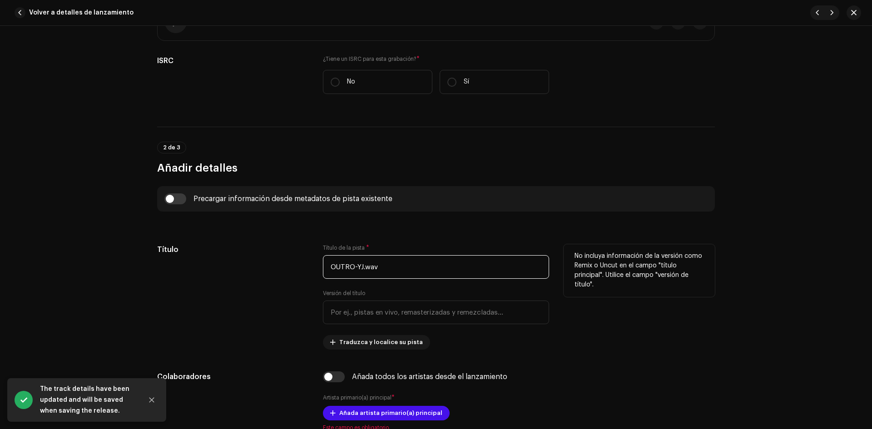
drag, startPoint x: 383, startPoint y: 265, endPoint x: 353, endPoint y: 272, distance: 30.7
click at [353, 272] on input "OUTRO-YJ.wav" at bounding box center [436, 267] width 226 height 24
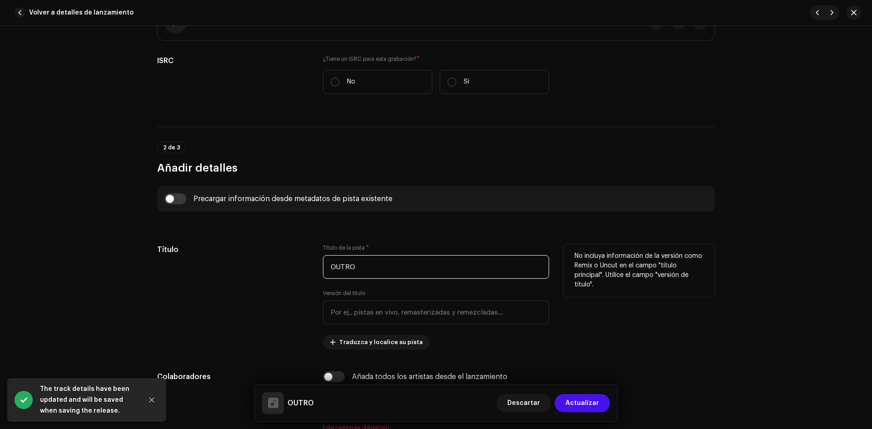
type input "OUTRO"
click at [304, 264] on div "Título" at bounding box center [232, 296] width 151 height 105
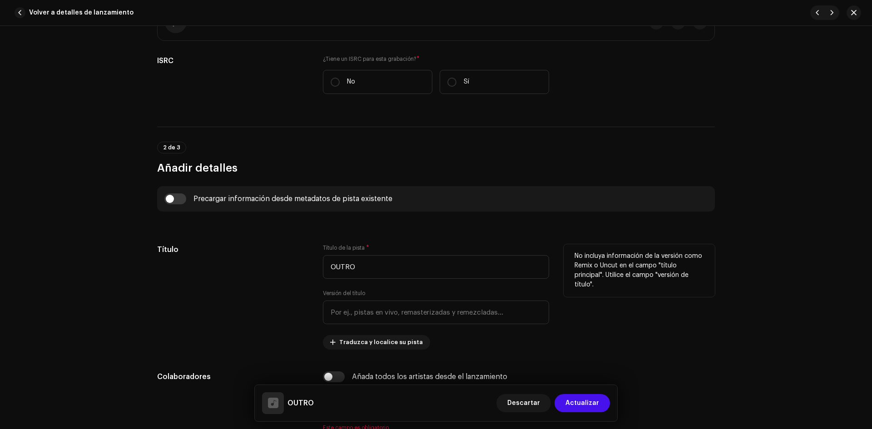
scroll to position [363, 0]
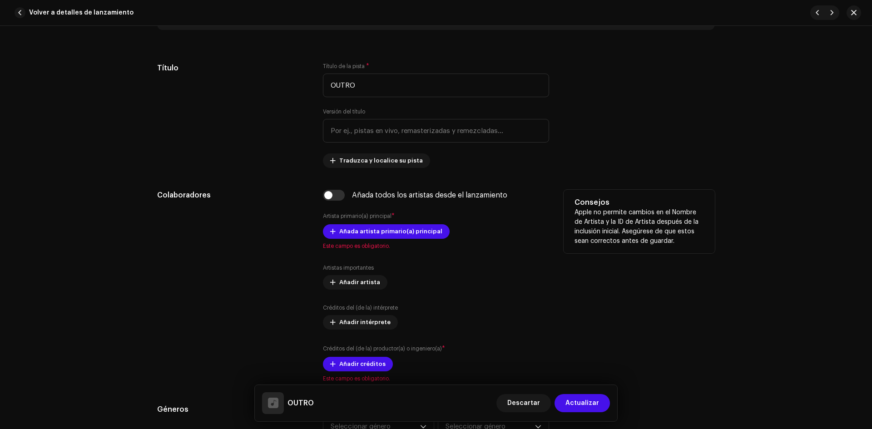
click at [341, 239] on div "Añada artista primario(a) principal Este campo es obligatorio." at bounding box center [436, 236] width 226 height 25
click at [341, 235] on span "Añada artista primario(a) principal" at bounding box center [390, 231] width 103 height 18
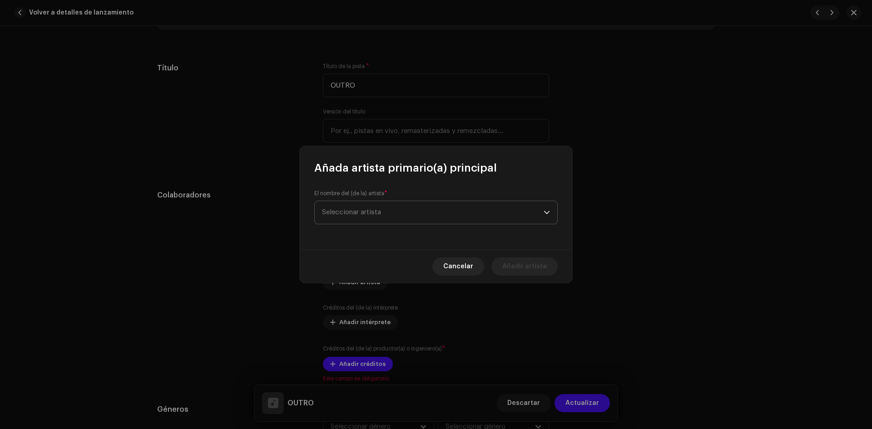
click at [341, 221] on span "Seleccionar artista" at bounding box center [433, 212] width 222 height 23
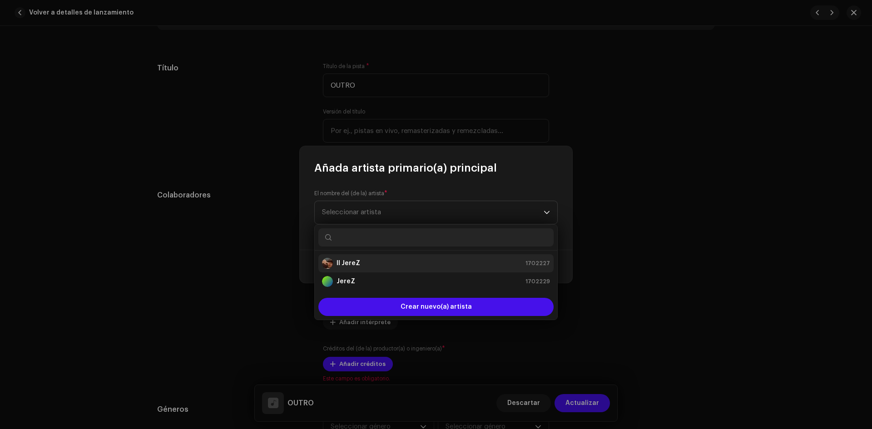
click at [356, 261] on strong "Il JereZ" at bounding box center [348, 263] width 24 height 9
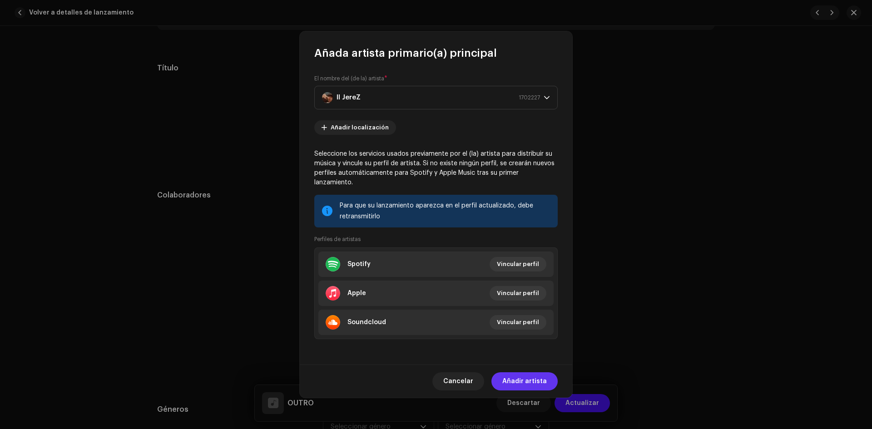
click at [529, 373] on span "Añadir artista" at bounding box center [524, 381] width 44 height 18
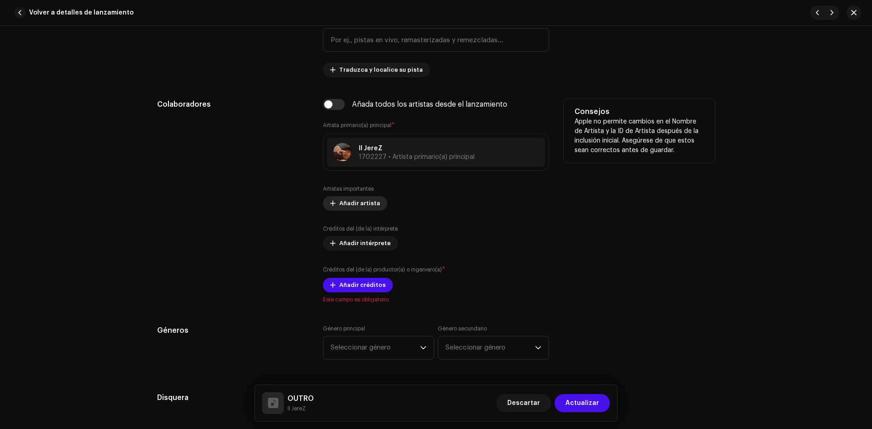
scroll to position [499, 0]
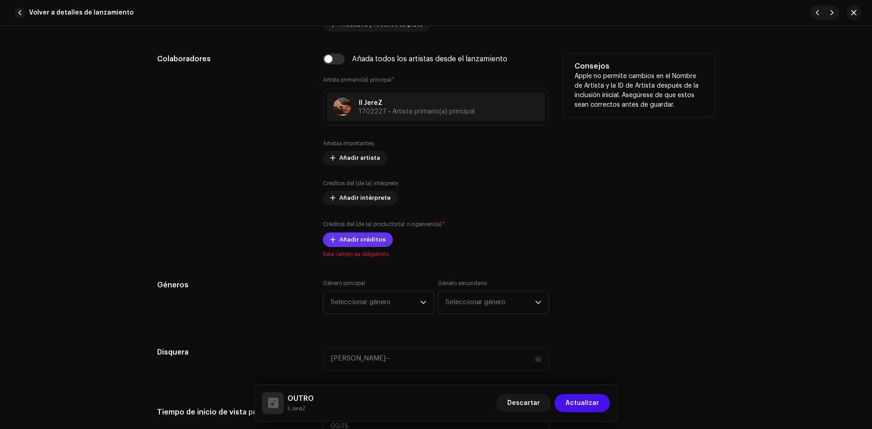
click at [344, 244] on span "Añadir créditos" at bounding box center [362, 240] width 46 height 18
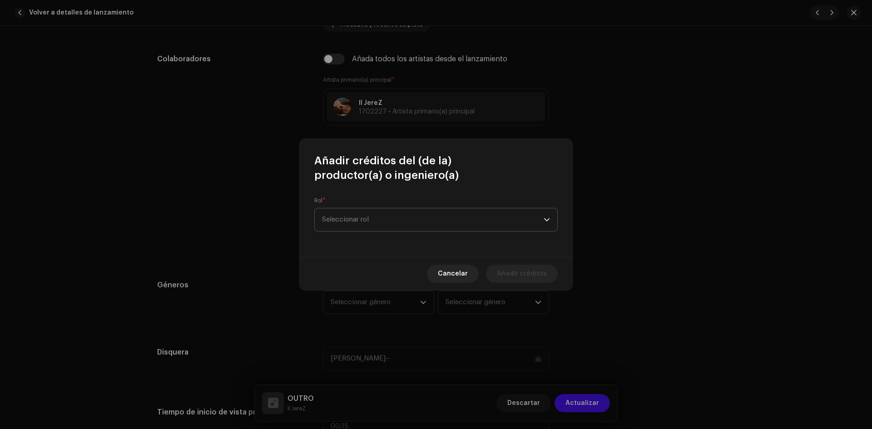
click at [378, 228] on span "Seleccionar rol" at bounding box center [433, 219] width 222 height 23
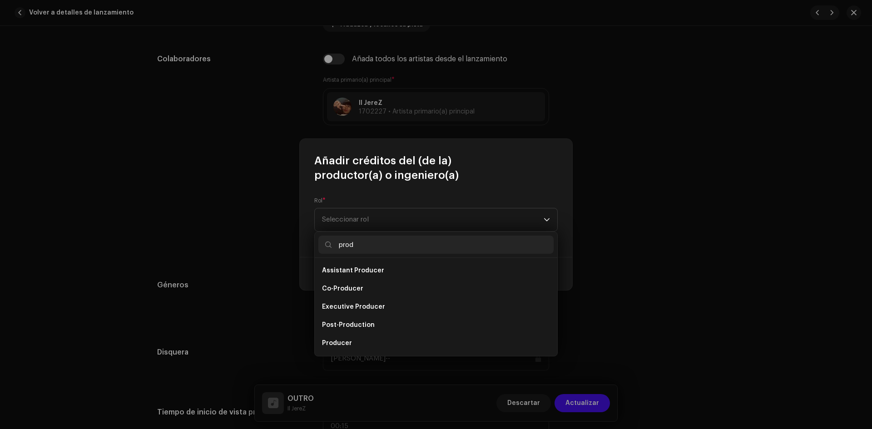
type input "prod"
click at [374, 286] on li "Co-Producer" at bounding box center [435, 289] width 235 height 18
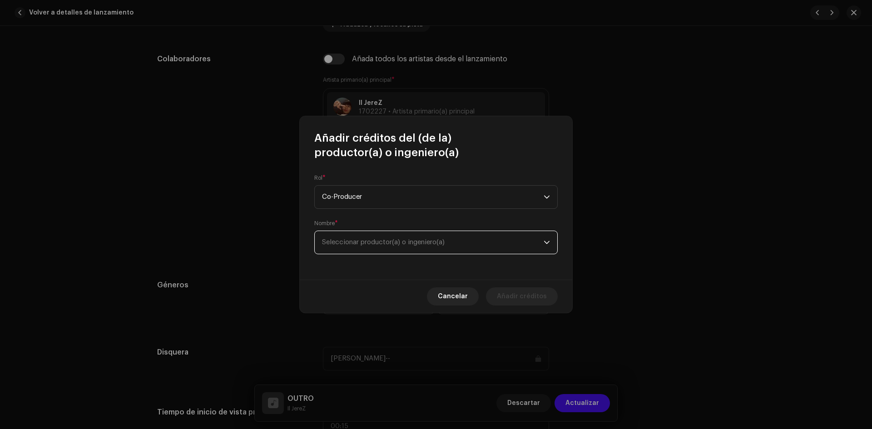
click at [425, 241] on span "Seleccionar productor(a) o ingeniero(a)" at bounding box center [383, 242] width 123 height 7
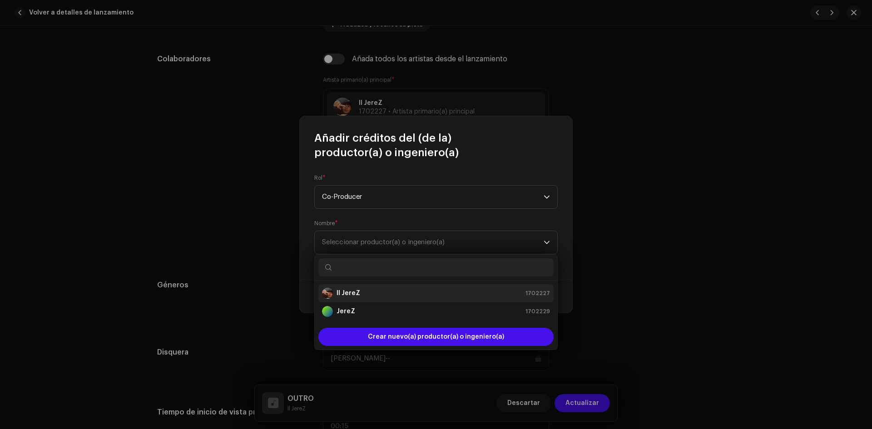
click at [381, 294] on div "Il JereZ 1702227" at bounding box center [436, 293] width 228 height 11
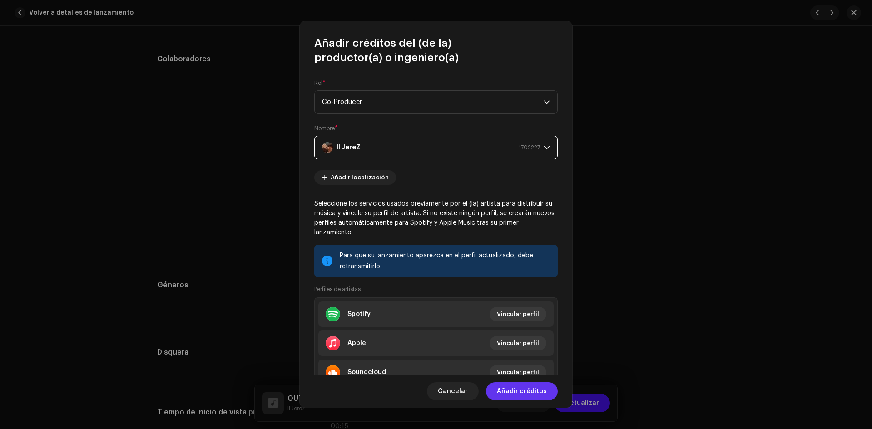
click at [528, 388] on span "Añadir créditos" at bounding box center [522, 391] width 50 height 18
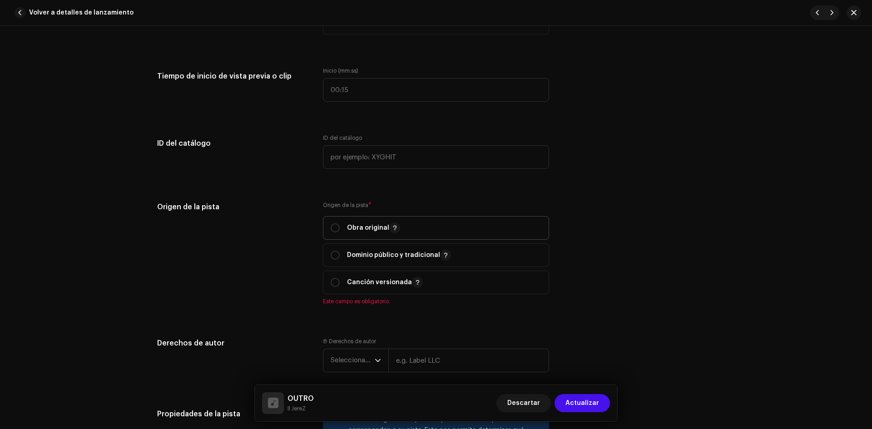
click at [332, 222] on div "Obra original" at bounding box center [365, 227] width 69 height 11
radio input "true"
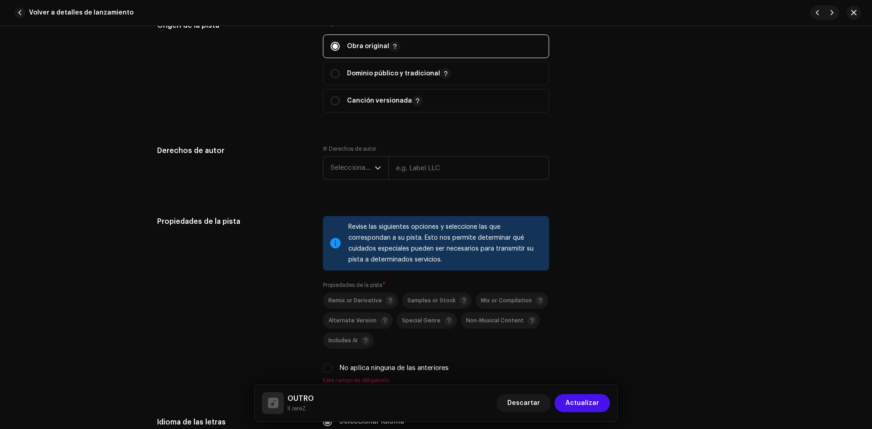
scroll to position [1090, 0]
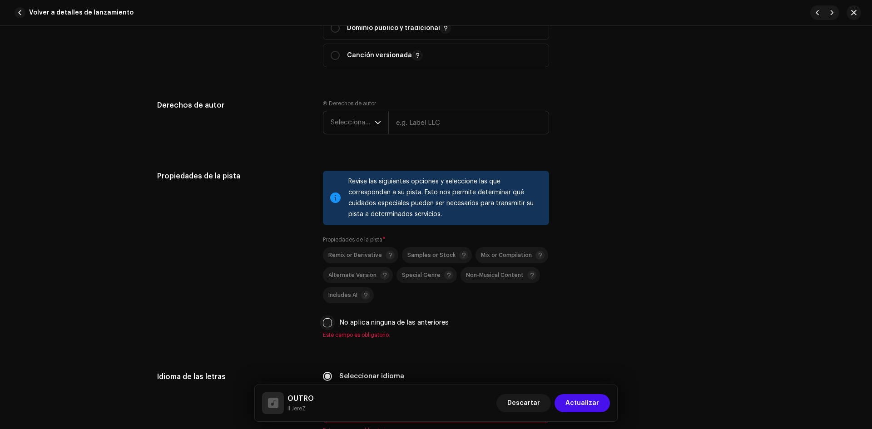
click at [323, 322] on input "No aplica ninguna de las anteriores" at bounding box center [327, 322] width 9 height 9
checkbox input "true"
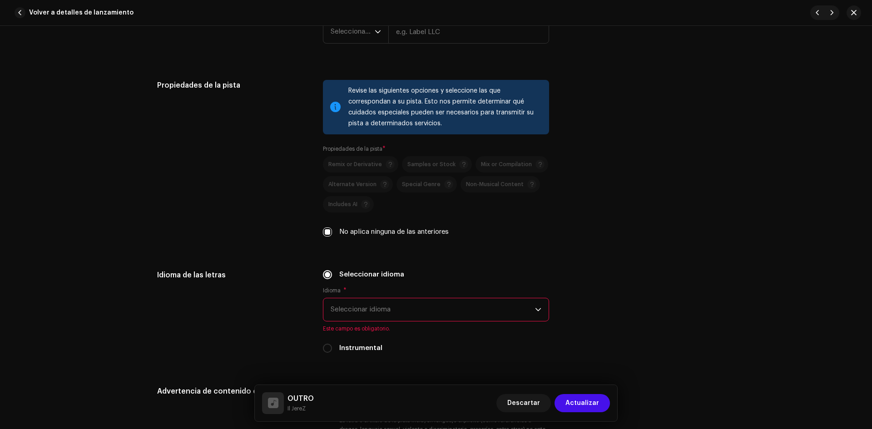
scroll to position [1226, 0]
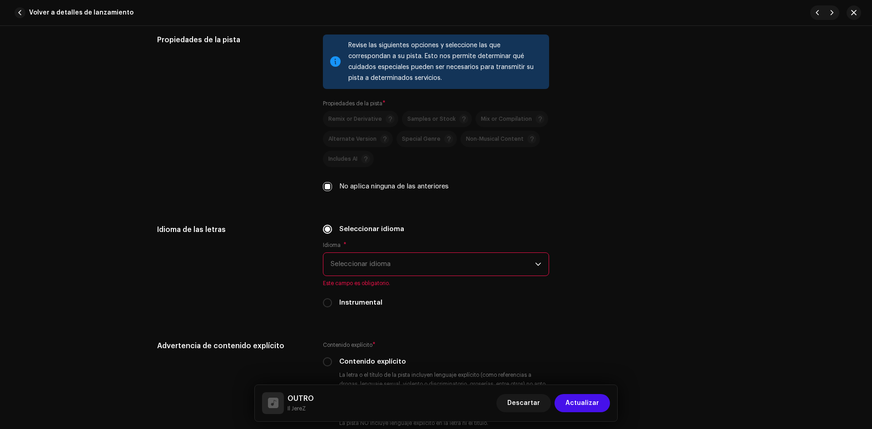
click at [346, 265] on span "Seleccionar idioma" at bounding box center [433, 264] width 204 height 23
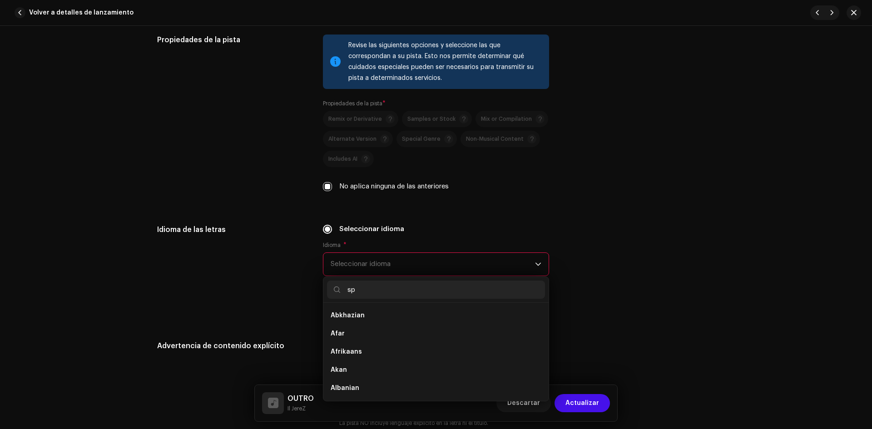
scroll to position [0, 0]
type input "span"
click at [344, 321] on li "Spanish" at bounding box center [436, 315] width 218 height 18
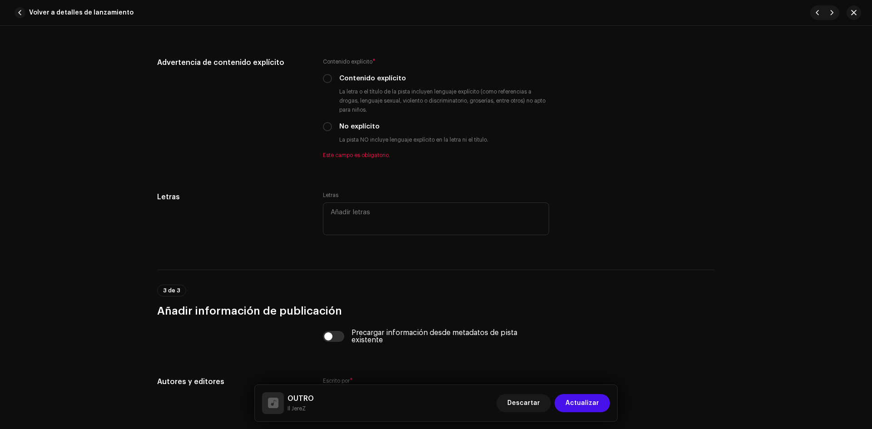
scroll to position [1453, 0]
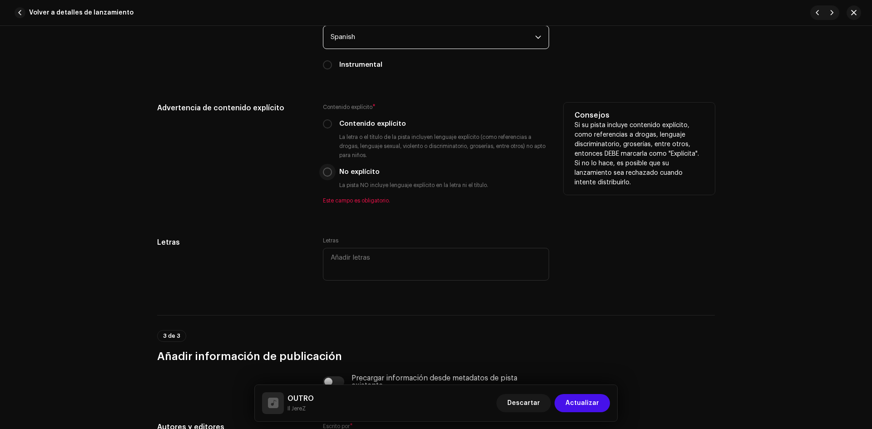
click at [328, 169] on input "No explícito" at bounding box center [327, 172] width 9 height 9
radio input "true"
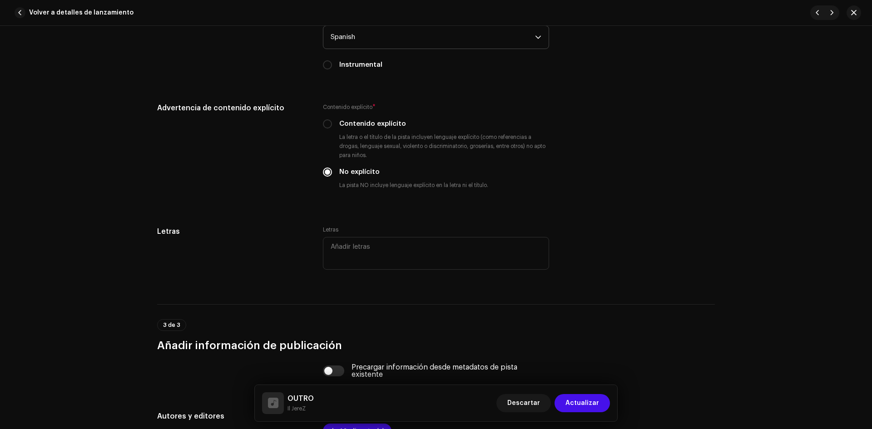
scroll to position [1622, 0]
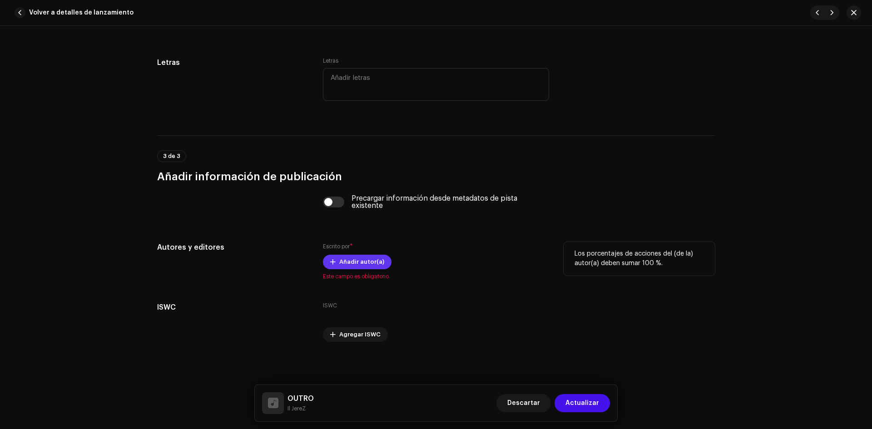
click at [355, 262] on span "Añadir autor(a)" at bounding box center [361, 262] width 45 height 18
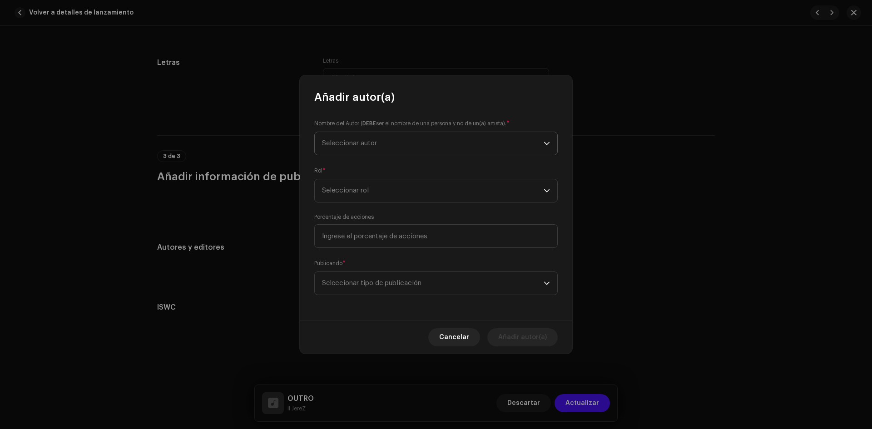
click at [333, 153] on span "Seleccionar autor" at bounding box center [433, 143] width 222 height 23
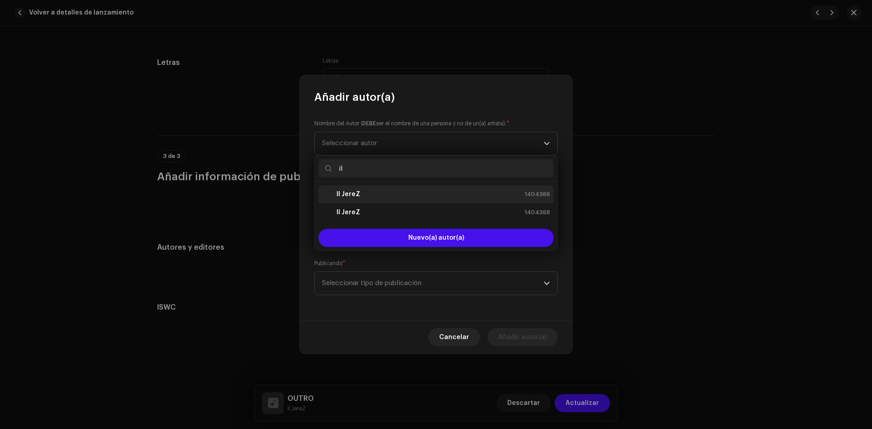
type input "il"
click at [411, 199] on div "Il JereZ 1404366" at bounding box center [436, 194] width 228 height 11
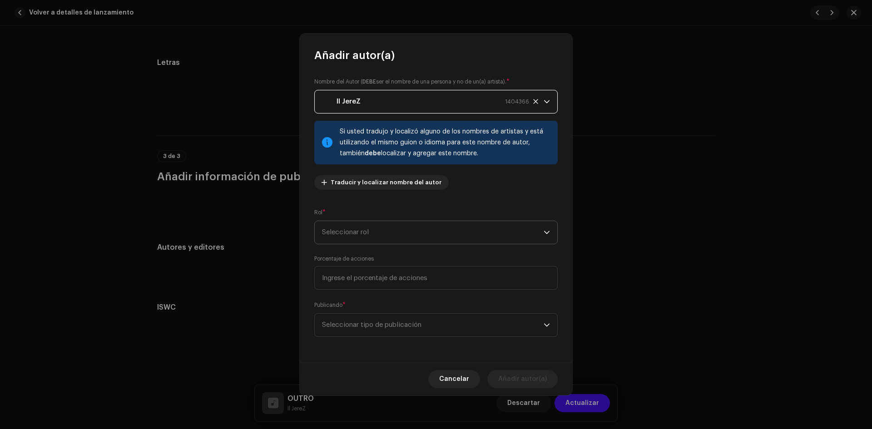
click at [381, 241] on span "Seleccionar rol" at bounding box center [433, 232] width 222 height 23
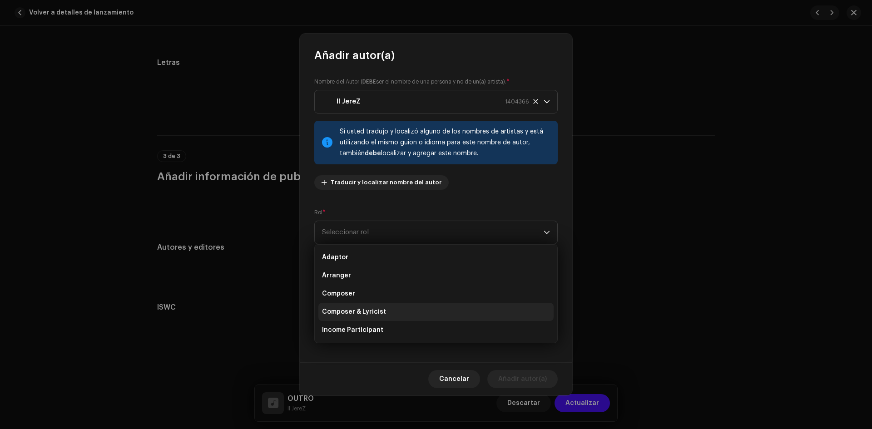
click at [376, 313] on span "Composer & Lyricist" at bounding box center [354, 311] width 64 height 9
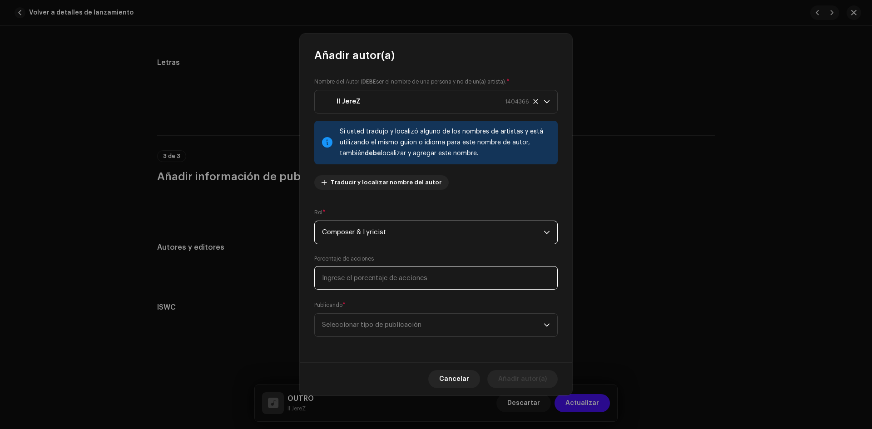
click at [353, 276] on input at bounding box center [435, 278] width 243 height 24
click at [372, 327] on span "Seleccionar tipo de publicación" at bounding box center [433, 325] width 222 height 23
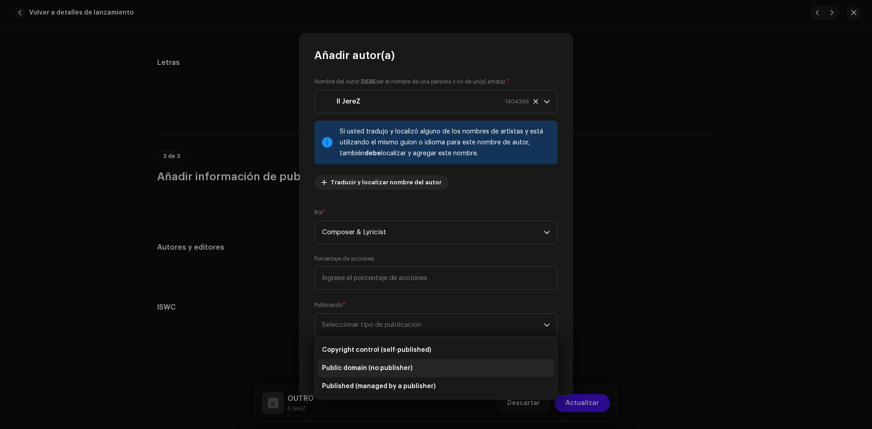
click at [366, 361] on li "Public domain (no publisher)" at bounding box center [435, 368] width 235 height 18
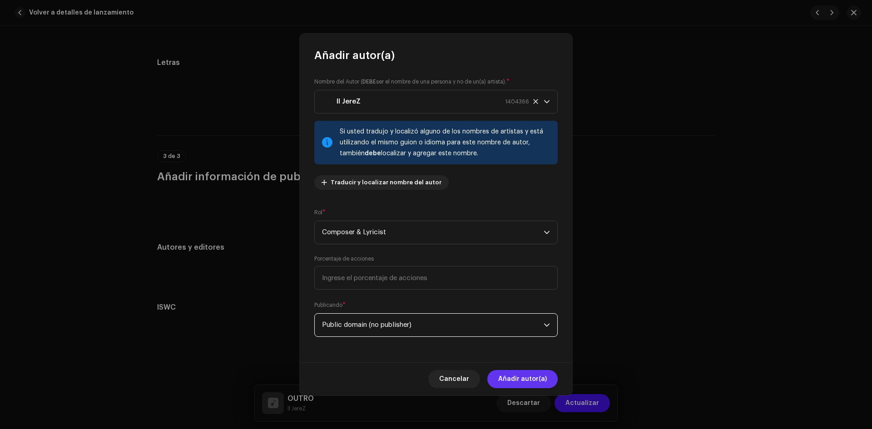
click at [527, 381] on span "Añadir autor(a)" at bounding box center [522, 379] width 49 height 18
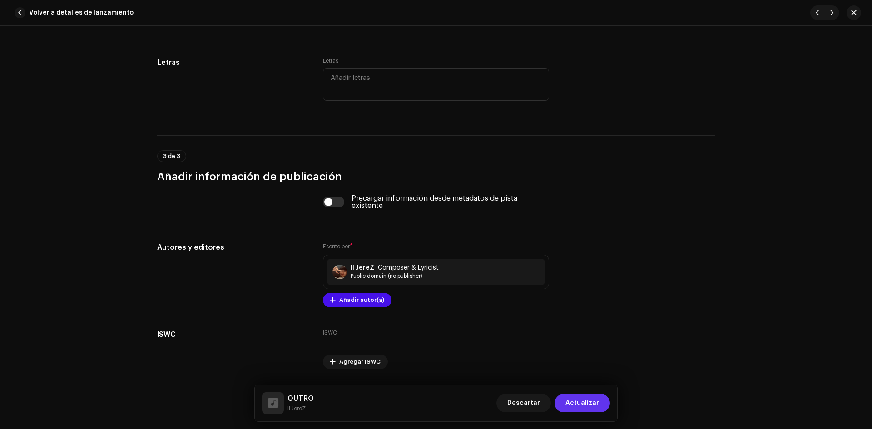
click at [594, 399] on span "Actualizar" at bounding box center [582, 403] width 34 height 18
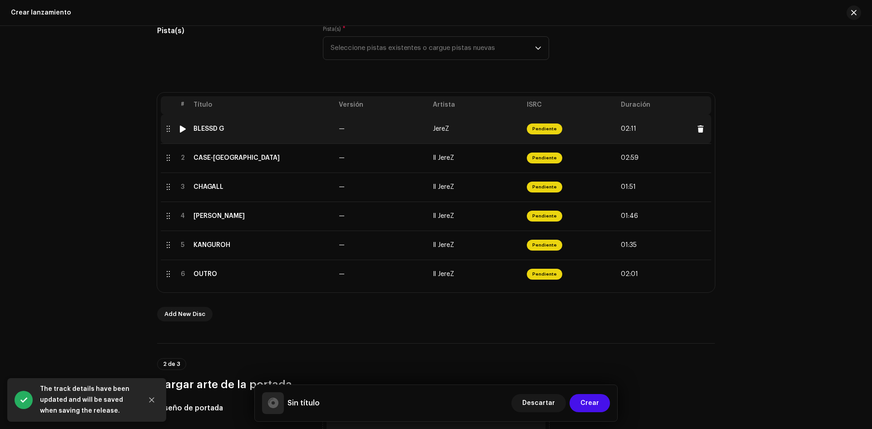
click at [592, 127] on td "Pendiente" at bounding box center [570, 128] width 94 height 29
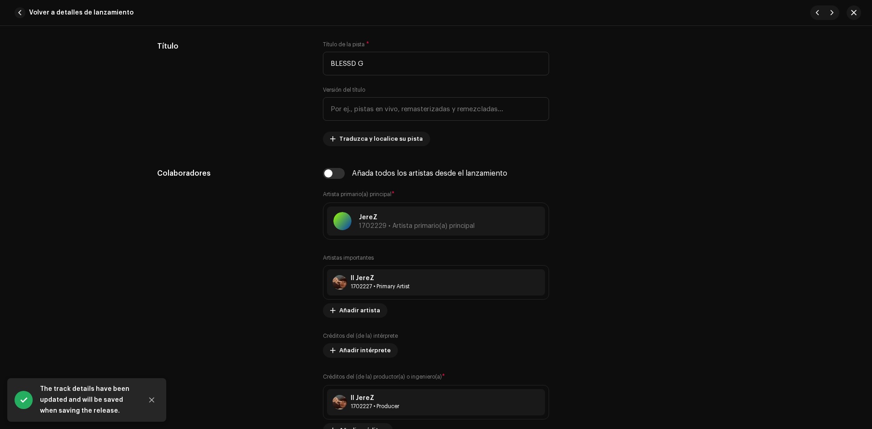
scroll to position [454, 0]
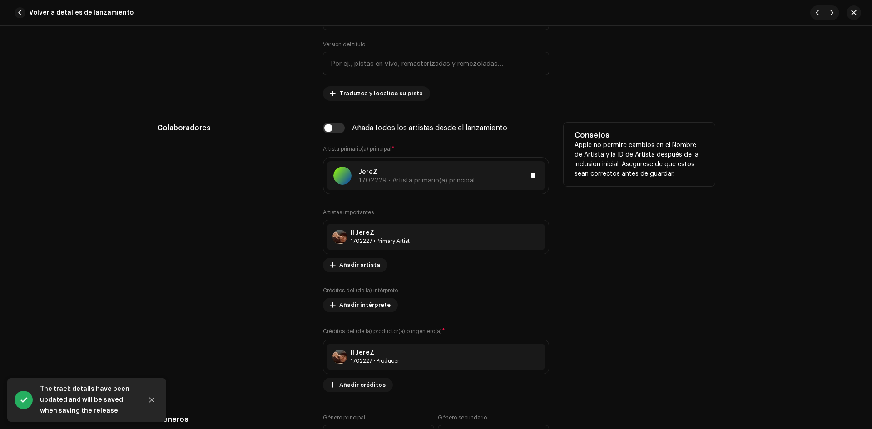
click at [350, 175] on div "JereZ 1702229 • Artista primario(a) principal" at bounding box center [403, 176] width 141 height 18
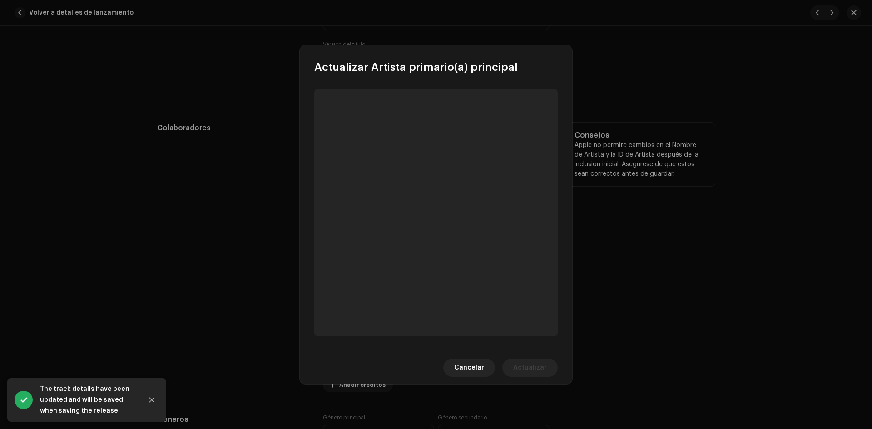
click at [468, 363] on span "Cancelar" at bounding box center [469, 368] width 30 height 18
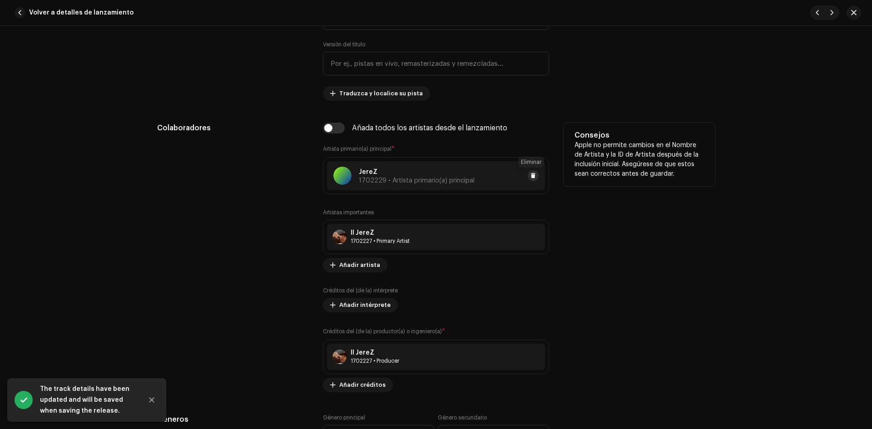
click at [530, 172] on span at bounding box center [532, 175] width 5 height 7
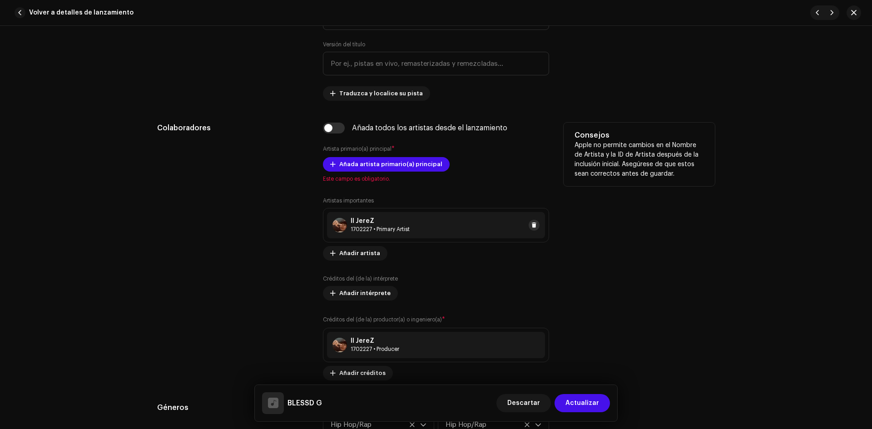
click at [532, 226] on span at bounding box center [533, 225] width 5 height 7
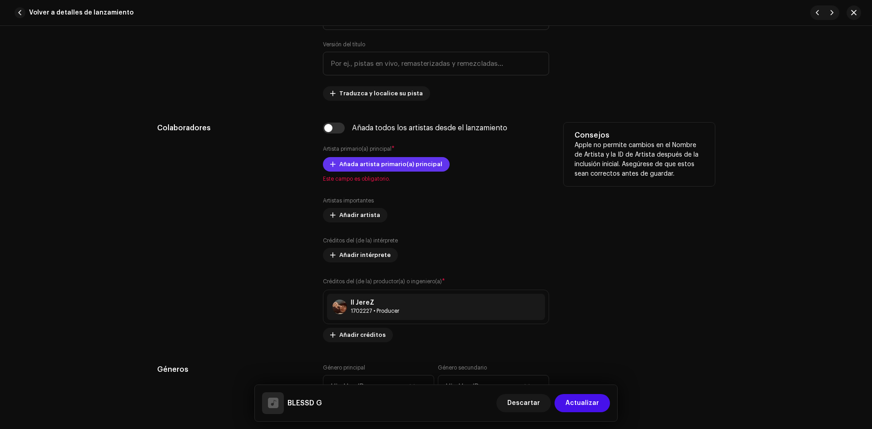
click at [399, 166] on span "Añada artista primario(a) principal" at bounding box center [390, 164] width 103 height 18
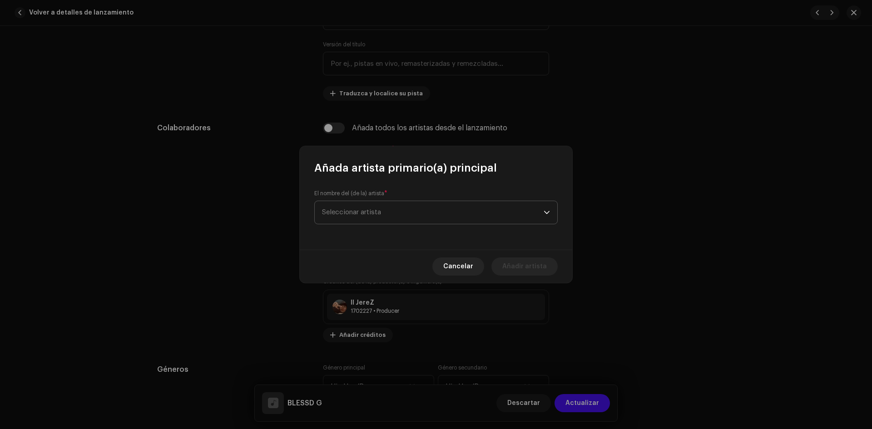
click at [385, 214] on span "Seleccionar artista" at bounding box center [433, 212] width 222 height 23
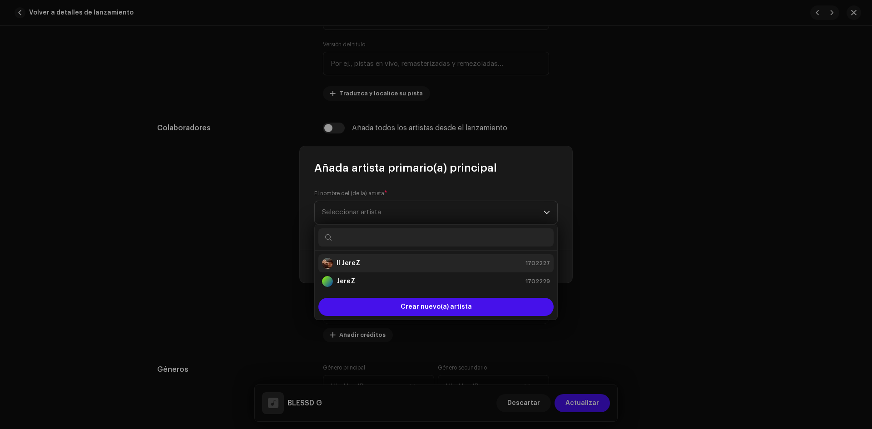
click at [381, 262] on div "Il JereZ 1702227" at bounding box center [436, 263] width 228 height 11
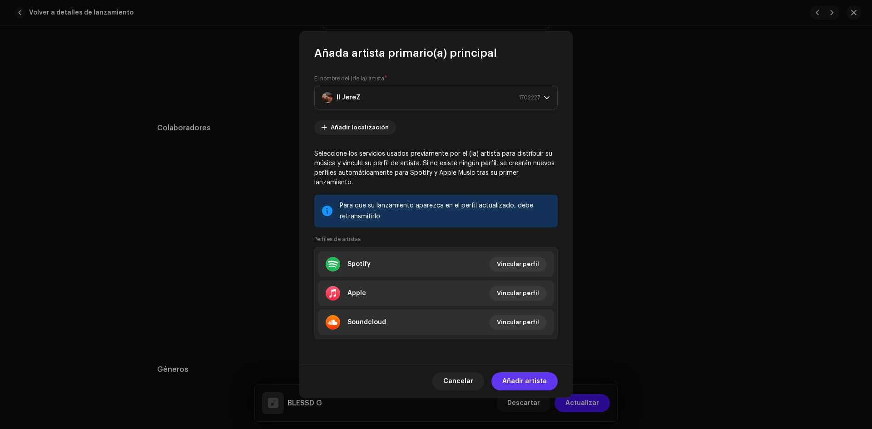
click at [535, 372] on span "Añadir artista" at bounding box center [524, 381] width 44 height 18
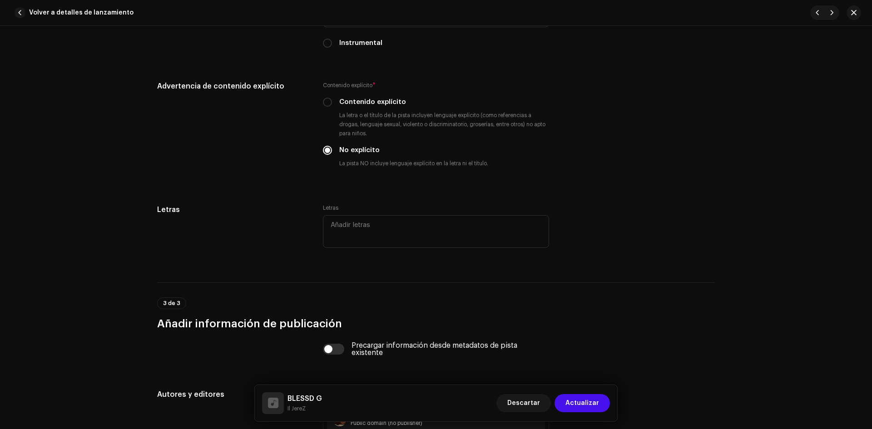
scroll to position [1673, 0]
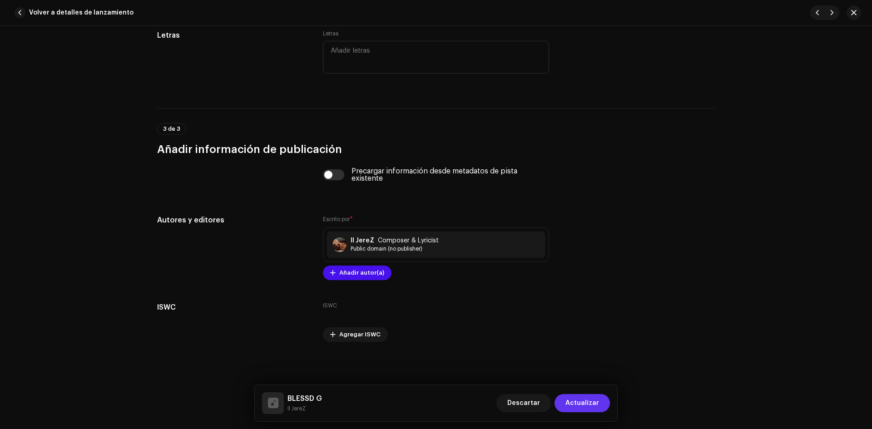
click at [594, 401] on span "Actualizar" at bounding box center [582, 403] width 34 height 18
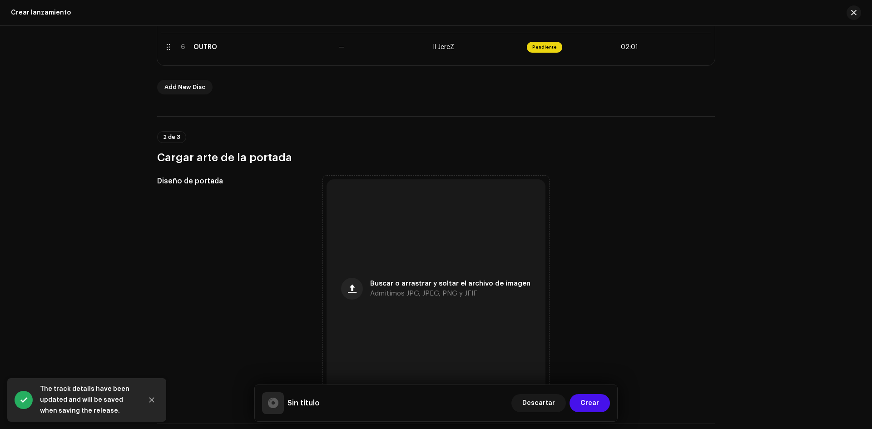
scroll to position [454, 0]
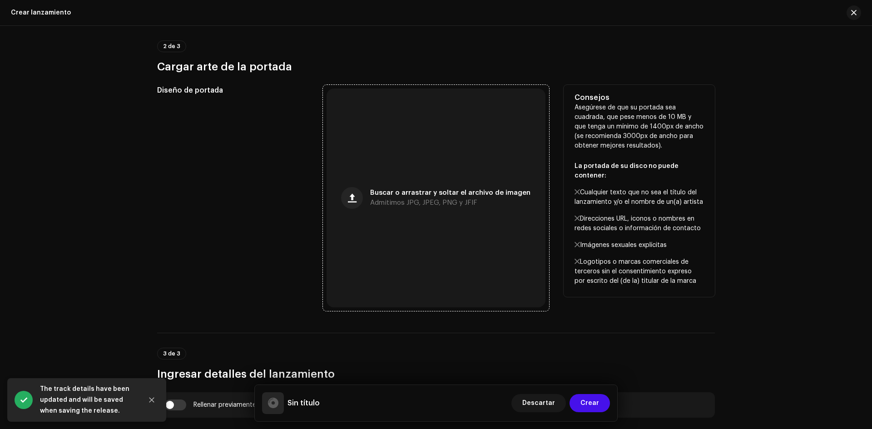
click at [401, 210] on div "Buscar o arrastrar y soltar el archivo de imagen Admitimos JPG, JPEG, PNG y JFIF" at bounding box center [435, 198] width 219 height 219
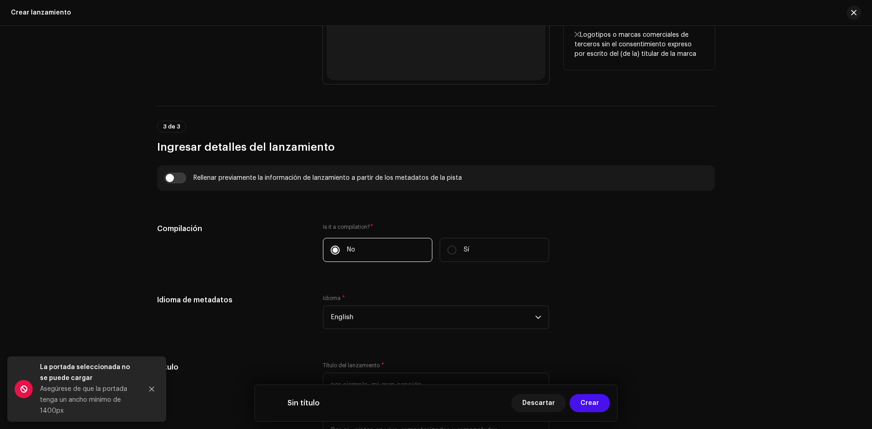
scroll to position [727, 0]
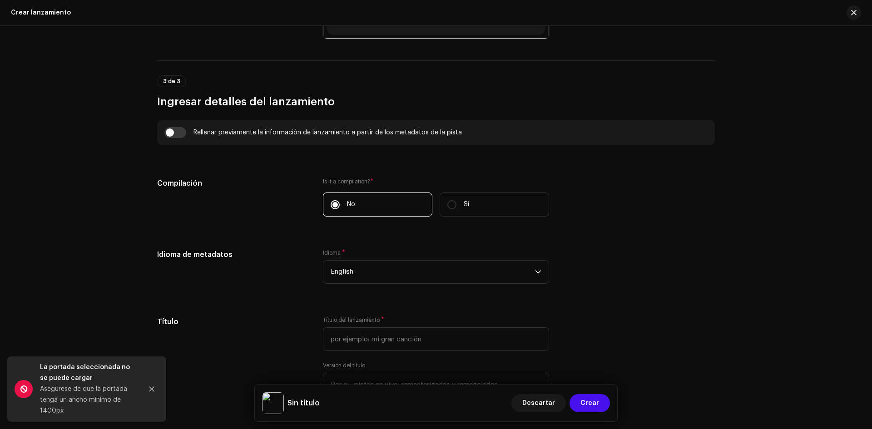
click at [392, 259] on div "Idioma * English" at bounding box center [436, 266] width 226 height 35
click at [392, 277] on span "English" at bounding box center [433, 272] width 204 height 23
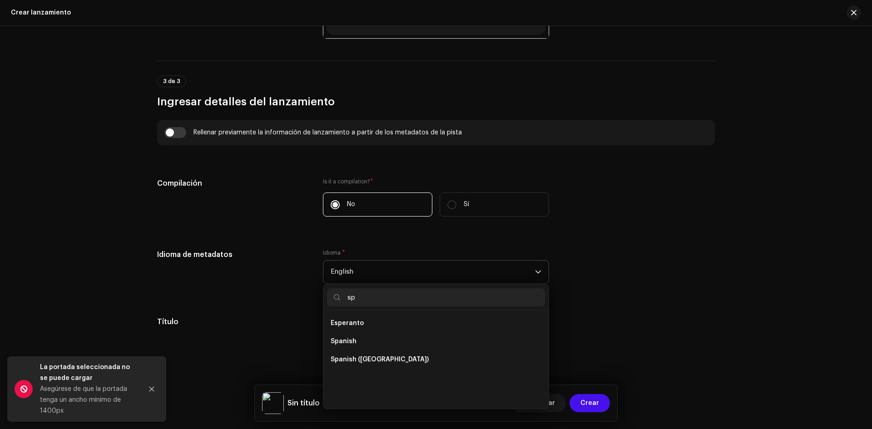
scroll to position [0, 0]
type input "span"
click at [346, 324] on span "Spanish" at bounding box center [344, 323] width 26 height 9
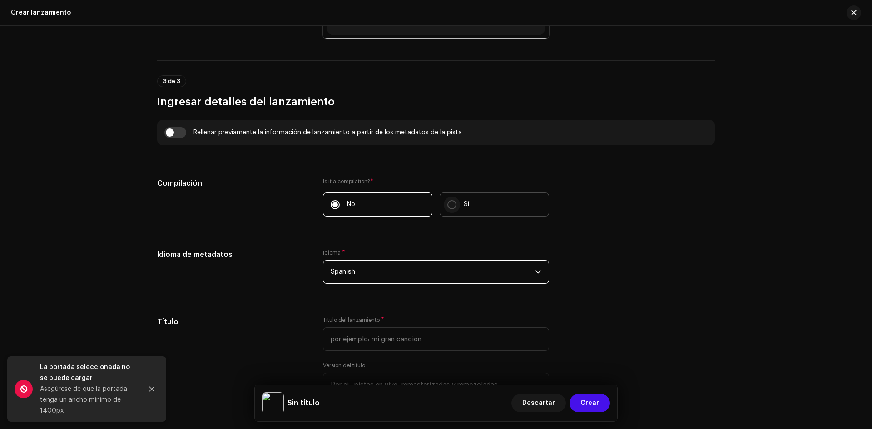
click at [453, 207] on input "Sí" at bounding box center [451, 204] width 9 height 9
radio input "true"
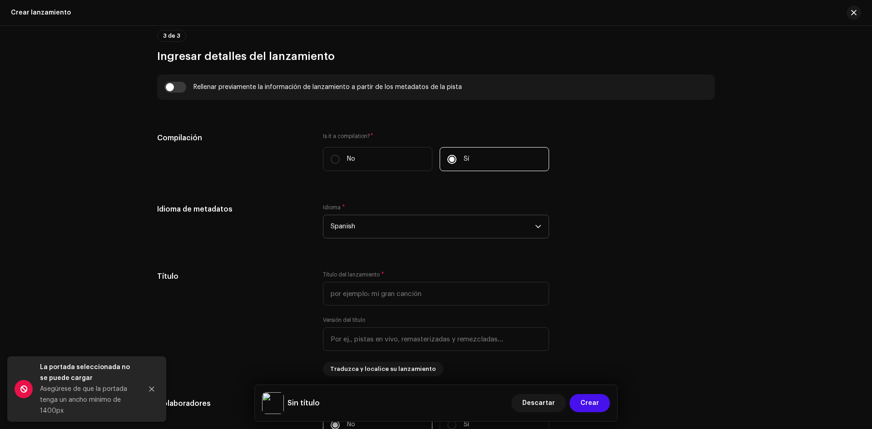
scroll to position [817, 0]
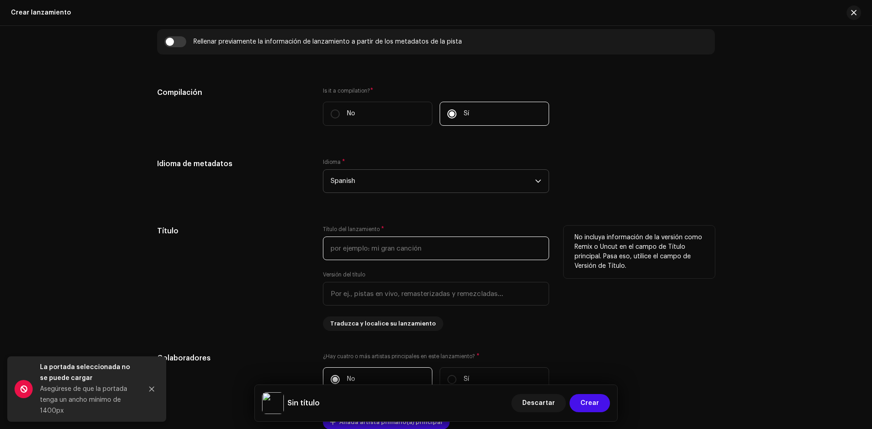
click at [339, 255] on input "text" at bounding box center [436, 249] width 226 height 24
type input "YOUNG [PERSON_NAME]"
click at [304, 257] on div "Título" at bounding box center [232, 278] width 151 height 105
click at [366, 294] on input "text" at bounding box center [436, 294] width 226 height 24
click at [260, 275] on div "Título" at bounding box center [232, 278] width 151 height 105
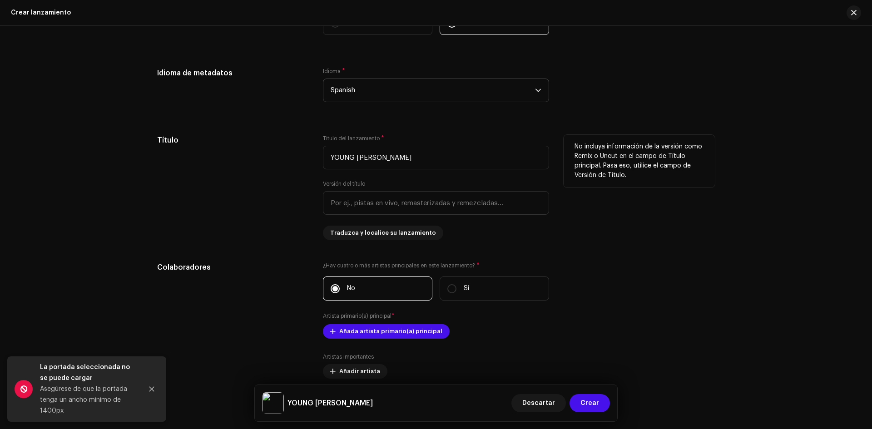
scroll to position [999, 0]
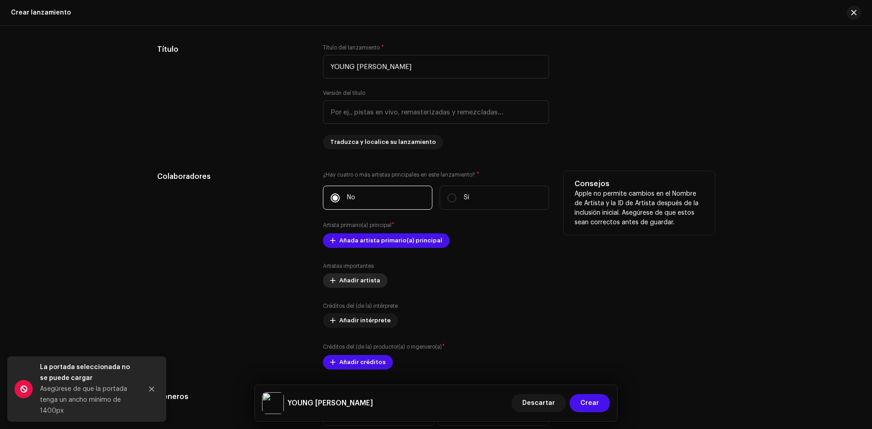
click at [341, 284] on span "Añadir artista" at bounding box center [359, 281] width 41 height 18
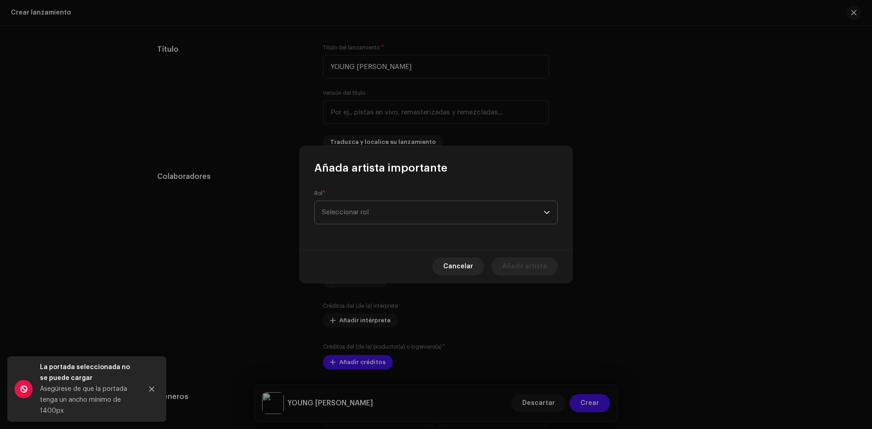
click at [358, 218] on span "Seleccionar rol" at bounding box center [433, 212] width 222 height 23
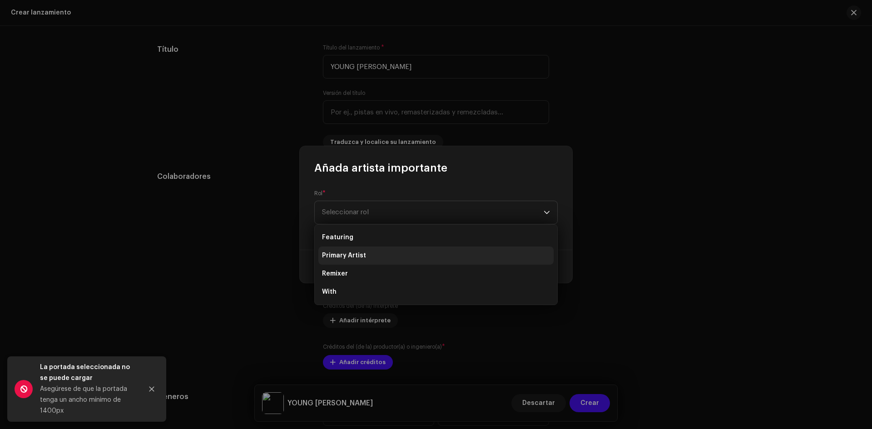
click at [375, 261] on li "Primary Artist" at bounding box center [435, 256] width 235 height 18
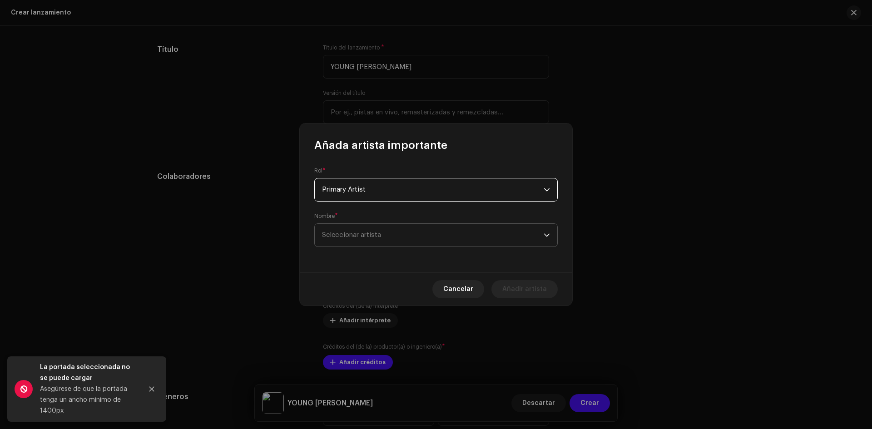
click at [365, 240] on span "Seleccionar artista" at bounding box center [433, 235] width 222 height 23
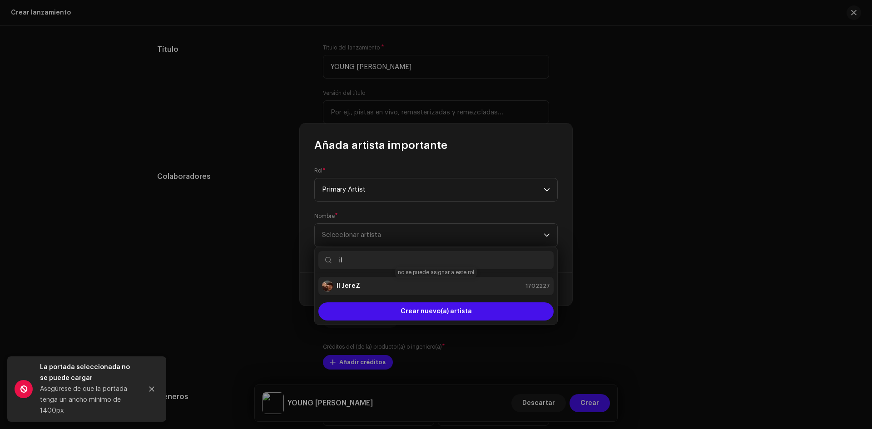
type input "il"
click at [381, 282] on div "Il JereZ 1702227" at bounding box center [436, 286] width 228 height 11
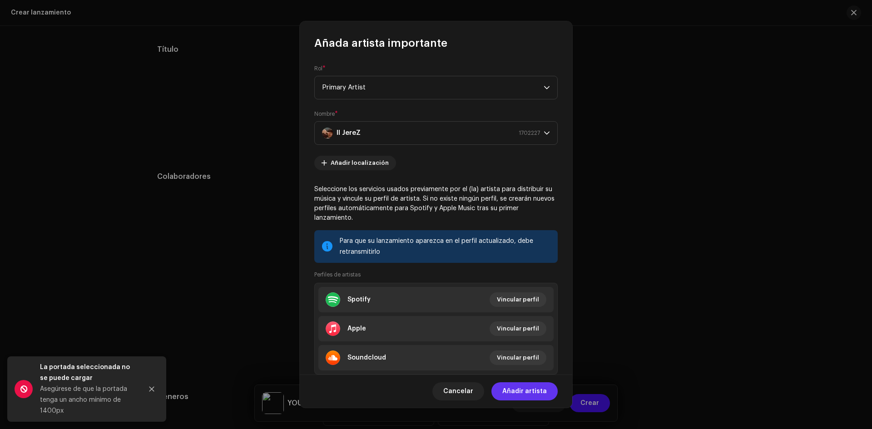
click at [524, 391] on span "Añadir artista" at bounding box center [524, 391] width 44 height 18
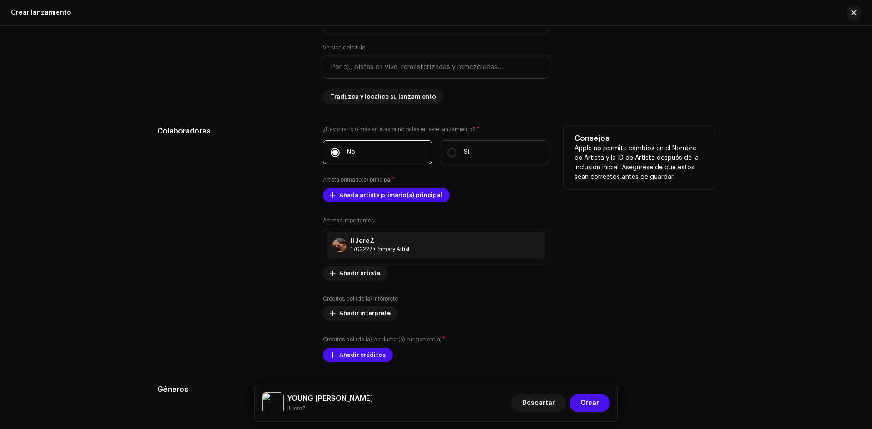
scroll to position [1090, 0]
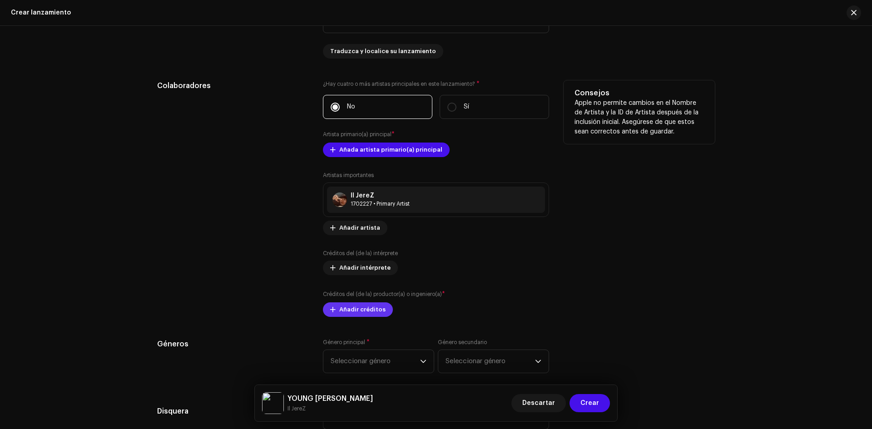
click at [350, 311] on span "Añadir créditos" at bounding box center [362, 310] width 46 height 18
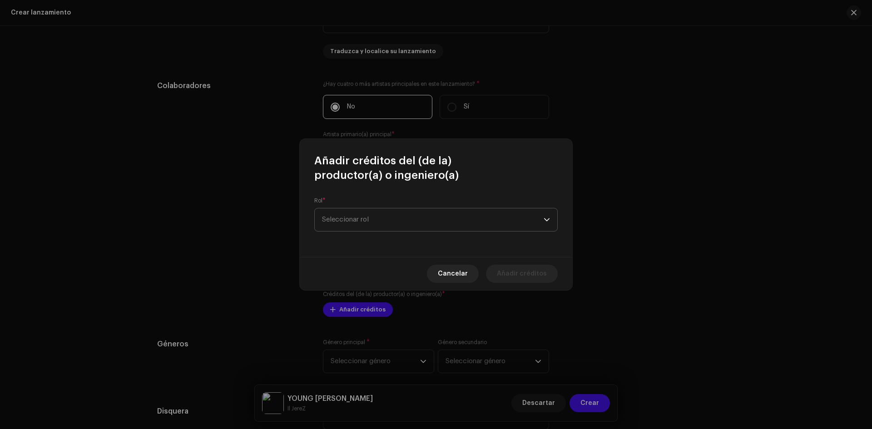
click at [390, 223] on span "Seleccionar rol" at bounding box center [433, 219] width 222 height 23
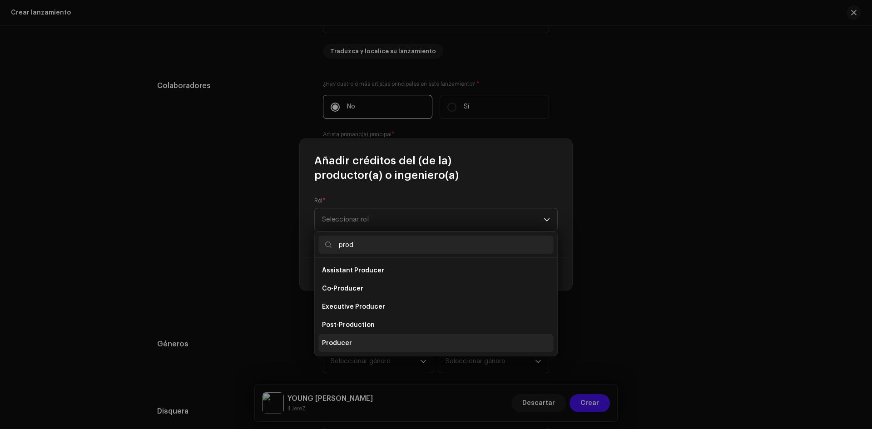
type input "prod"
click at [354, 343] on li "Producer" at bounding box center [435, 343] width 235 height 18
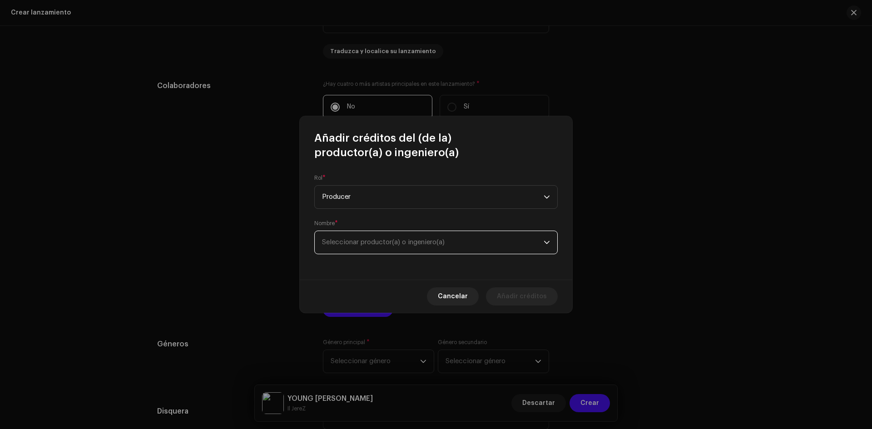
click at [352, 234] on span "Seleccionar productor(a) o ingeniero(a)" at bounding box center [433, 242] width 222 height 23
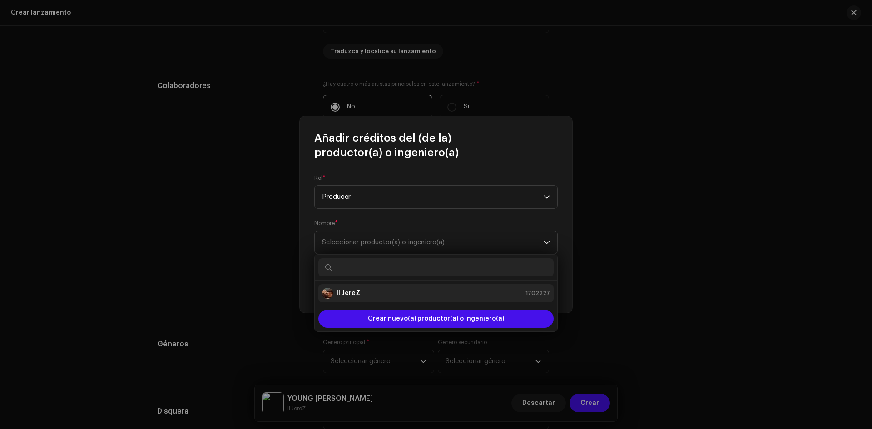
click at [367, 295] on div "Il JereZ 1702227" at bounding box center [436, 293] width 228 height 11
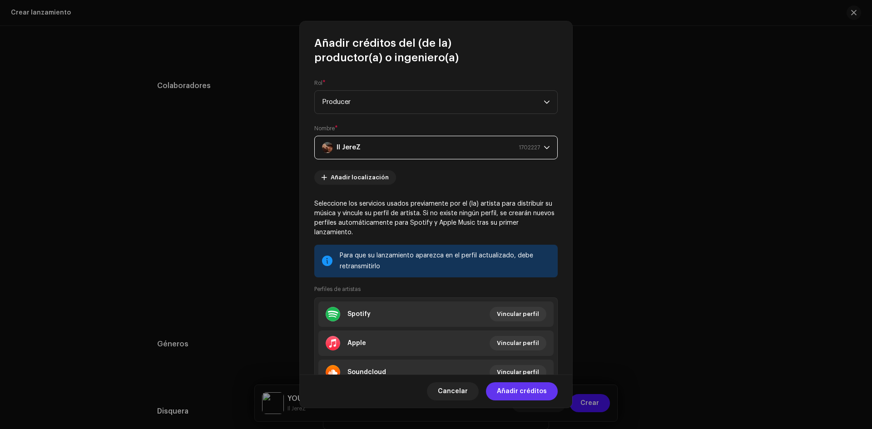
click at [531, 388] on span "Añadir créditos" at bounding box center [522, 391] width 50 height 18
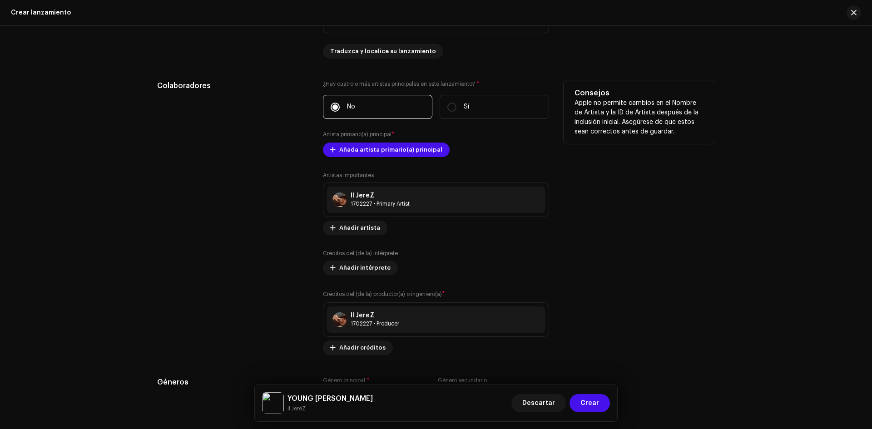
scroll to position [1181, 0]
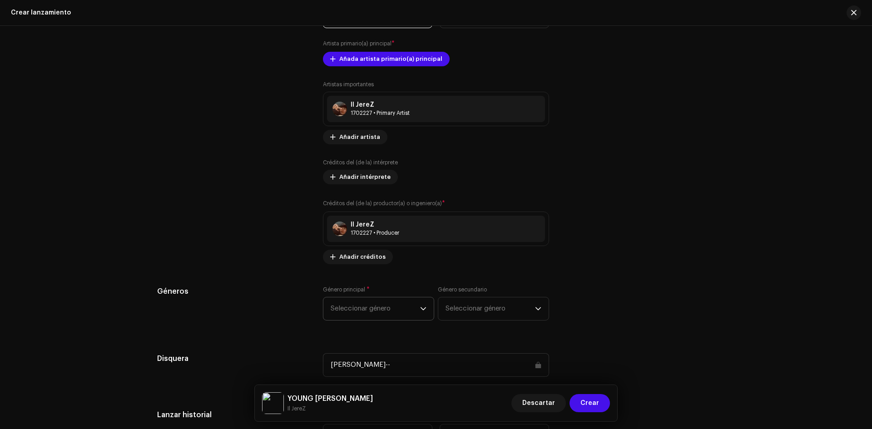
click at [374, 305] on span "Seleccionar género" at bounding box center [375, 308] width 89 height 23
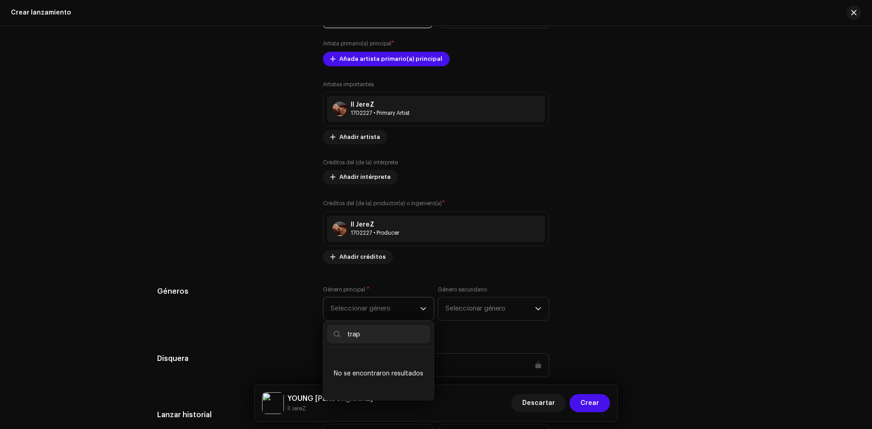
scroll to position [0, 0]
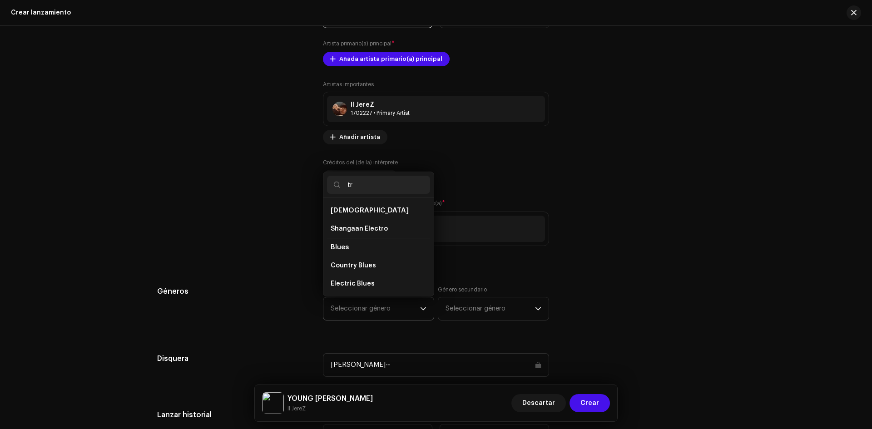
type input "t"
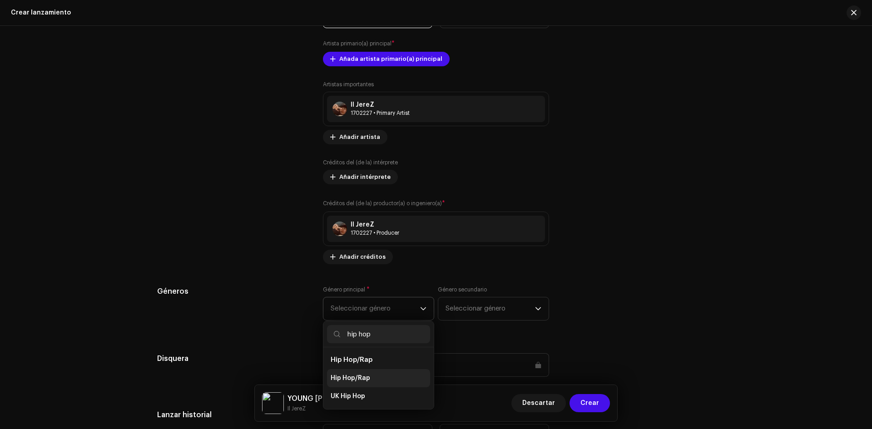
type input "hip hop"
click at [388, 372] on li "Hip Hop/Rap" at bounding box center [378, 378] width 103 height 18
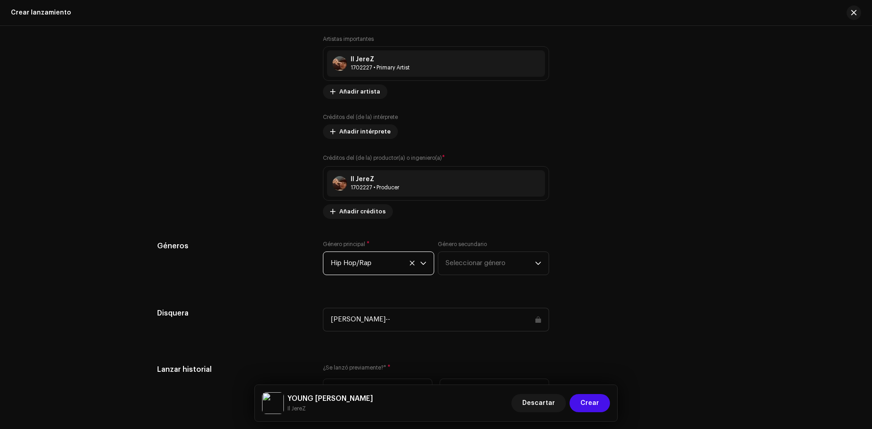
scroll to position [1317, 0]
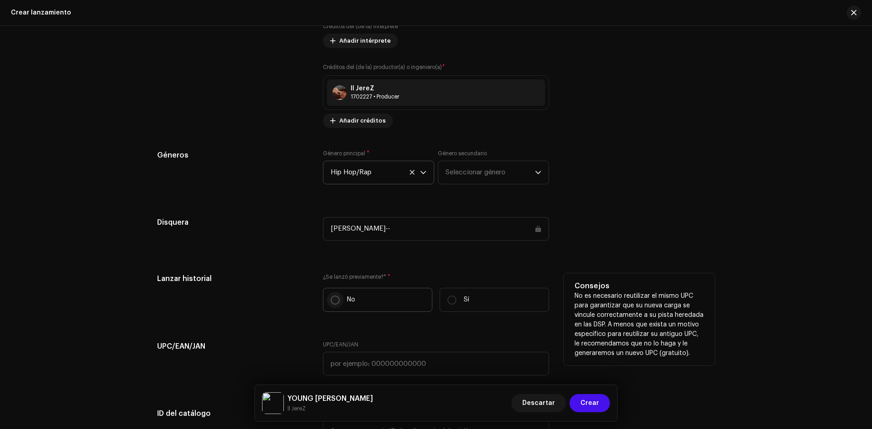
click at [331, 301] on input "No" at bounding box center [335, 300] width 9 height 9
radio input "true"
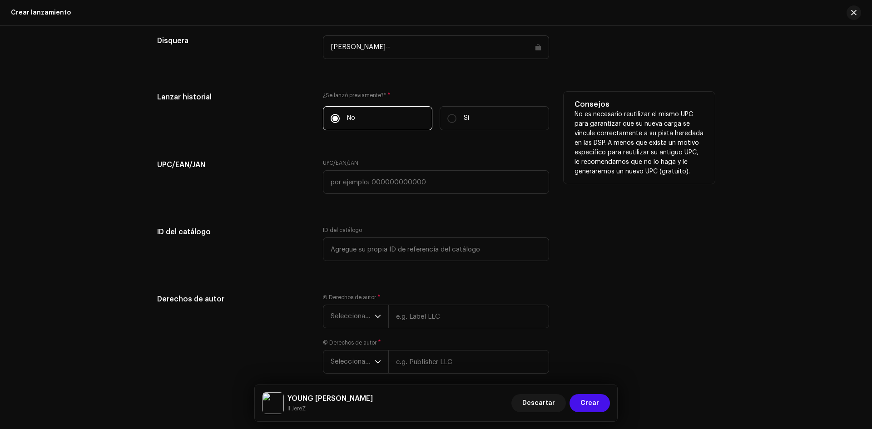
scroll to position [1541, 0]
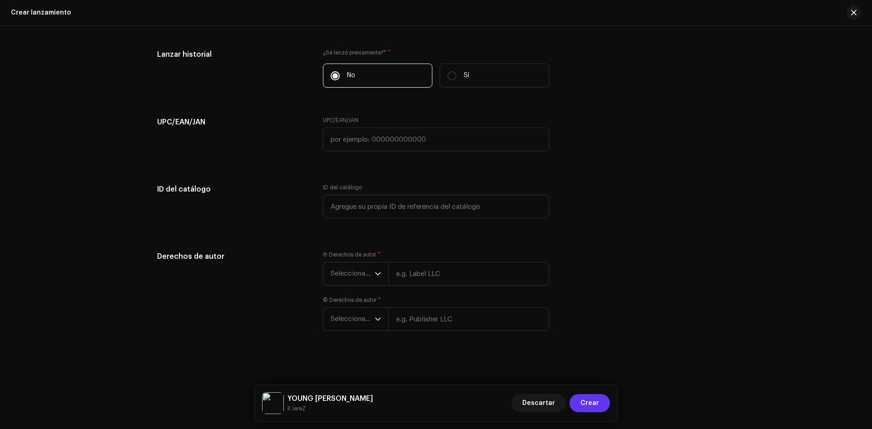
click at [603, 402] on button "Crear" at bounding box center [589, 403] width 40 height 18
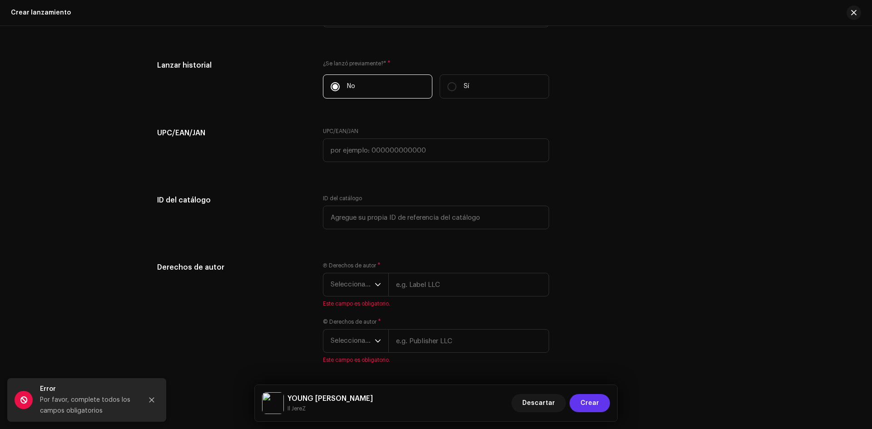
scroll to position [1552, 0]
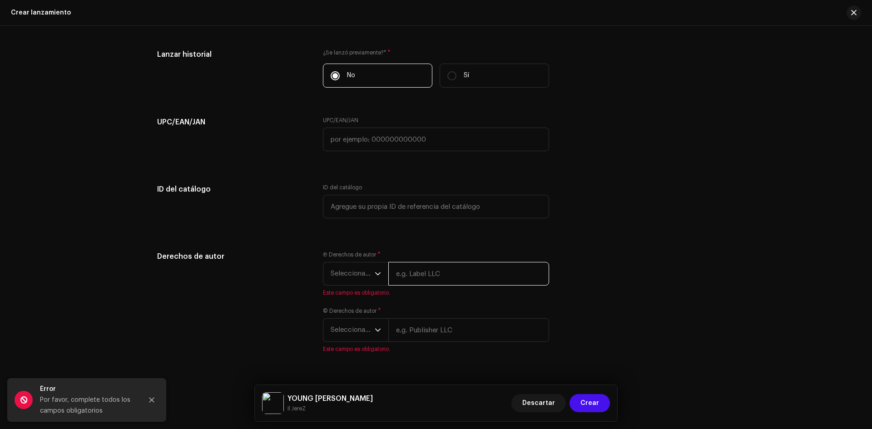
click at [430, 274] on input "text" at bounding box center [468, 274] width 161 height 24
click at [368, 277] on span "Seleccionar año" at bounding box center [353, 273] width 44 height 23
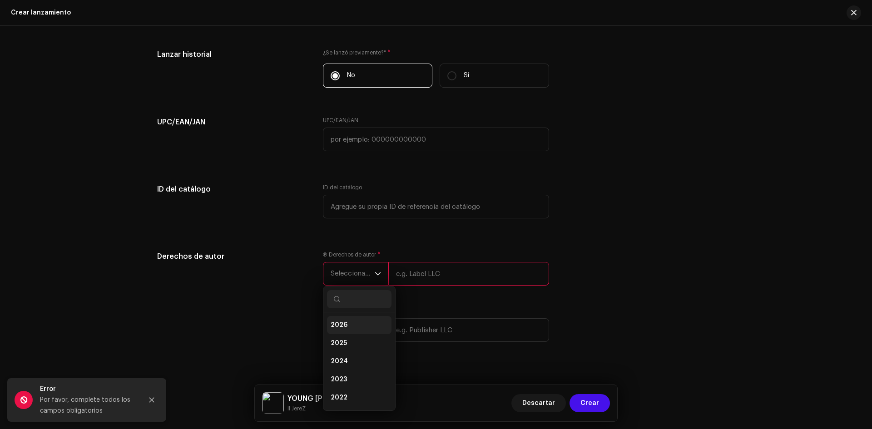
click at [355, 323] on li "2026" at bounding box center [359, 325] width 64 height 18
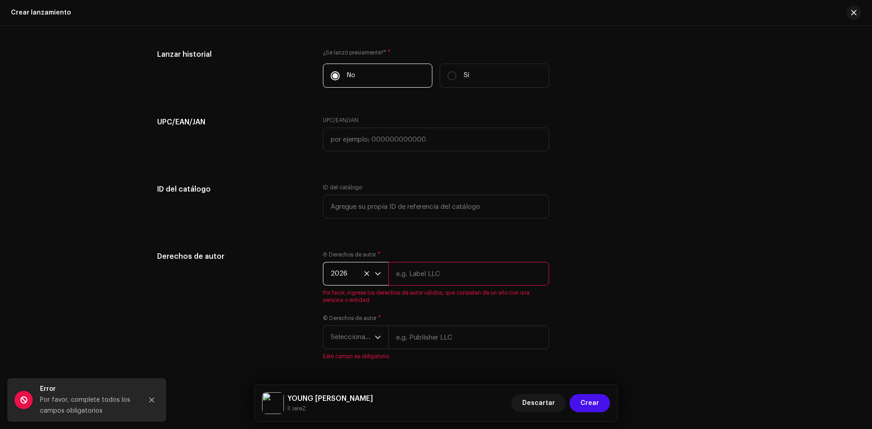
click at [368, 272] on span "2026" at bounding box center [353, 273] width 44 height 23
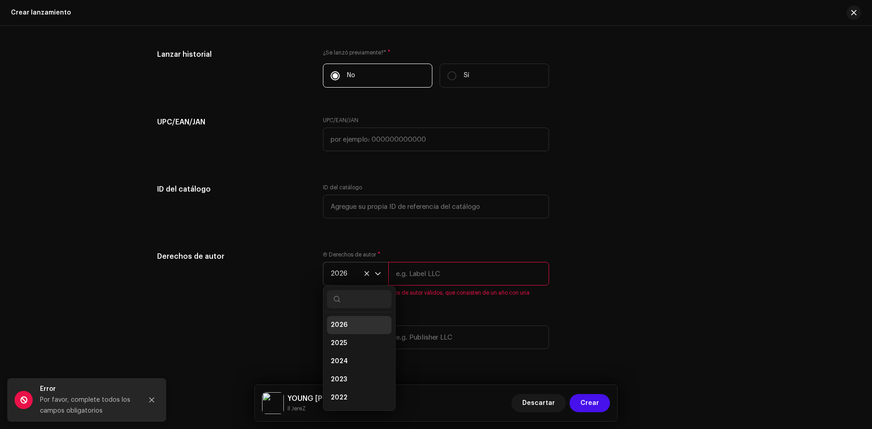
scroll to position [4, 0]
click at [361, 342] on li "2025" at bounding box center [359, 340] width 64 height 18
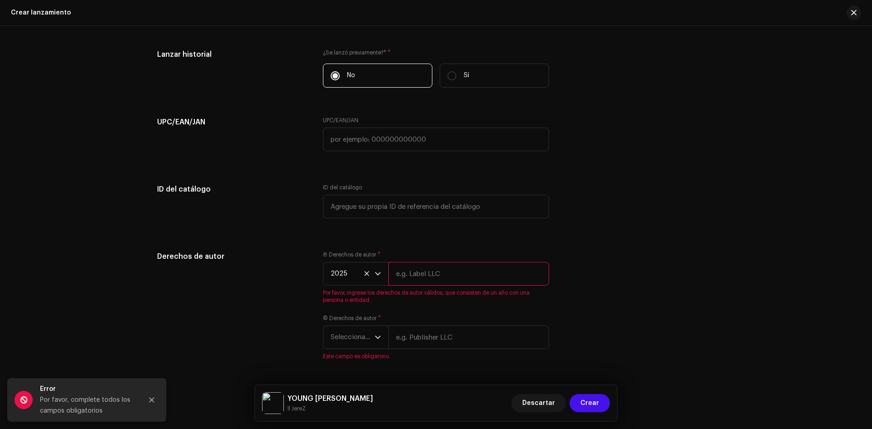
click at [419, 281] on input "text" at bounding box center [468, 274] width 161 height 24
type input "w"
click at [434, 276] on input "text" at bounding box center [468, 274] width 161 height 24
type input "J"
type input "Il JereZ"
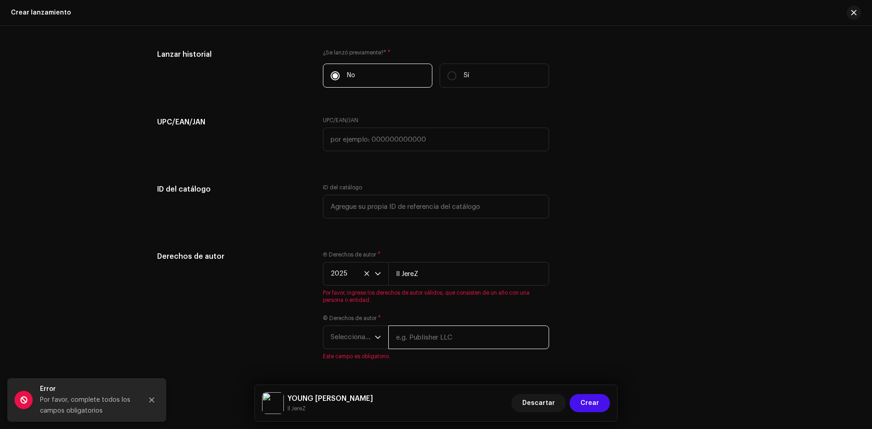
click at [445, 347] on div "Ⓟ Derechos de autor * 2025 Il JereZ Por favor, ingrese los derechos de autor vá…" at bounding box center [436, 311] width 226 height 120
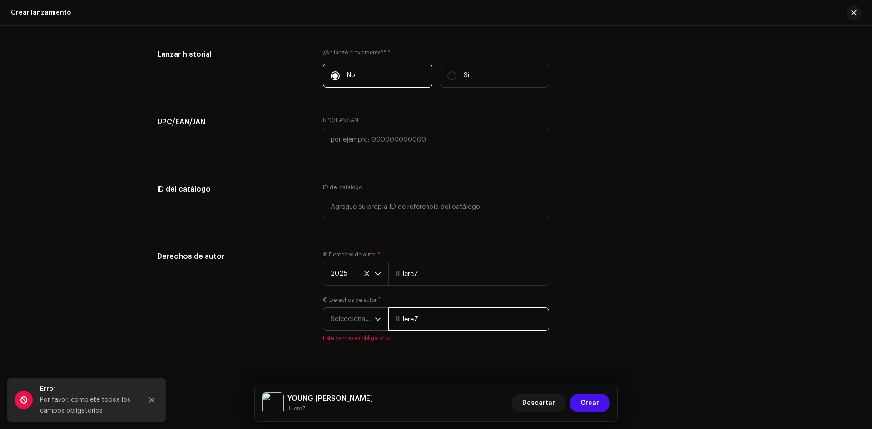
type input "Il JereZ"
click at [370, 314] on span "Seleccionar año" at bounding box center [353, 319] width 44 height 23
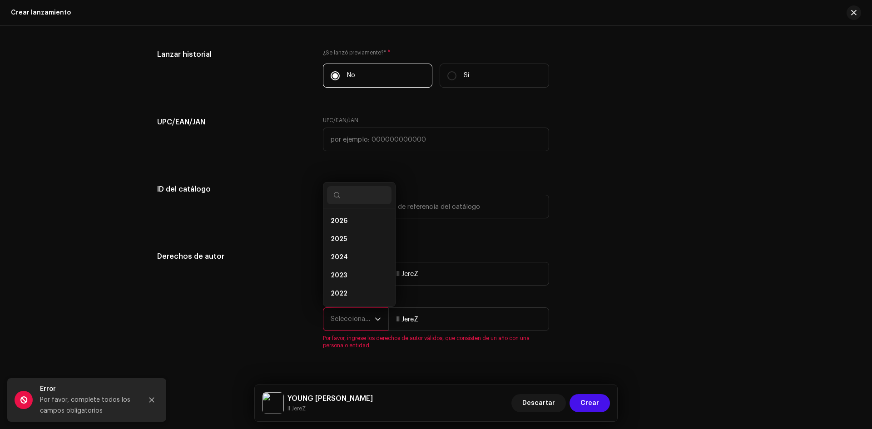
scroll to position [15, 0]
click at [341, 228] on span "2025" at bounding box center [339, 224] width 16 height 9
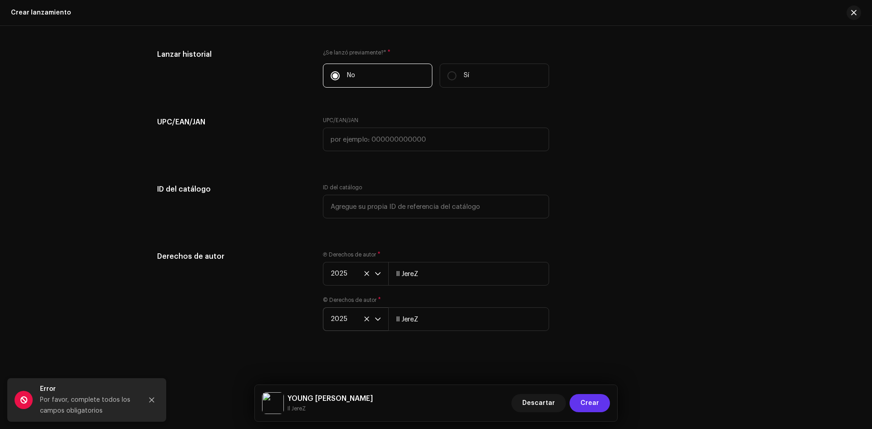
click at [589, 402] on span "Crear" at bounding box center [589, 403] width 19 height 18
click at [595, 356] on div "Crear un nuevo lanzamiento Le guiaremos en todo el proceso, desde la selección …" at bounding box center [436, 227] width 872 height 403
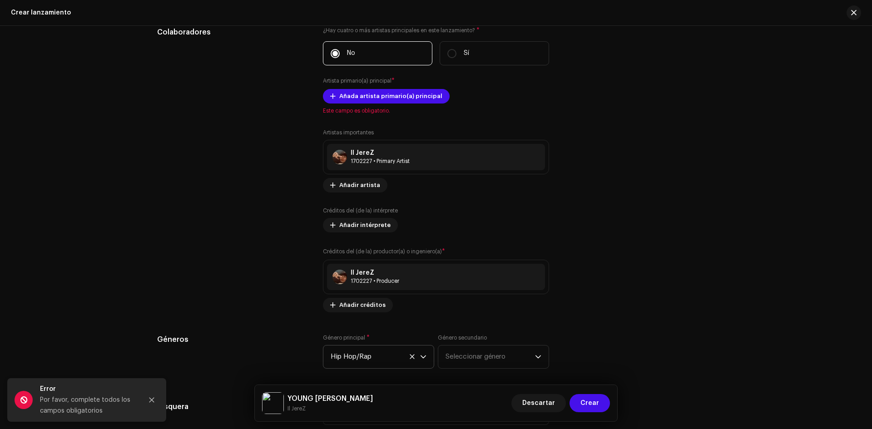
scroll to position [1098, 0]
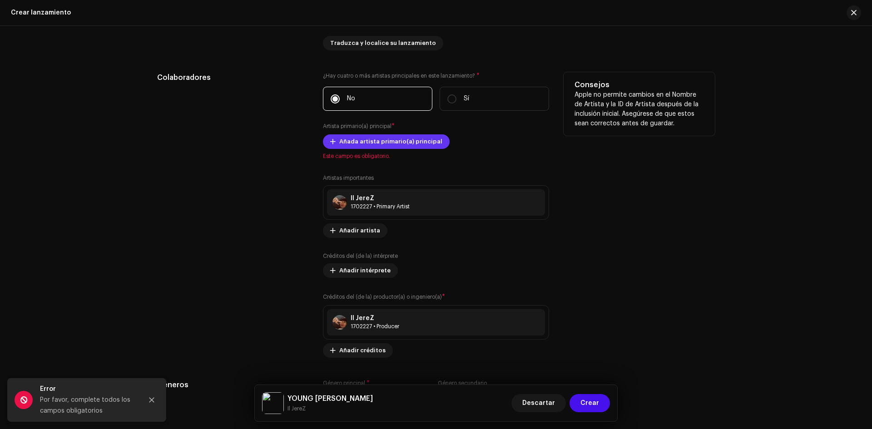
click at [354, 138] on span "Añada artista primario(a) principal" at bounding box center [390, 142] width 103 height 18
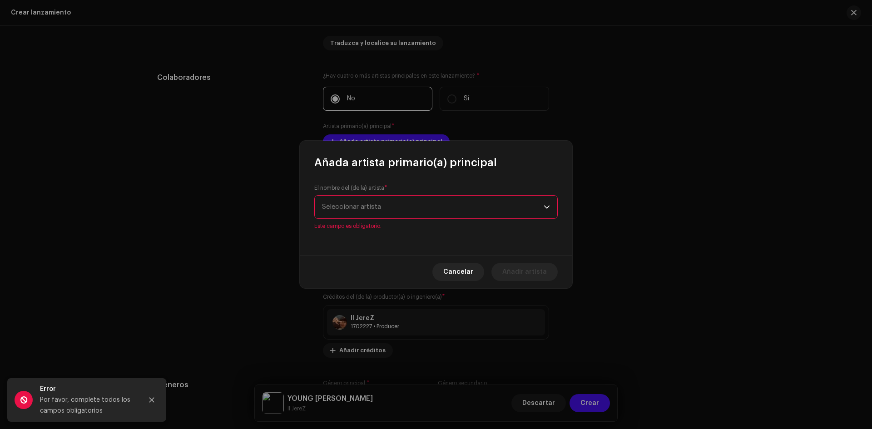
click at [381, 225] on div "El nombre del (de la) artista * Seleccionar artista Este campo es obligatorio." at bounding box center [436, 212] width 272 height 85
click at [376, 220] on div "El nombre del (de la) artista * Seleccionar artista Este campo es obligatorio." at bounding box center [435, 206] width 243 height 45
click at [369, 213] on span "Seleccionar artista" at bounding box center [433, 207] width 222 height 23
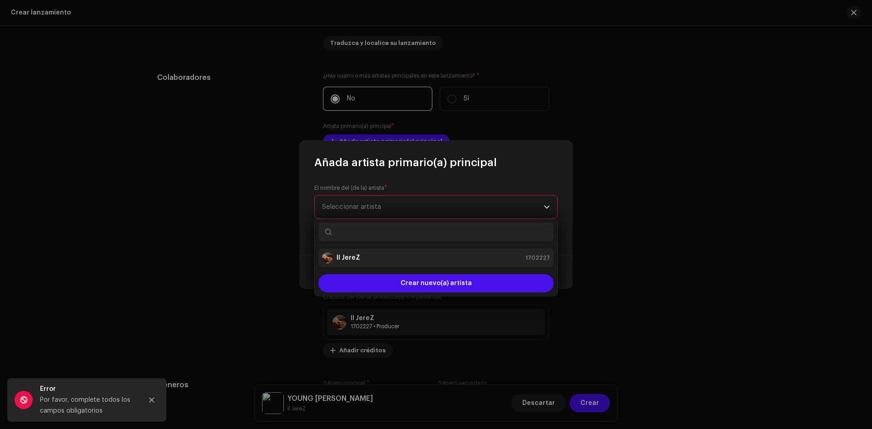
click at [366, 252] on li "Il JereZ 1702227" at bounding box center [435, 258] width 235 height 18
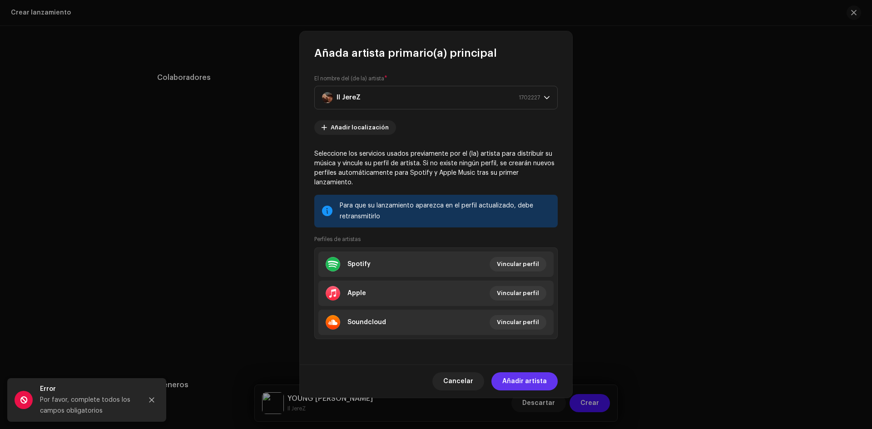
click at [530, 376] on span "Añadir artista" at bounding box center [524, 381] width 44 height 18
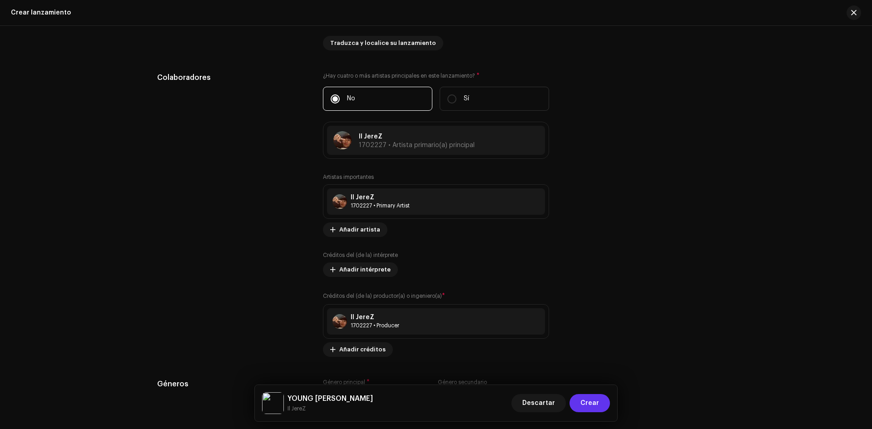
click at [601, 404] on button "Crear" at bounding box center [589, 403] width 40 height 18
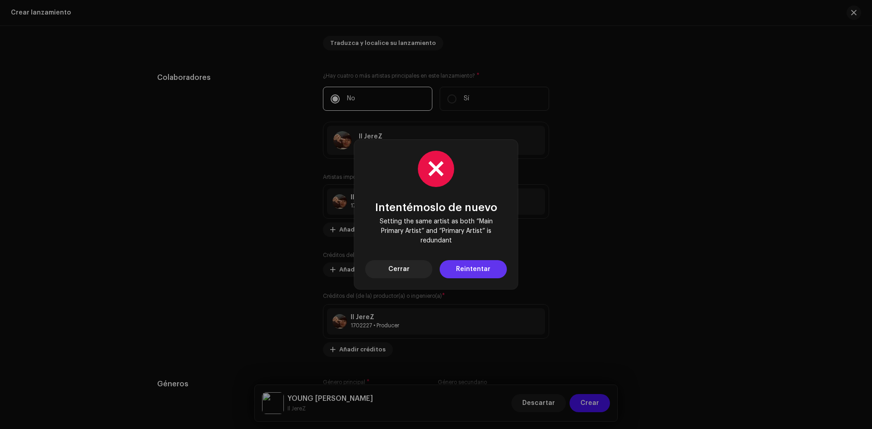
click at [480, 271] on span "Reintentar" at bounding box center [473, 269] width 35 height 18
click at [411, 268] on button "Cerrar" at bounding box center [398, 269] width 67 height 18
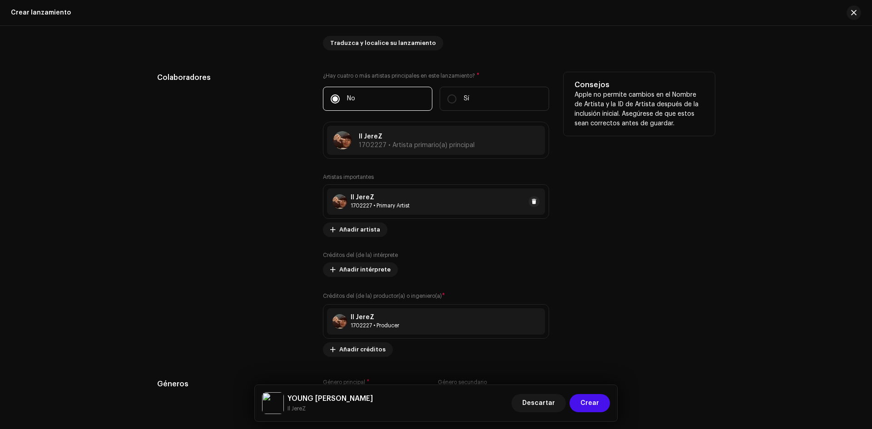
click at [395, 213] on div "Il JereZ 1702227 • Primary Artist" at bounding box center [436, 201] width 218 height 26
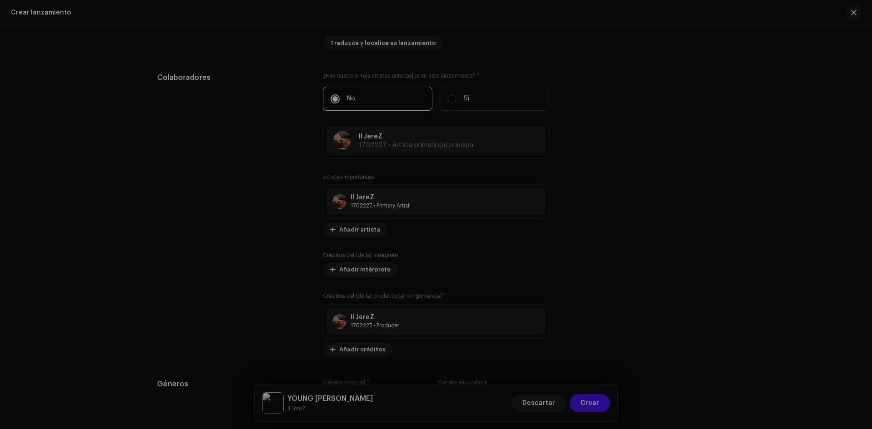
click at [637, 168] on div "Actualizar artista importante Rol * Seleccionar rol Cancelar Actualizar" at bounding box center [436, 214] width 872 height 429
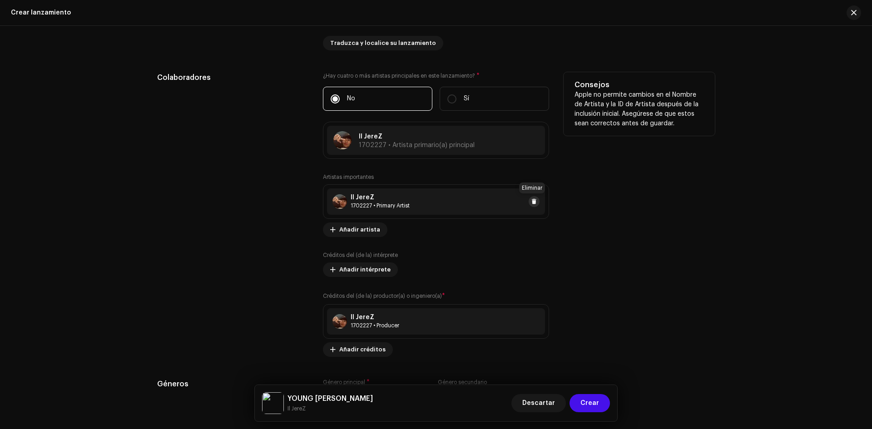
click at [533, 202] on span at bounding box center [533, 201] width 5 height 7
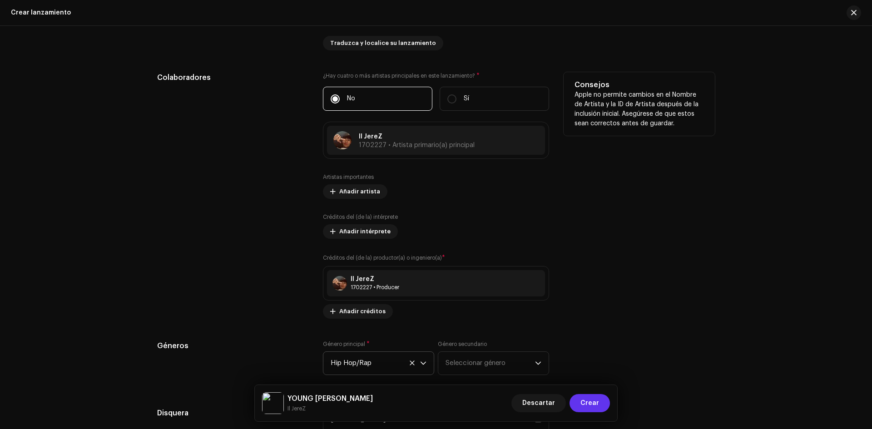
click at [603, 406] on button "Crear" at bounding box center [589, 403] width 40 height 18
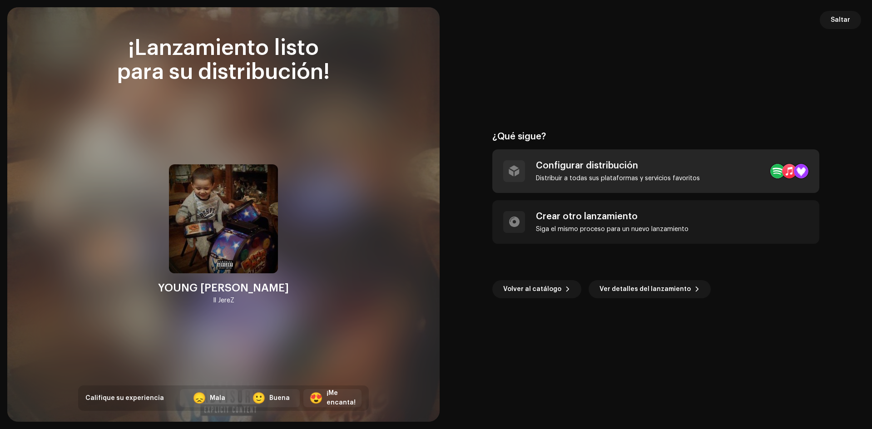
click at [772, 172] on div at bounding box center [777, 171] width 15 height 15
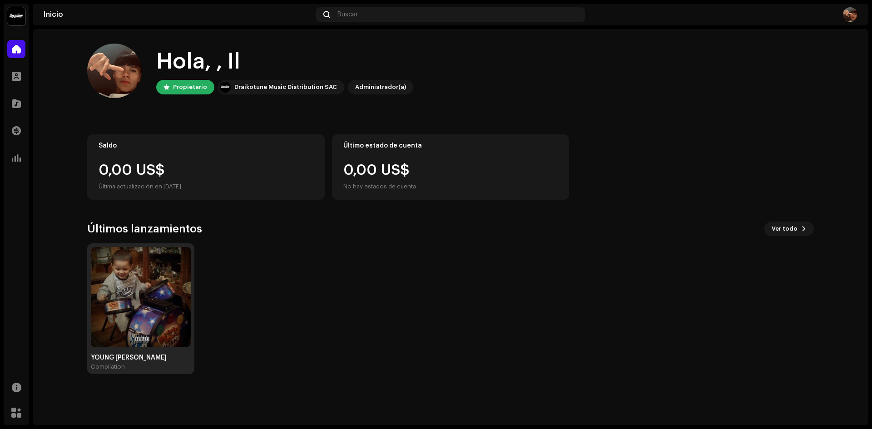
click at [142, 273] on img at bounding box center [141, 297] width 100 height 100
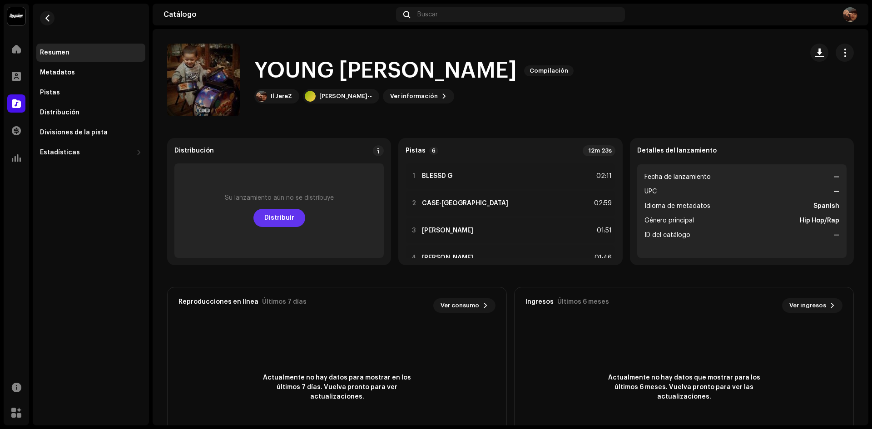
click at [277, 216] on span "Distribuir" at bounding box center [279, 218] width 30 height 18
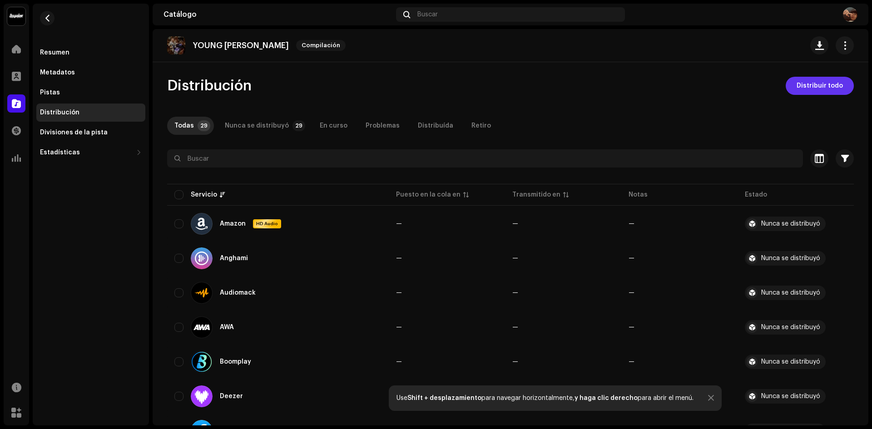
click at [808, 87] on span "Distribuir todo" at bounding box center [819, 86] width 46 height 18
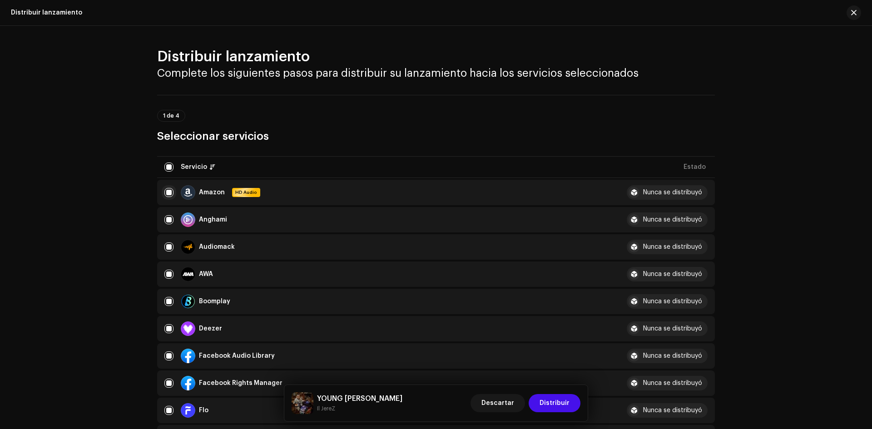
click at [168, 195] on input "checkbox" at bounding box center [168, 192] width 9 height 9
checkbox input "false"
click at [167, 194] on input "Row Unselected" at bounding box center [168, 192] width 9 height 9
checkbox input "true"
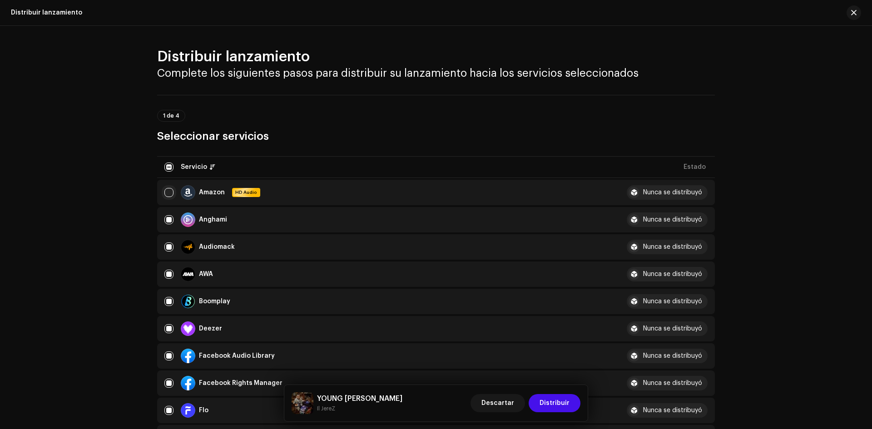
checkbox input "true"
click at [559, 404] on span "Distribuir" at bounding box center [554, 403] width 30 height 18
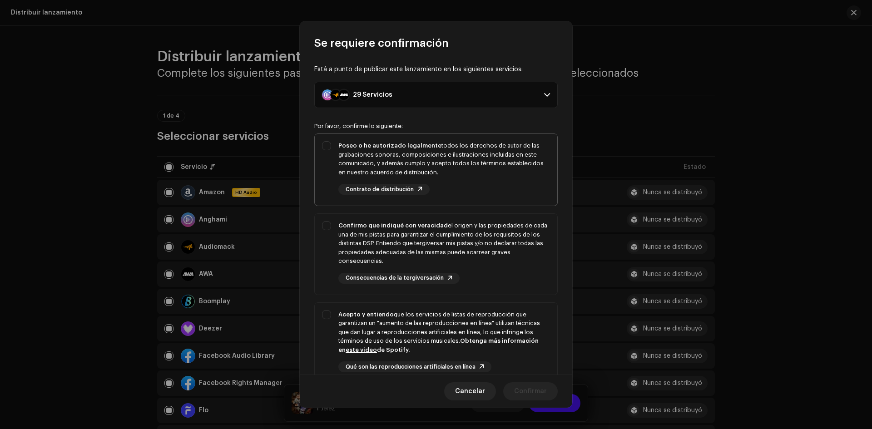
click at [329, 146] on div "Poseo o he autorizado legalmente todos los derechos de autor de las grabaciones…" at bounding box center [436, 168] width 242 height 68
checkbox input "true"
click at [331, 229] on div "Confirmo que indiqué con veracidad el origen y las propiedades de cada una de m…" at bounding box center [436, 252] width 242 height 77
checkbox input "true"
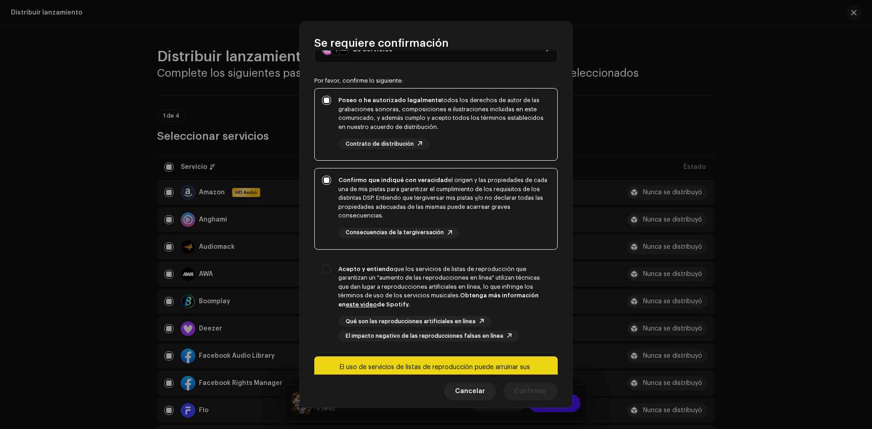
scroll to position [96, 0]
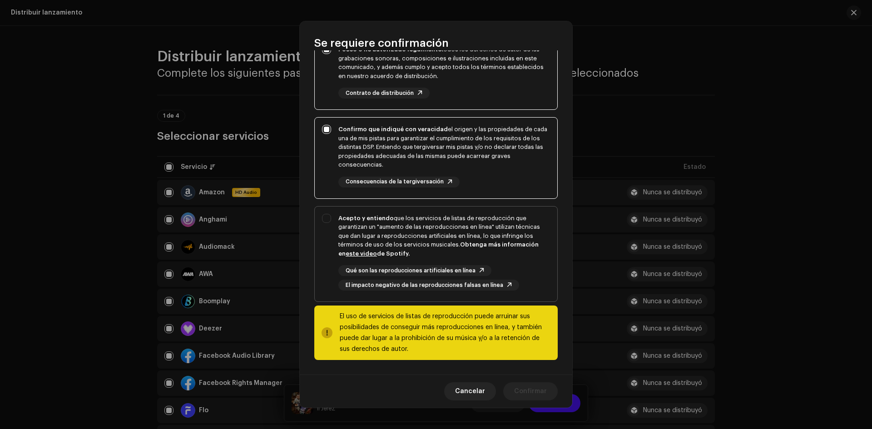
click at [331, 230] on div "Acepto y entiendo que los servicios de listas de reproducción que garantizan un…" at bounding box center [436, 253] width 242 height 92
checkbox input "true"
click at [547, 391] on button "Confirmar" at bounding box center [530, 391] width 54 height 18
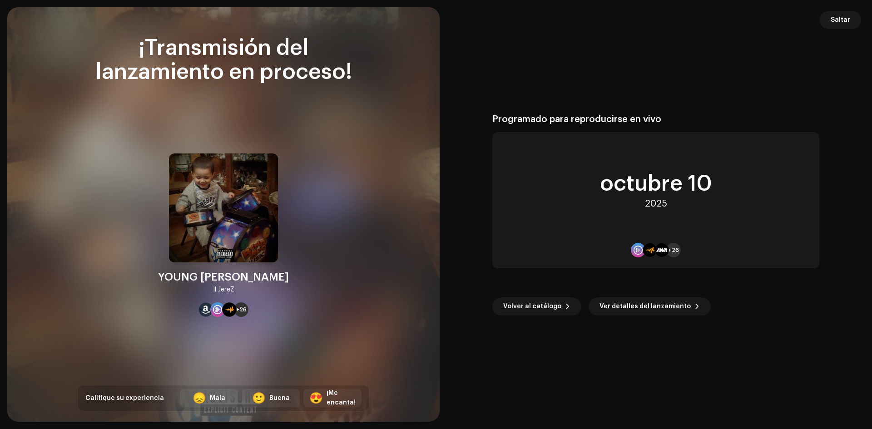
click at [672, 252] on span "+26" at bounding box center [673, 250] width 11 height 7
click at [666, 252] on div at bounding box center [661, 250] width 15 height 15
click at [656, 306] on span "Ver detalles del lanzamiento" at bounding box center [644, 306] width 91 height 18
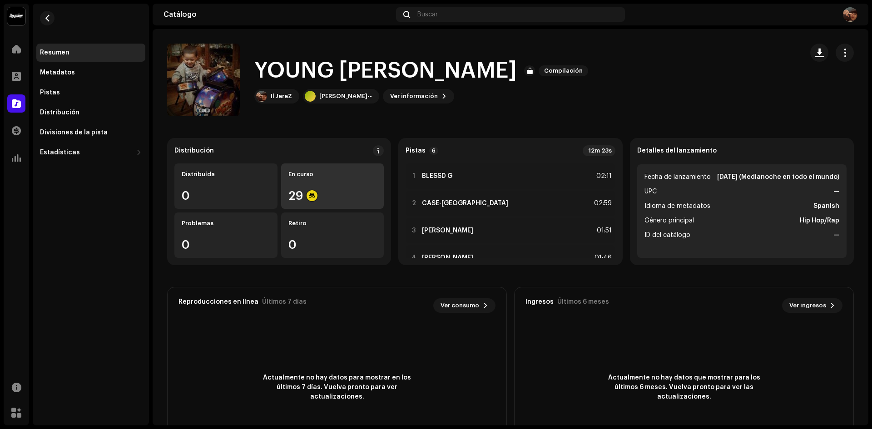
click at [338, 192] on div "29" at bounding box center [332, 196] width 89 height 12
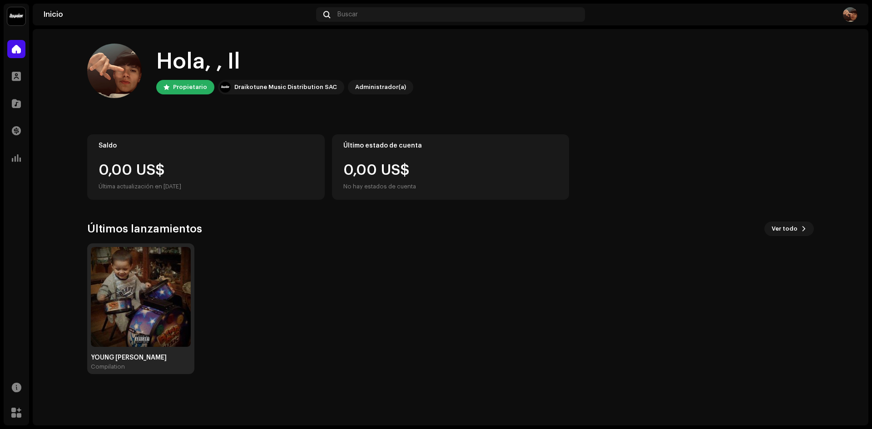
click at [158, 270] on img at bounding box center [141, 297] width 100 height 100
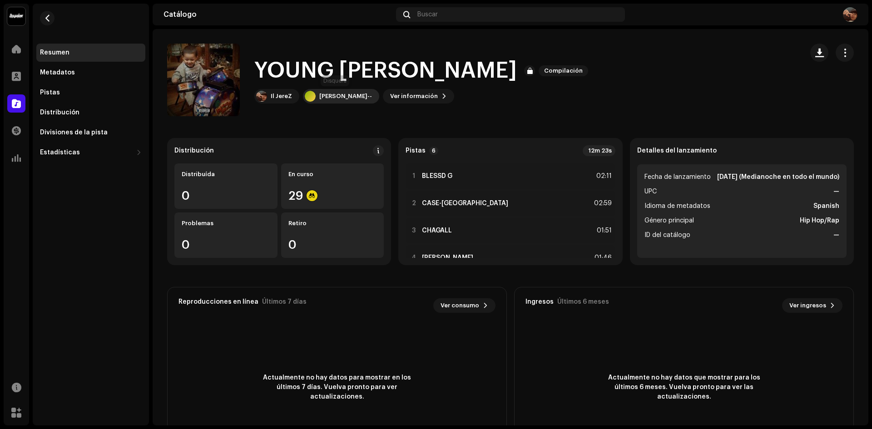
click at [325, 95] on div "[PERSON_NAME]--" at bounding box center [345, 96] width 53 height 7
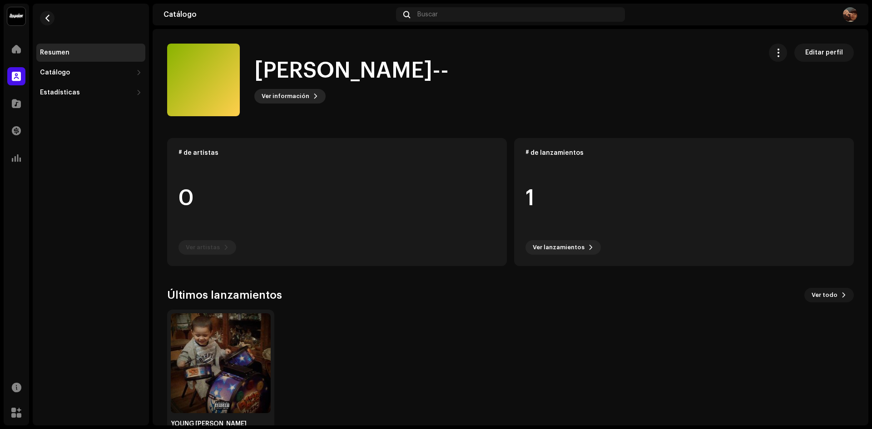
click at [281, 98] on span "Ver información" at bounding box center [286, 96] width 48 height 18
click at [675, 103] on div "Lorenzo Jerez-- 1065025 Descripción —" at bounding box center [436, 214] width 872 height 429
click at [805, 56] on span "Editar perfil" at bounding box center [824, 53] width 38 height 18
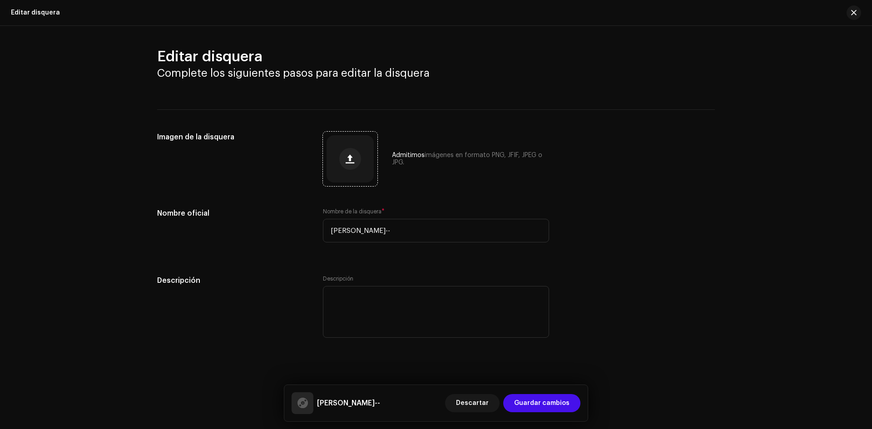
click at [363, 157] on div at bounding box center [349, 158] width 47 height 47
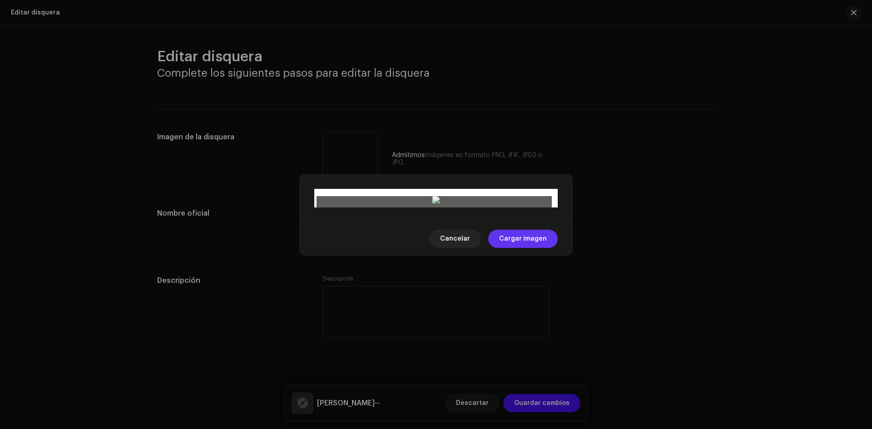
click at [530, 248] on span "Cargar imagen" at bounding box center [523, 239] width 48 height 18
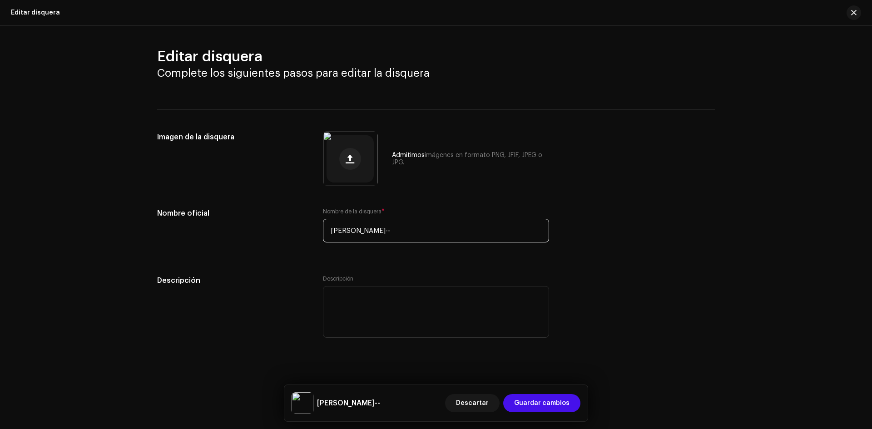
click at [402, 234] on input "[PERSON_NAME]--" at bounding box center [436, 231] width 226 height 24
type input "L"
type input "J"
type input "Il JereZ Records"
click at [348, 293] on textarea at bounding box center [436, 312] width 226 height 52
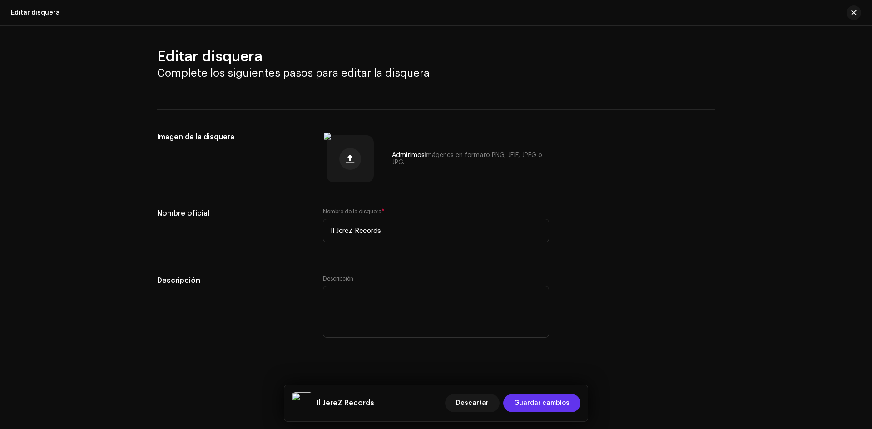
click at [556, 407] on span "Guardar cambios" at bounding box center [541, 403] width 55 height 18
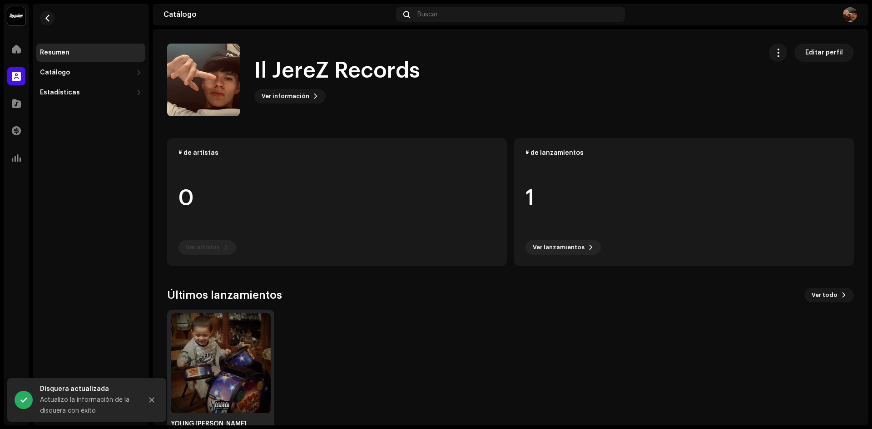
click at [246, 348] on img at bounding box center [221, 363] width 100 height 100
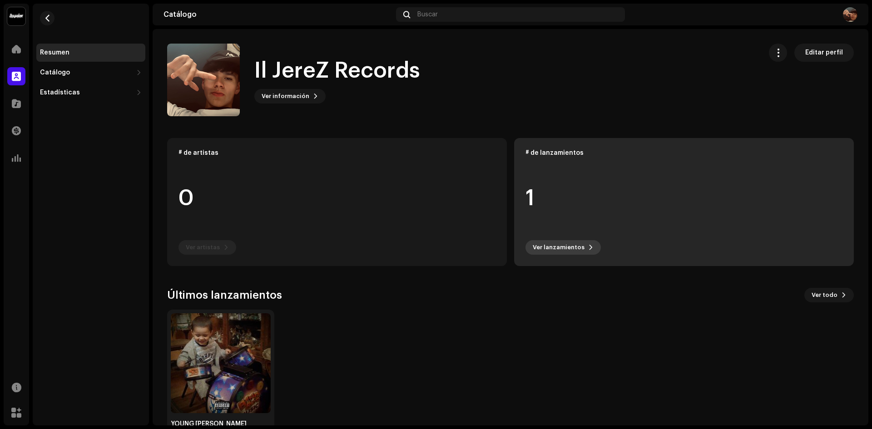
click at [574, 250] on span "Ver lanzamientos" at bounding box center [559, 247] width 52 height 18
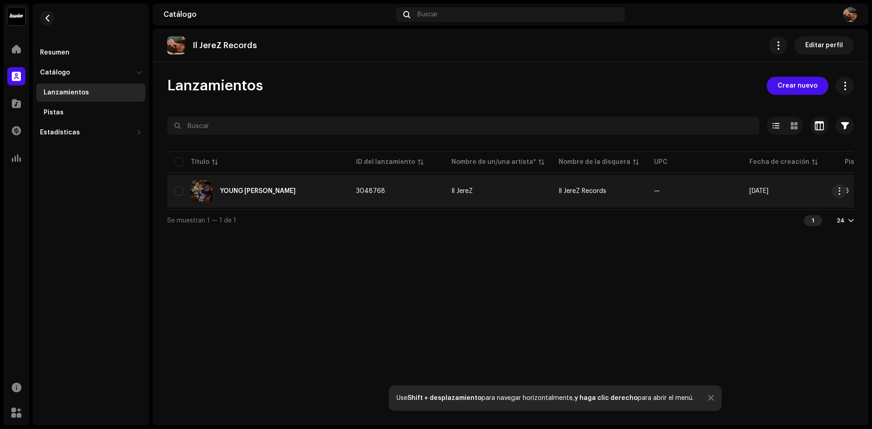
click at [310, 192] on div "YOUNG [PERSON_NAME]" at bounding box center [257, 191] width 167 height 22
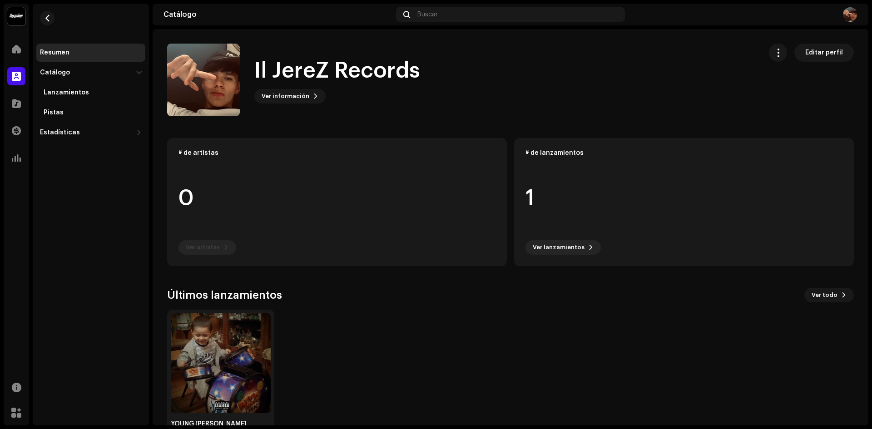
click at [846, 18] on img at bounding box center [850, 14] width 15 height 15
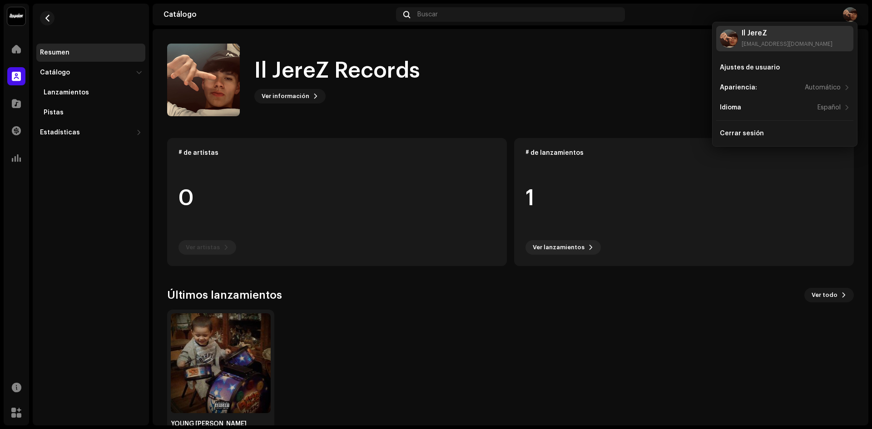
click at [746, 33] on div "Il JereZ" at bounding box center [786, 33] width 91 height 7
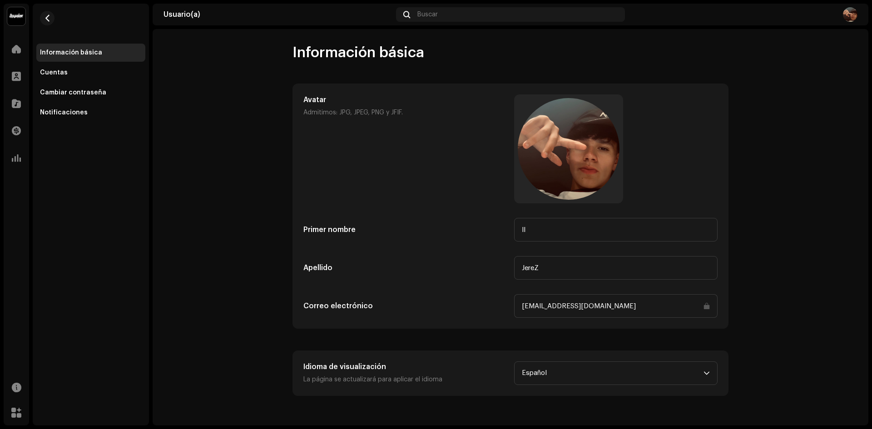
drag, startPoint x: 843, startPoint y: 26, endPoint x: 848, endPoint y: 18, distance: 10.2
click at [846, 21] on navigation-topbar "Usuario(a) Buscar" at bounding box center [511, 16] width 716 height 25
click at [849, 16] on img at bounding box center [850, 14] width 15 height 15
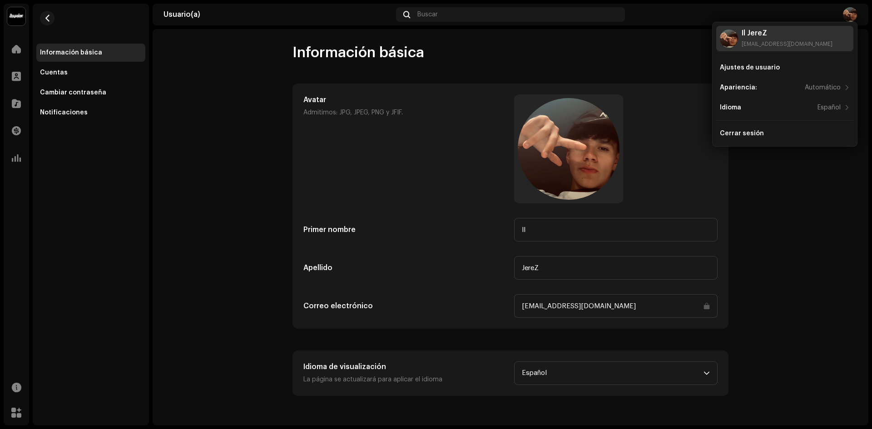
click at [734, 38] on img at bounding box center [729, 39] width 18 height 18
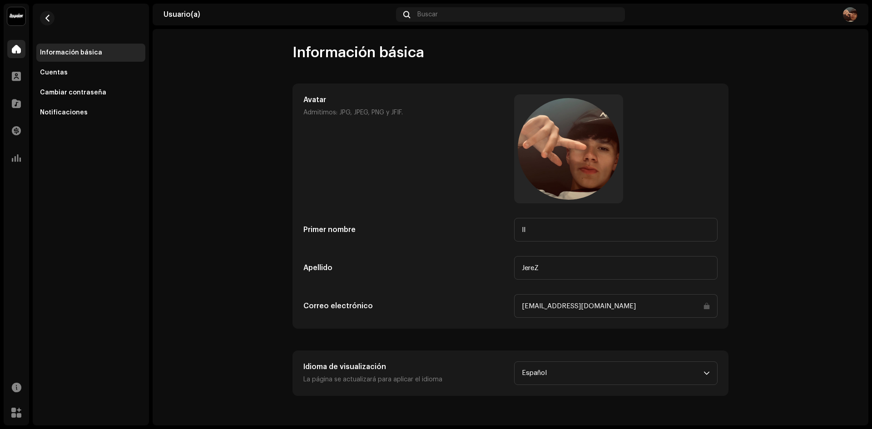
click at [17, 49] on span at bounding box center [16, 48] width 9 height 7
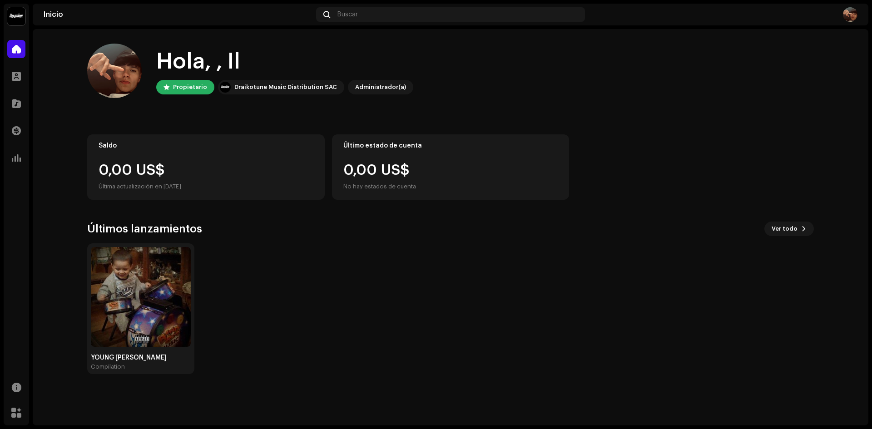
click at [104, 74] on img at bounding box center [114, 71] width 54 height 54
click at [361, 89] on div "Administrador(a)" at bounding box center [380, 87] width 51 height 11
click at [181, 85] on div "Propietario" at bounding box center [190, 87] width 34 height 11
click at [110, 70] on img at bounding box center [114, 71] width 54 height 54
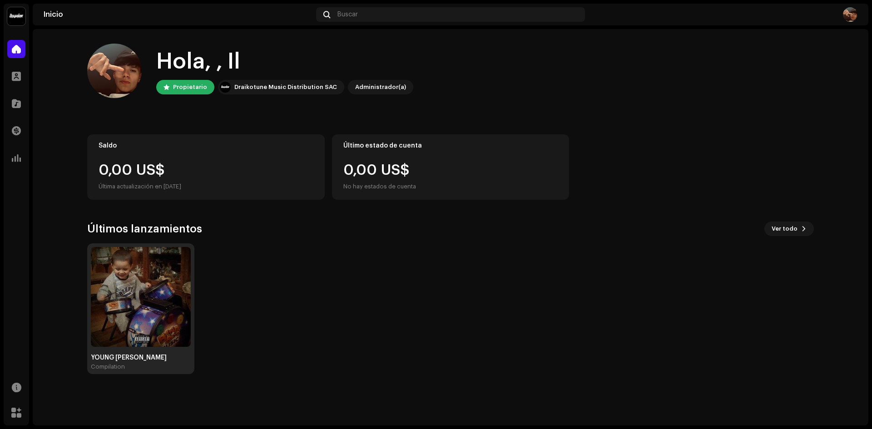
click at [168, 269] on img at bounding box center [141, 297] width 100 height 100
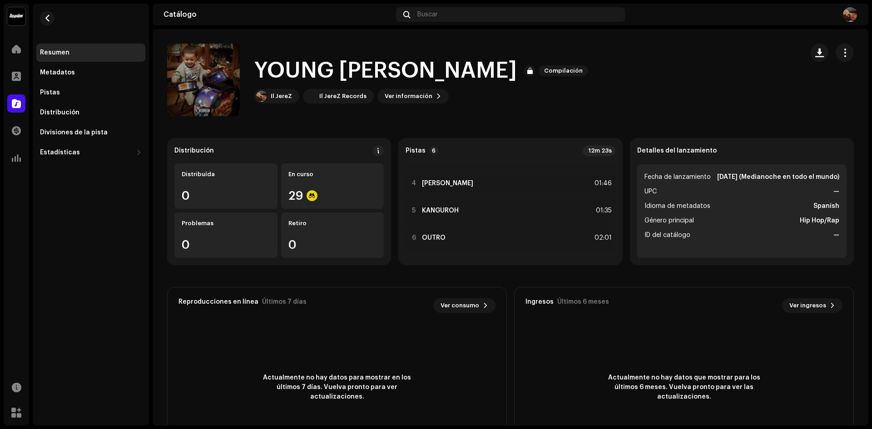
scroll to position [58, 0]
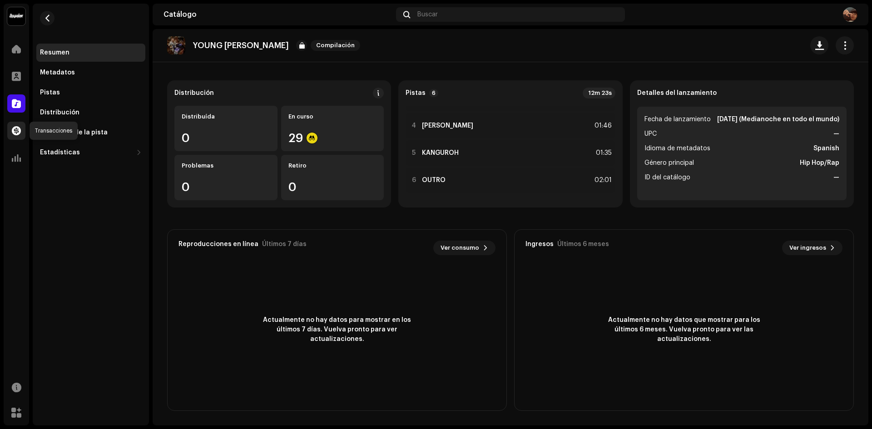
click at [13, 134] on span at bounding box center [16, 130] width 9 height 7
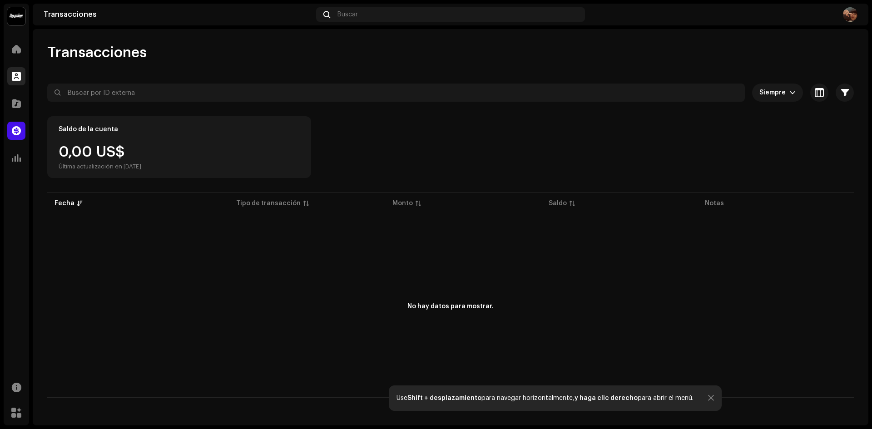
click at [16, 77] on span at bounding box center [16, 76] width 9 height 7
